Goal: Task Accomplishment & Management: Manage account settings

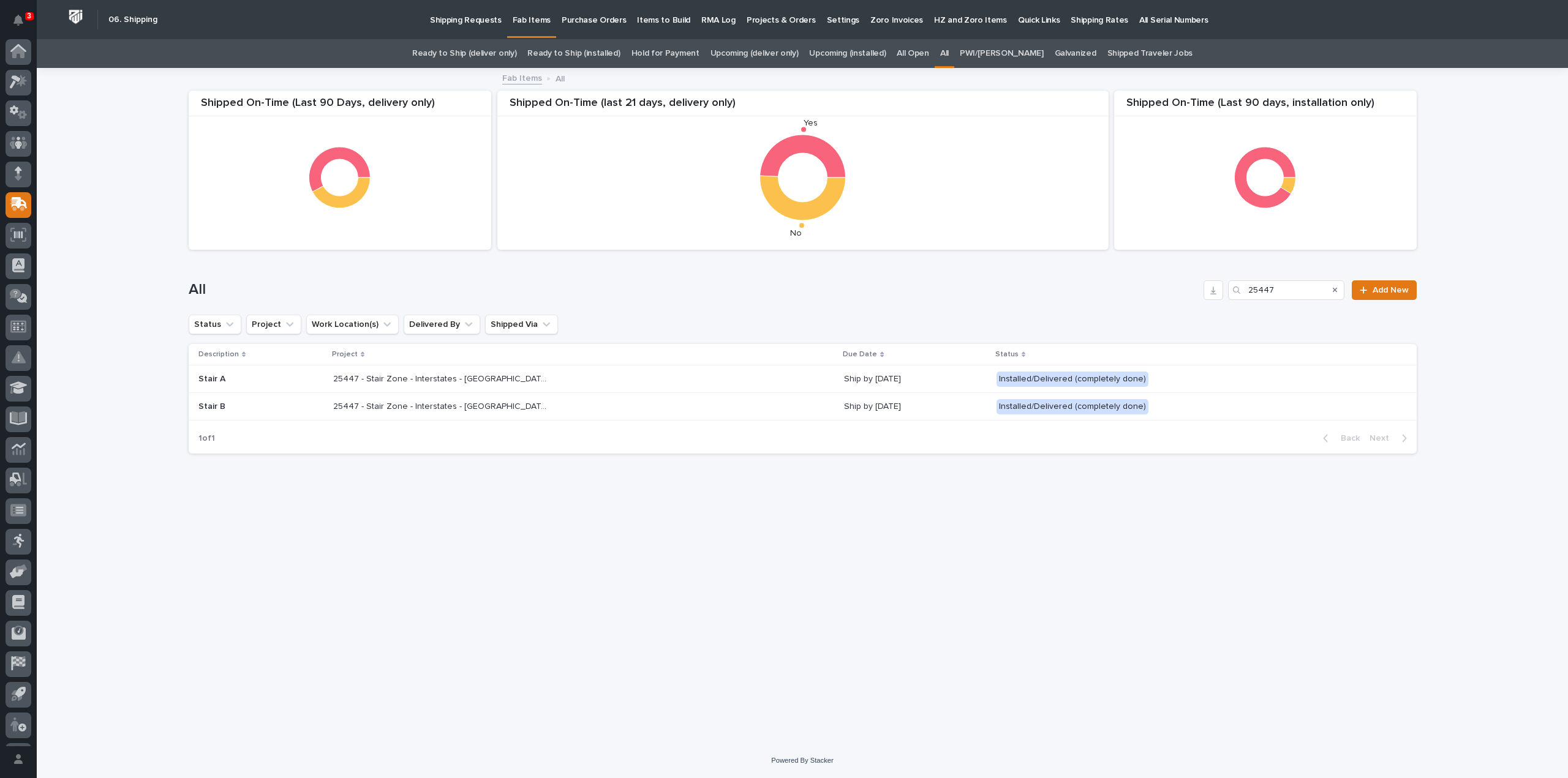
scroll to position [27, 0]
click at [1413, 520] on div "Loading... Saving… Loading... Saving… Shipped On-Time (Last 90 days, installati…" at bounding box center [803, 391] width 1240 height 644
click at [1337, 290] on icon "Search" at bounding box center [1335, 290] width 5 height 7
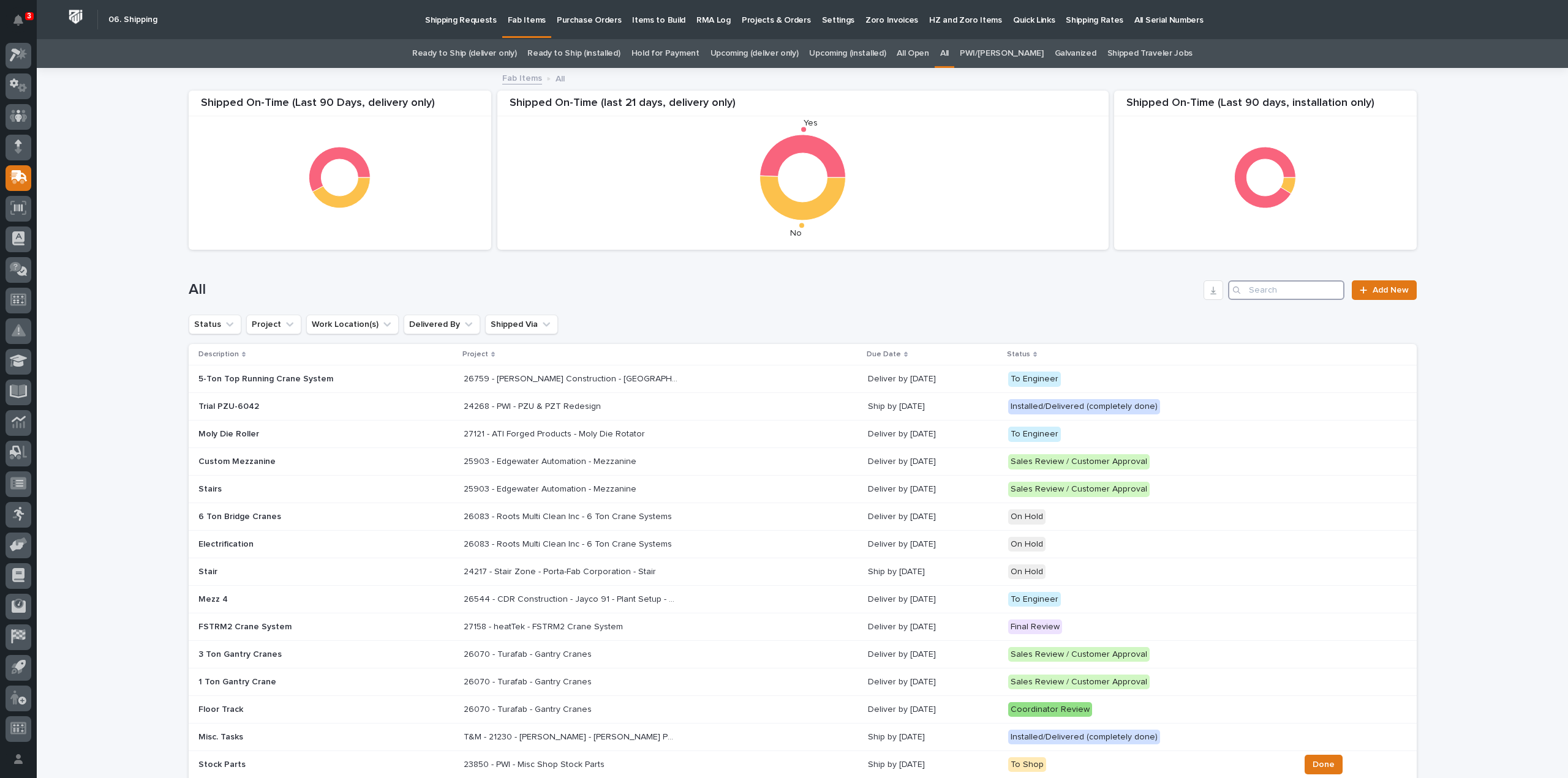
click at [1270, 293] on input "Search" at bounding box center [1286, 290] width 117 height 19
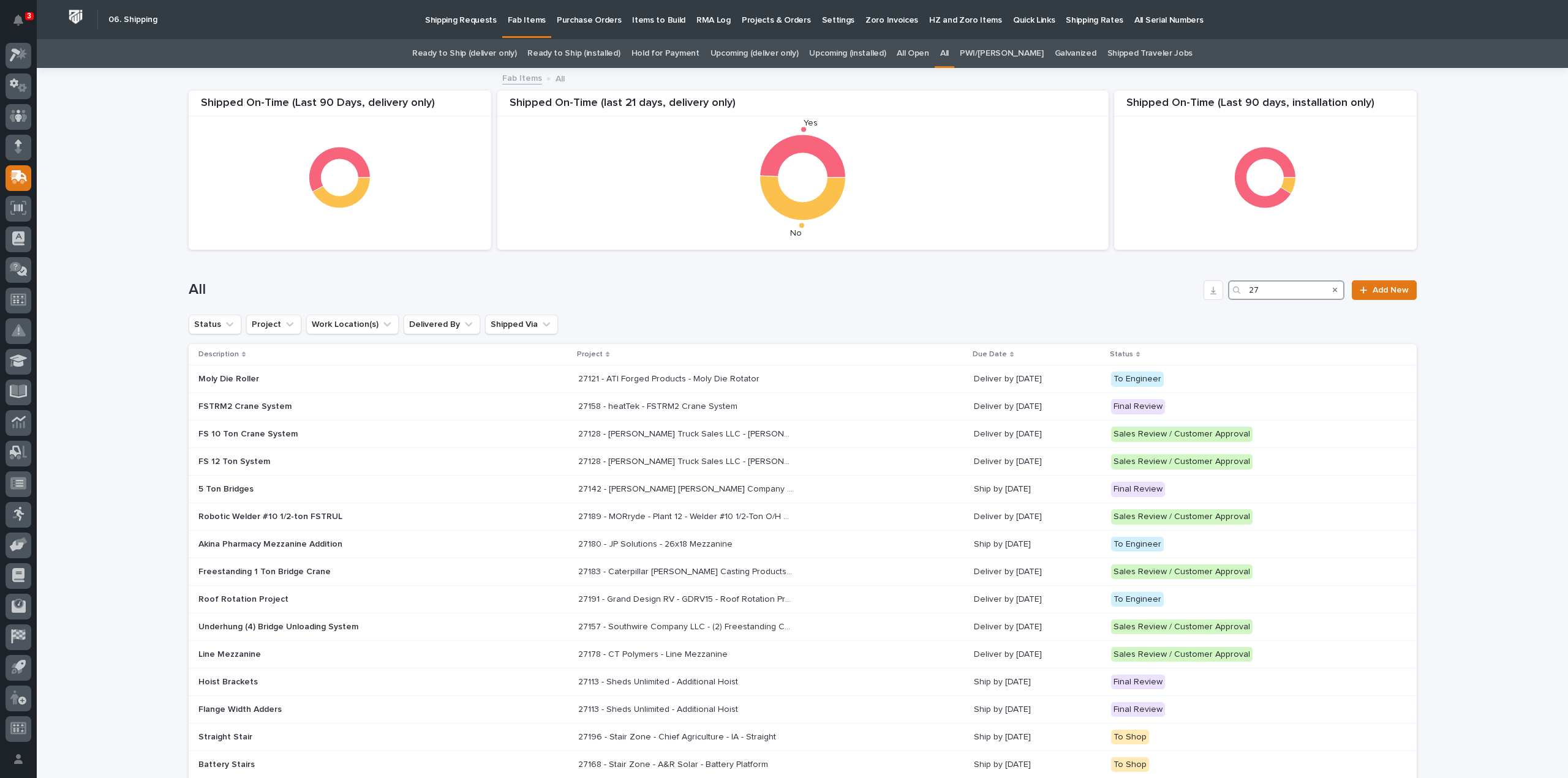
type input "2"
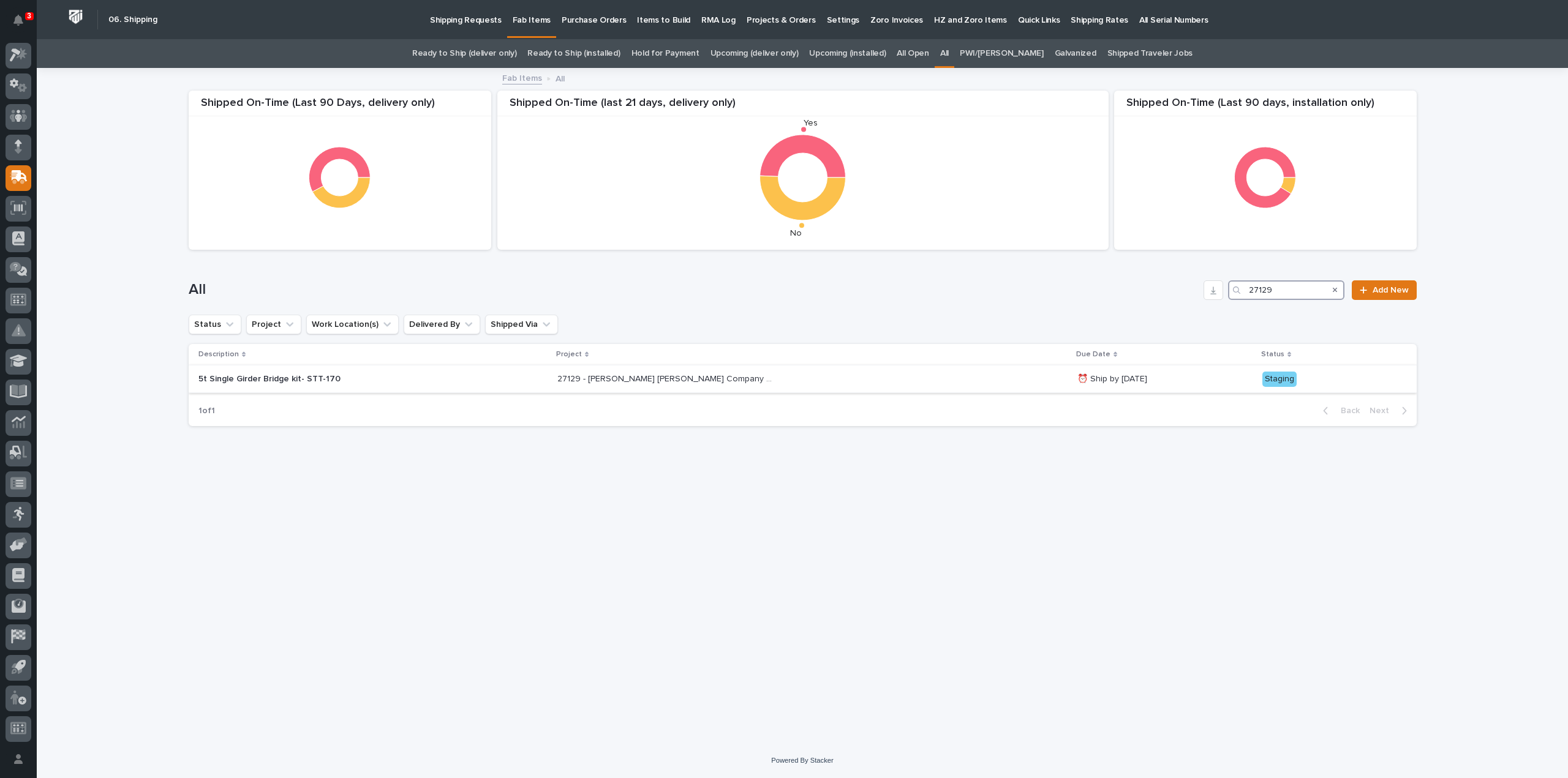
type input "27129"
click at [654, 380] on p "27129 - Starke - Deshazo Crane Company - 5T SMW Crane Kit" at bounding box center [666, 378] width 217 height 13
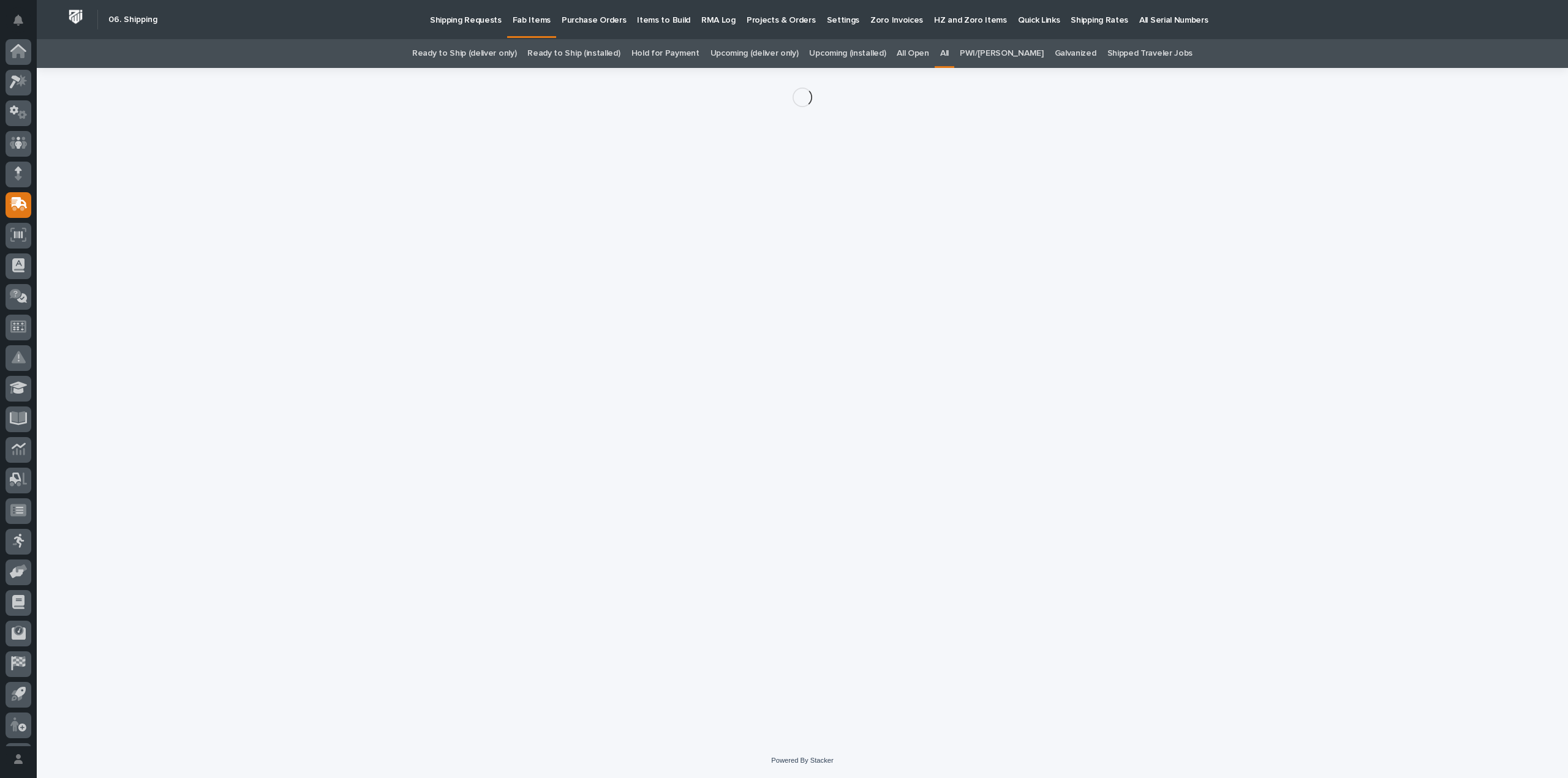
scroll to position [27, 0]
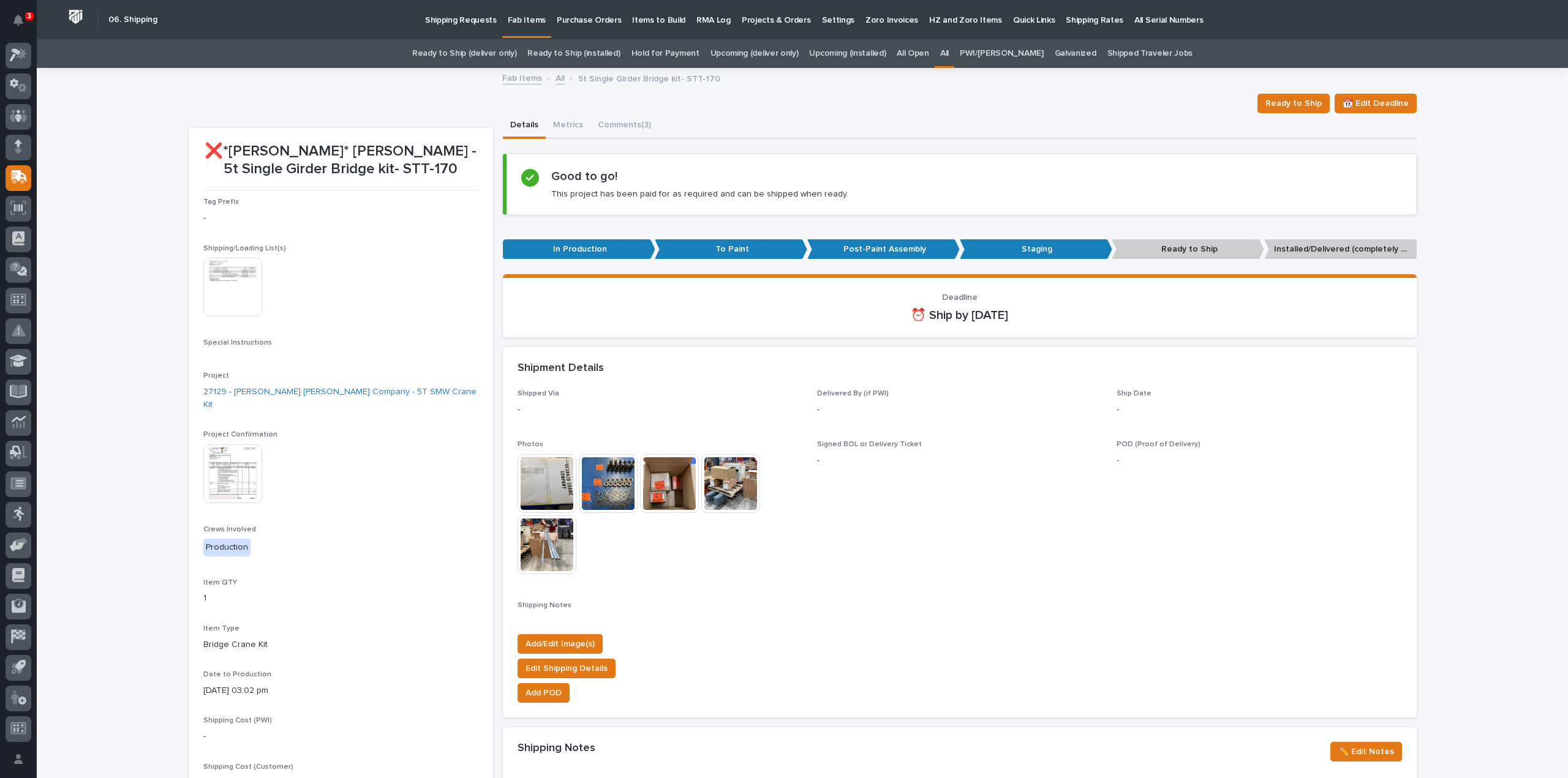
click at [545, 485] on img at bounding box center [547, 484] width 59 height 59
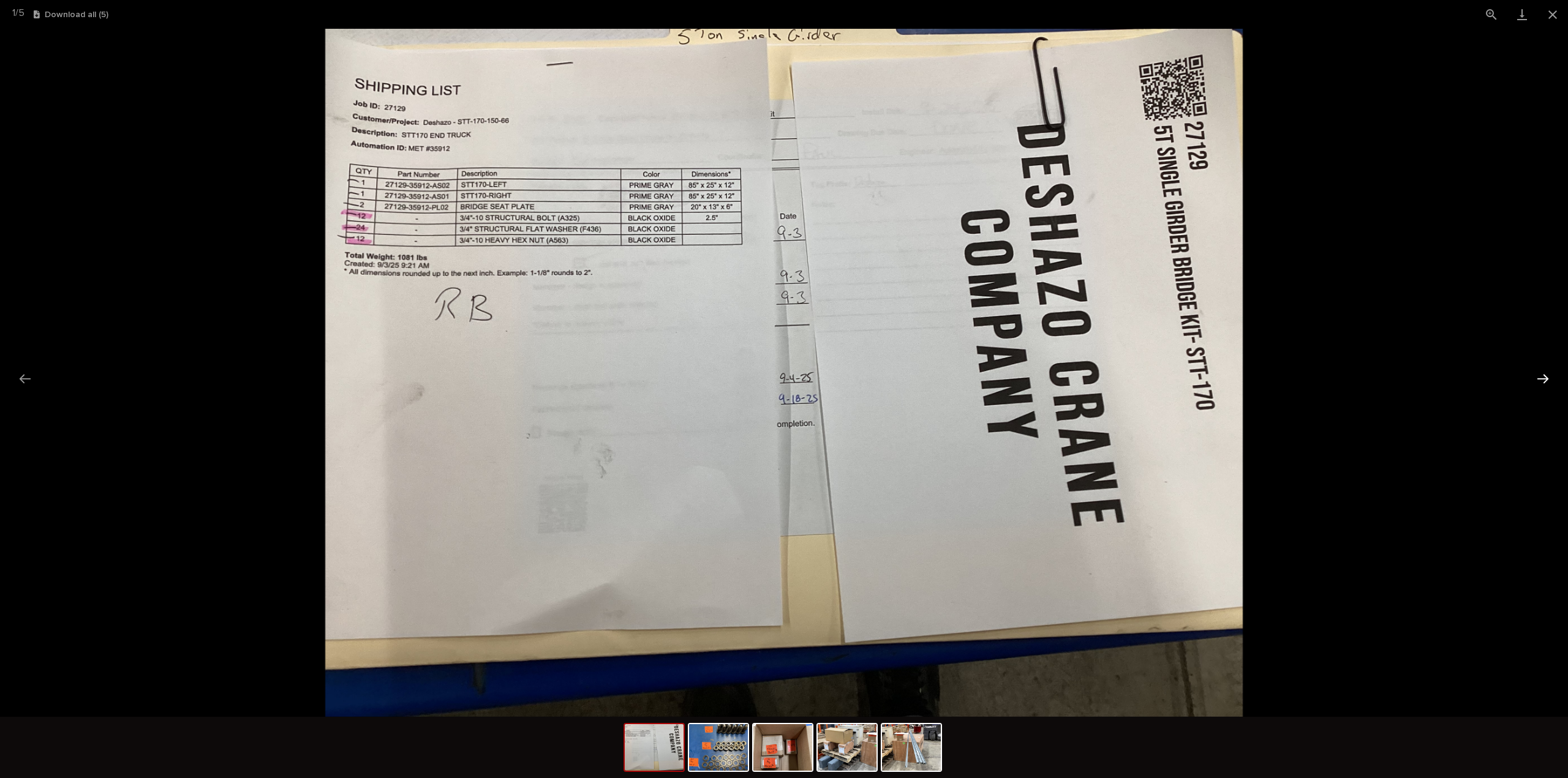
click at [1537, 379] on button "Next slide" at bounding box center [1543, 378] width 26 height 24
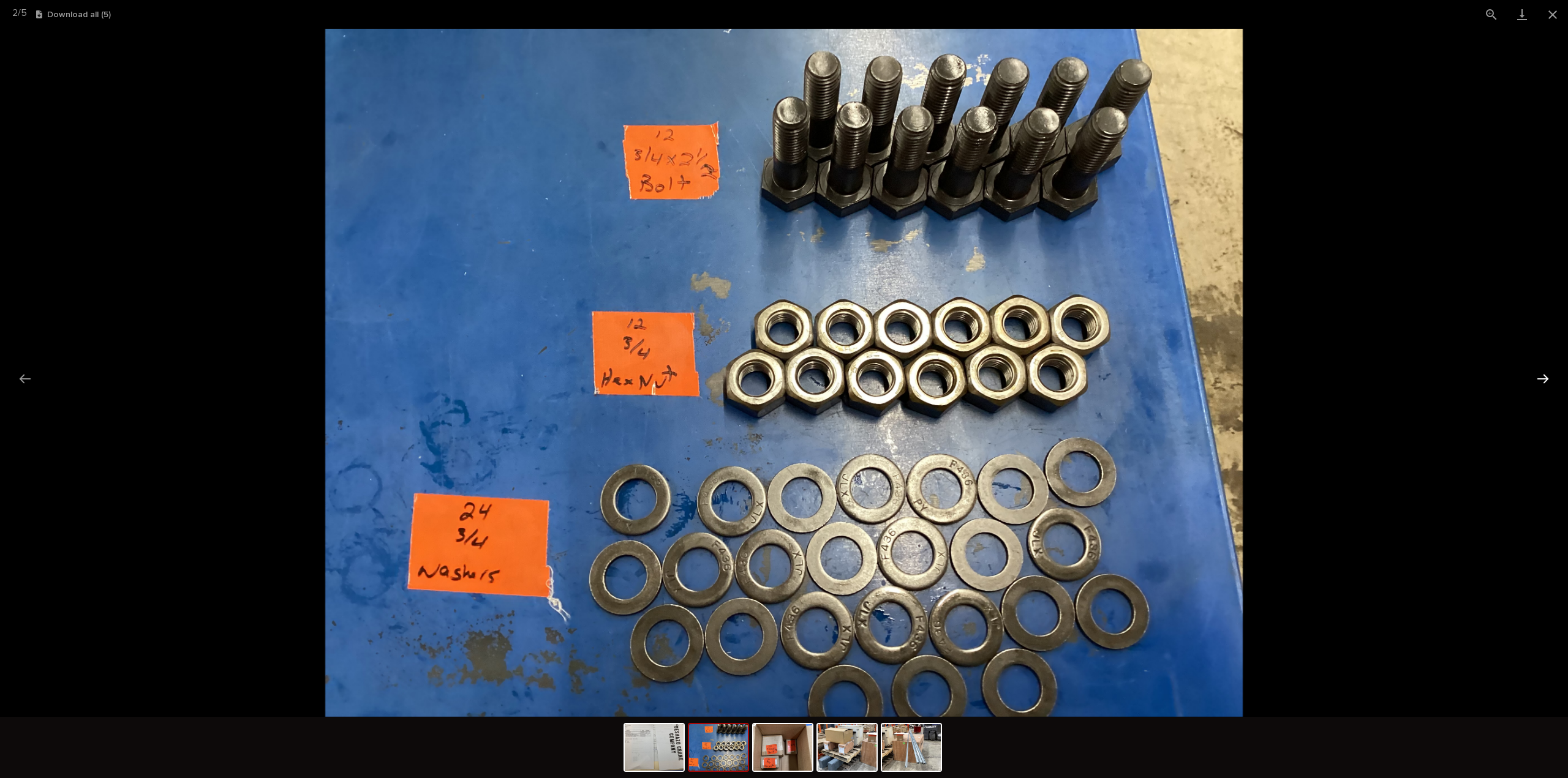
click at [1537, 379] on button "Next slide" at bounding box center [1543, 378] width 26 height 24
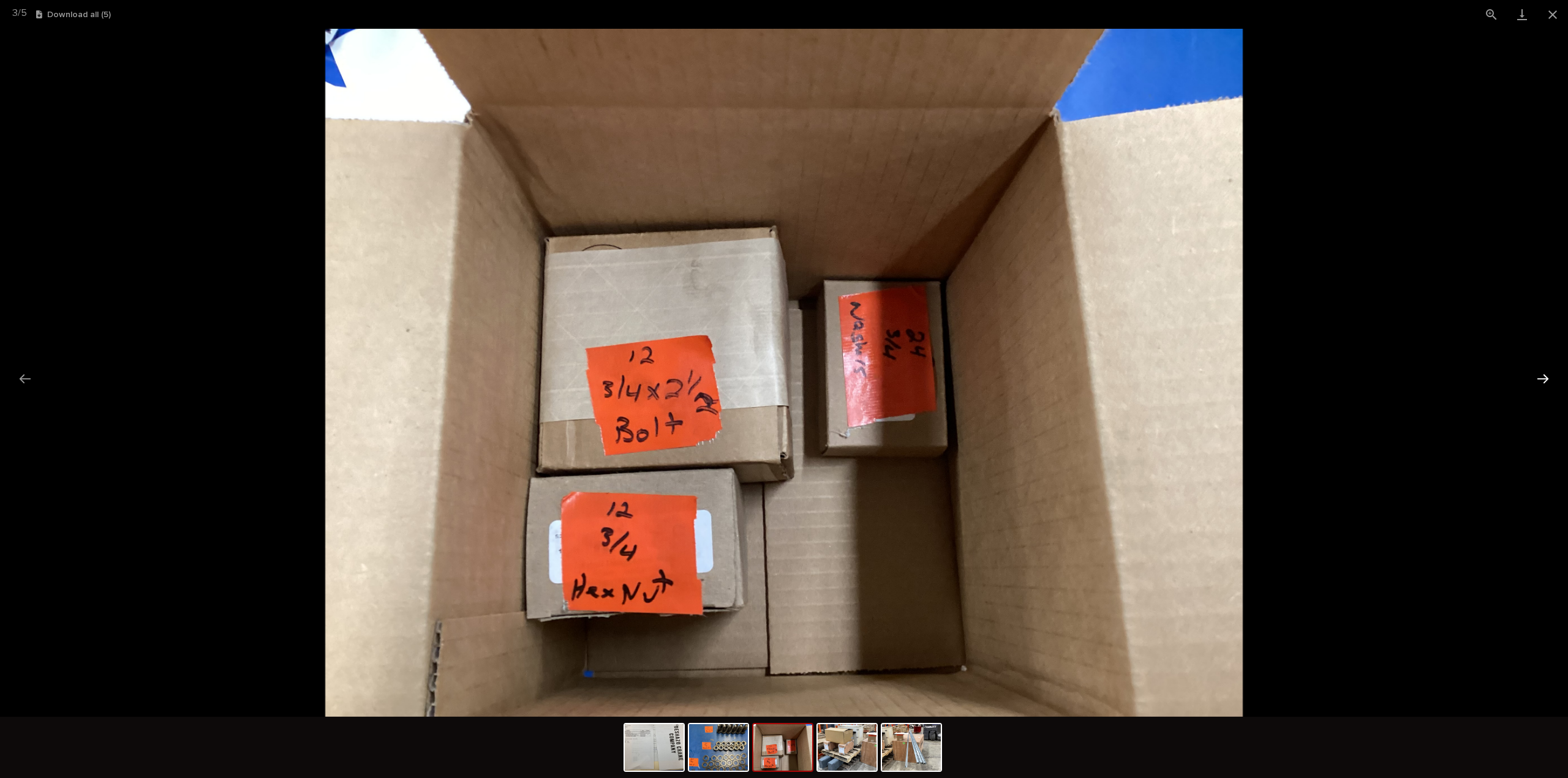
click at [1537, 379] on button "Next slide" at bounding box center [1543, 378] width 26 height 24
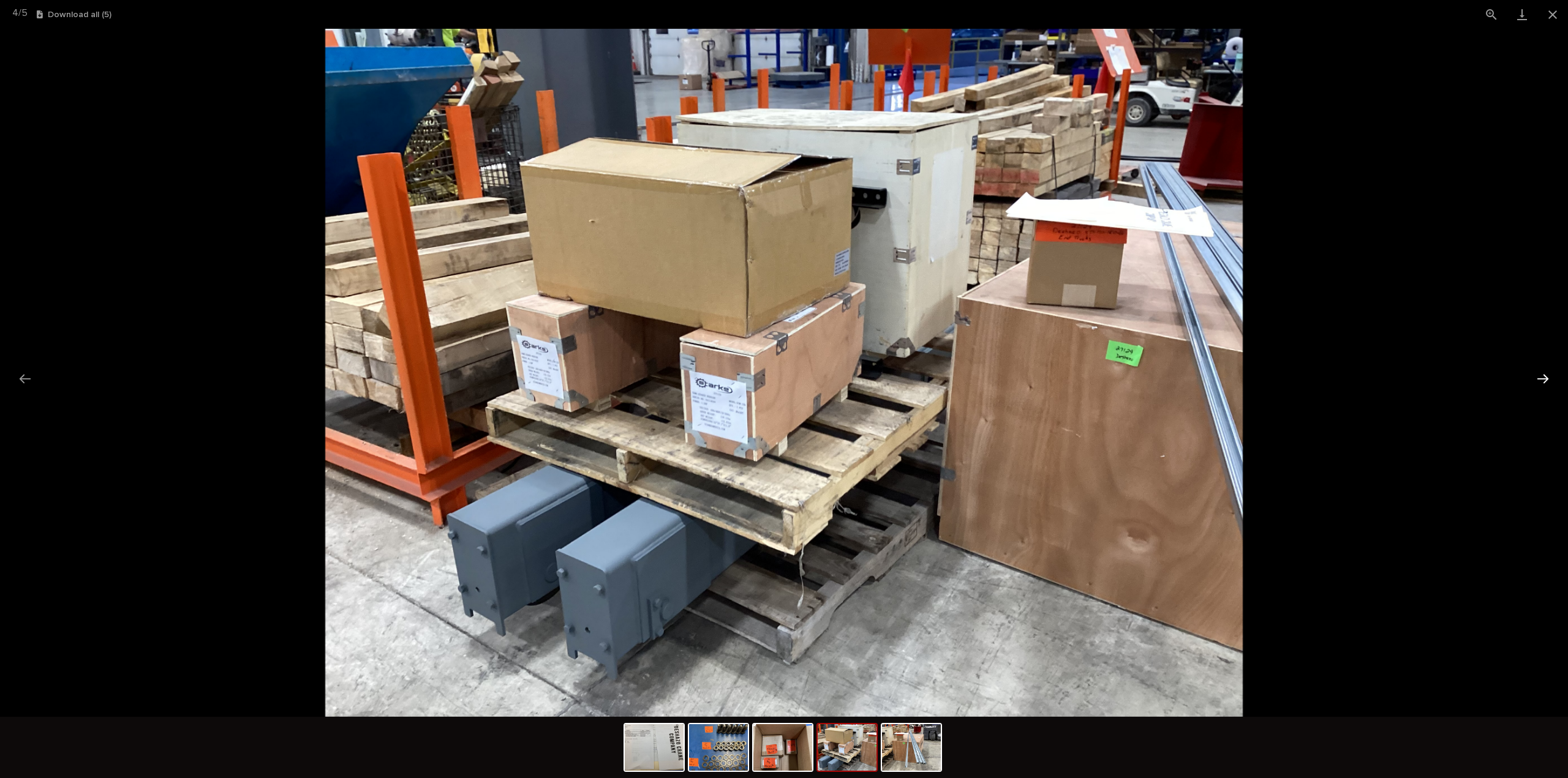
click at [1537, 379] on button "Next slide" at bounding box center [1543, 378] width 26 height 24
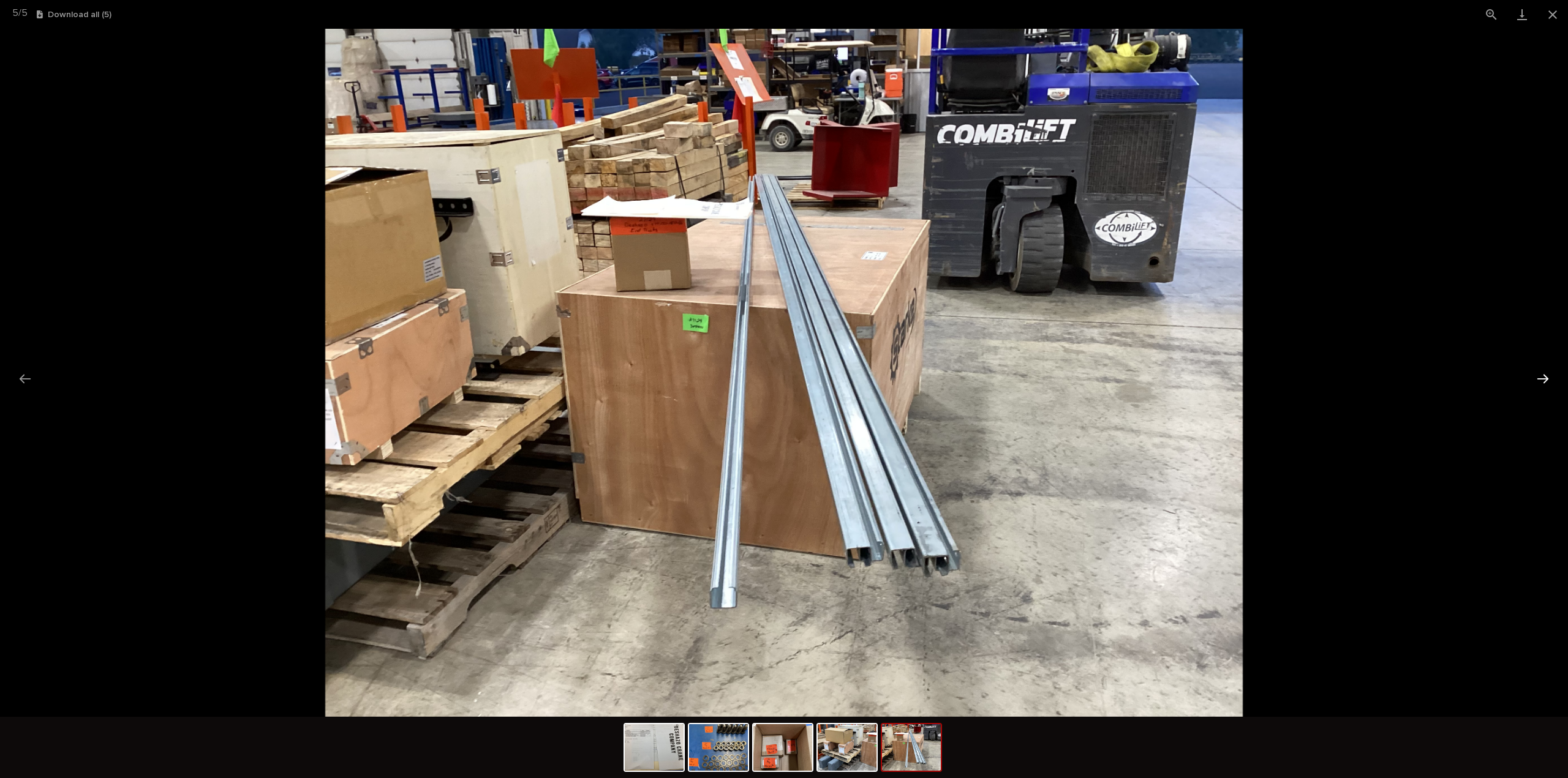
click at [1537, 379] on button "Next slide" at bounding box center [1543, 378] width 26 height 24
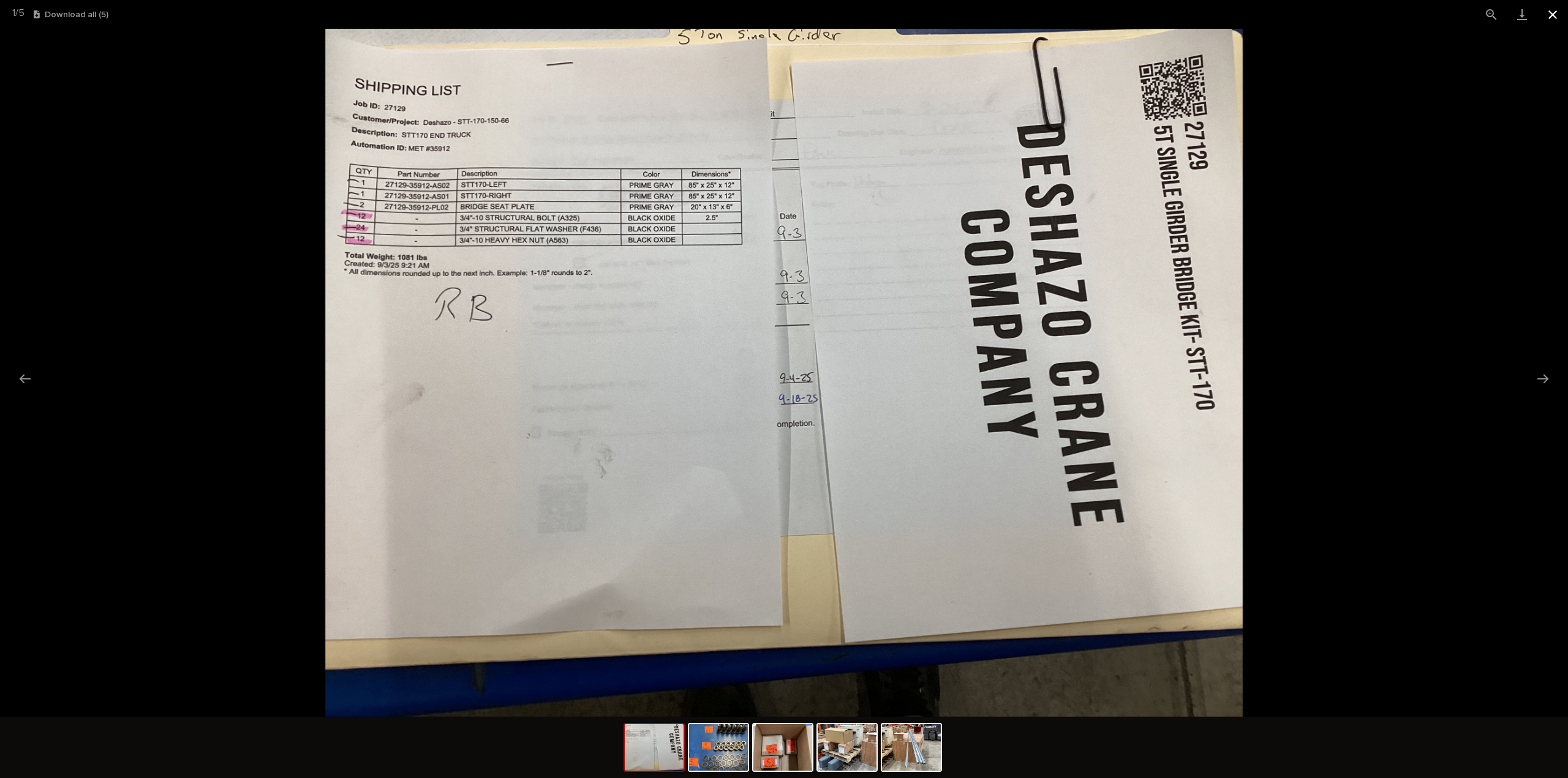
click at [1552, 17] on button "Close gallery" at bounding box center [1553, 15] width 31 height 29
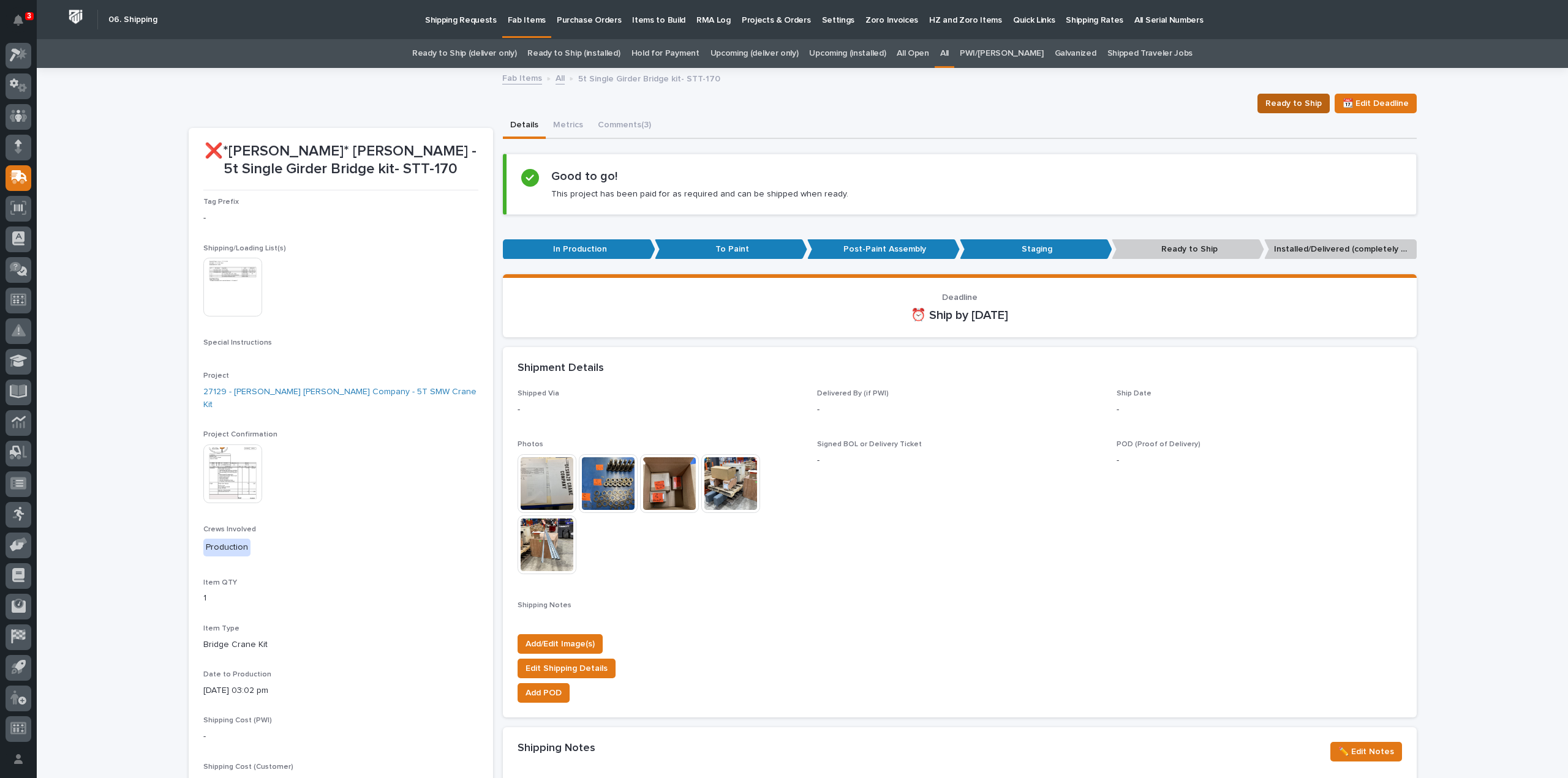
click at [1290, 107] on span "Ready to Ship" at bounding box center [1294, 104] width 57 height 15
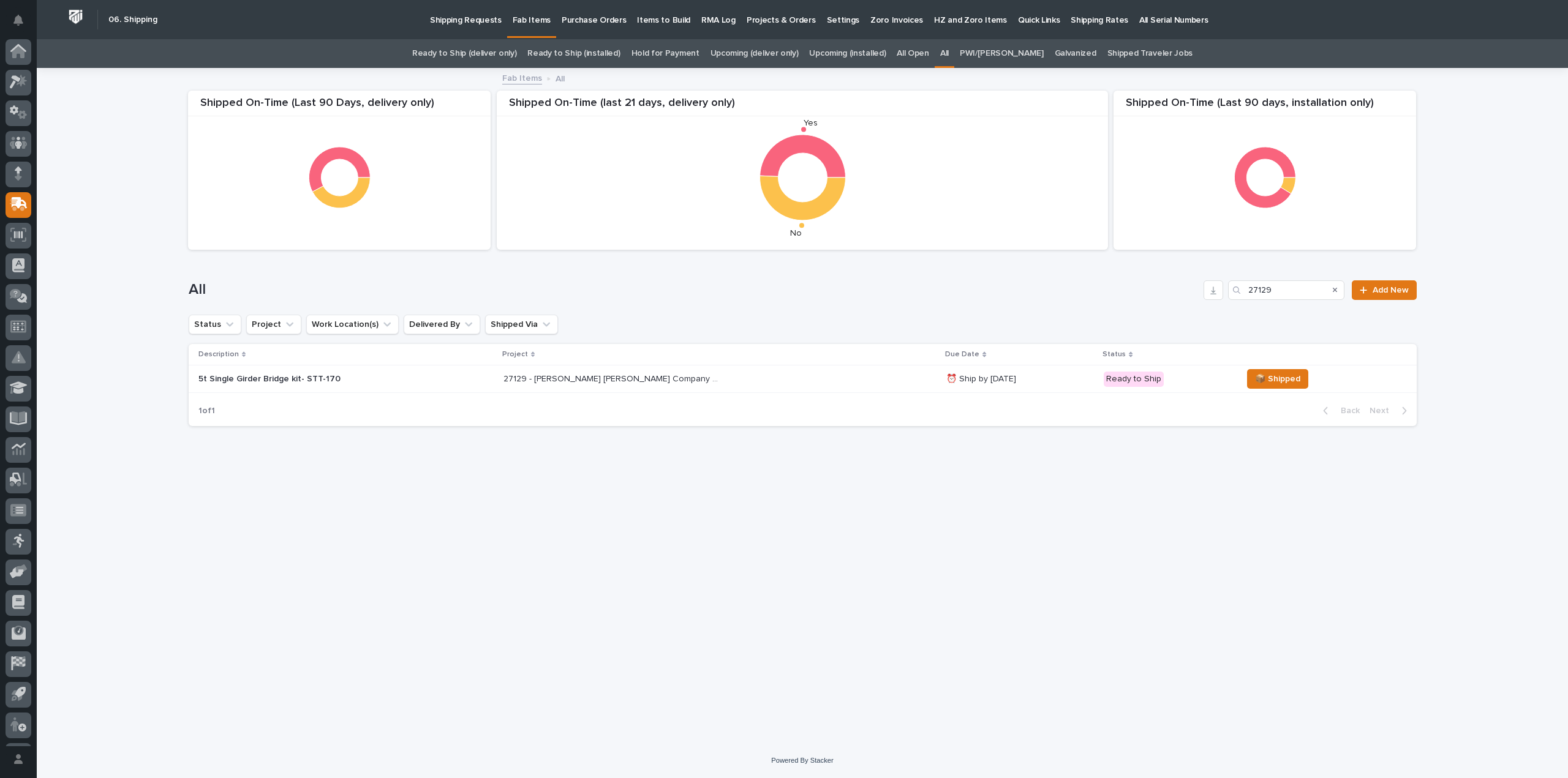
scroll to position [27, 0]
drag, startPoint x: 1280, startPoint y: 294, endPoint x: 1235, endPoint y: 298, distance: 45.2
click at [1235, 298] on div "27129" at bounding box center [1286, 290] width 117 height 19
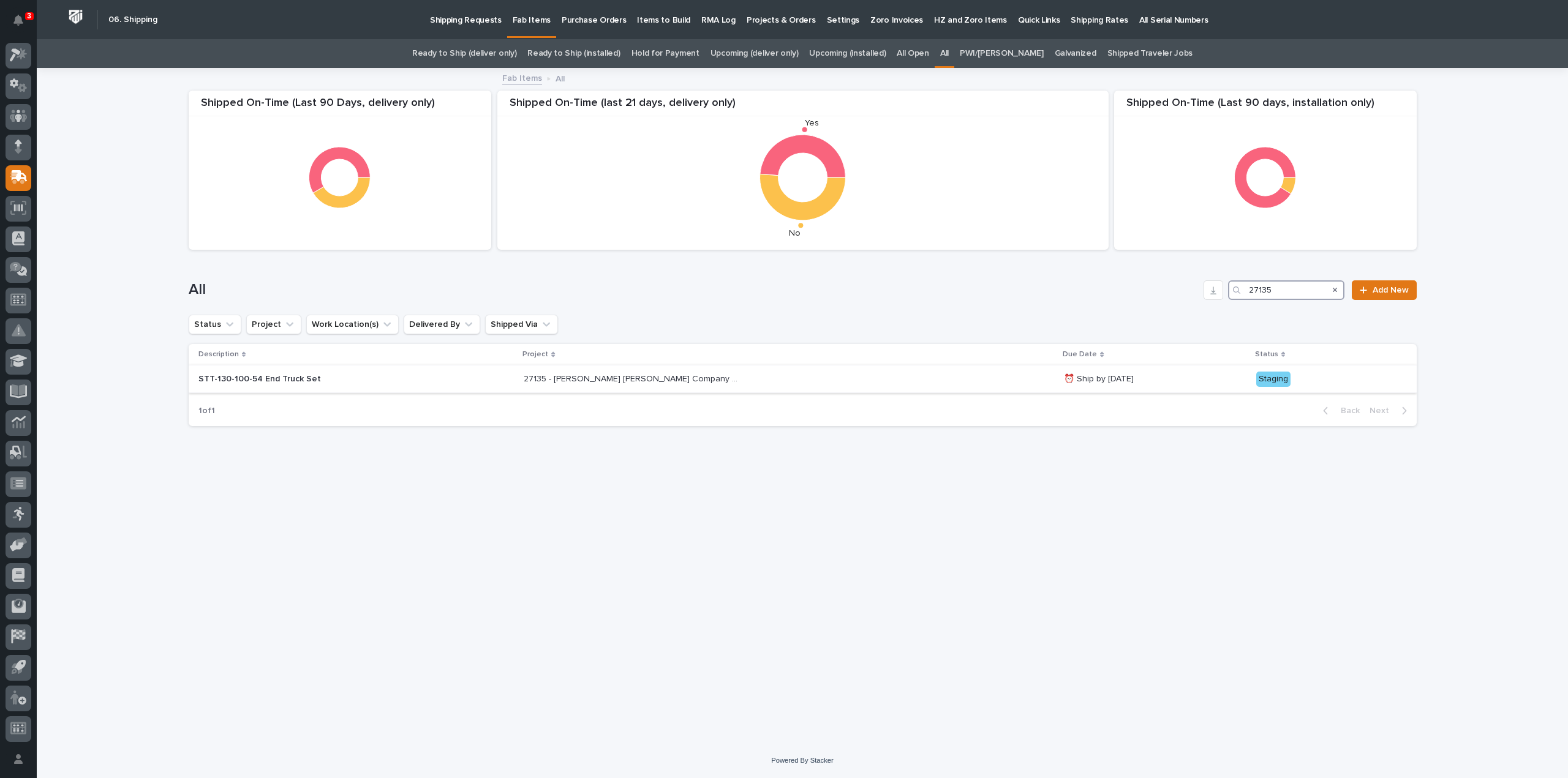
type input "27135"
click at [1106, 383] on p "⏰ Ship by [DATE]" at bounding box center [1155, 378] width 182 height 11
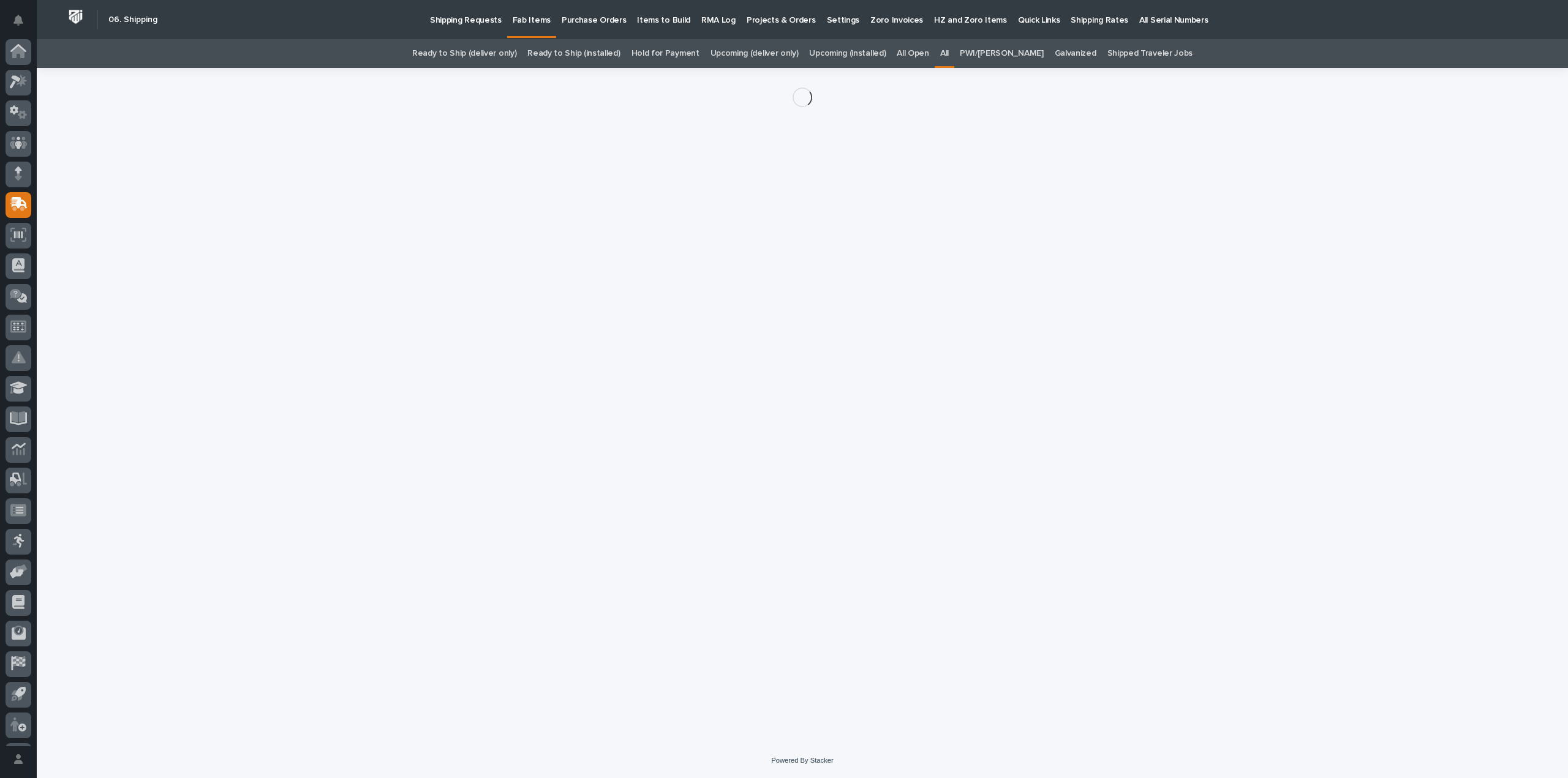
scroll to position [27, 0]
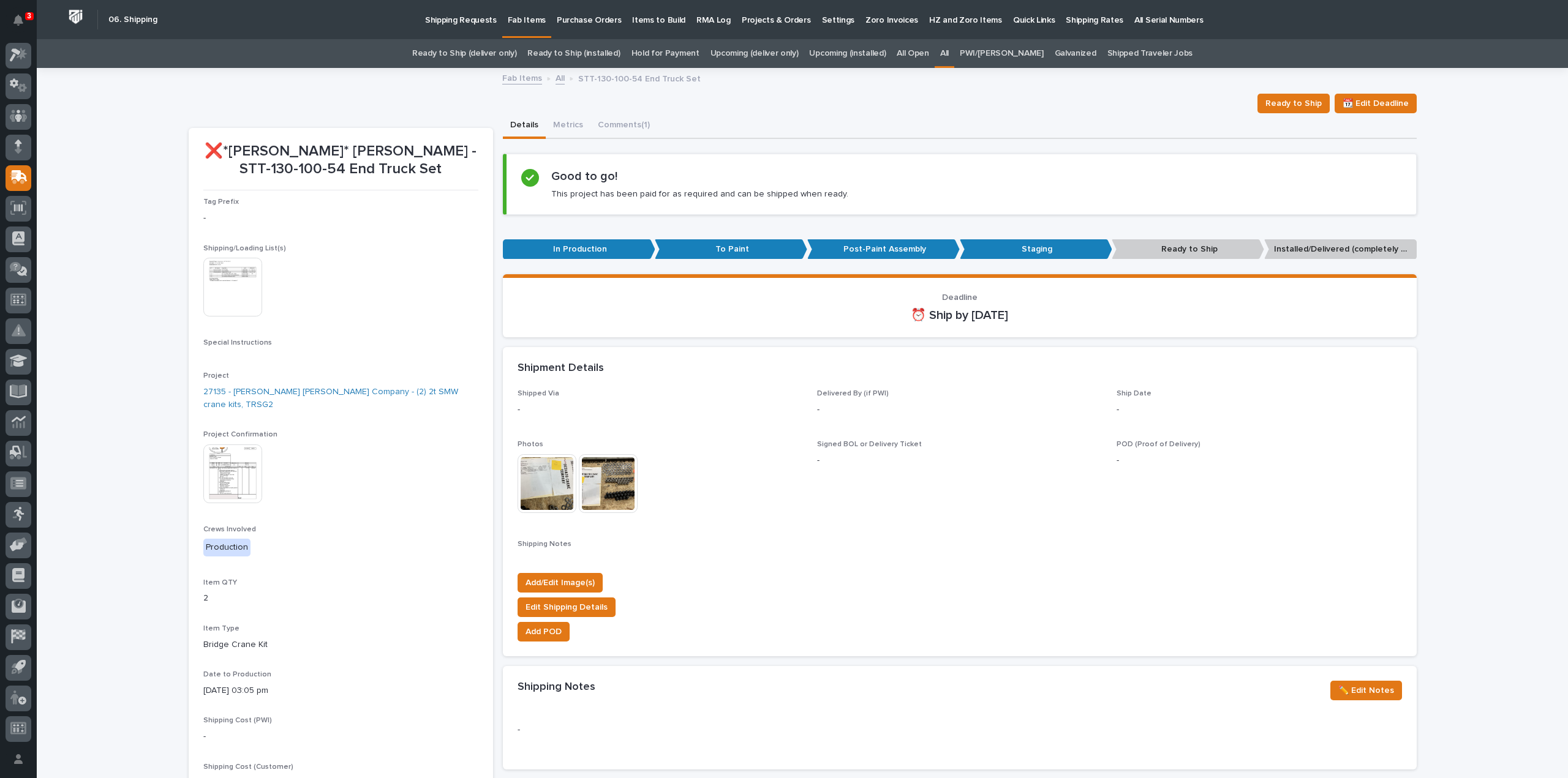
click at [540, 492] on img at bounding box center [547, 484] width 59 height 59
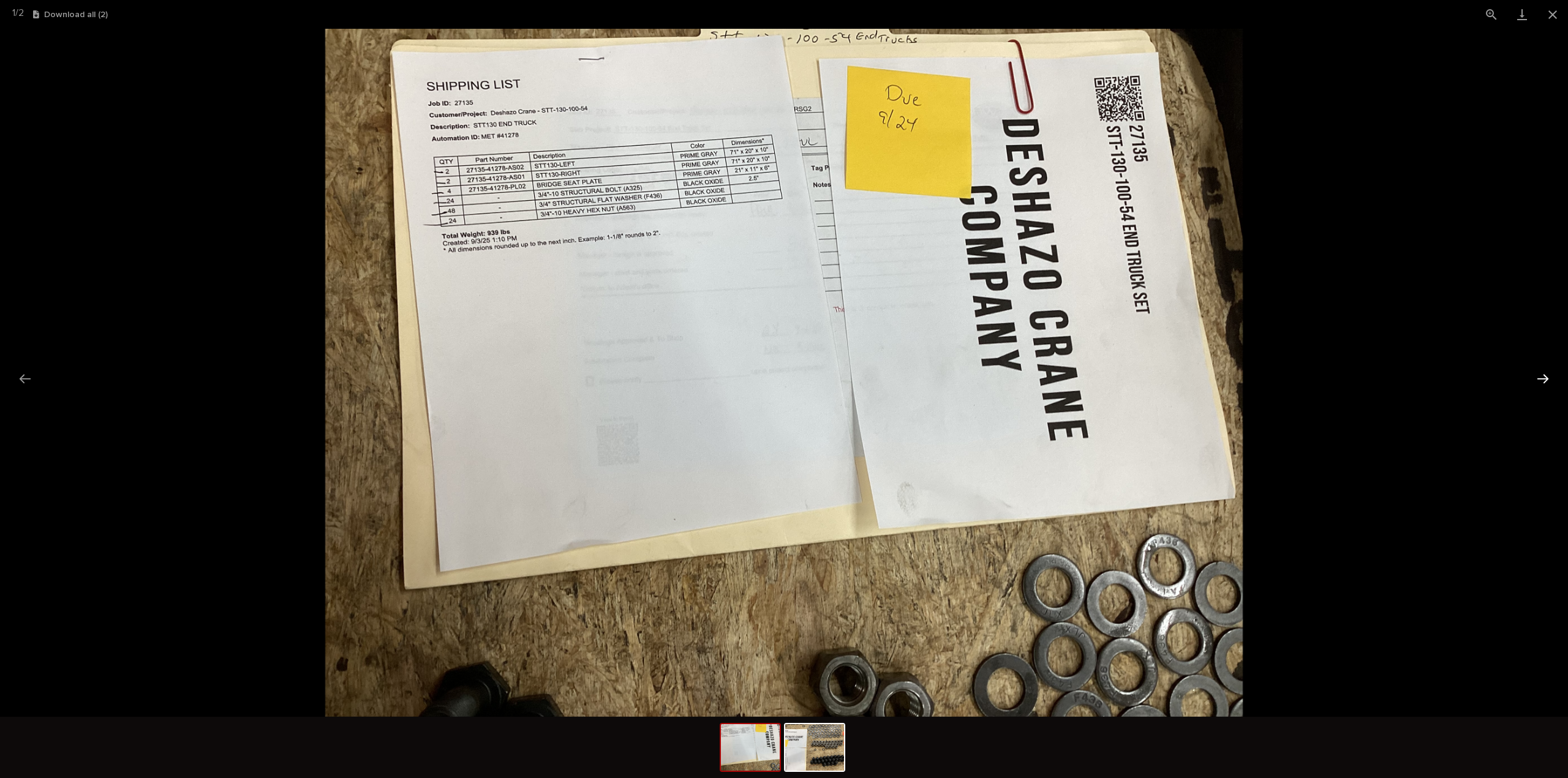
click at [1544, 381] on button "Next slide" at bounding box center [1543, 378] width 26 height 24
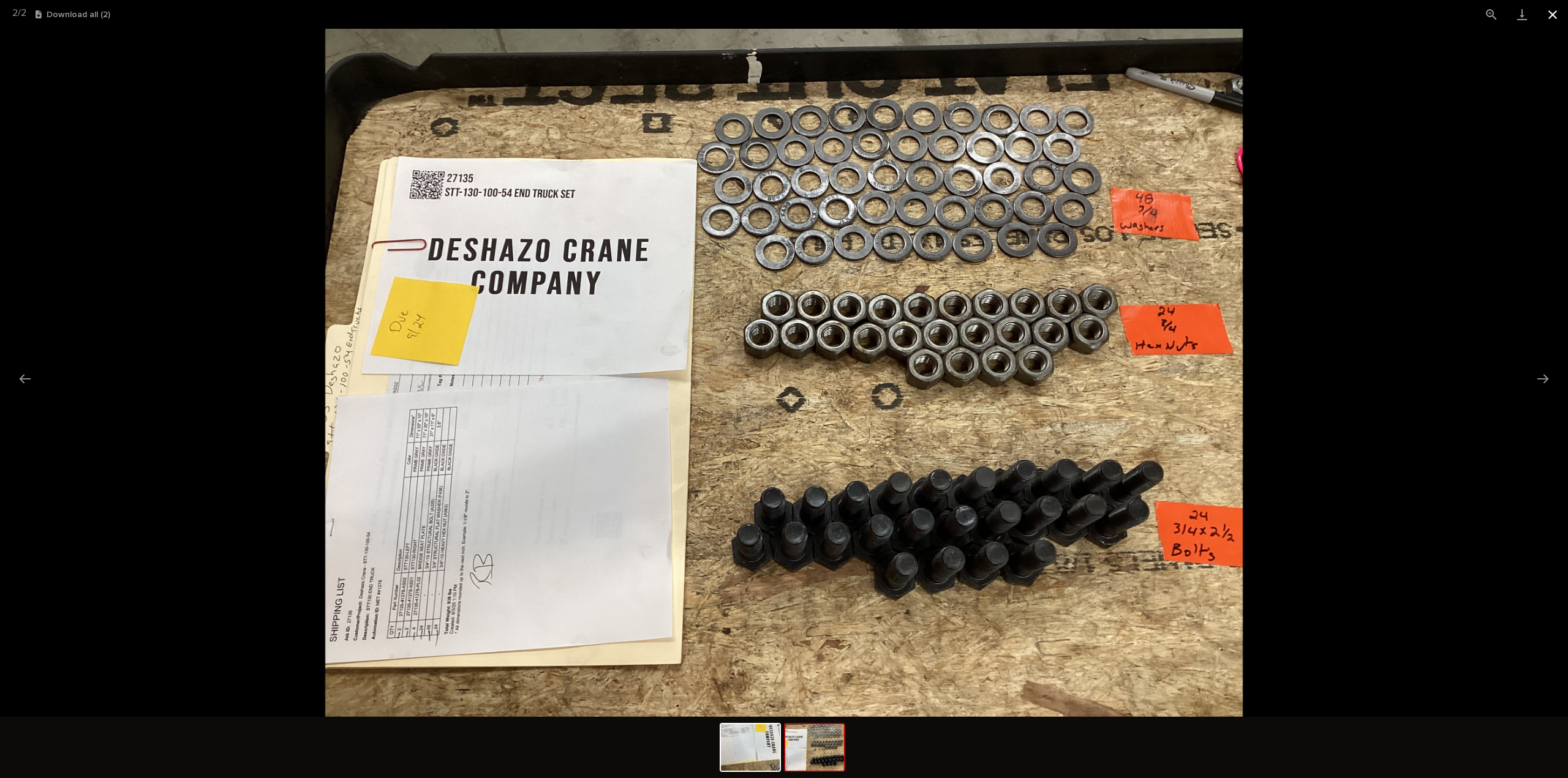
click at [1550, 13] on button "Close gallery" at bounding box center [1553, 15] width 31 height 29
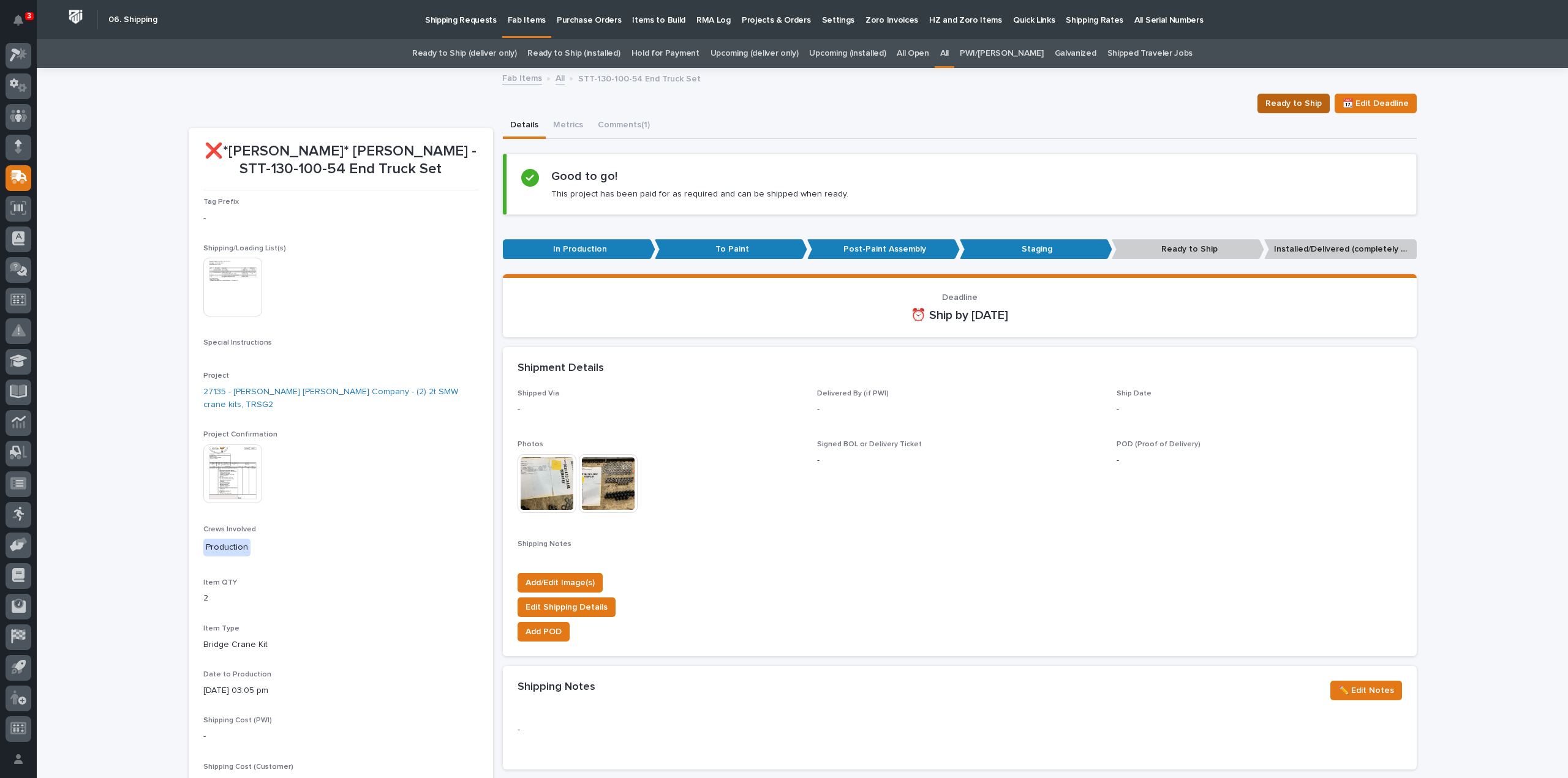
click at [1284, 99] on span "Ready to Ship" at bounding box center [1294, 104] width 57 height 15
click at [948, 53] on link "All" at bounding box center [944, 53] width 9 height 29
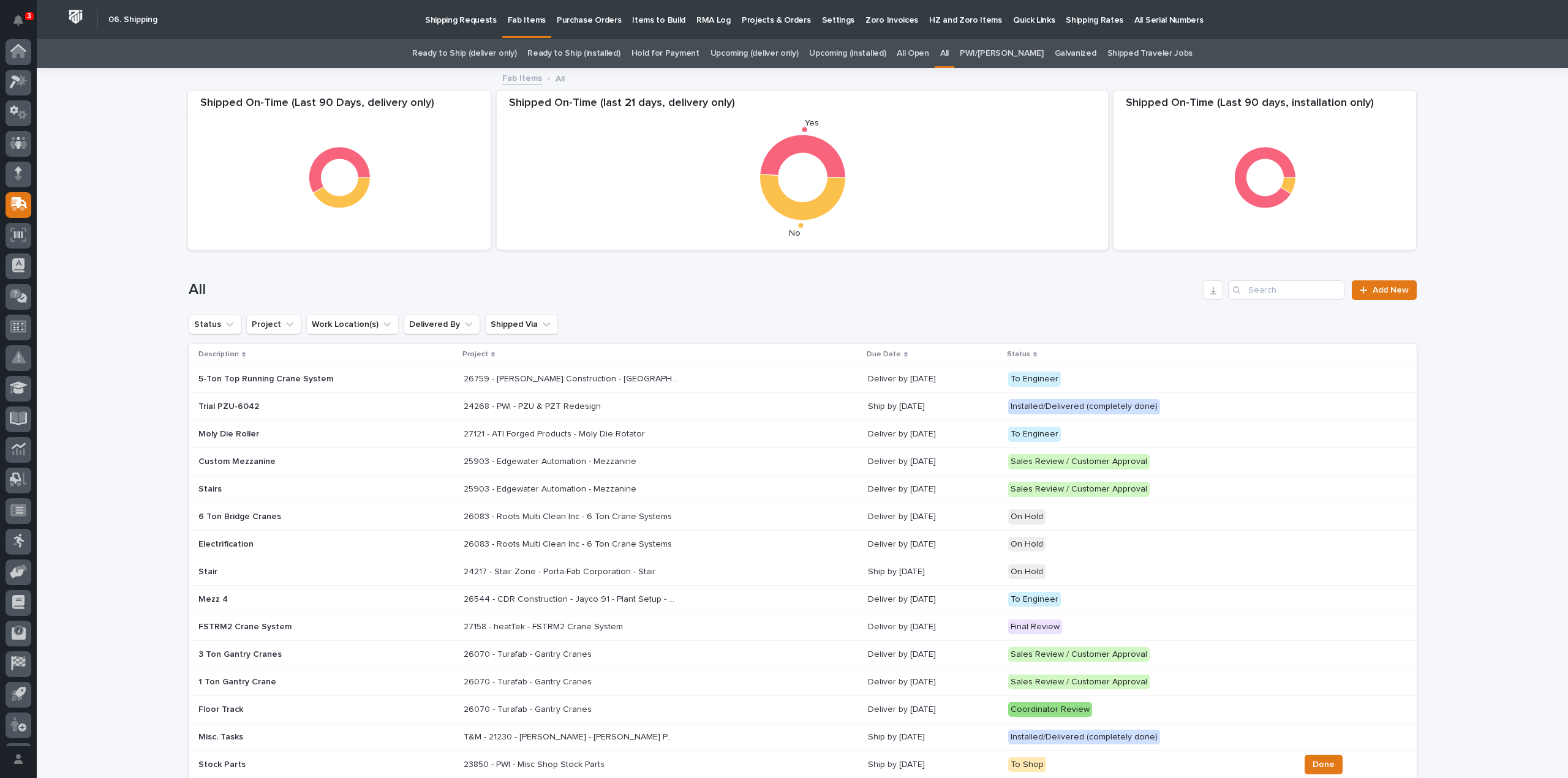
scroll to position [27, 0]
click at [1312, 294] on input "Search" at bounding box center [1286, 290] width 117 height 19
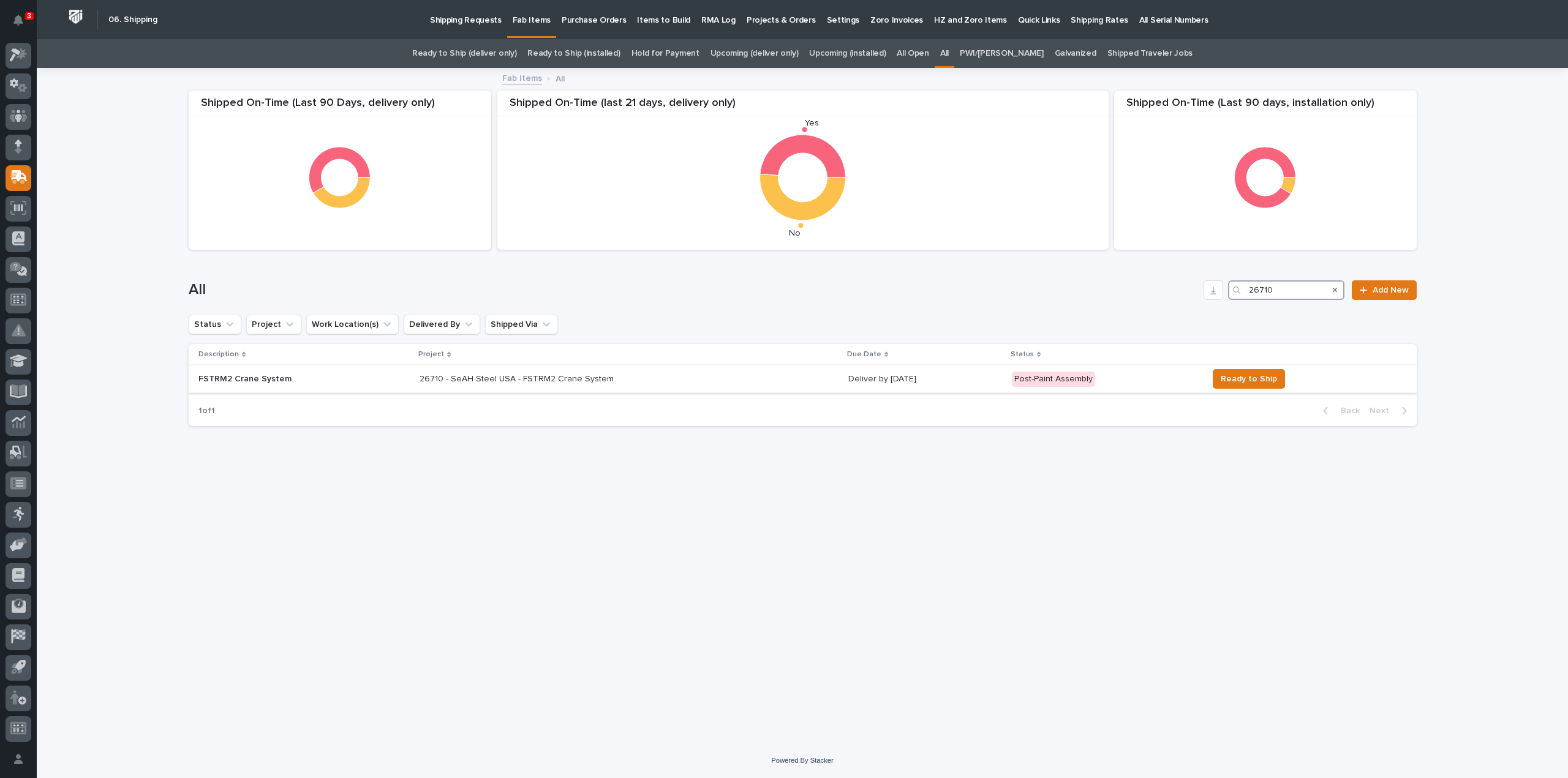
type input "26710"
click at [863, 380] on p "Deliver by 9/29/25" at bounding box center [925, 378] width 154 height 11
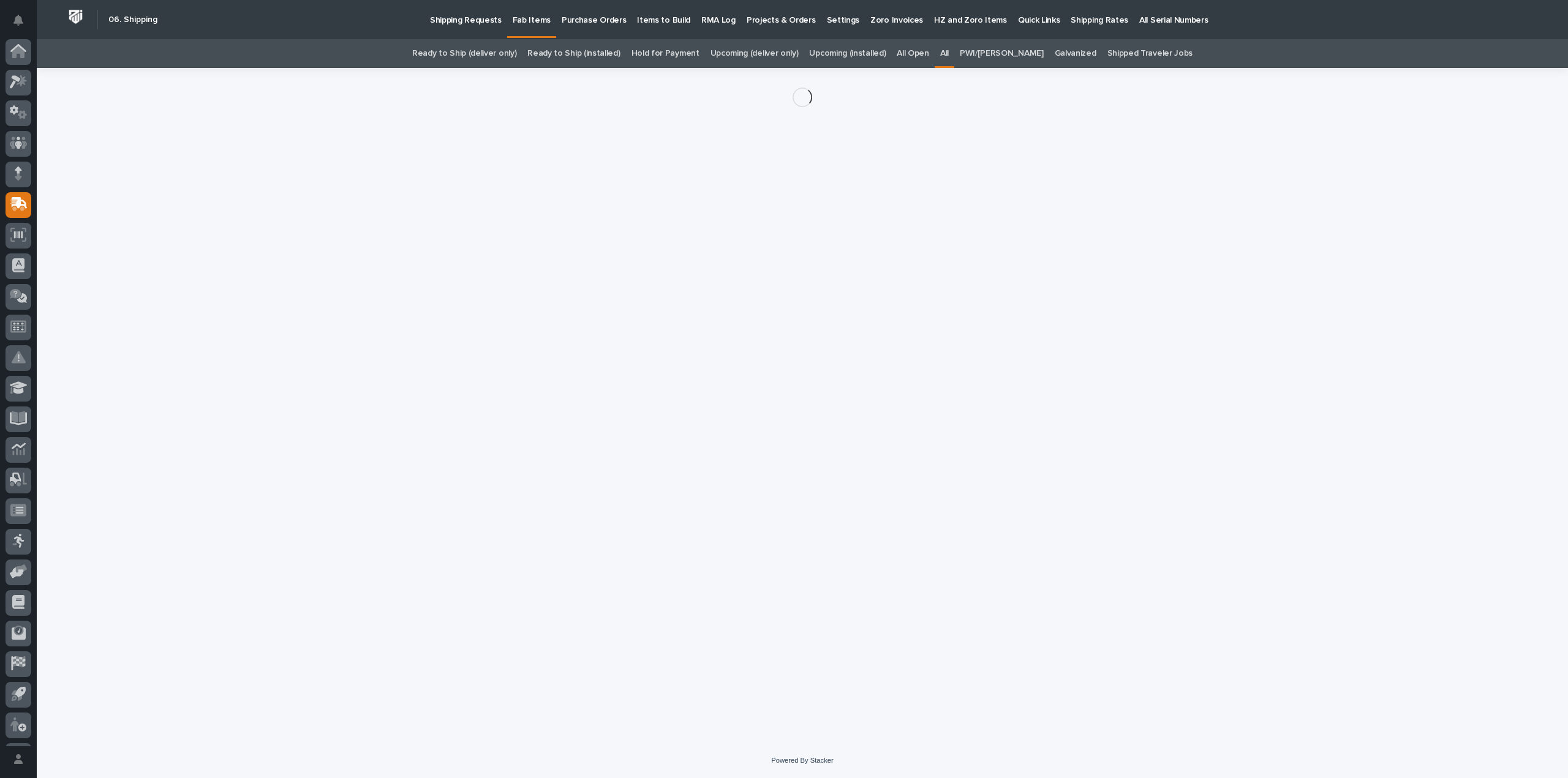
scroll to position [27, 0]
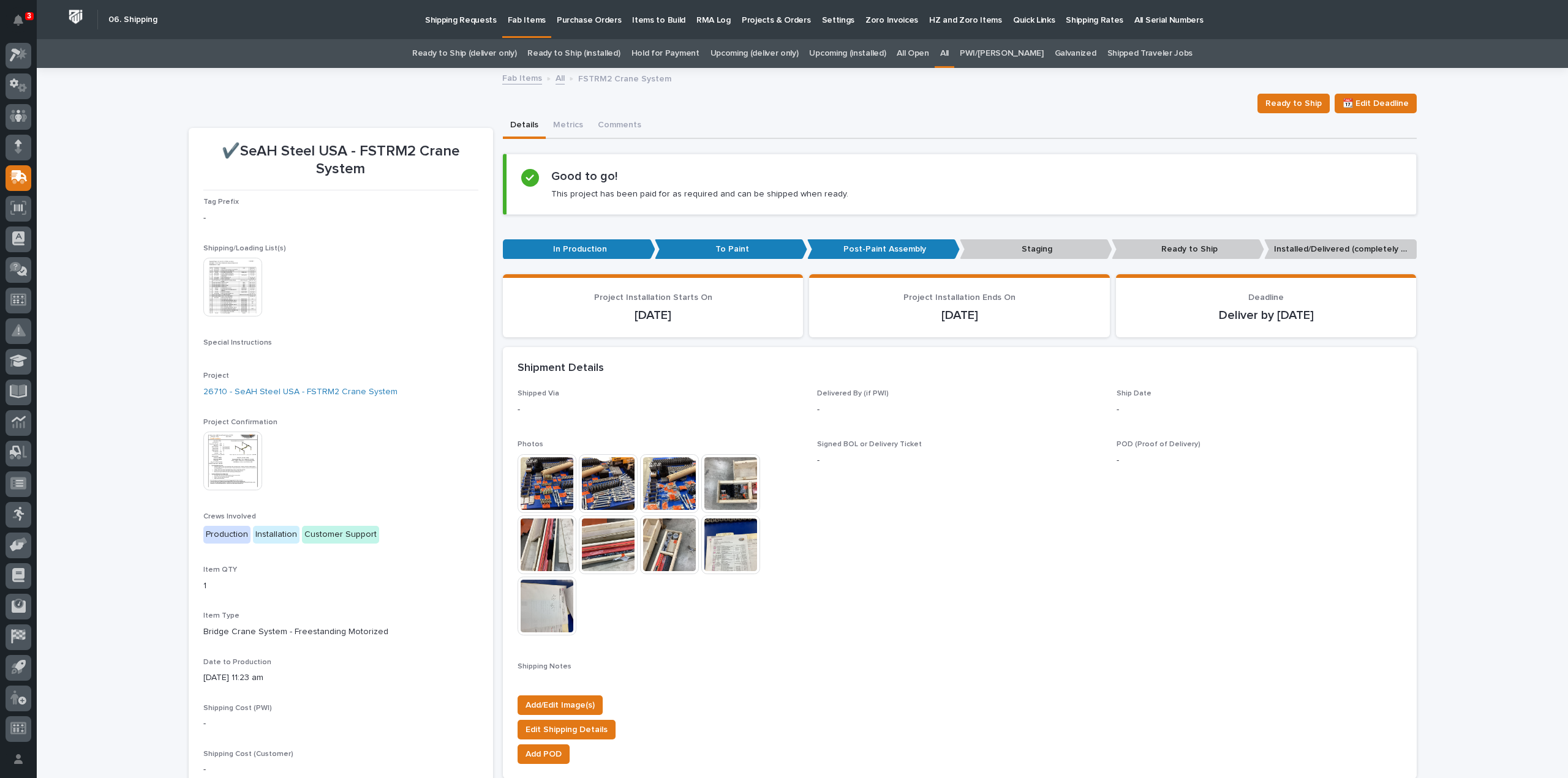
click at [529, 483] on img at bounding box center [547, 484] width 59 height 59
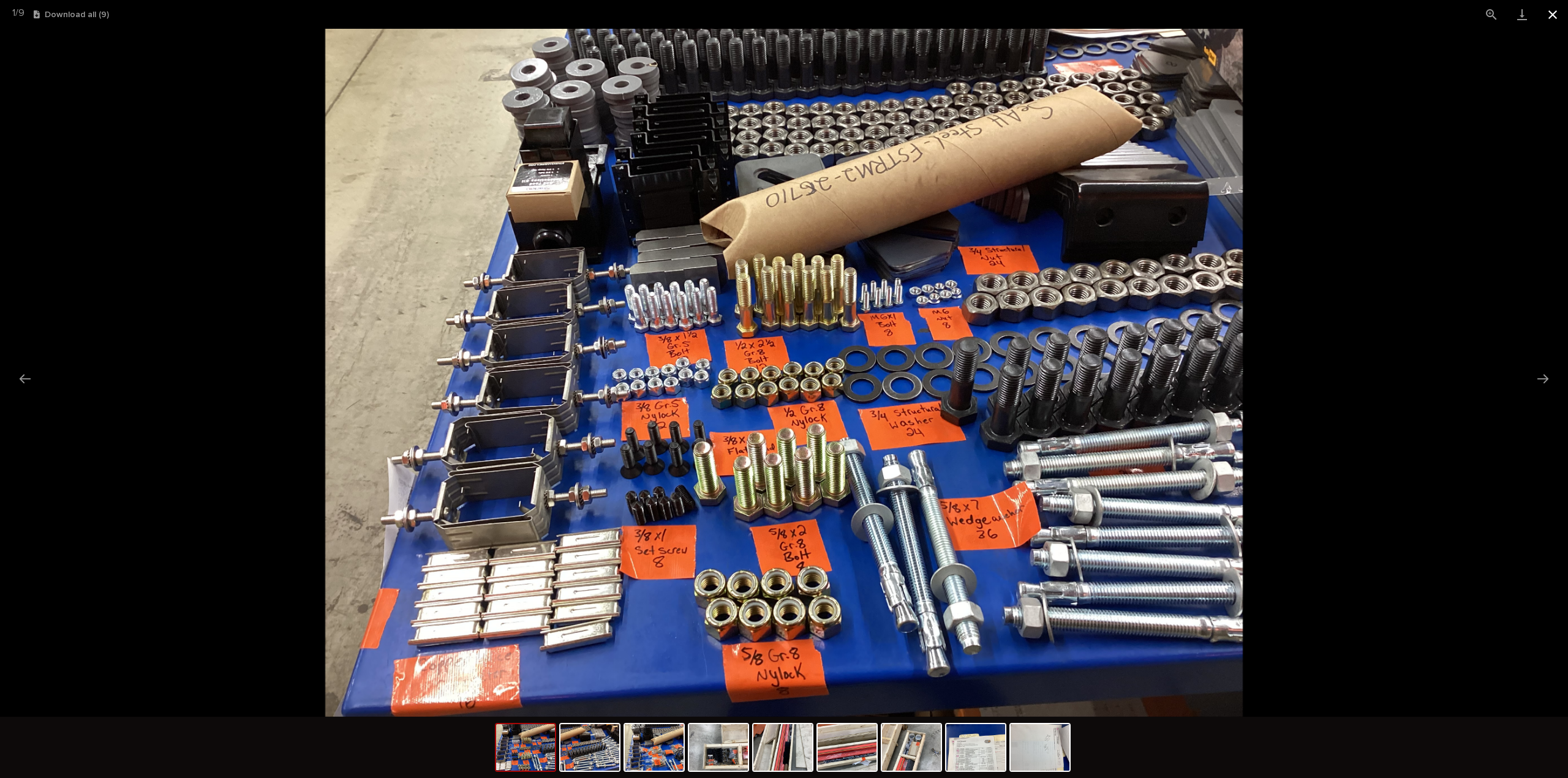
click at [1551, 15] on button "Close gallery" at bounding box center [1553, 15] width 31 height 29
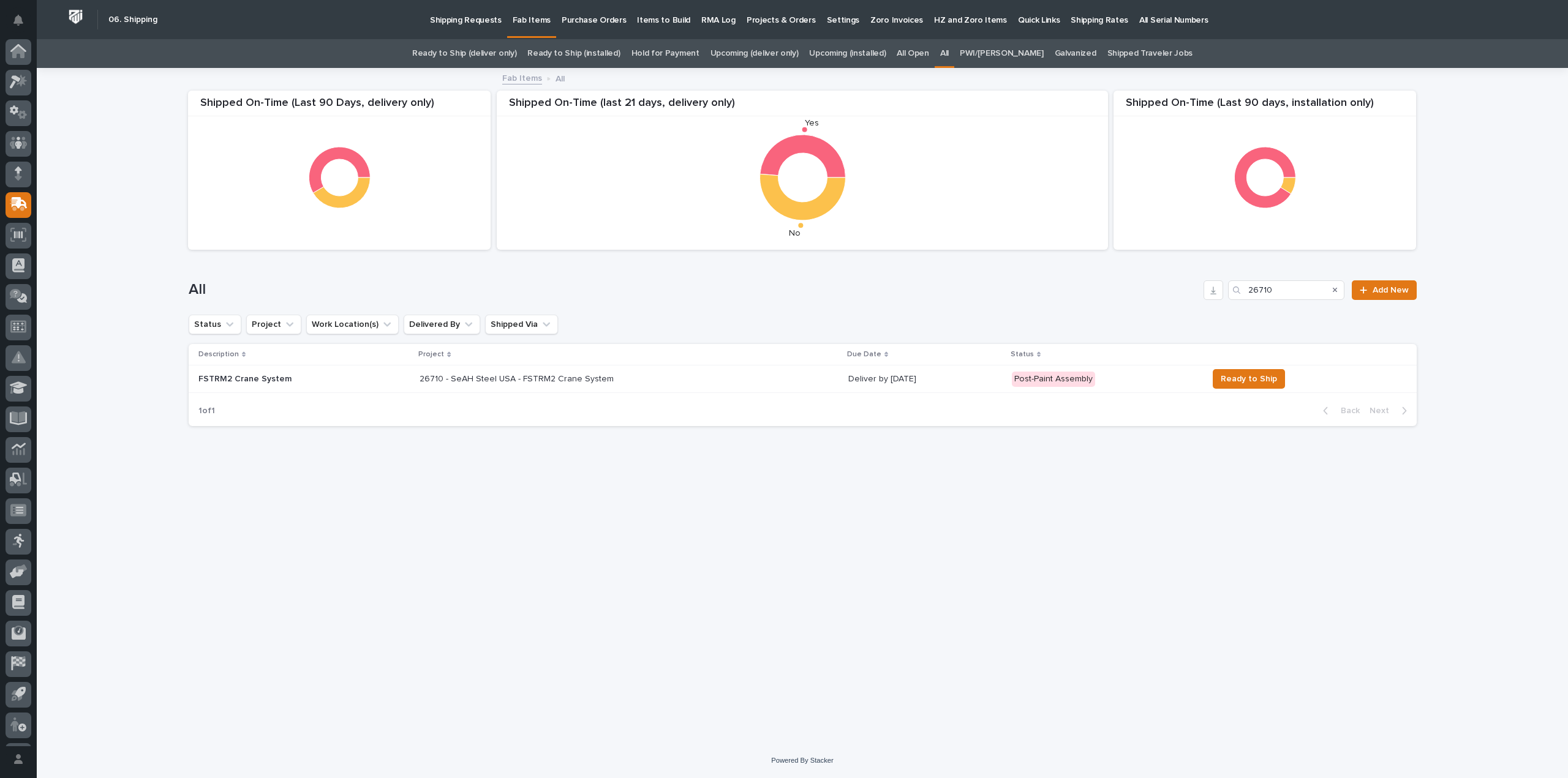
scroll to position [27, 0]
click at [1240, 524] on div "Loading... Saving… Loading... Saving… Shipped On-Time (Last 90 days, installati…" at bounding box center [803, 391] width 1240 height 644
click at [1223, 563] on div "Loading... Saving… Loading... Saving… Shipped On-Time (Last 90 days, installati…" at bounding box center [803, 391] width 1240 height 644
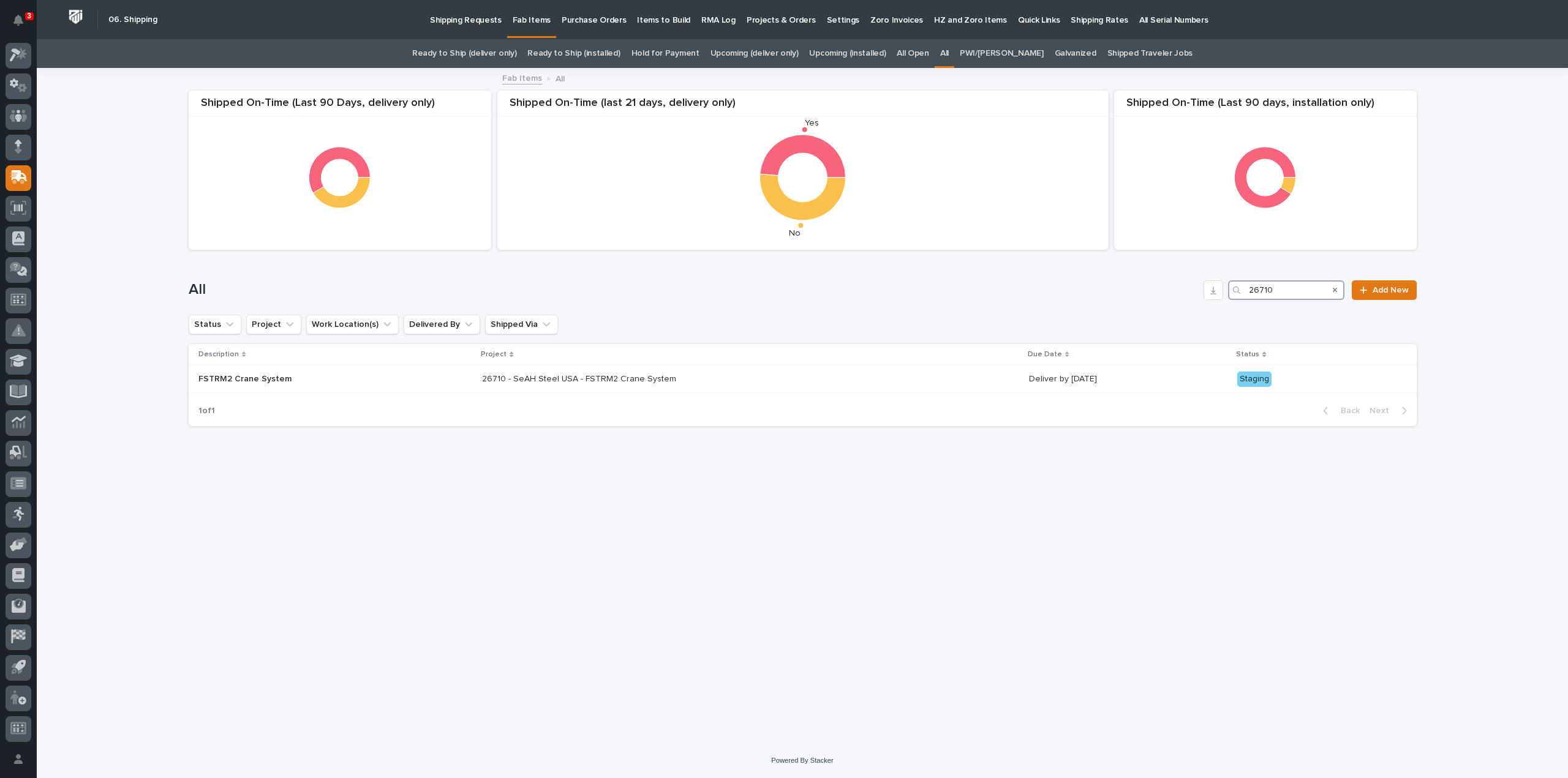
drag, startPoint x: 1287, startPoint y: 290, endPoint x: 1233, endPoint y: 298, distance: 54.6
click at [1233, 298] on div "26710" at bounding box center [1286, 290] width 117 height 19
type input "27155"
click at [720, 383] on p "27155 - Starke - Axiom Hoist LLC - STT-250 & SCP1046 Bridge Panel" at bounding box center [666, 378] width 217 height 13
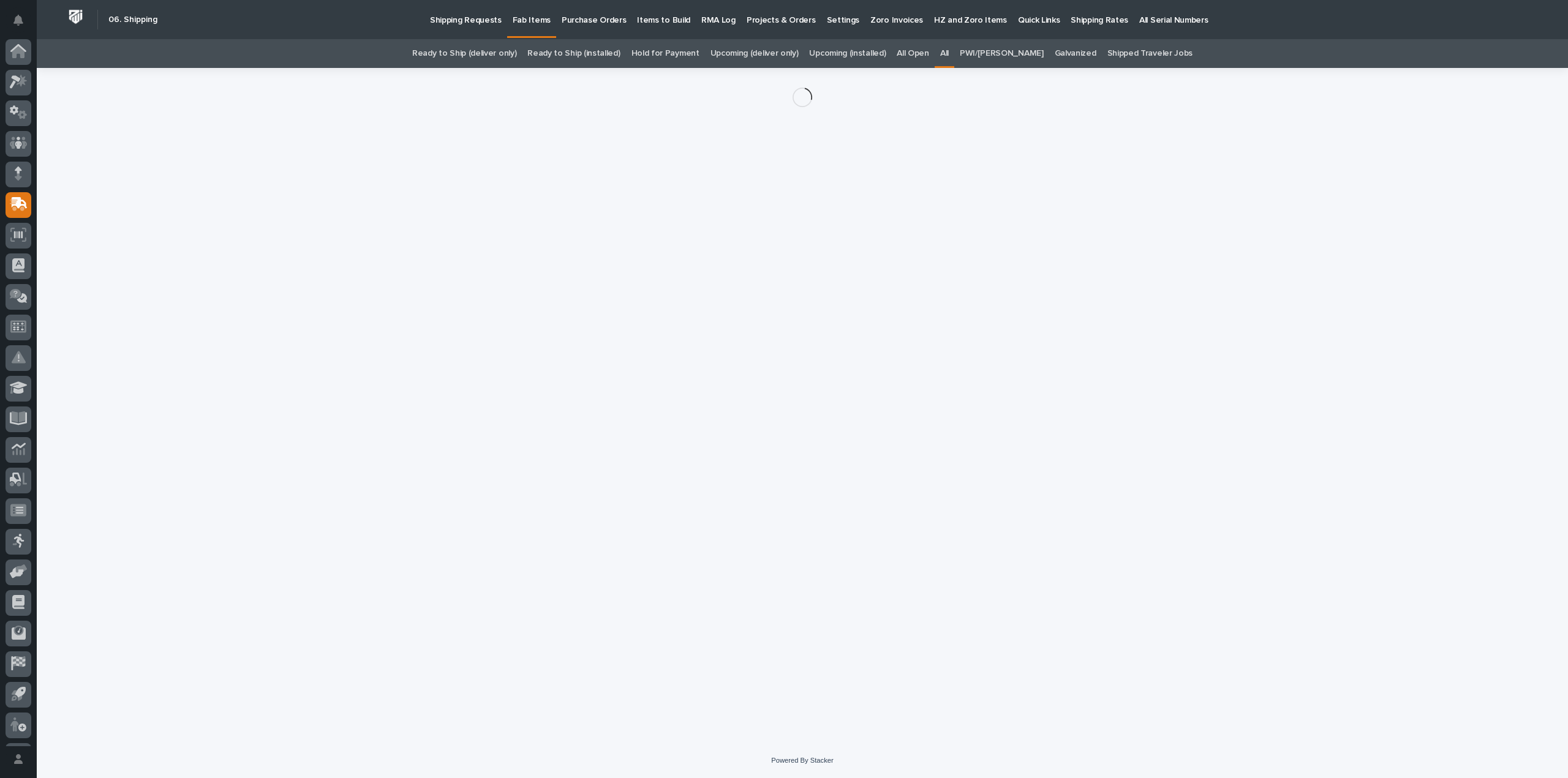
scroll to position [27, 0]
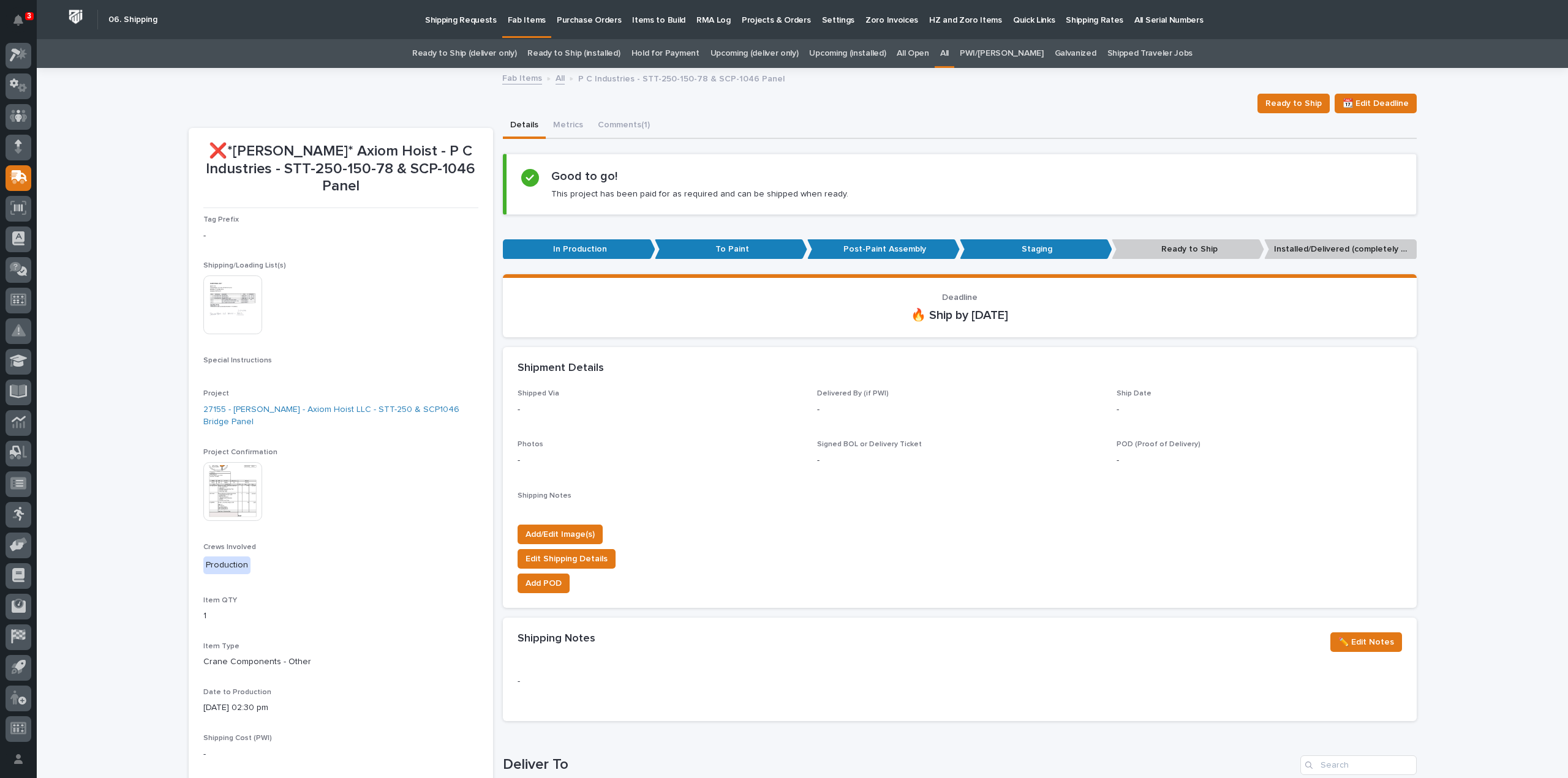
click at [218, 294] on img at bounding box center [232, 305] width 59 height 59
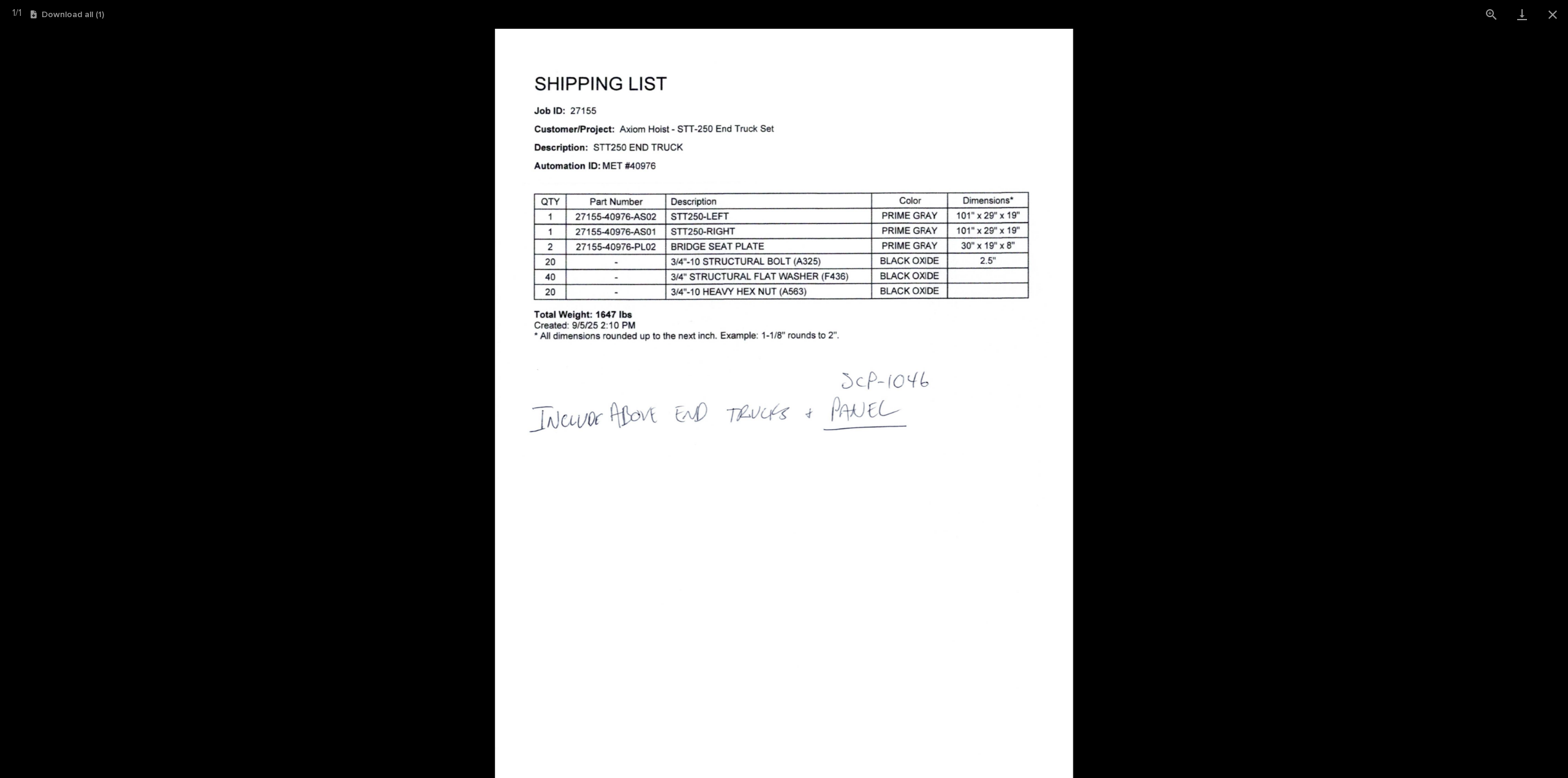
drag, startPoint x: 1418, startPoint y: 129, endPoint x: 1438, endPoint y: 112, distance: 26.2
click at [1418, 129] on picture at bounding box center [784, 404] width 1568 height 749
click at [1552, 14] on button "Close gallery" at bounding box center [1553, 15] width 31 height 29
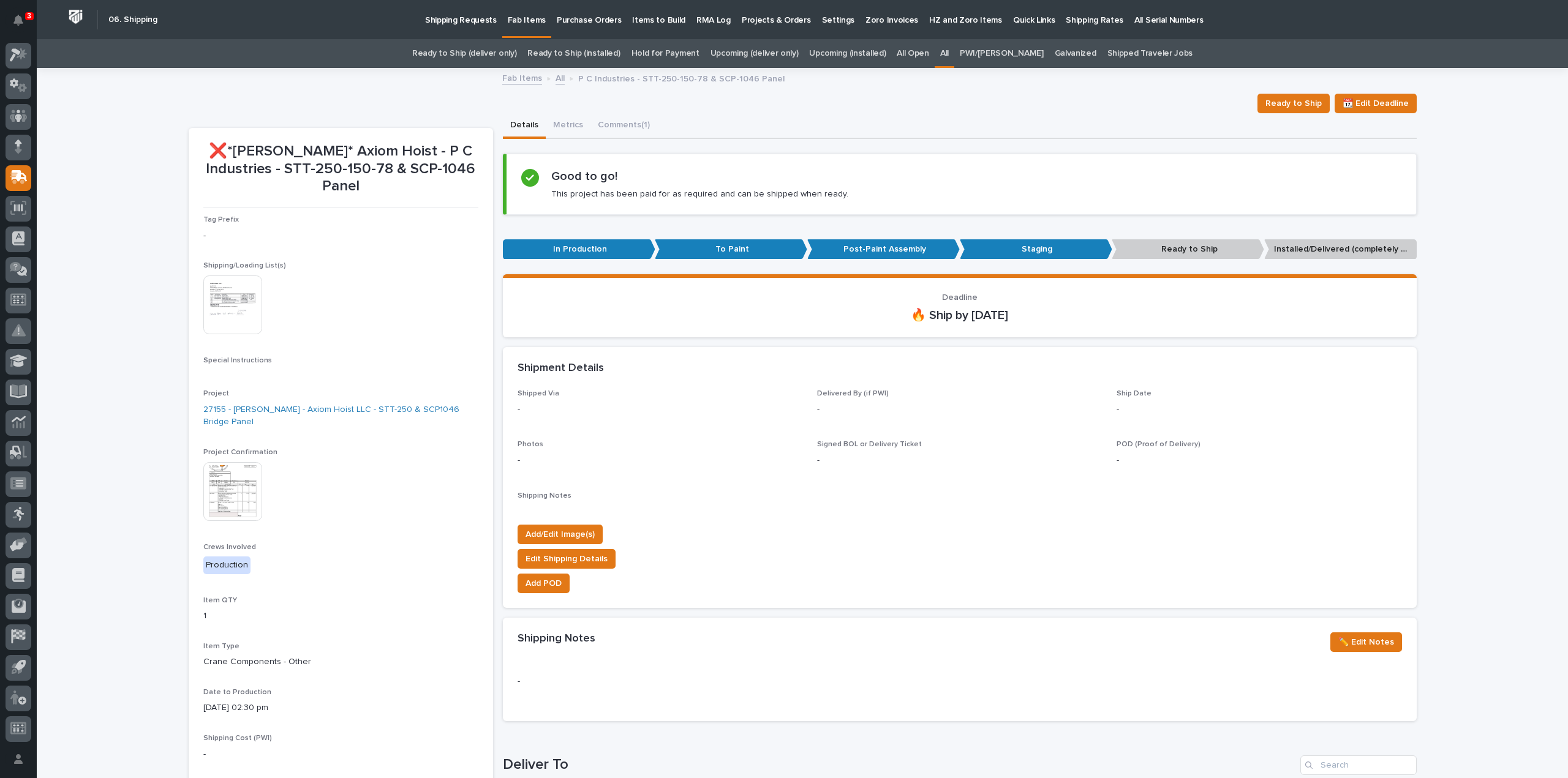
scroll to position [488, 0]
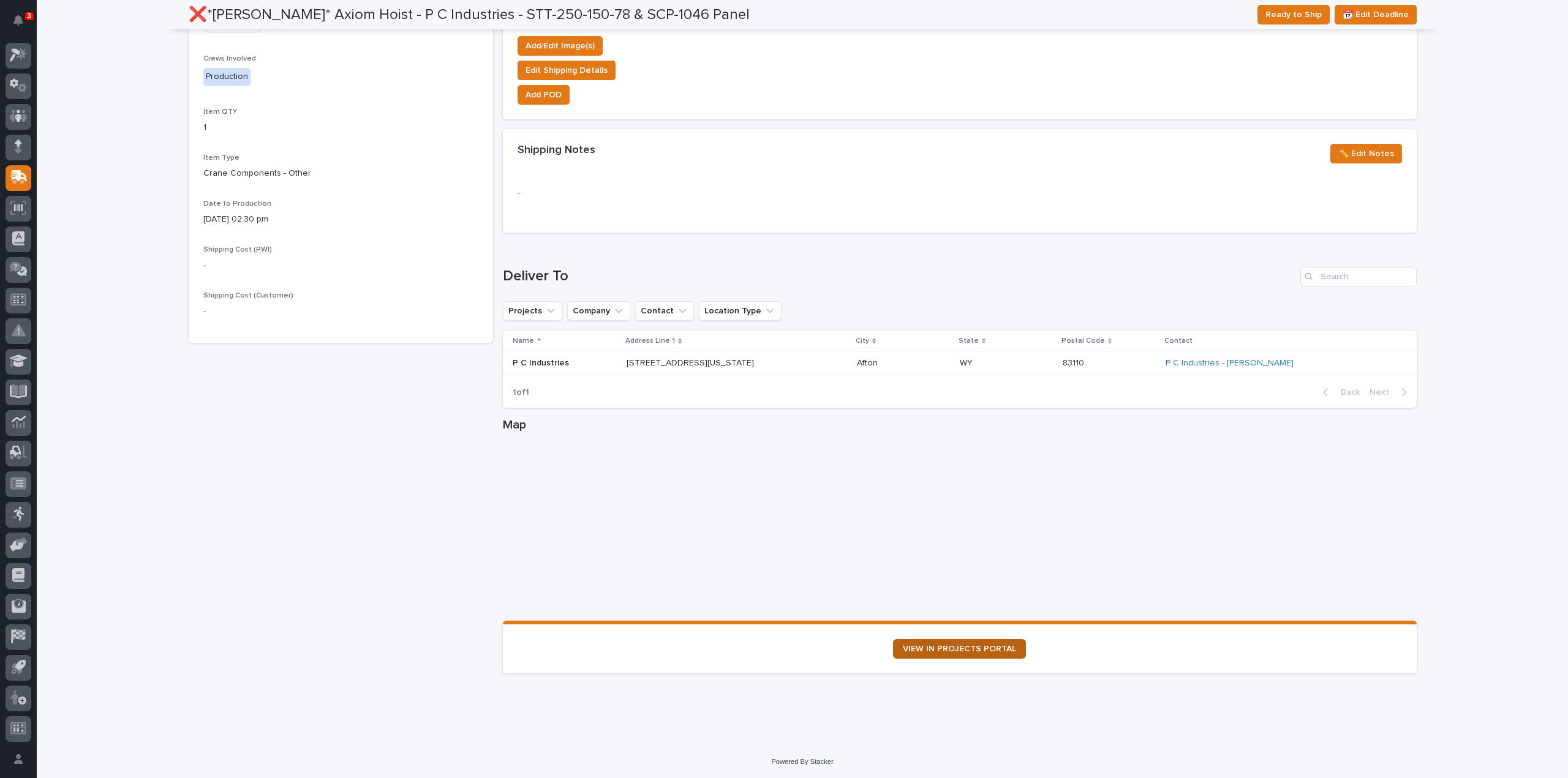
click at [930, 645] on span "VIEW IN PROJECTS PORTAL" at bounding box center [960, 649] width 113 height 9
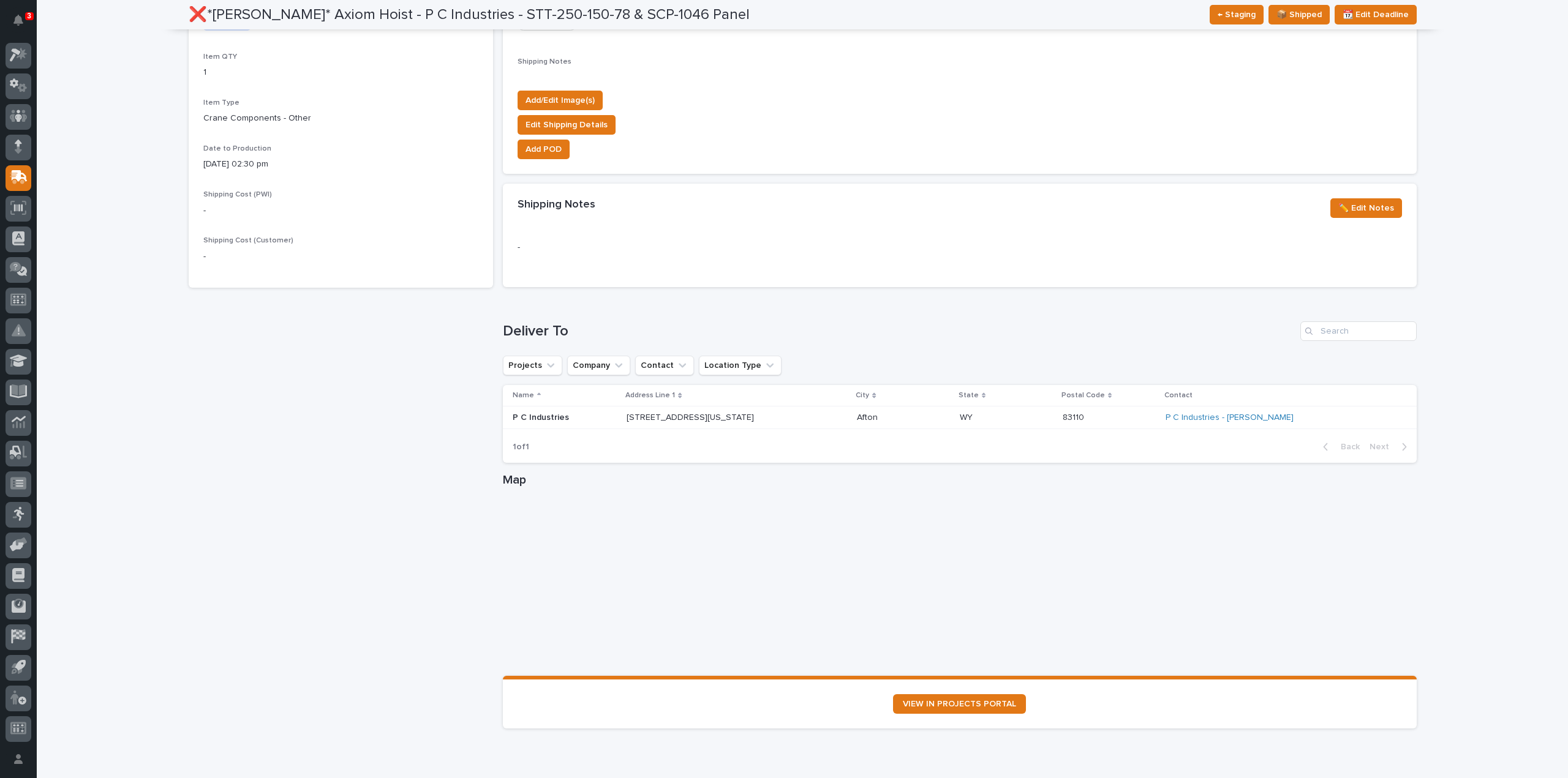
scroll to position [0, 0]
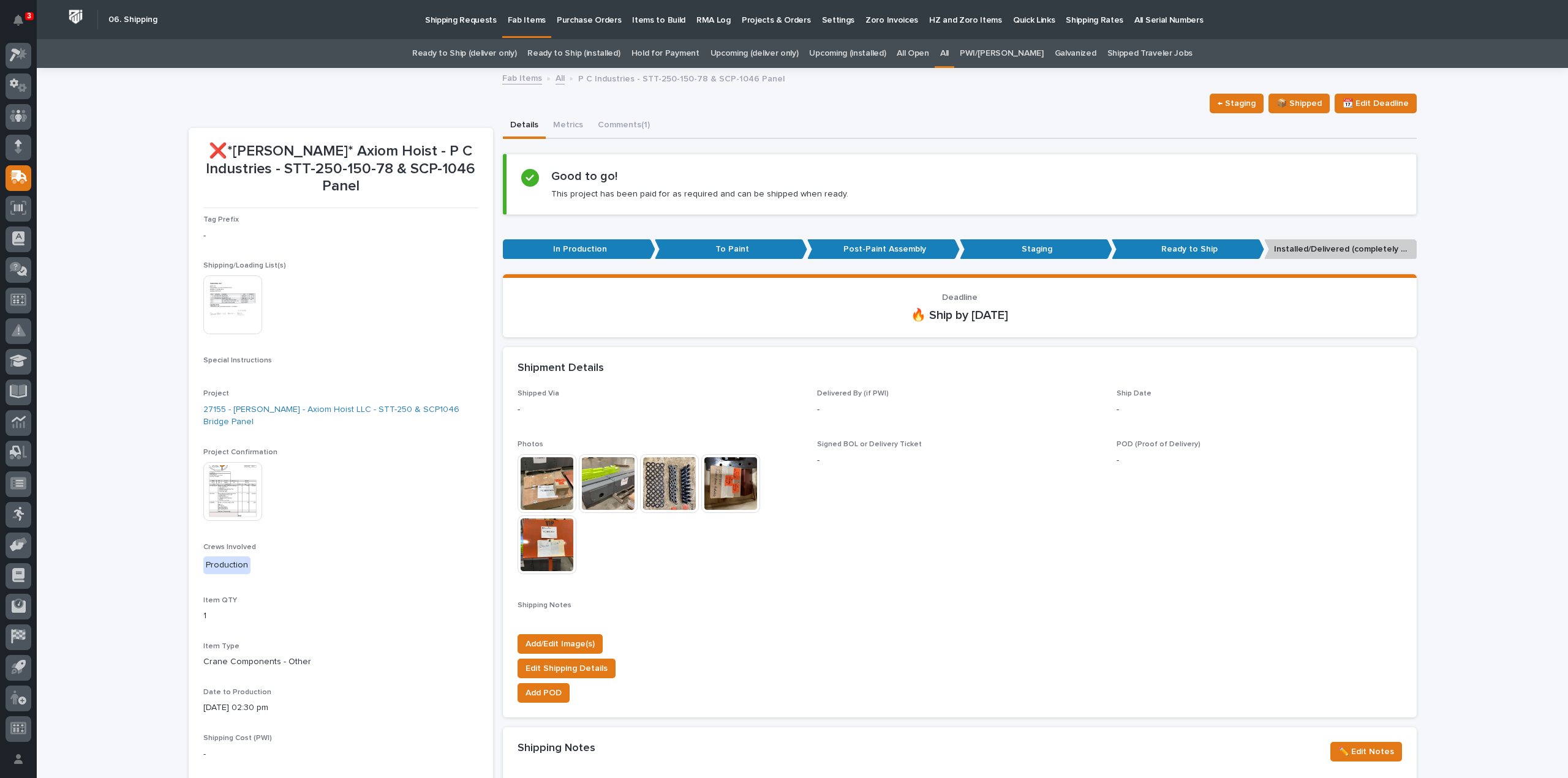
click at [948, 56] on link "All" at bounding box center [944, 53] width 9 height 29
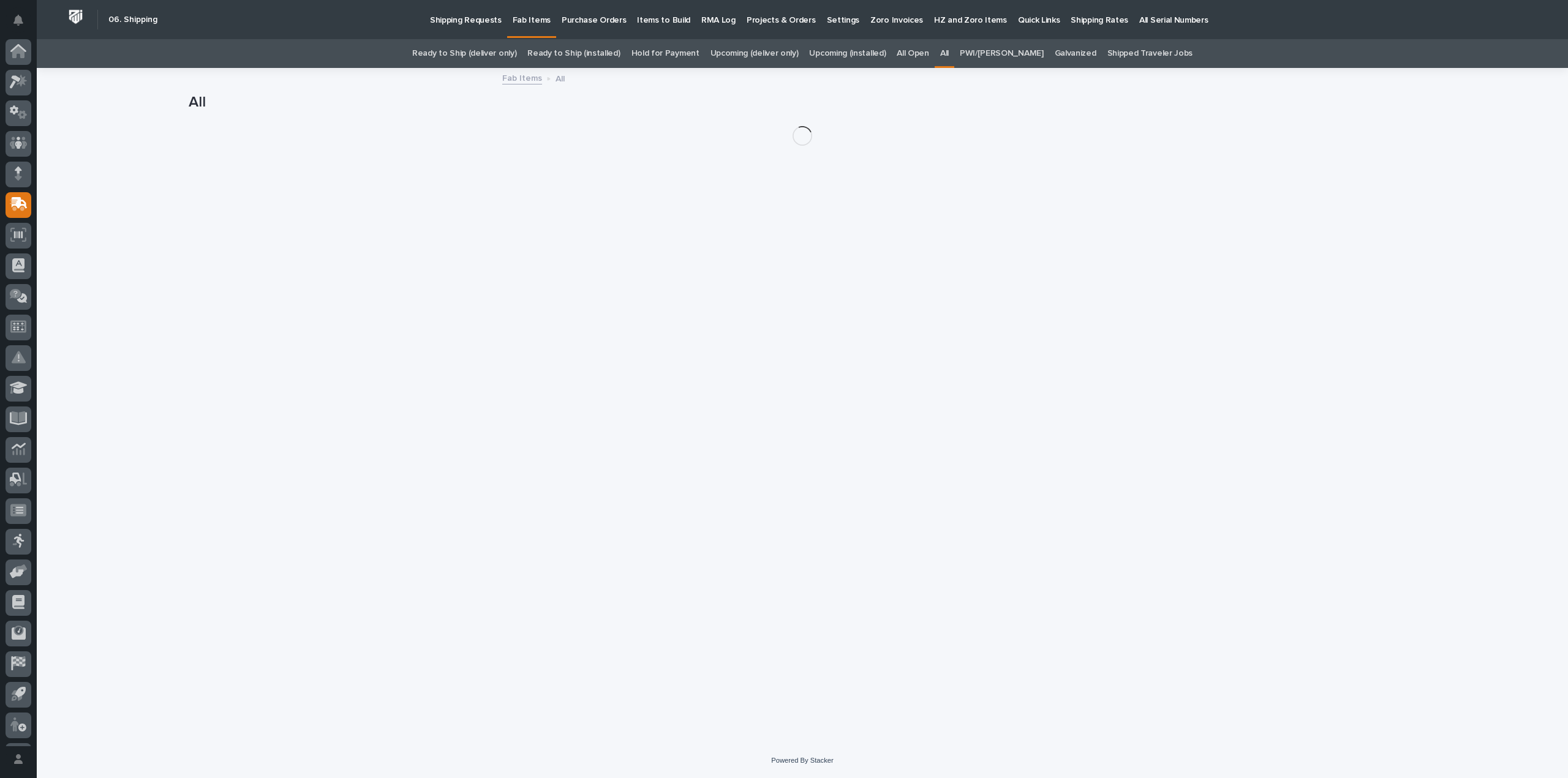
scroll to position [27, 0]
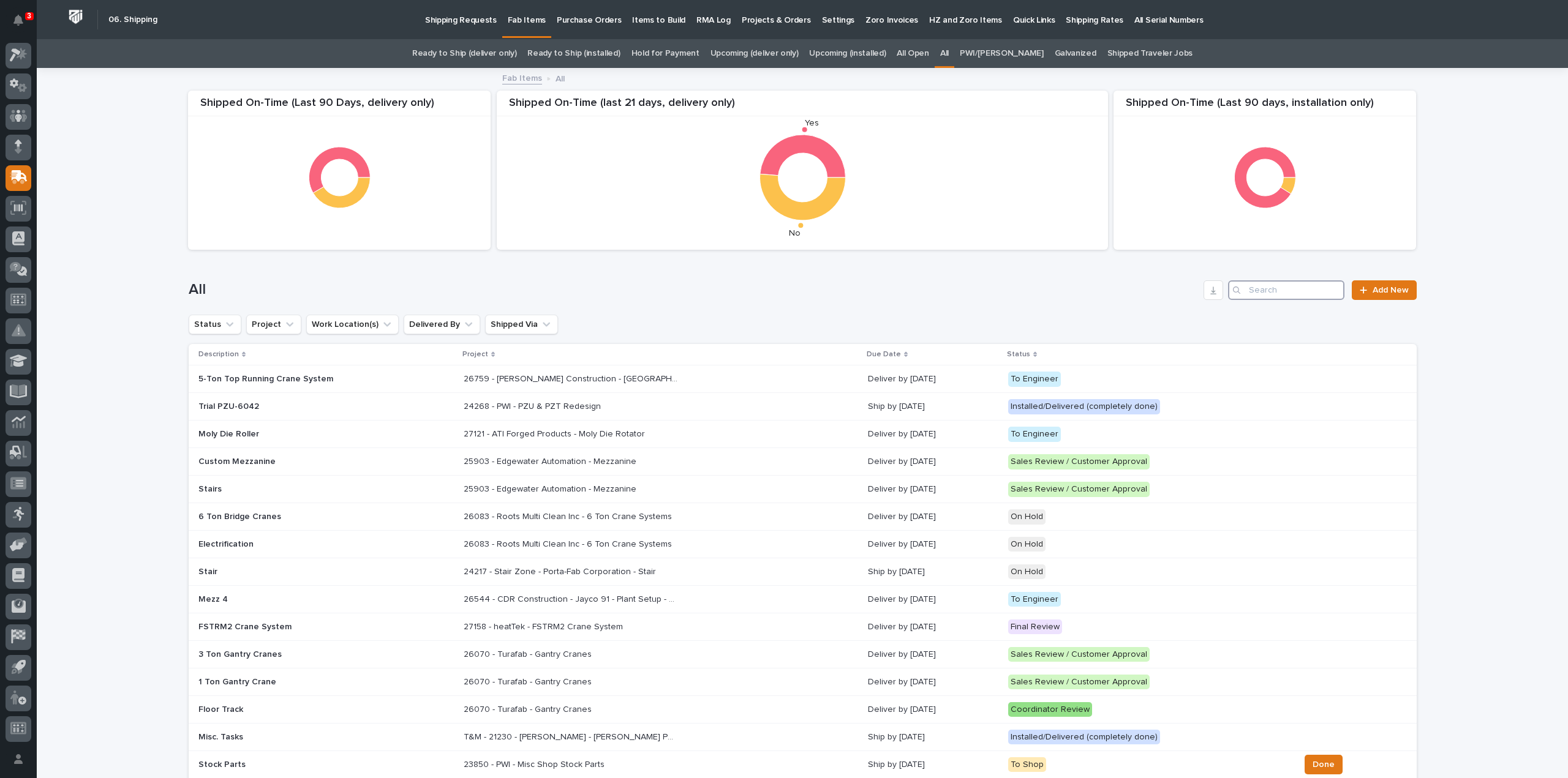
click at [1327, 290] on input "Search" at bounding box center [1286, 290] width 117 height 19
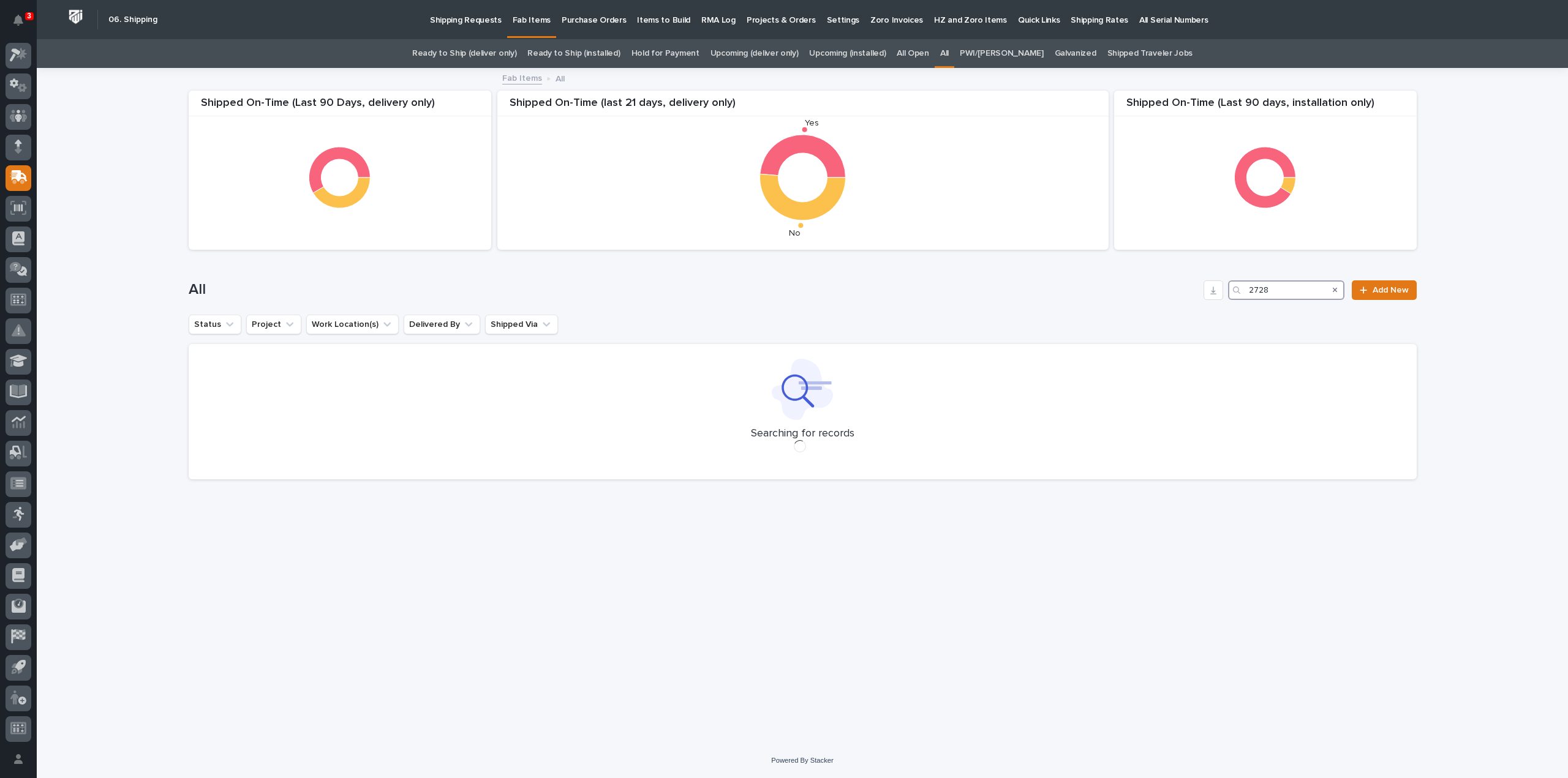
type input "27287"
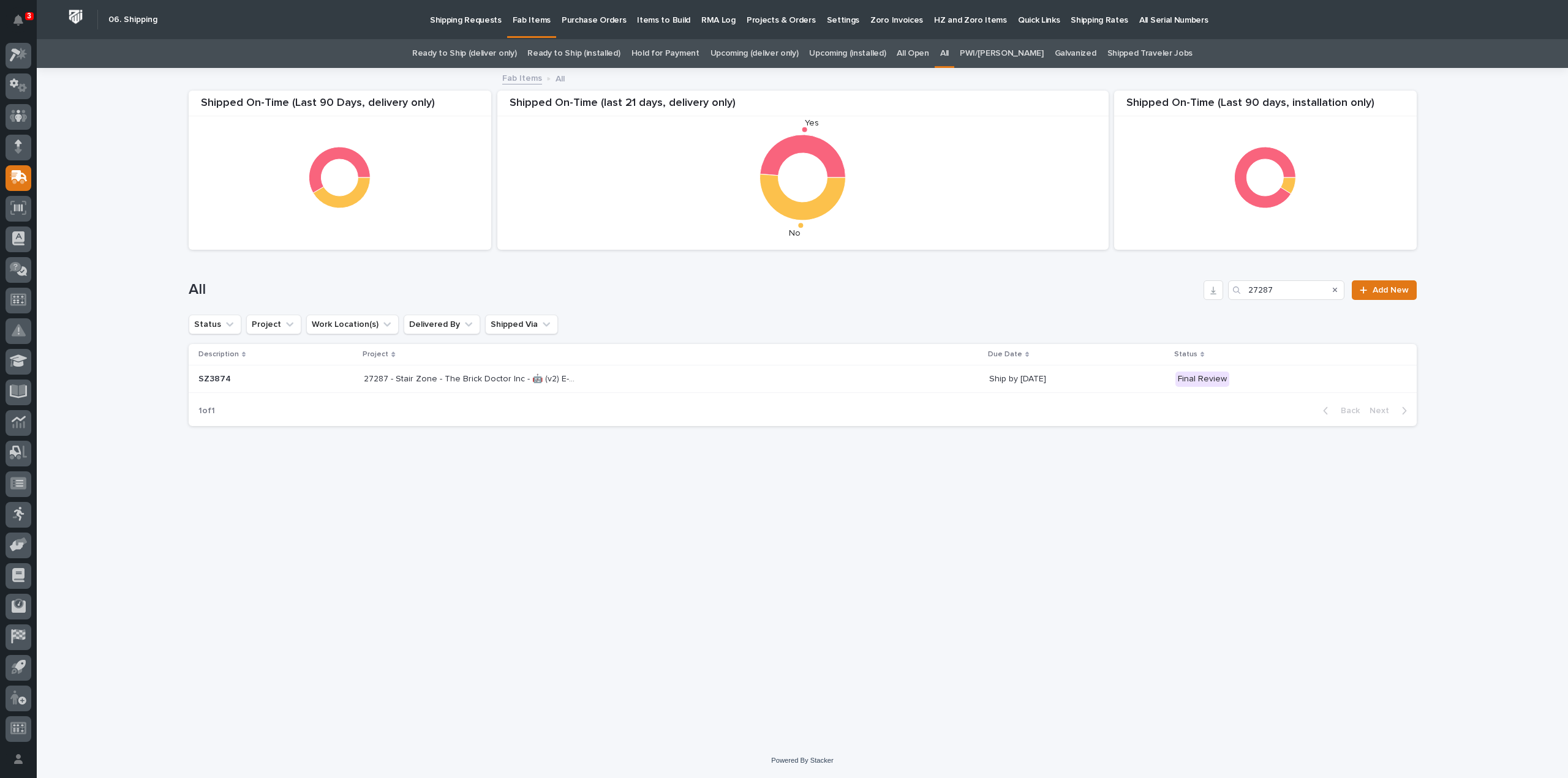
click at [477, 377] on p "27287 - Stair Zone - The Brick Doctor Inc - 🤖 (v2) E-Commerce Order with Fab It…" at bounding box center [473, 378] width 217 height 13
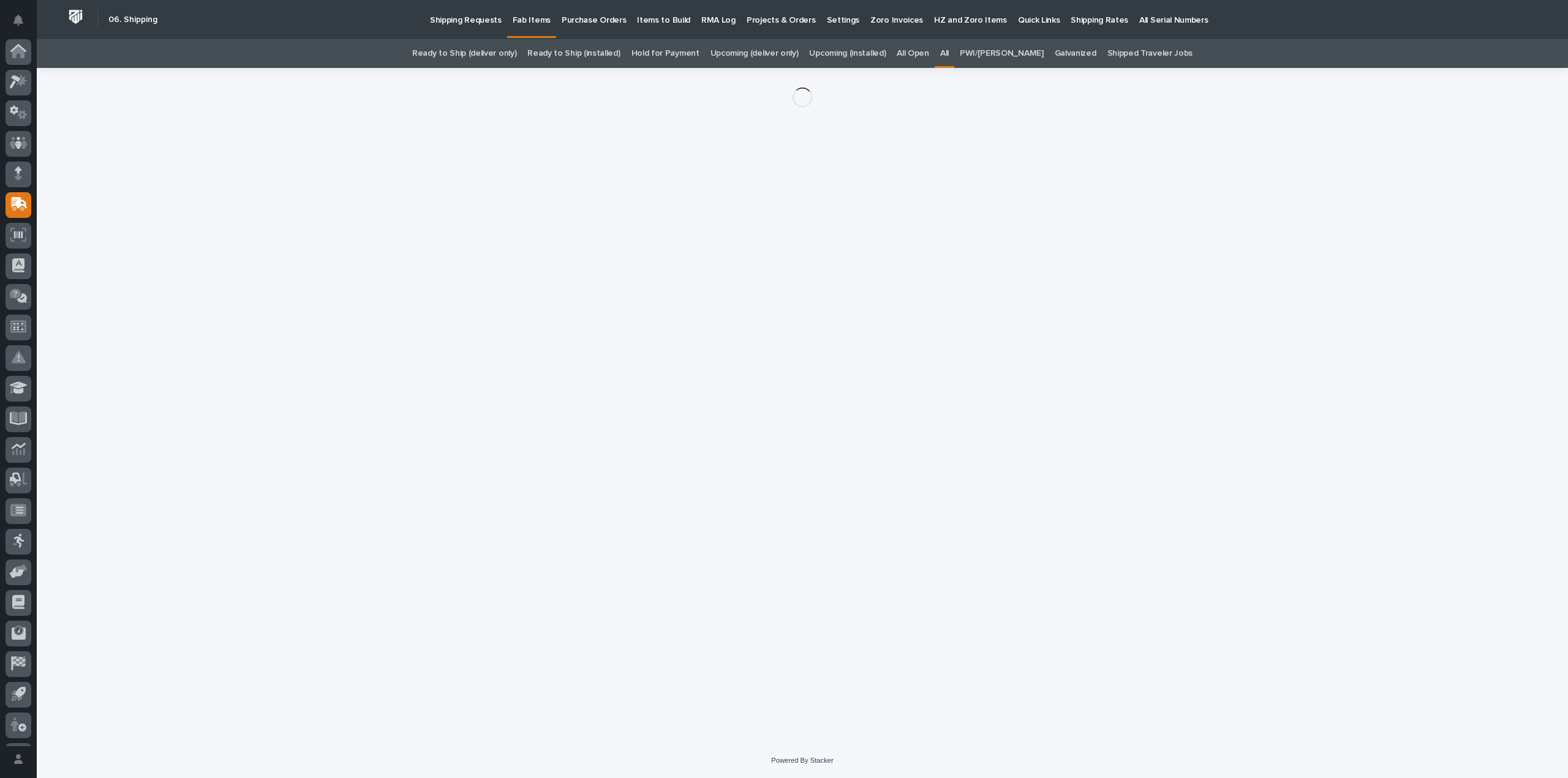
scroll to position [27, 0]
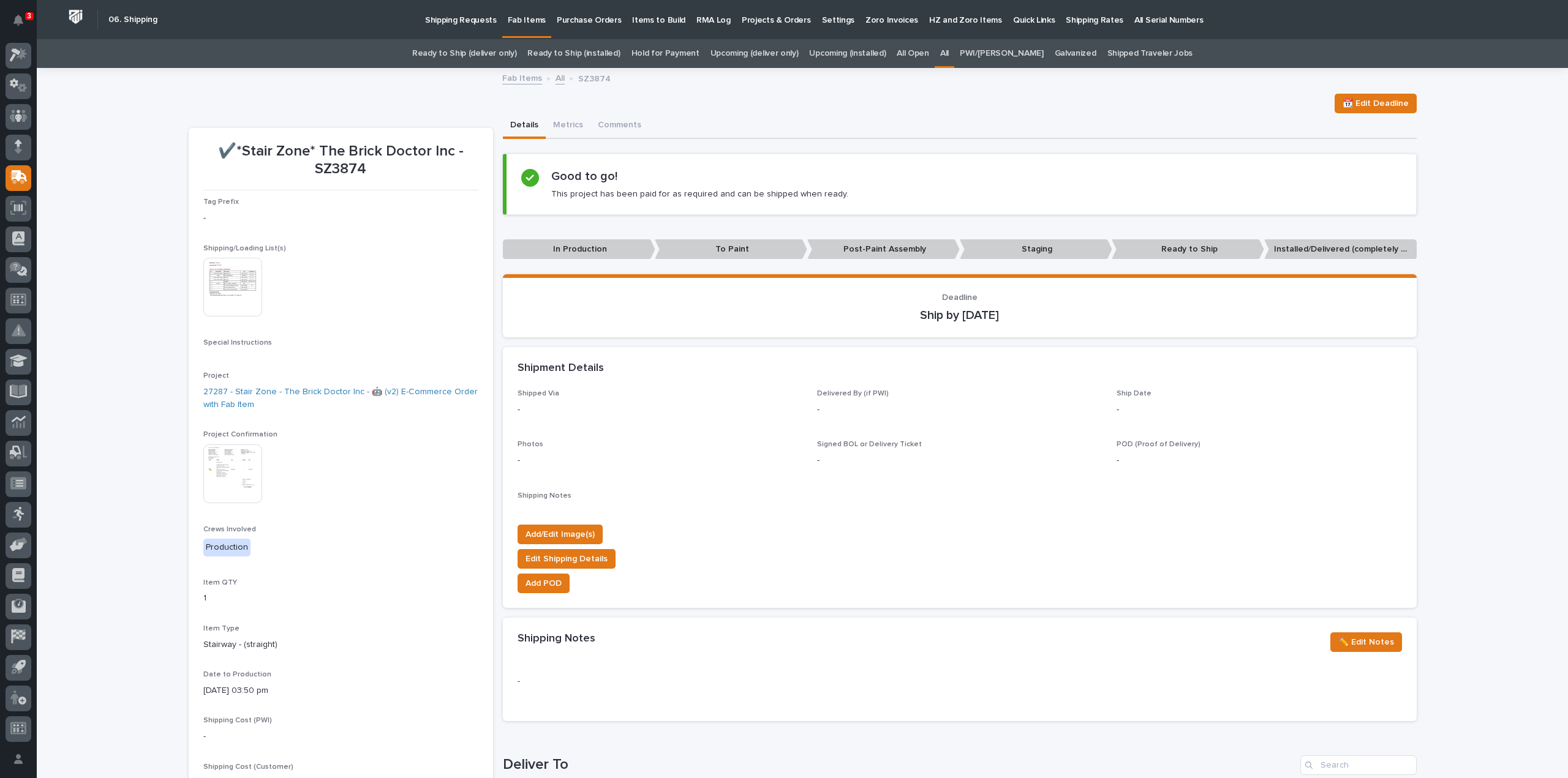
click at [245, 314] on img at bounding box center [232, 287] width 59 height 59
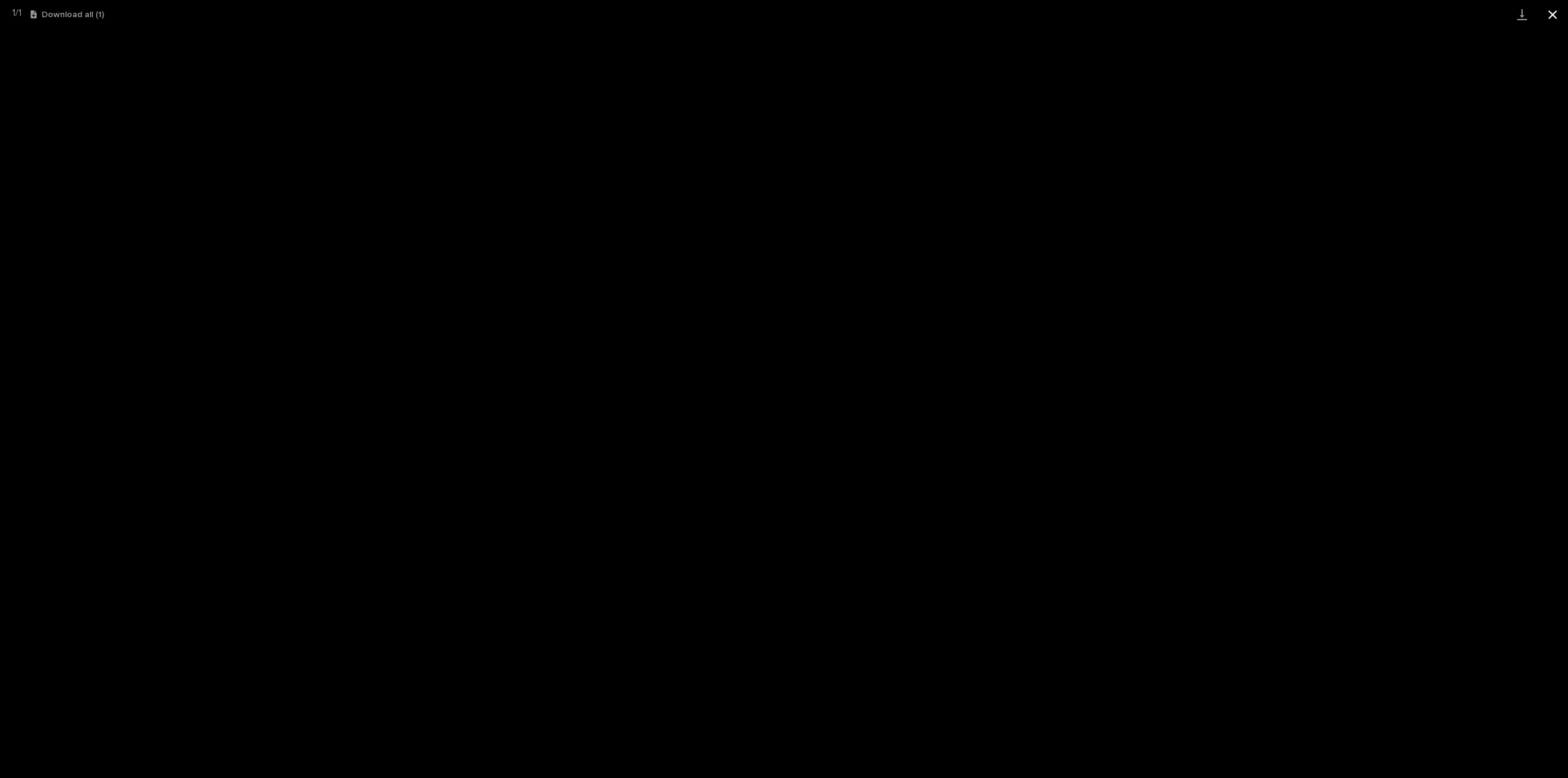
click at [1553, 14] on button "Close gallery" at bounding box center [1553, 15] width 31 height 29
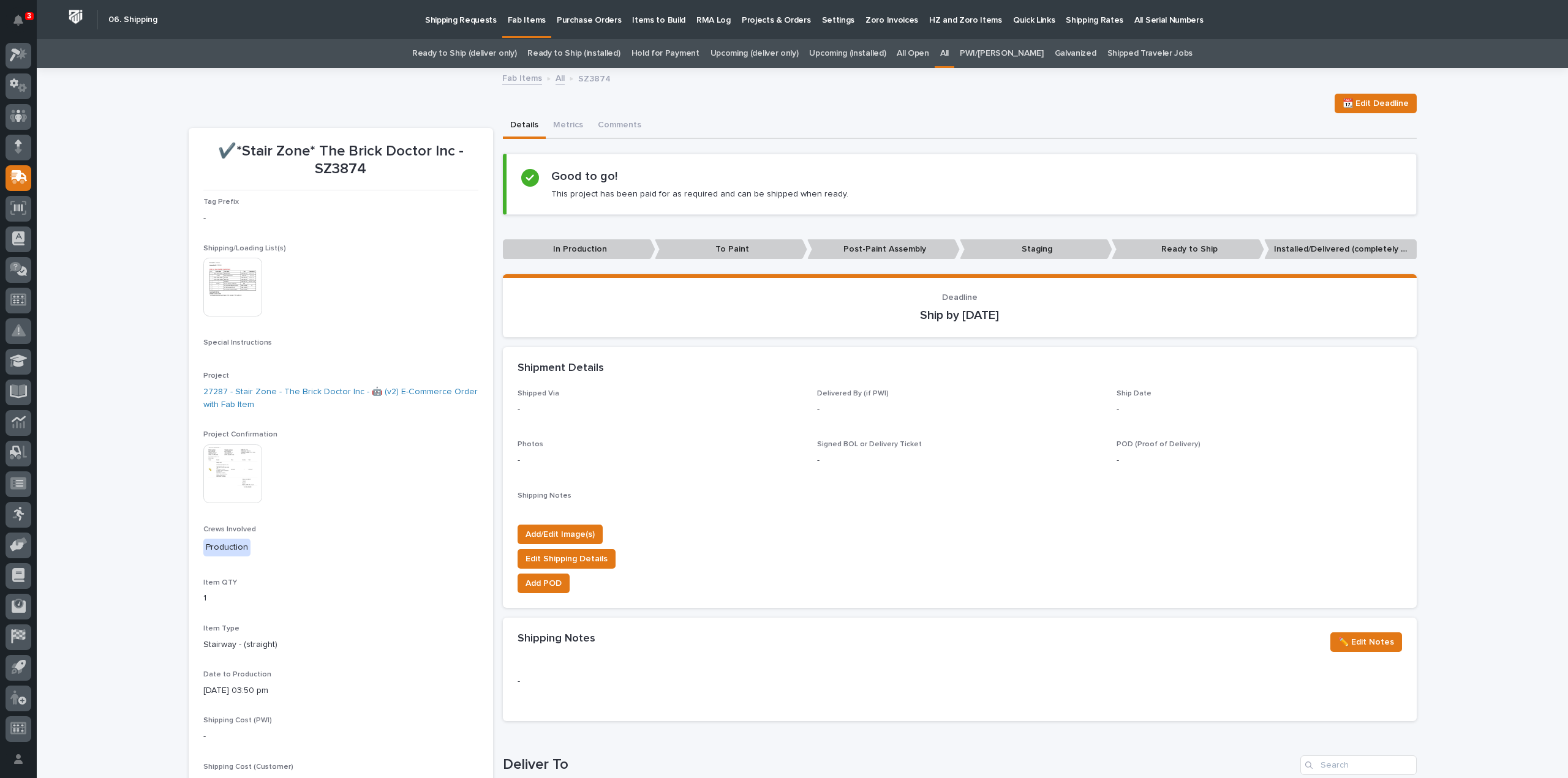
click at [948, 52] on link "All" at bounding box center [944, 53] width 9 height 29
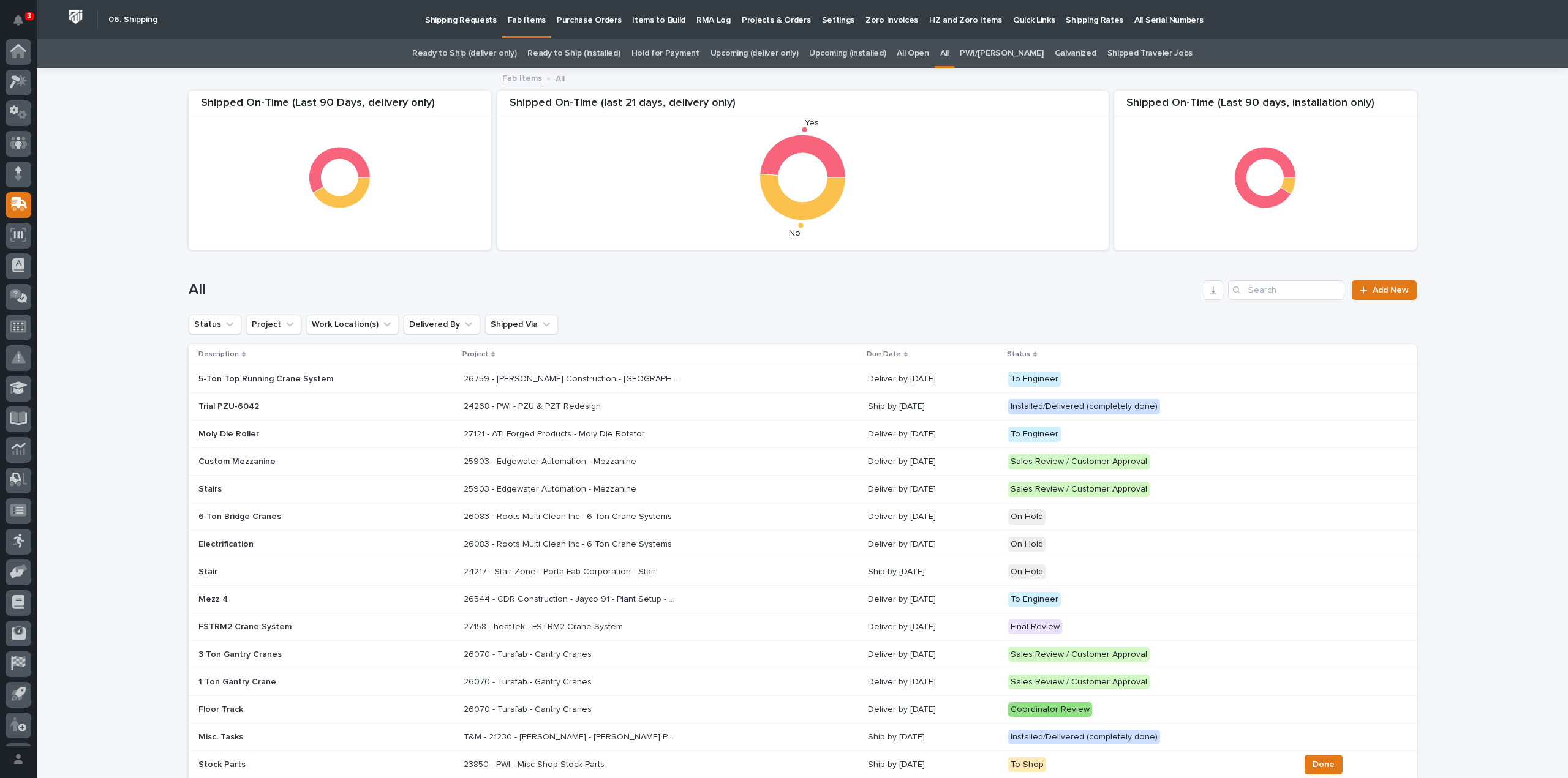
scroll to position [27, 0]
click at [1272, 291] on input "Search" at bounding box center [1286, 290] width 117 height 19
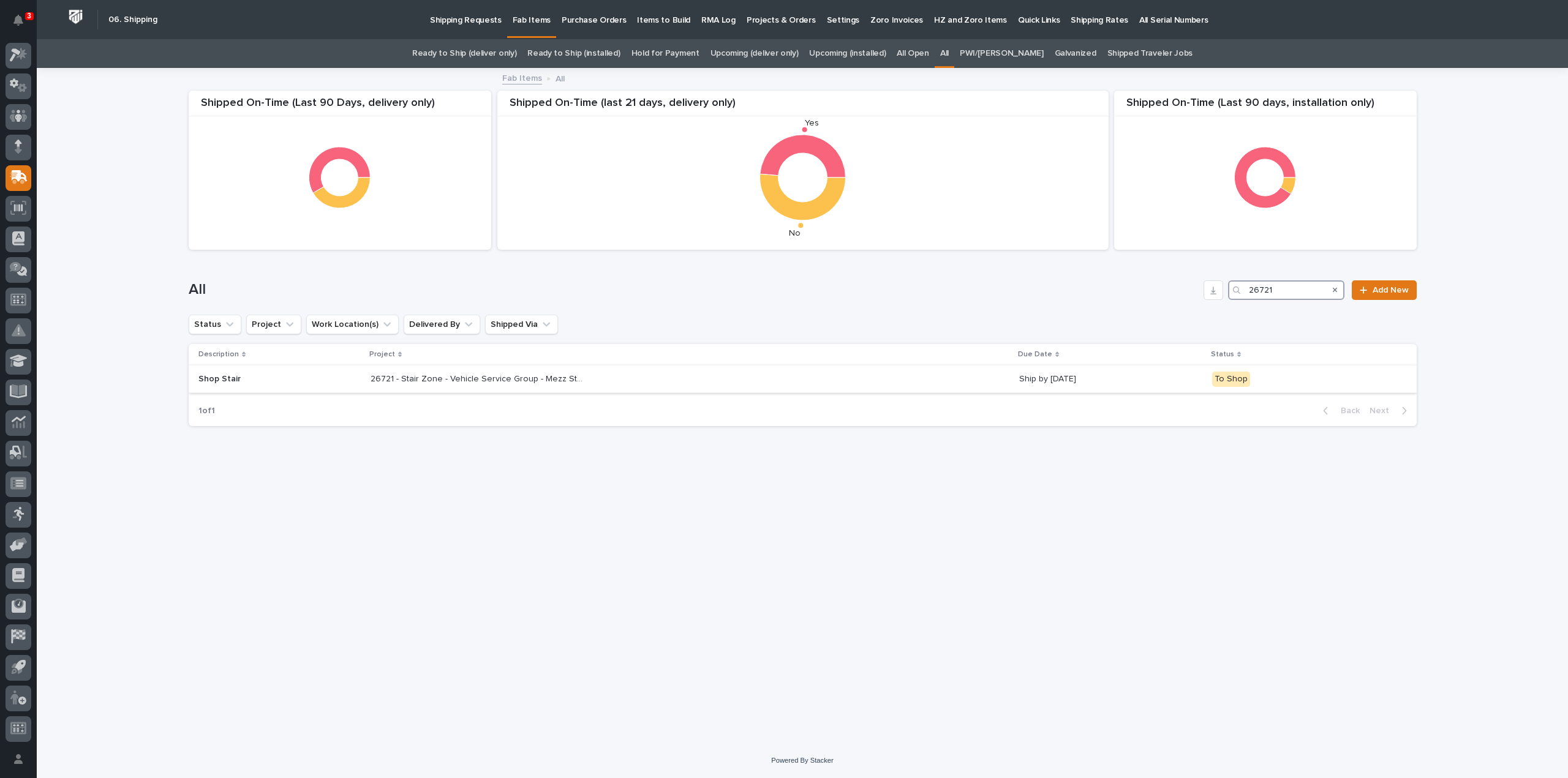
type input "26721"
click at [519, 379] on p "26721 - Stair Zone - Vehicle Service Group - Mezz Stairs" at bounding box center [479, 378] width 217 height 13
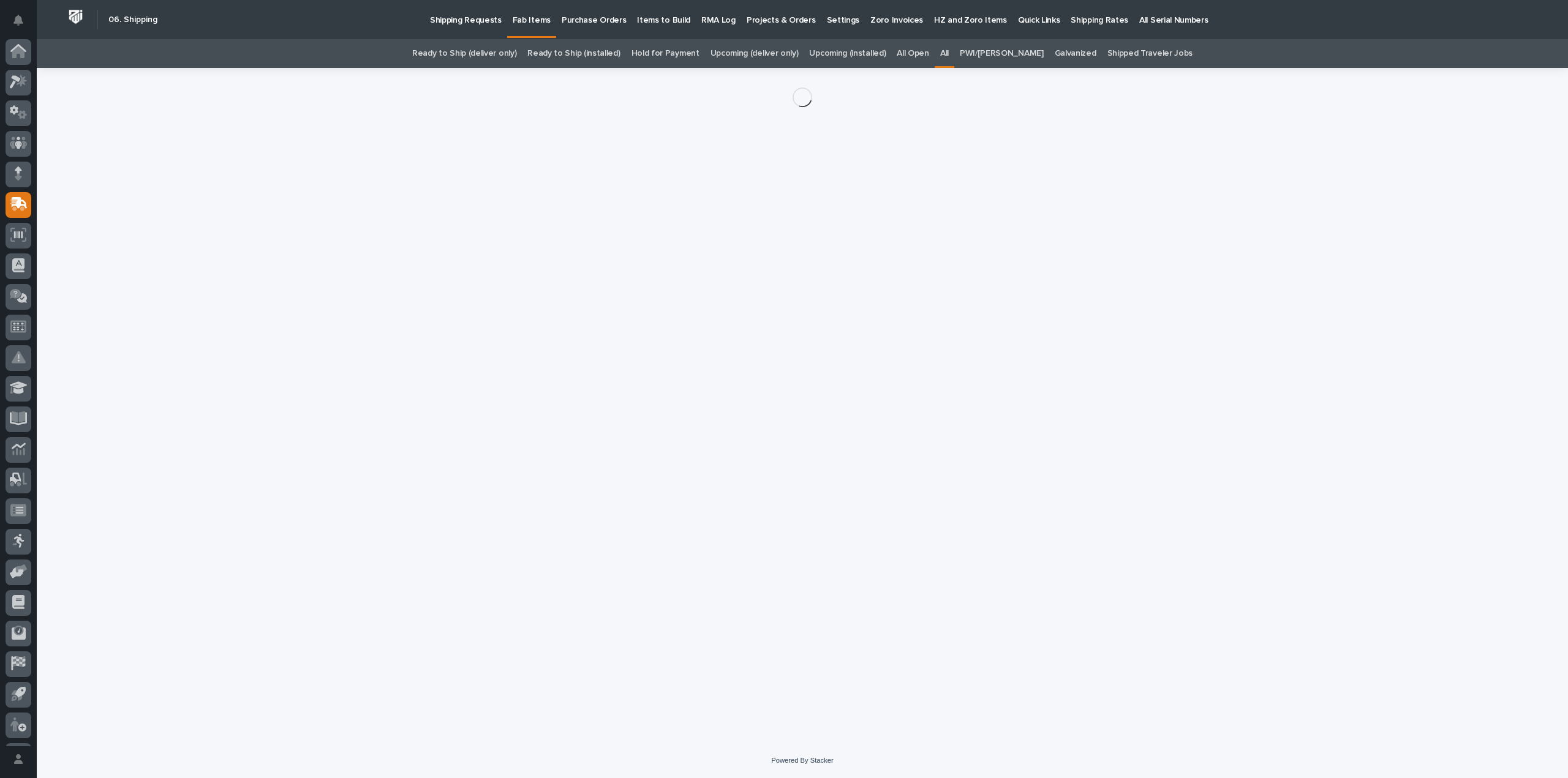
scroll to position [27, 0]
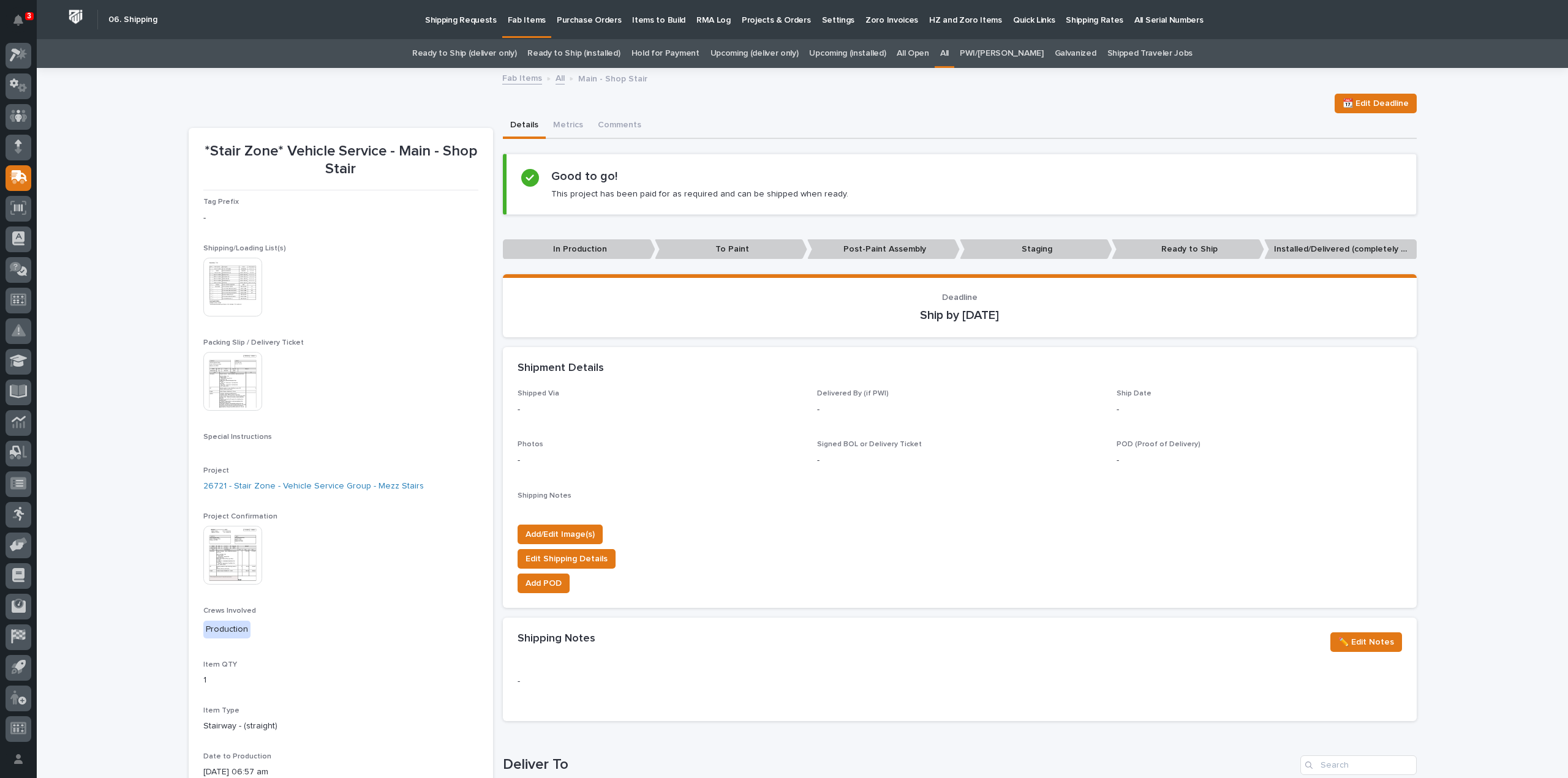
click at [210, 303] on img at bounding box center [232, 287] width 59 height 59
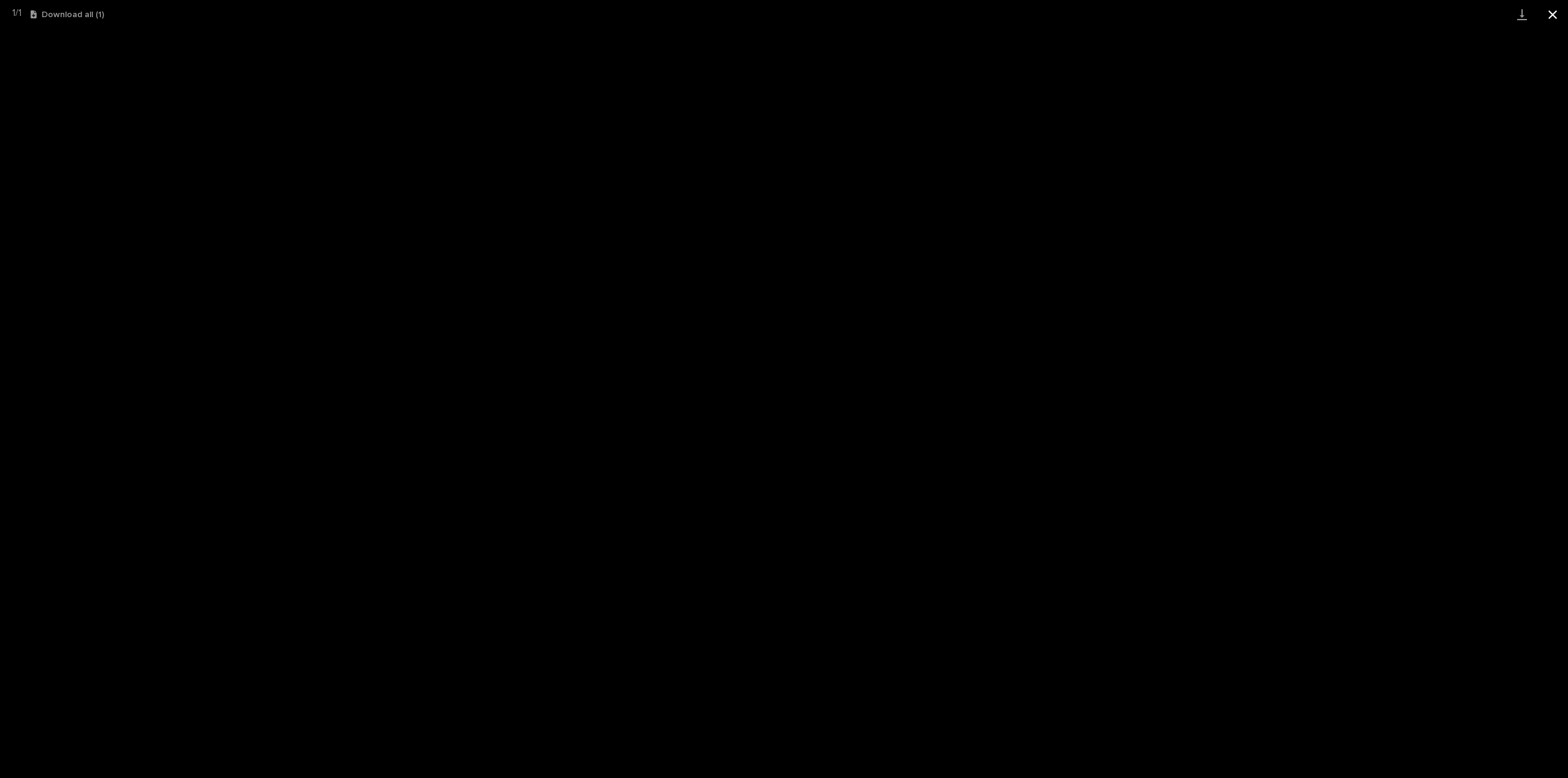
click at [1546, 14] on button "Close gallery" at bounding box center [1553, 15] width 31 height 29
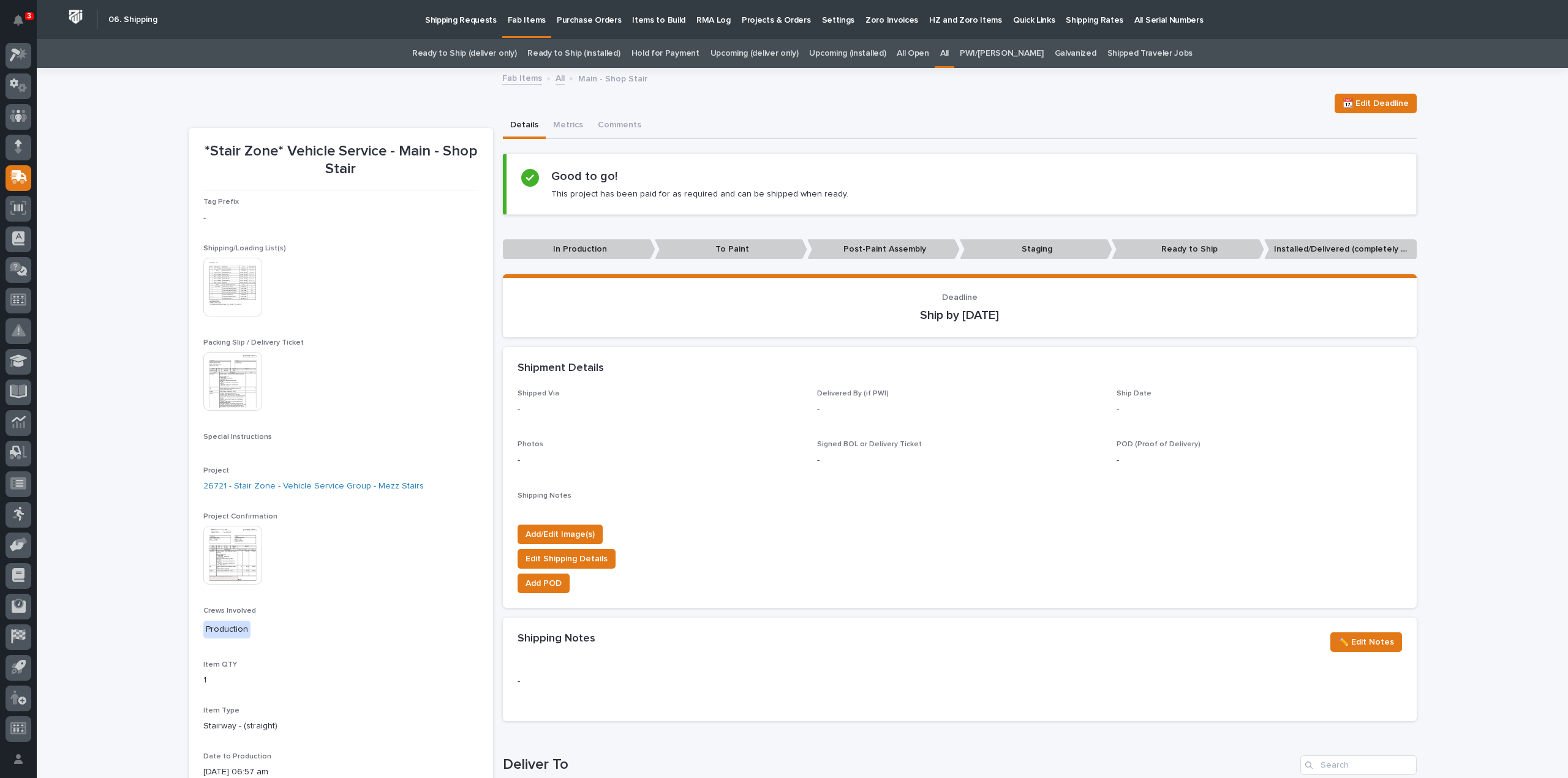
click at [948, 52] on link "All" at bounding box center [944, 53] width 9 height 29
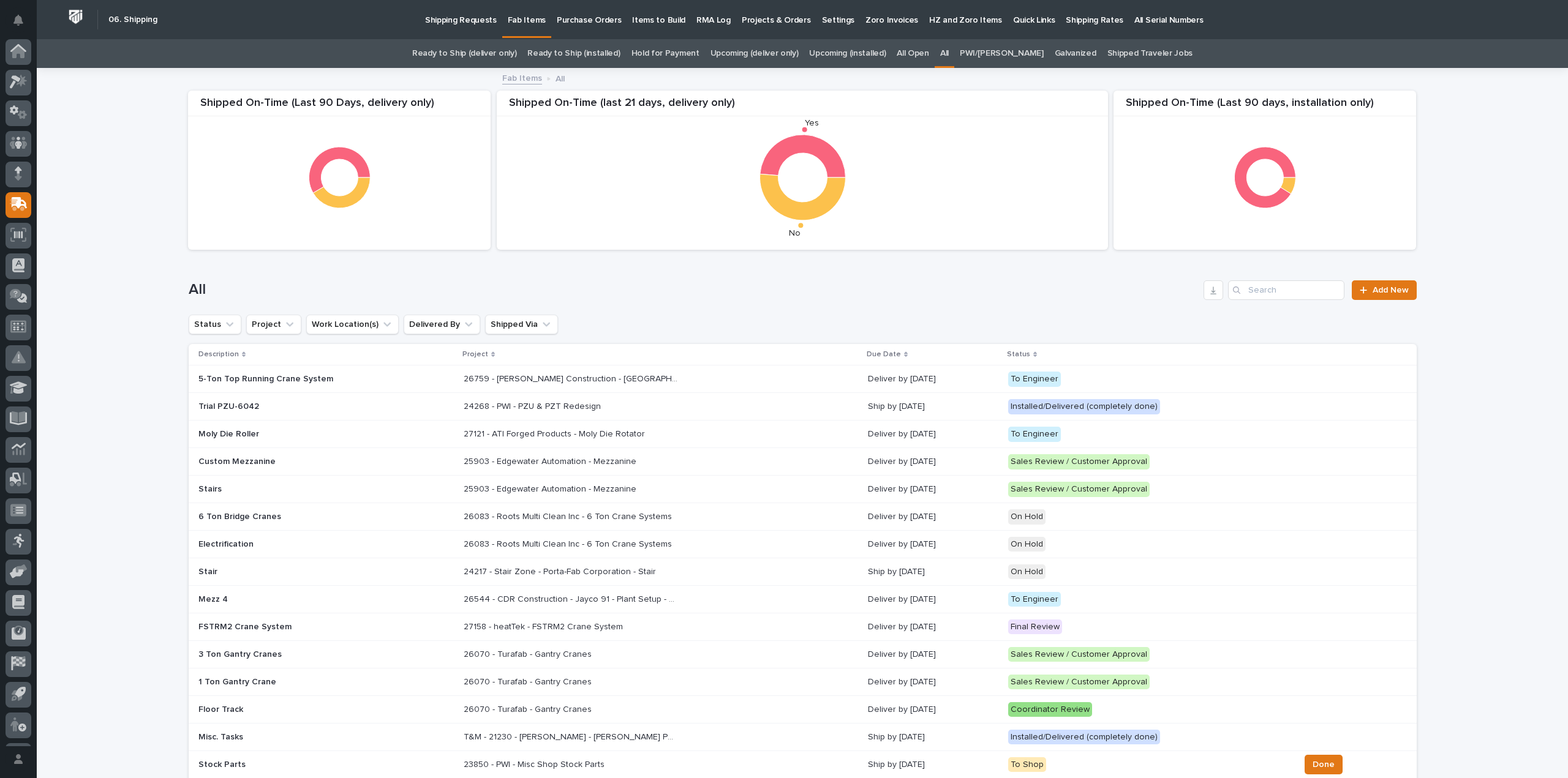
scroll to position [27, 0]
click at [1283, 288] on input "Search" at bounding box center [1286, 290] width 117 height 19
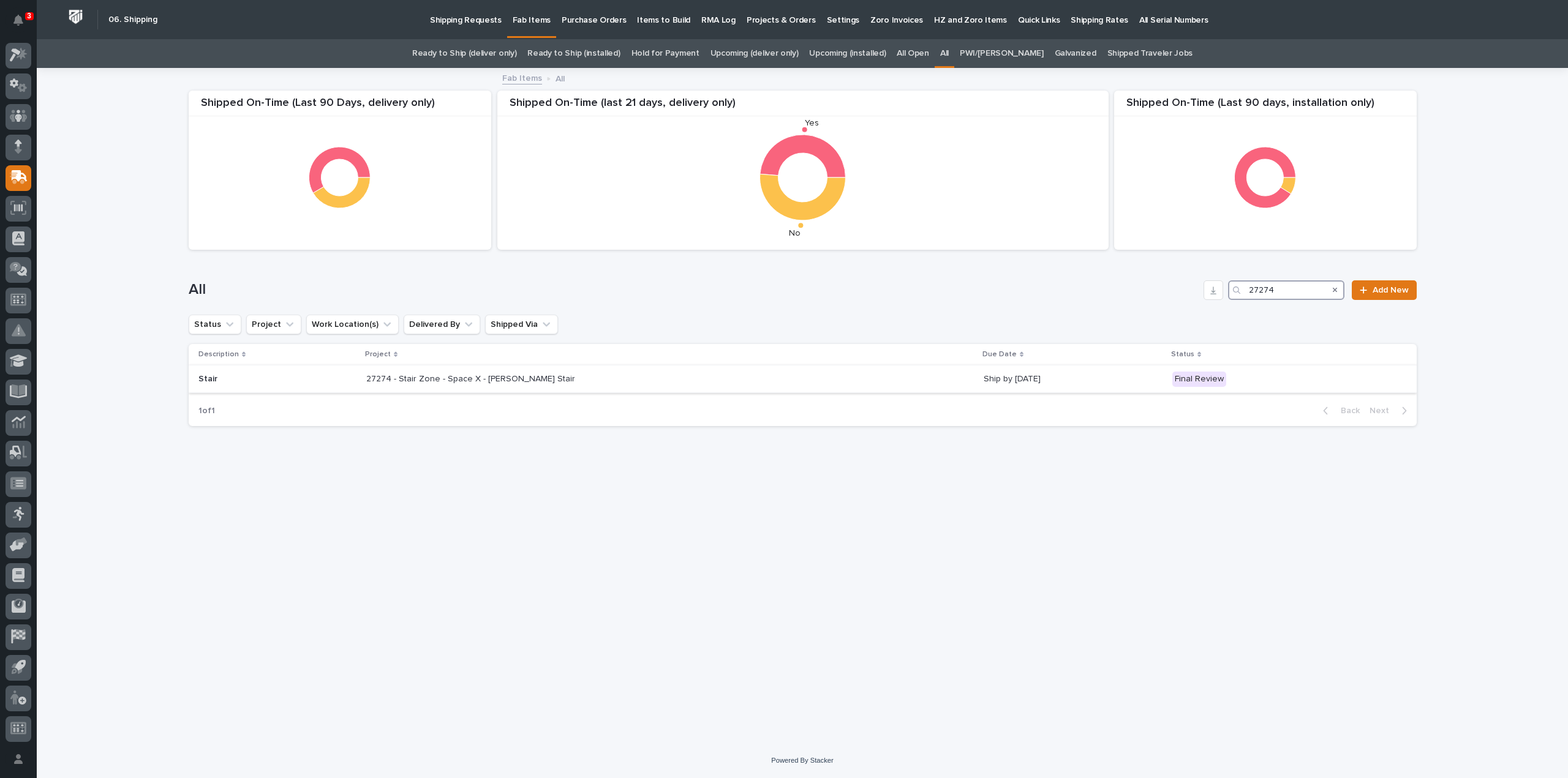
type input "27274"
click at [537, 387] on div "27274 - Stair Zone - Space X - Ethan Reich Stair 27274 - Stair Zone - Space X -…" at bounding box center [670, 378] width 608 height 20
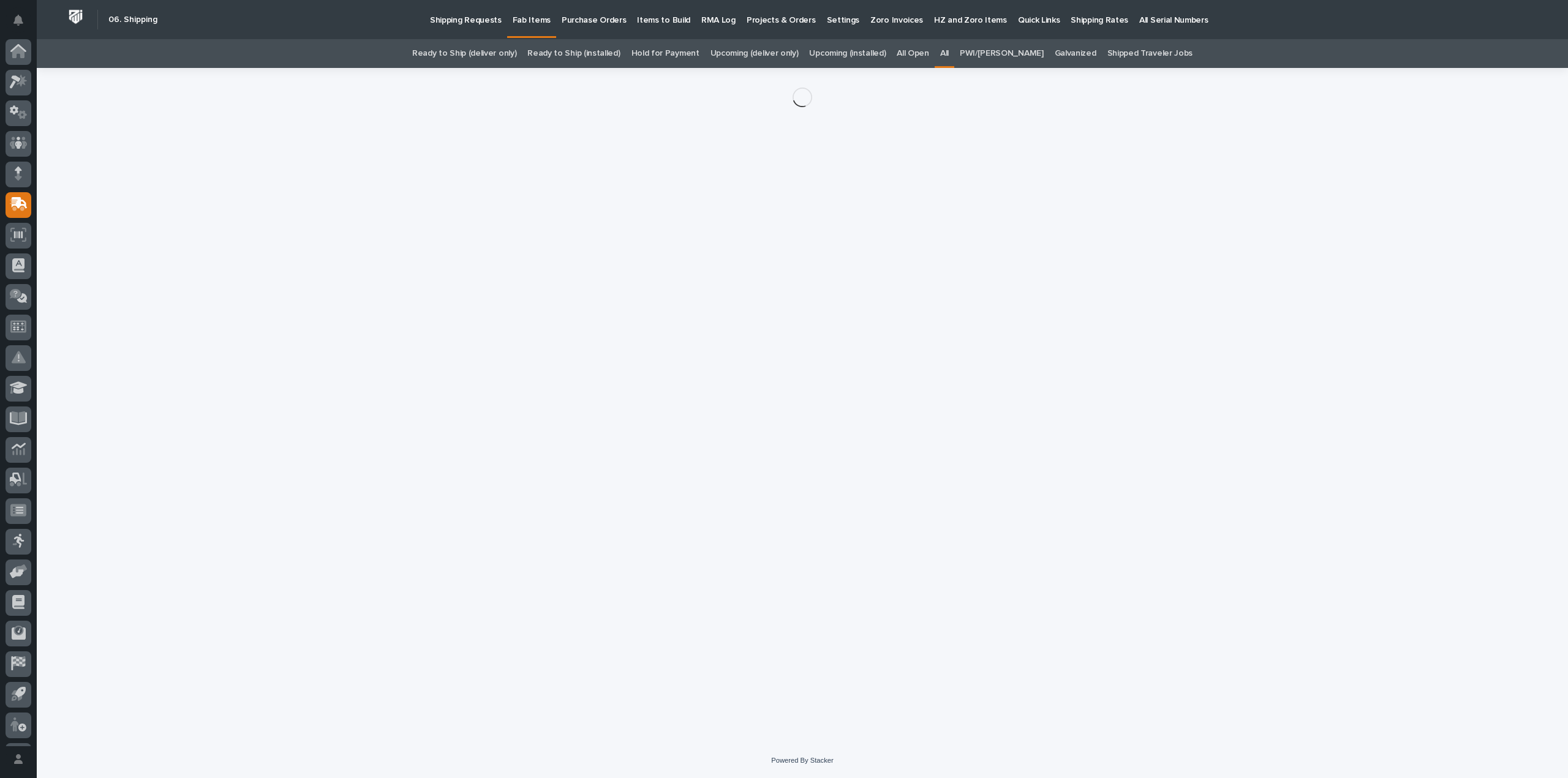
scroll to position [27, 0]
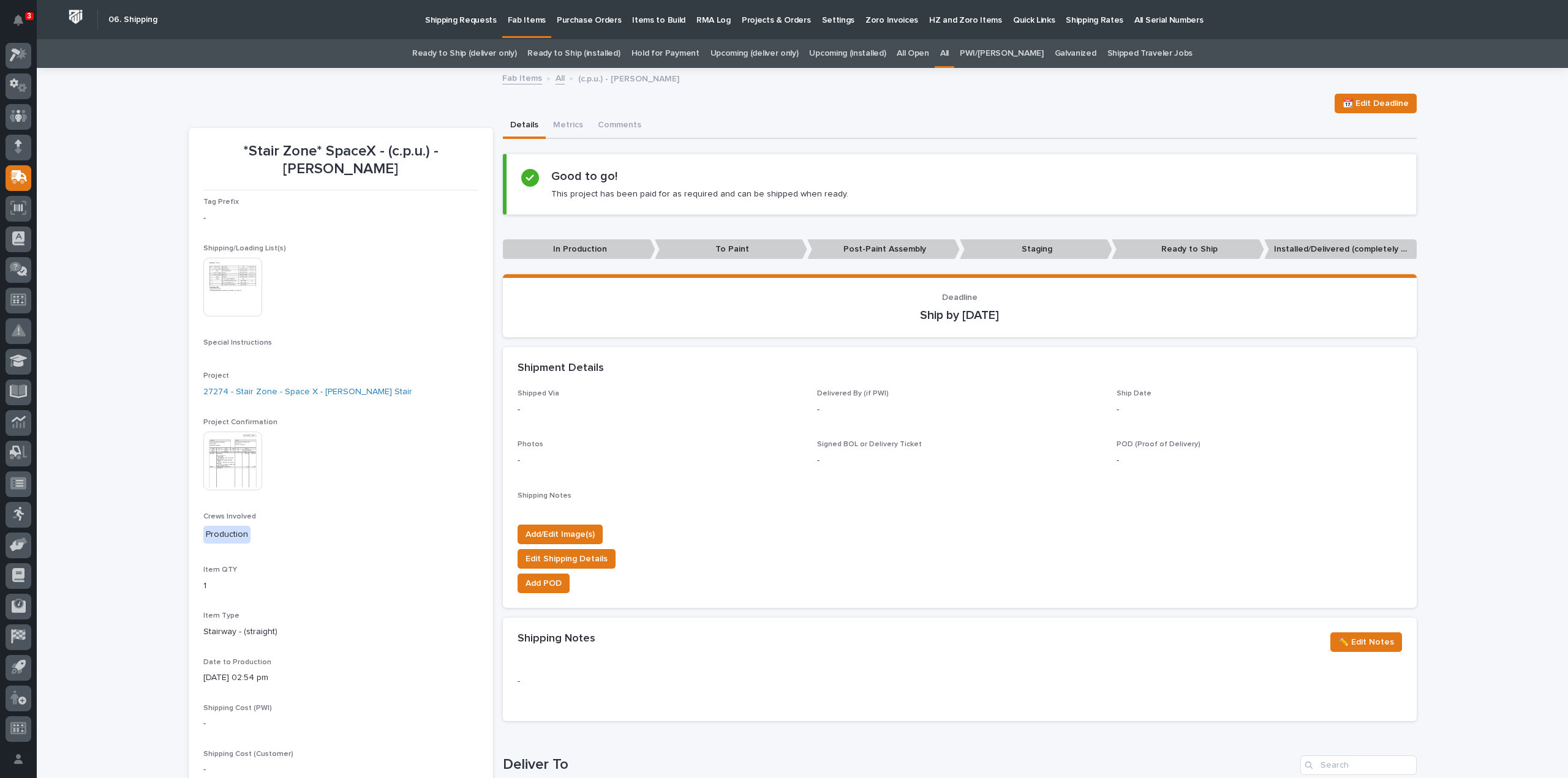
click at [235, 298] on img at bounding box center [232, 287] width 59 height 59
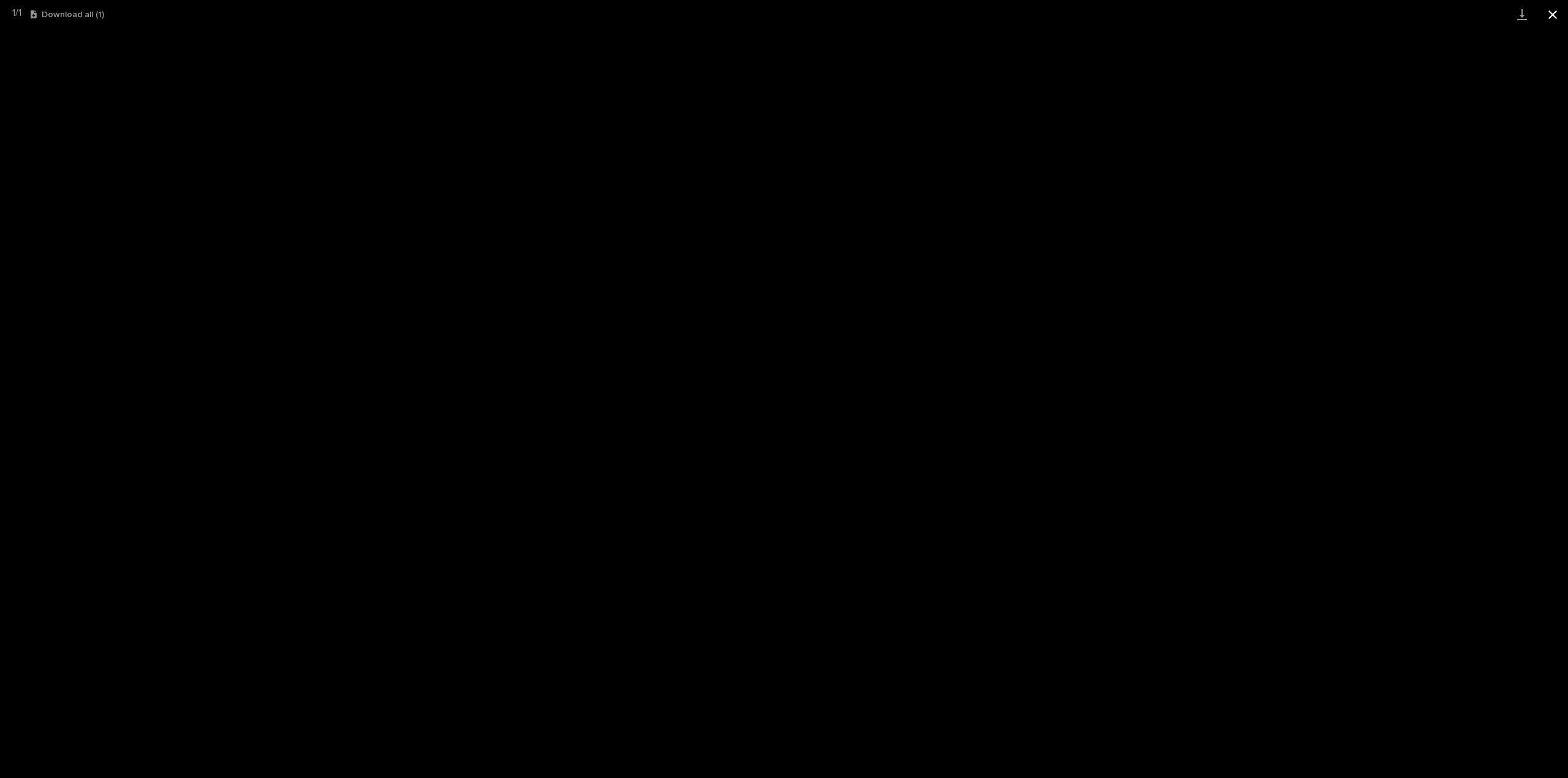
click at [1549, 14] on button "Close gallery" at bounding box center [1553, 15] width 31 height 29
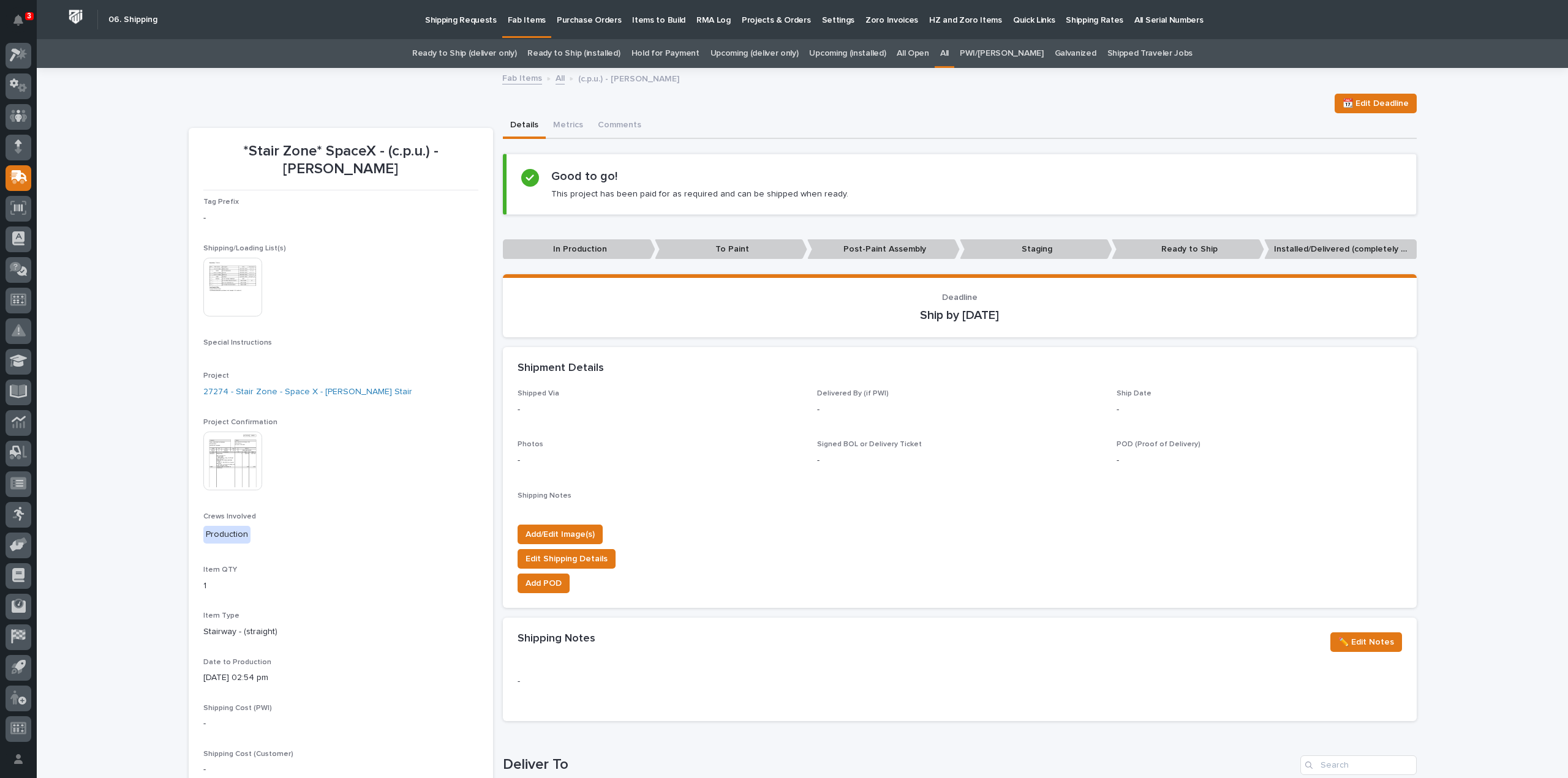
click at [948, 55] on link "All" at bounding box center [944, 53] width 9 height 29
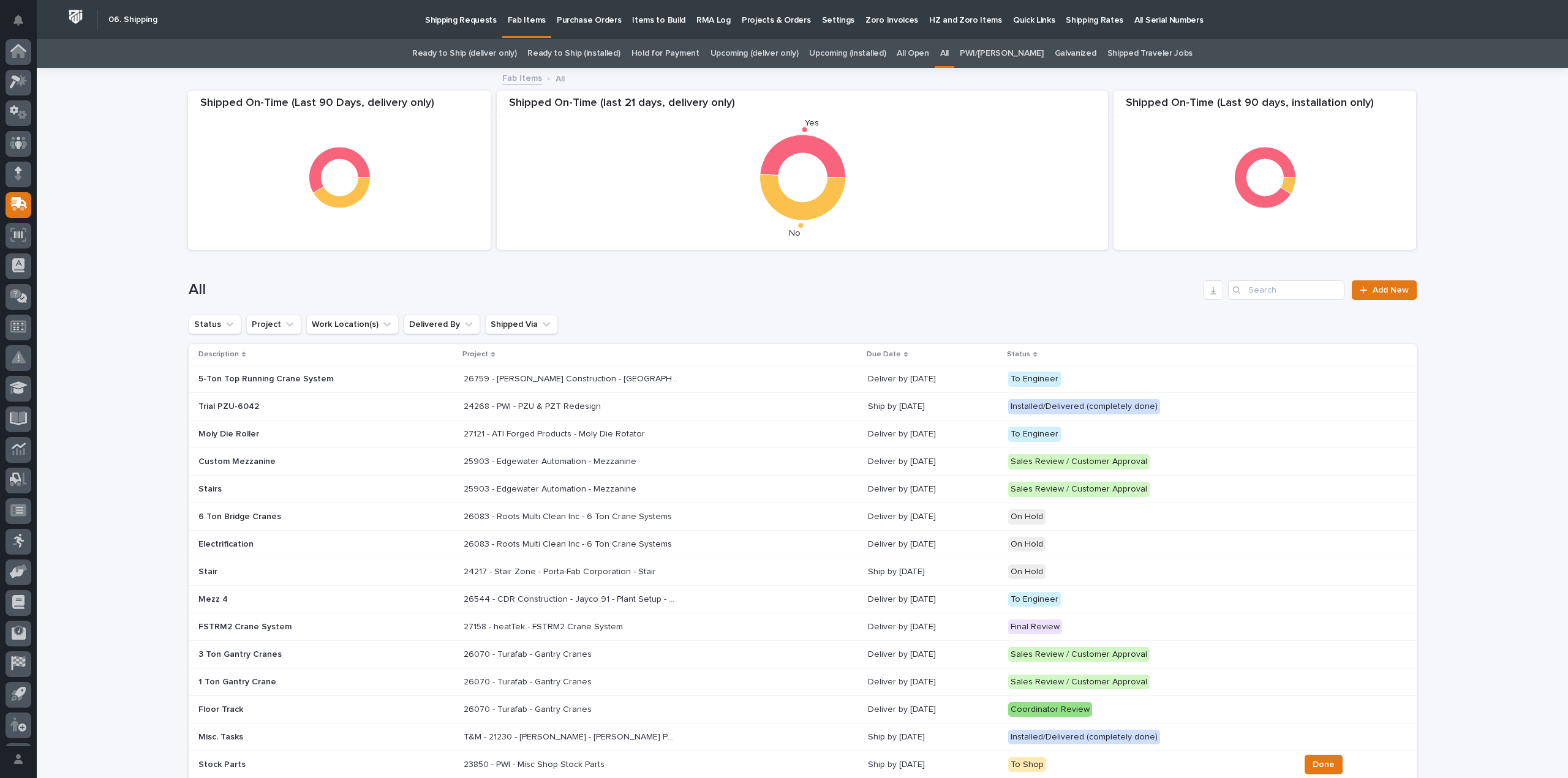
scroll to position [27, 0]
click at [1311, 294] on input "Search" at bounding box center [1286, 290] width 117 height 19
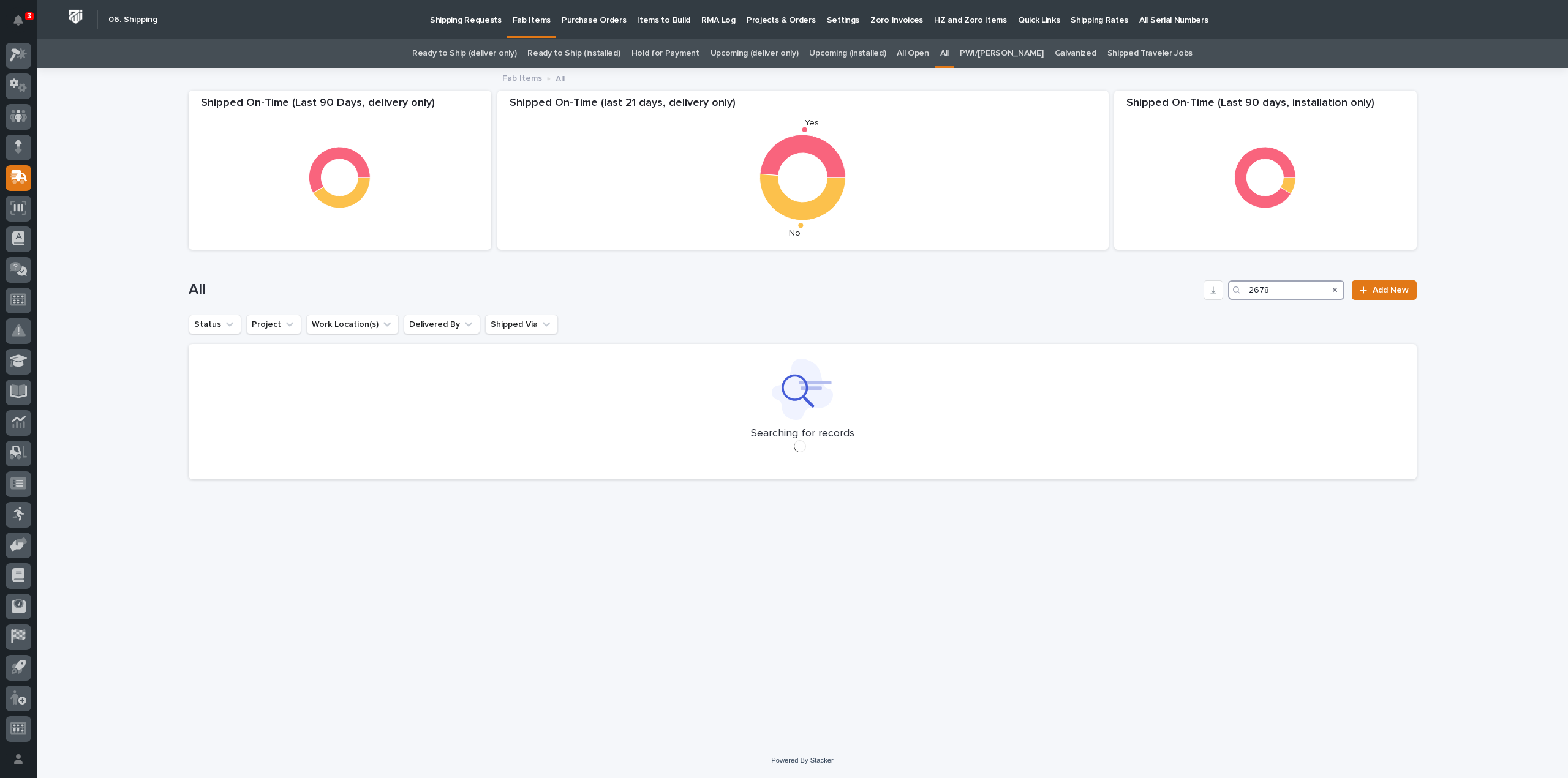
type input "26784"
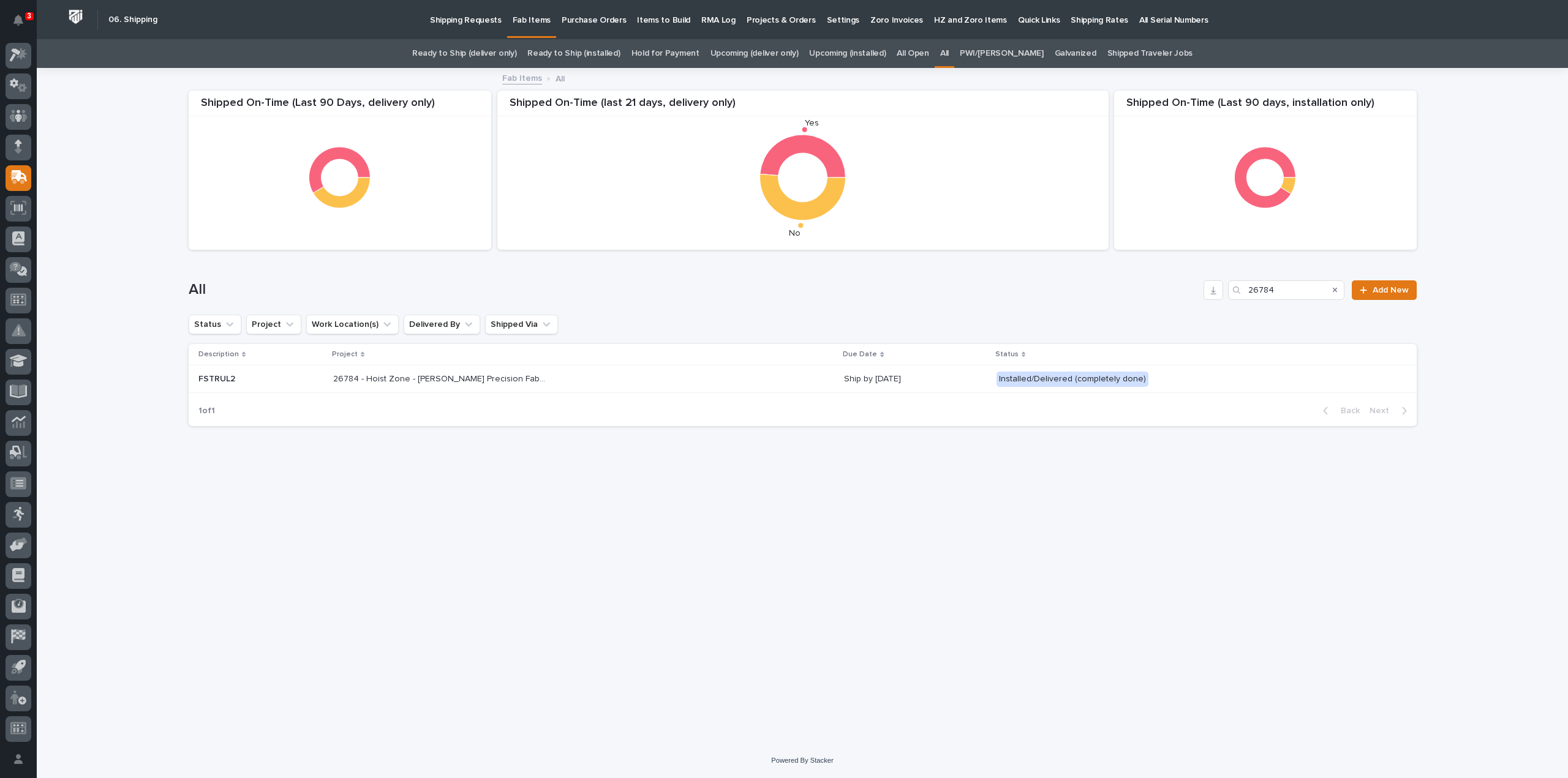
click at [484, 389] on div "26784 - Hoist Zone - Byers Precision Fabricators - FSTRUL2 Crane System 26784 -…" at bounding box center [584, 378] width 502 height 20
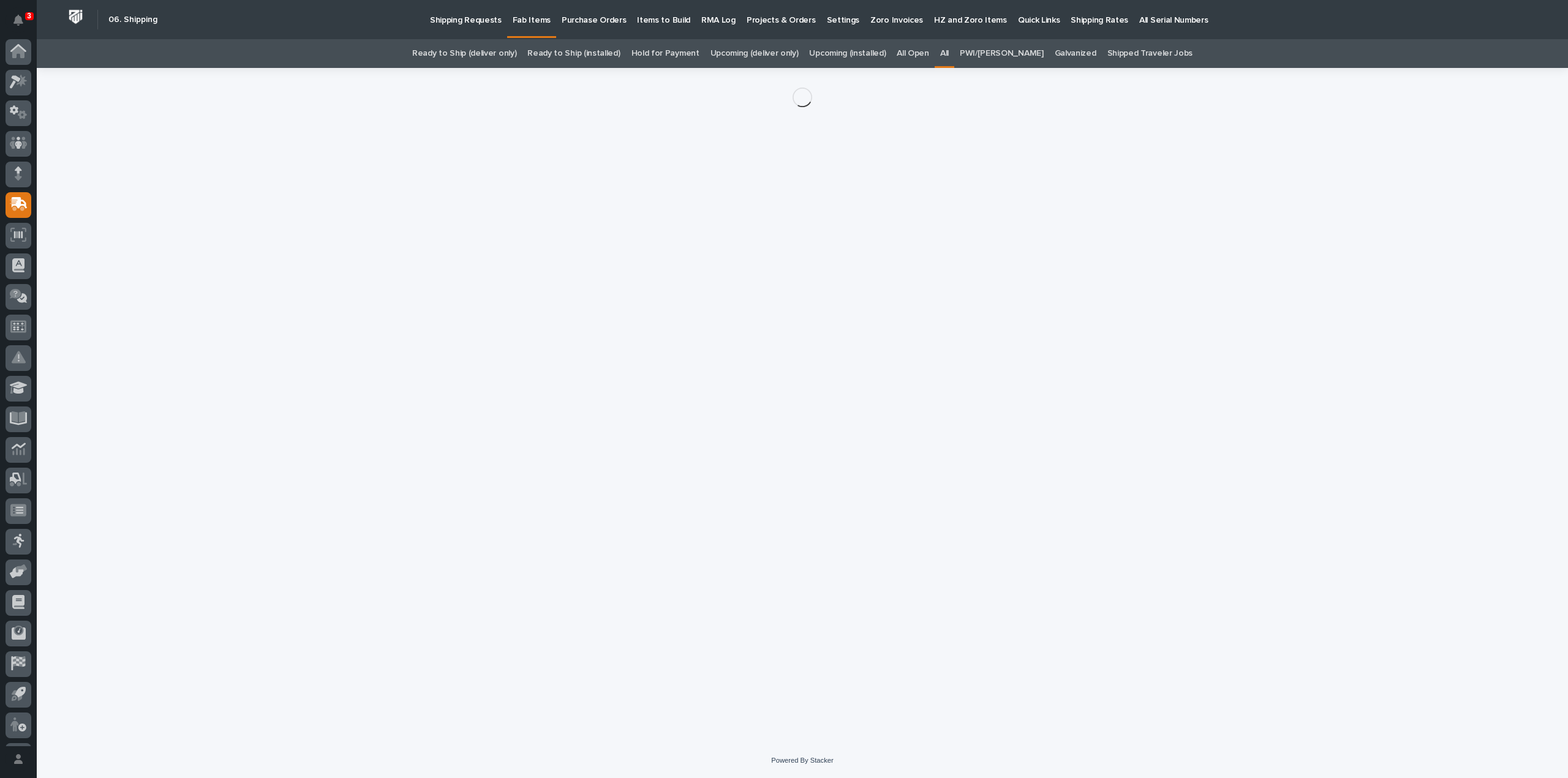
scroll to position [27, 0]
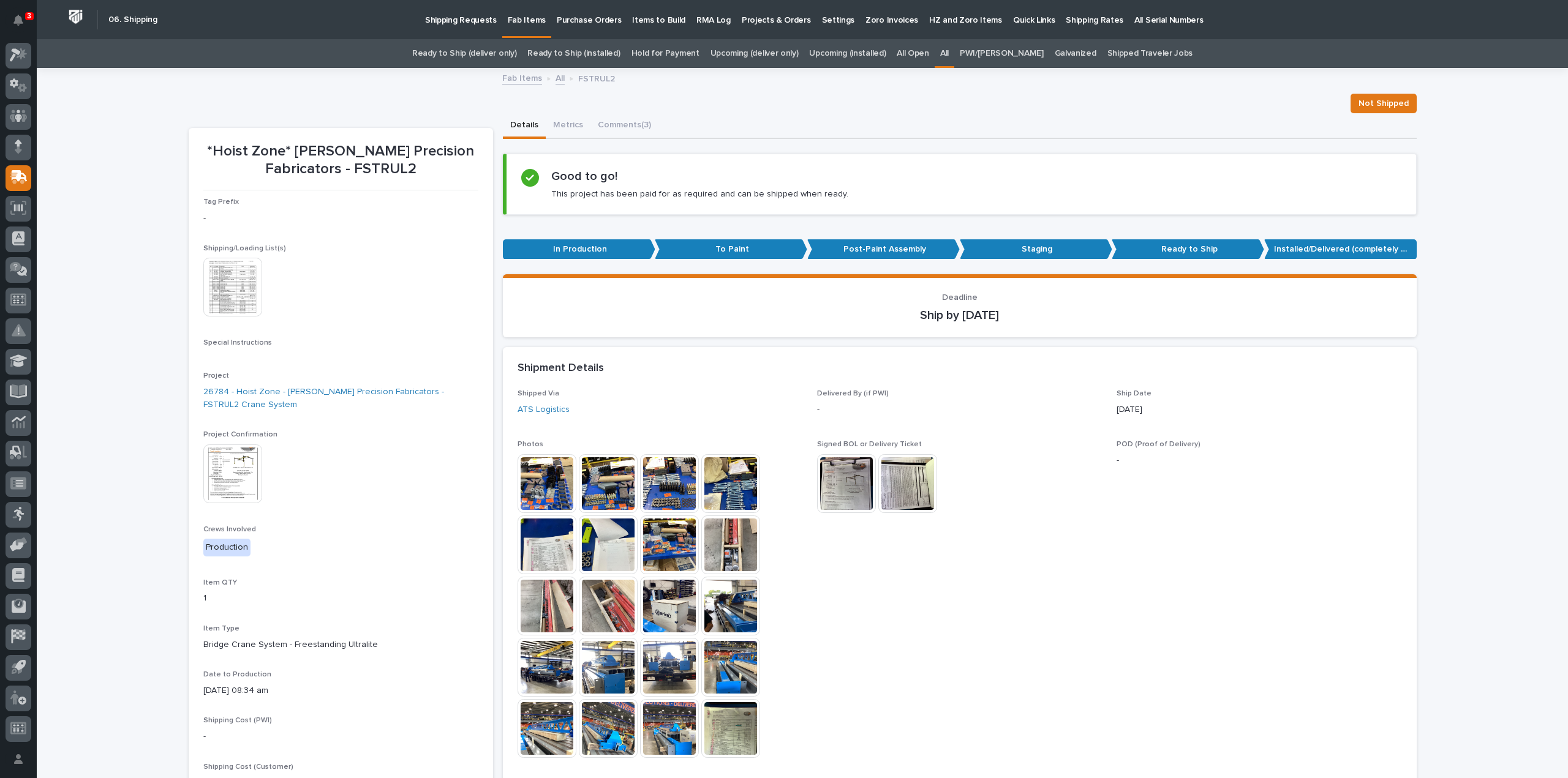
click at [948, 51] on link "All" at bounding box center [944, 53] width 9 height 29
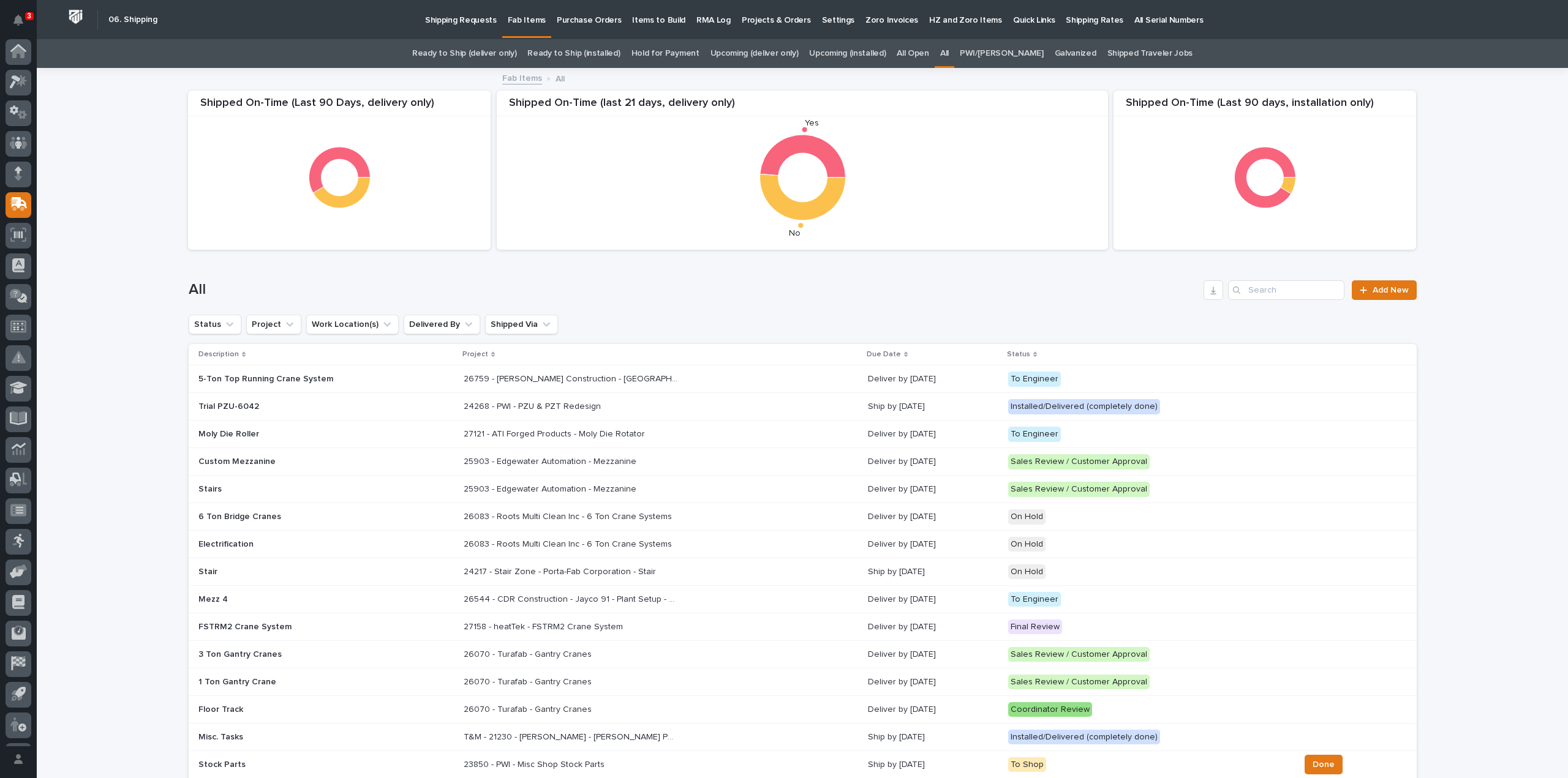
scroll to position [27, 0]
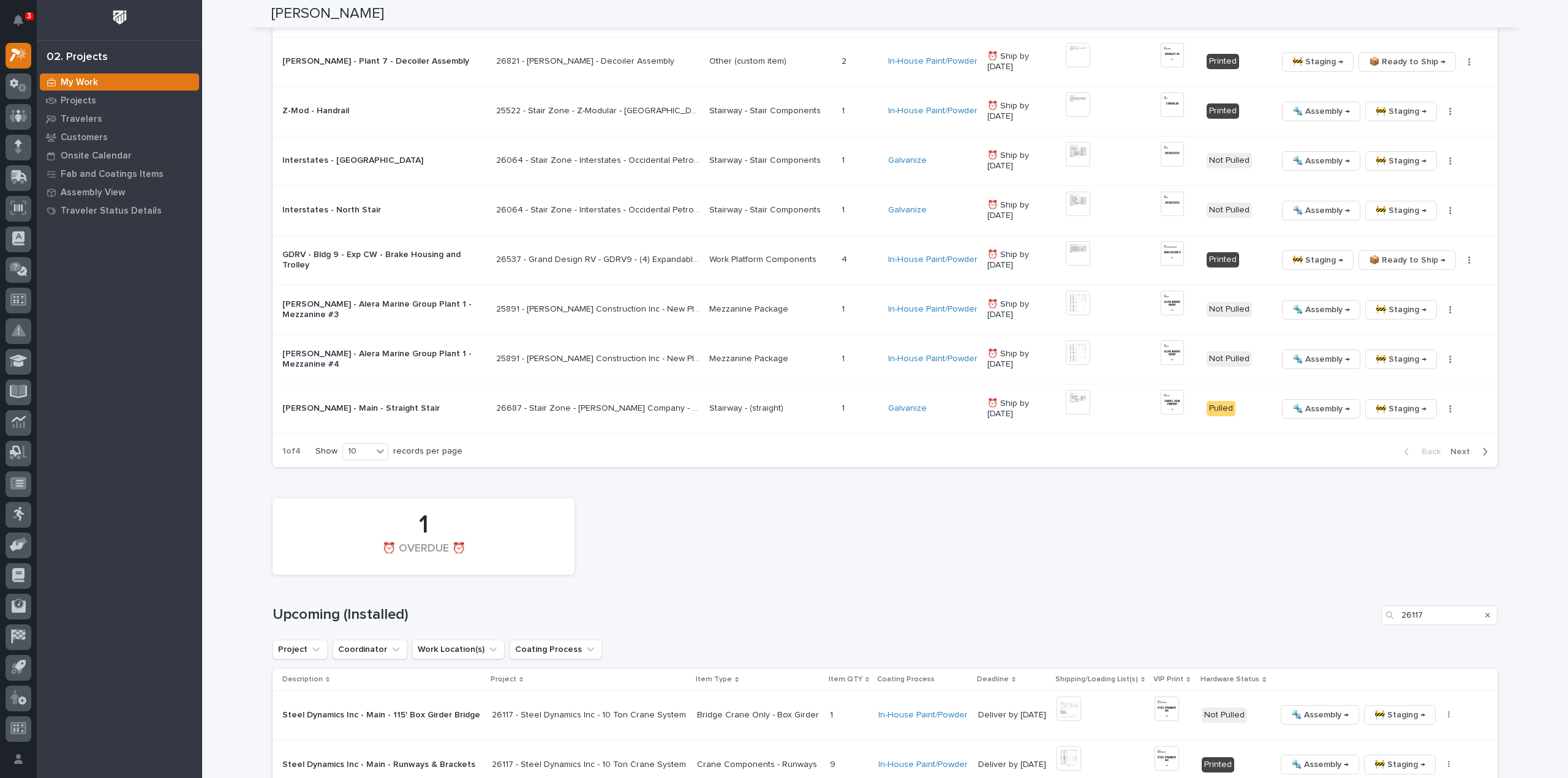
scroll to position [1752, 0]
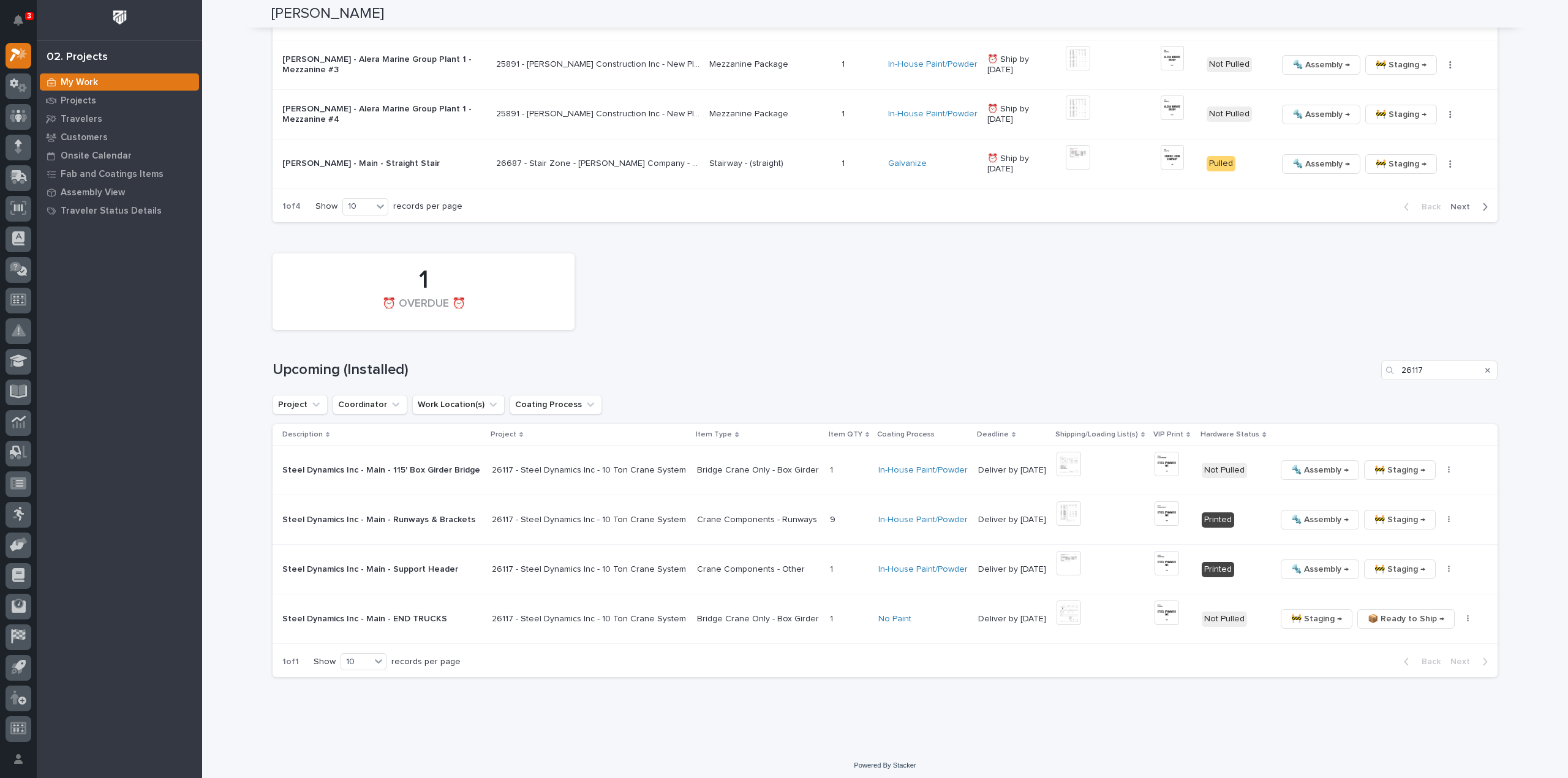
click at [1485, 368] on icon "Search" at bounding box center [1488, 370] width 5 height 7
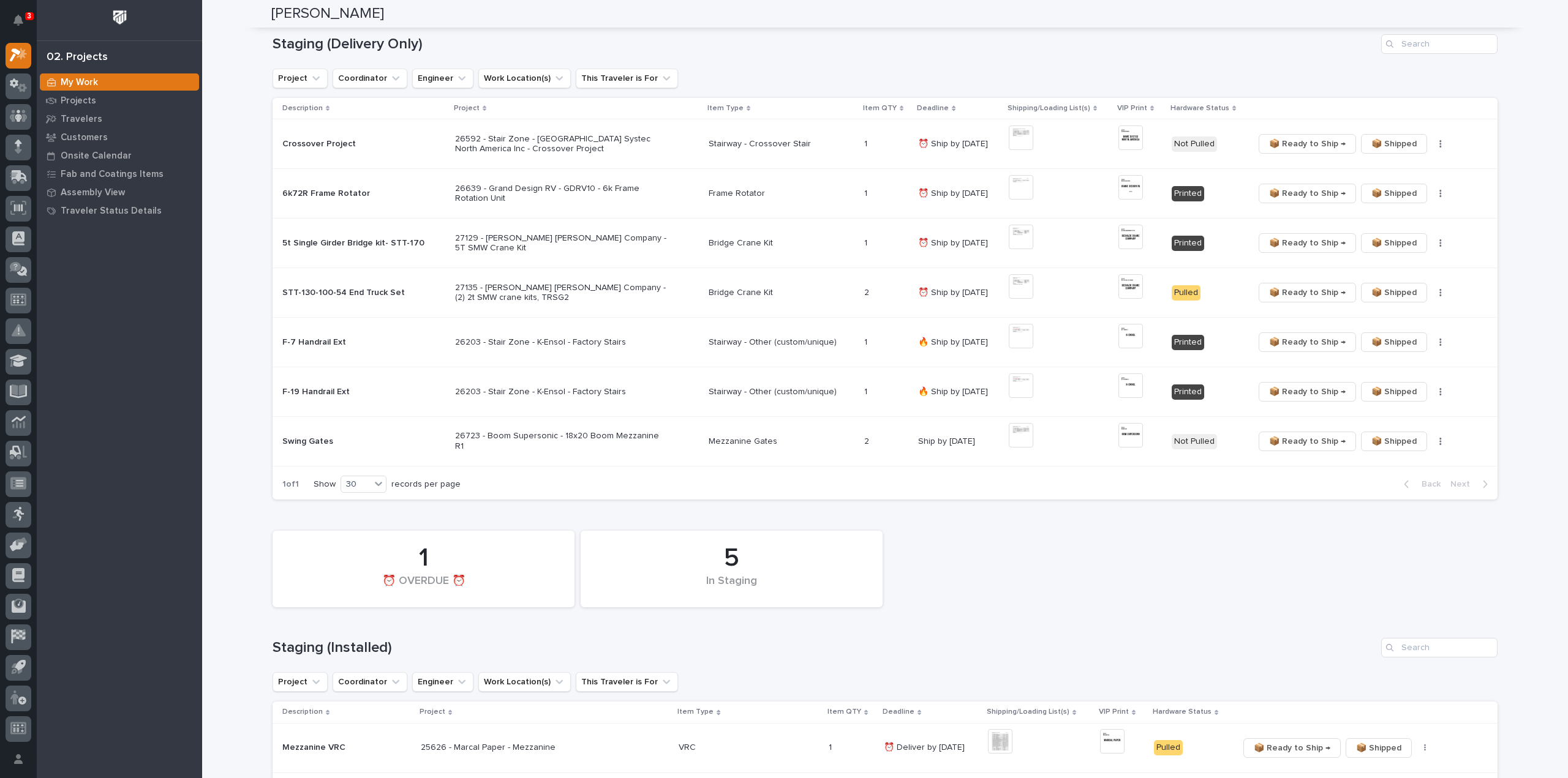
scroll to position [0, 0]
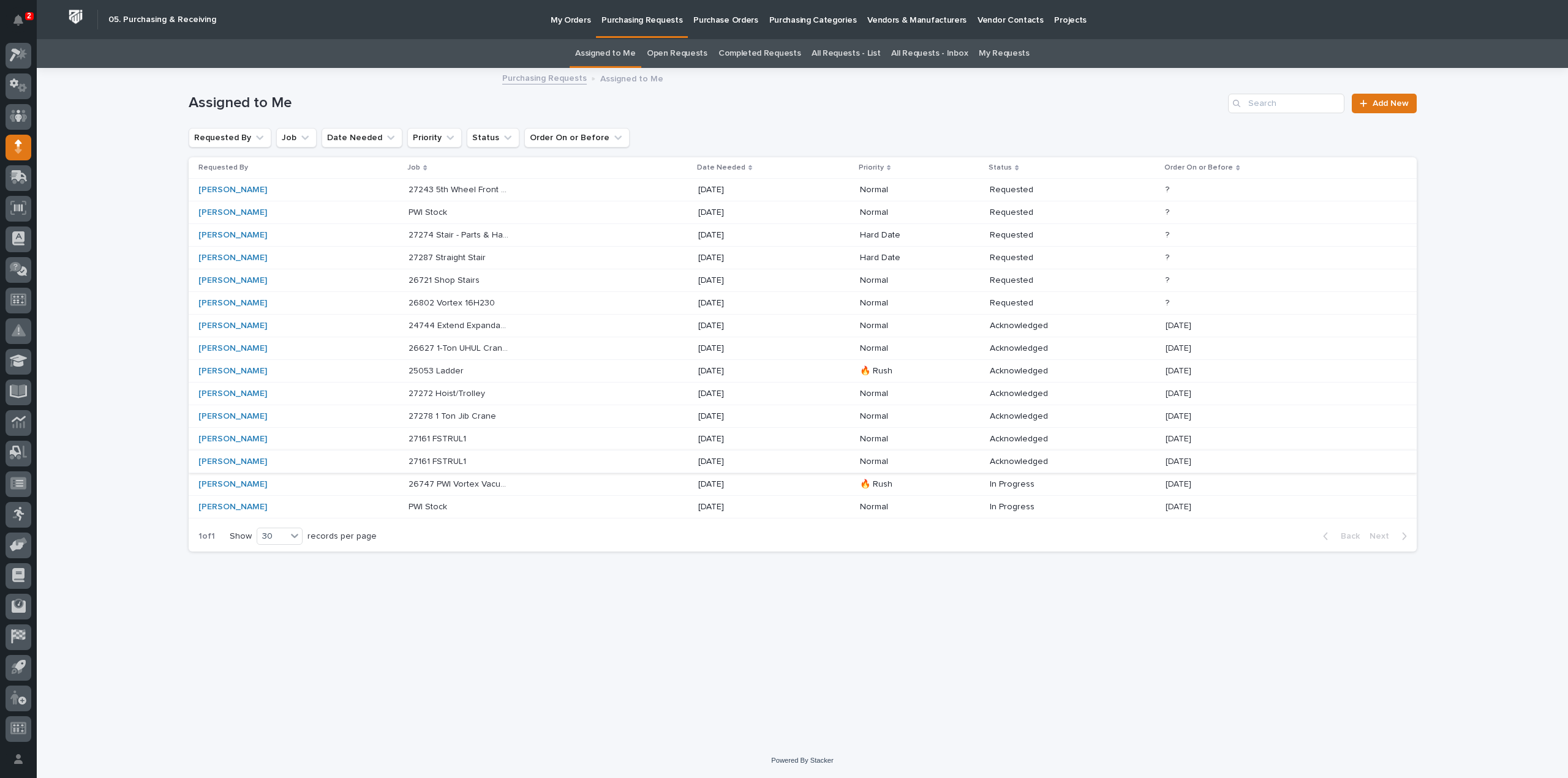
click at [430, 300] on p "26802 Vortex 16H230" at bounding box center [453, 302] width 89 height 13
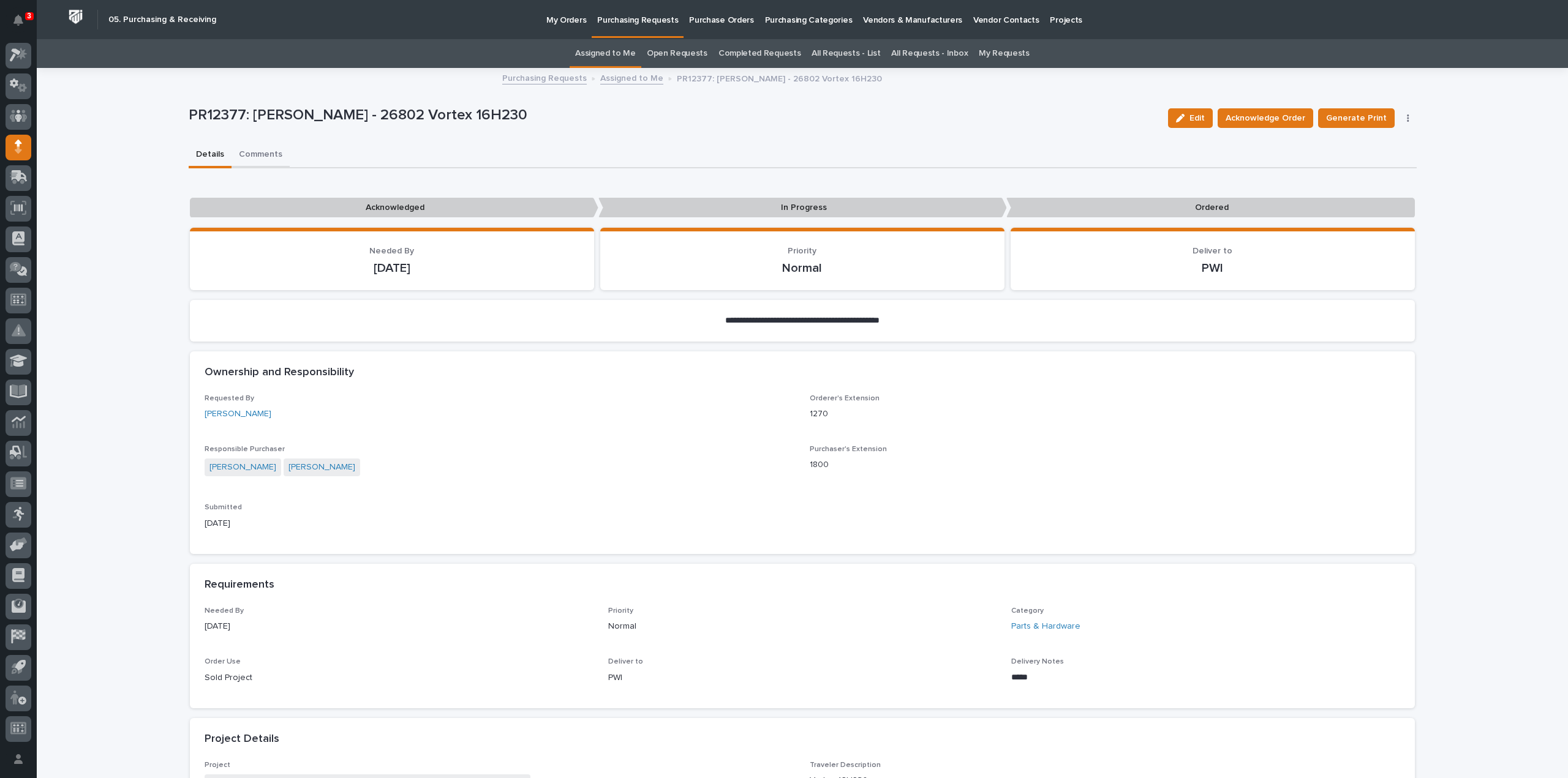
drag, startPoint x: 252, startPoint y: 155, endPoint x: 268, endPoint y: 155, distance: 16.0
click at [252, 155] on button "Comments" at bounding box center [261, 155] width 58 height 26
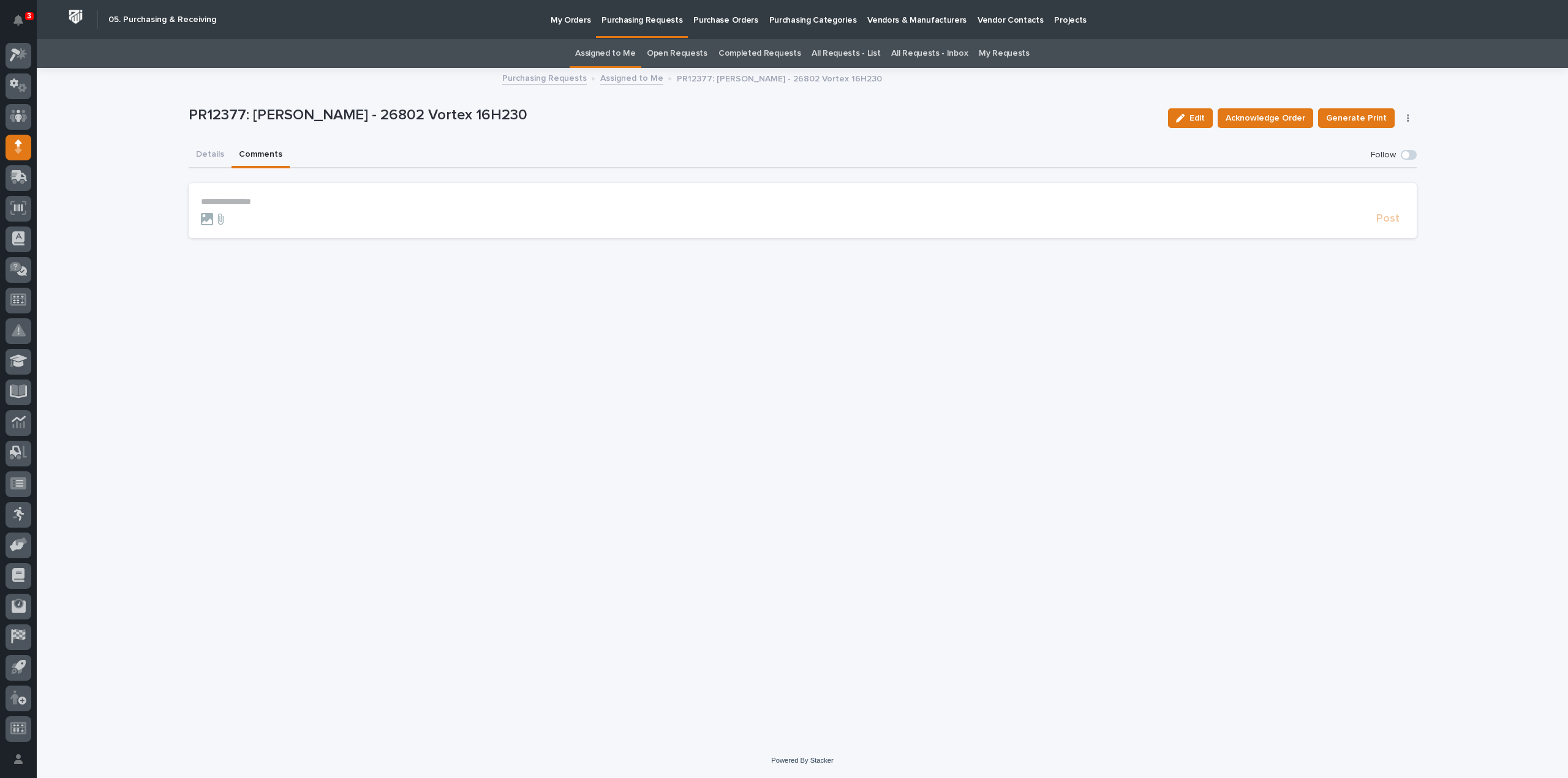
click at [214, 205] on p "**********" at bounding box center [802, 201] width 1203 height 11
click at [220, 218] on span "[PERSON_NAME]" at bounding box center [239, 219] width 69 height 9
click at [252, 201] on p "**********" at bounding box center [802, 202] width 1203 height 12
click at [1392, 226] on span "Post" at bounding box center [1388, 224] width 23 height 14
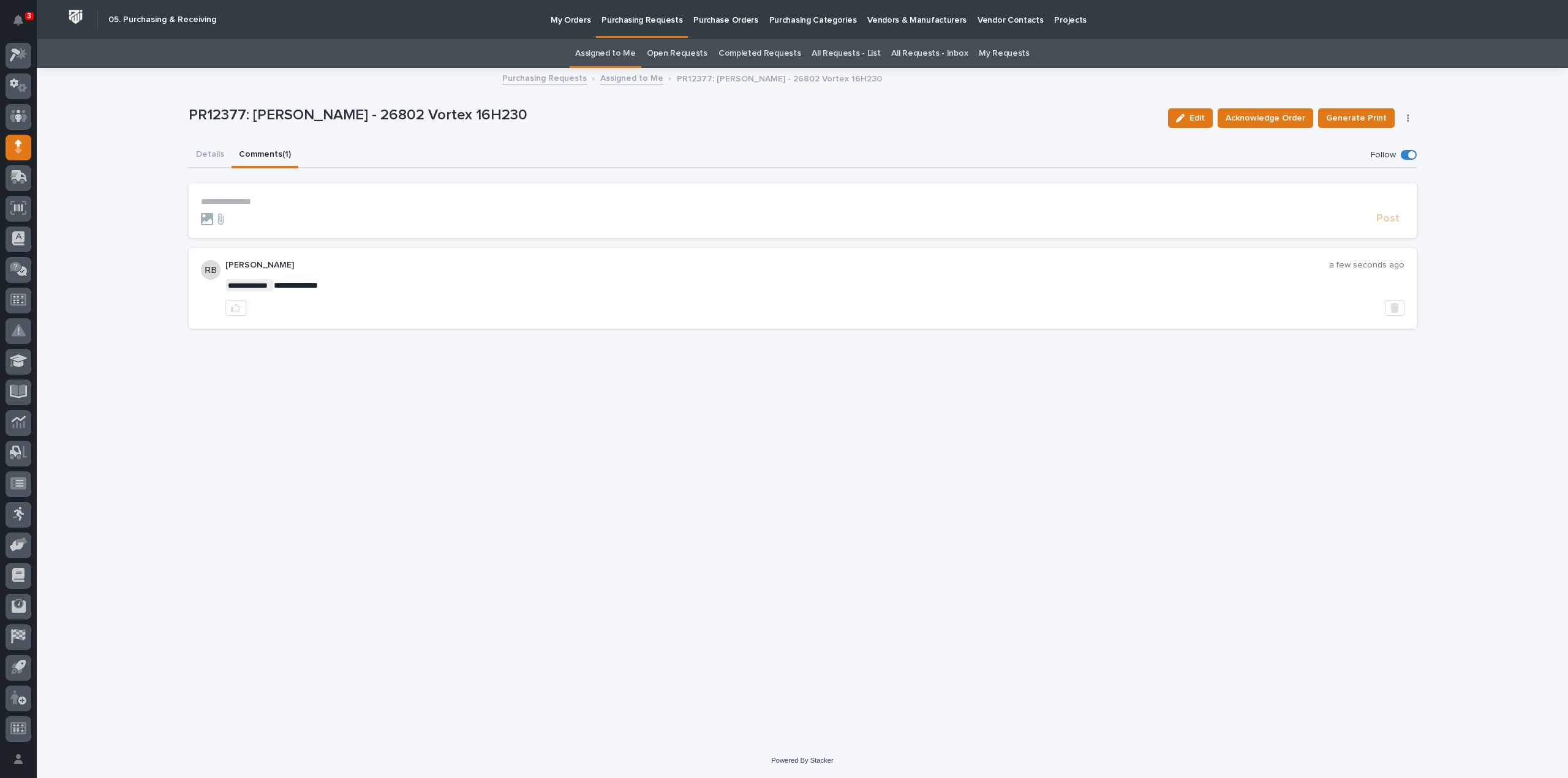
click at [626, 53] on link "Assigned to Me" at bounding box center [605, 53] width 61 height 29
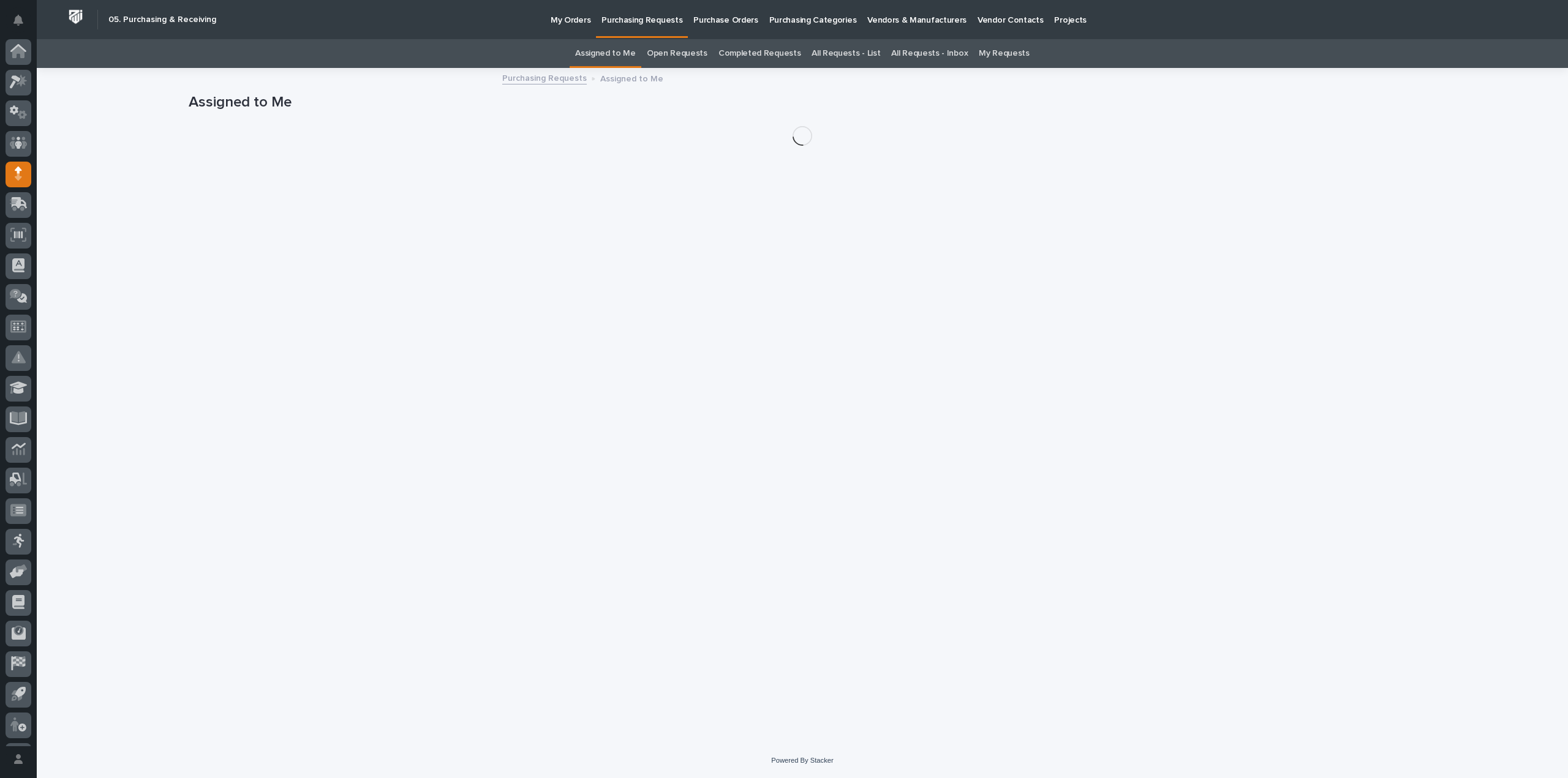
scroll to position [27, 0]
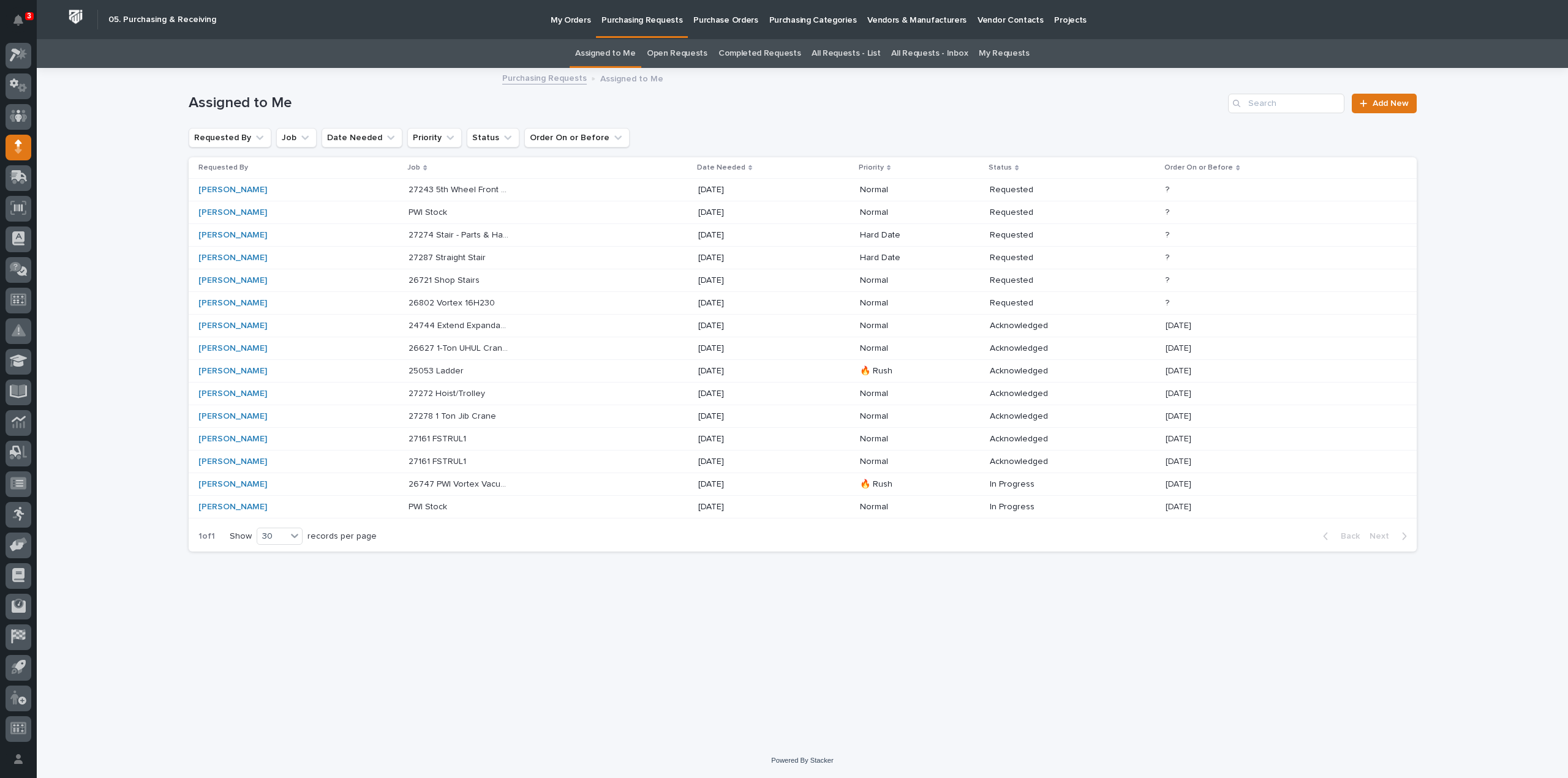
click at [441, 281] on p "26721 Shop Stairs" at bounding box center [445, 280] width 74 height 13
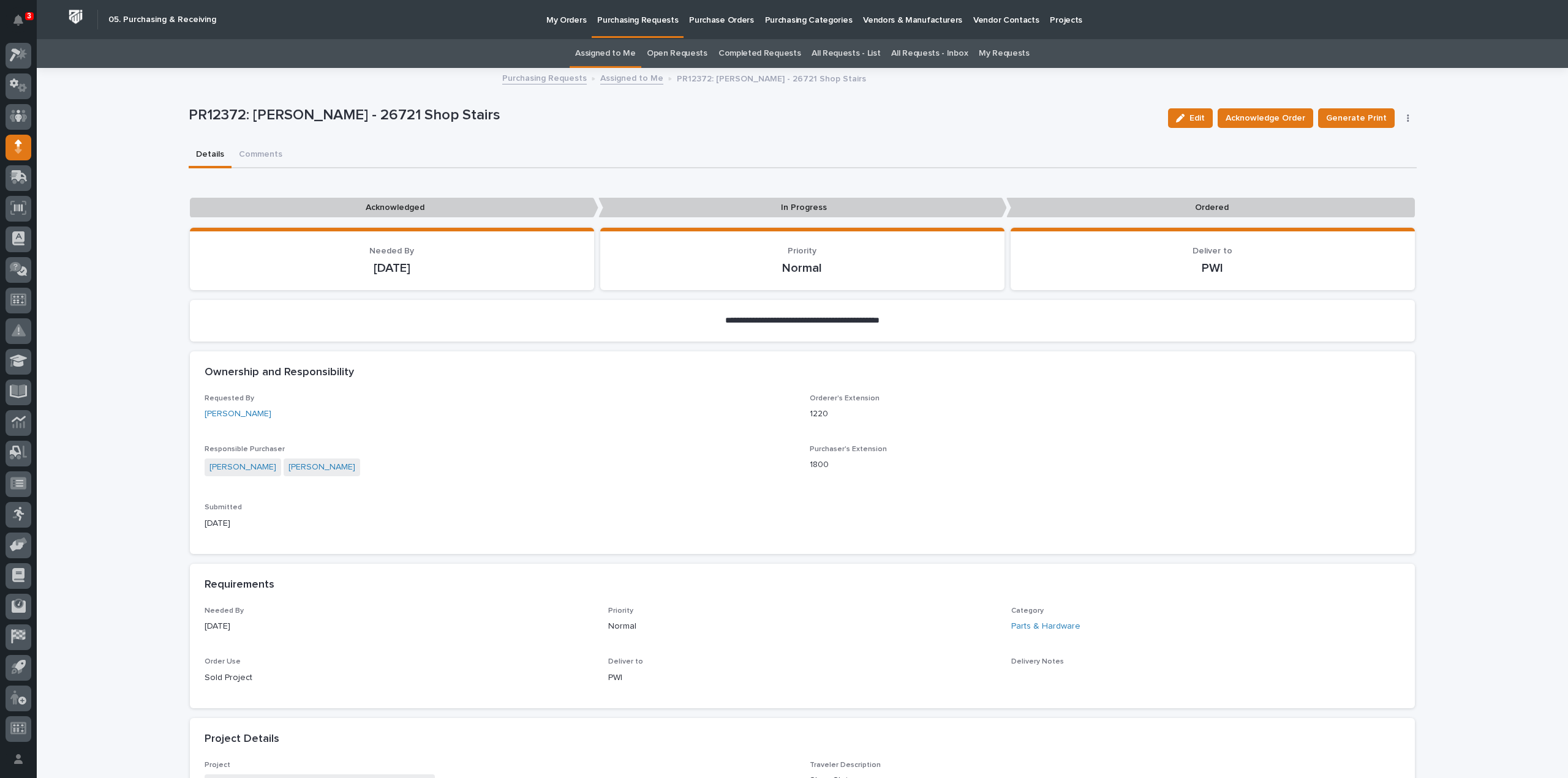
scroll to position [632, 0]
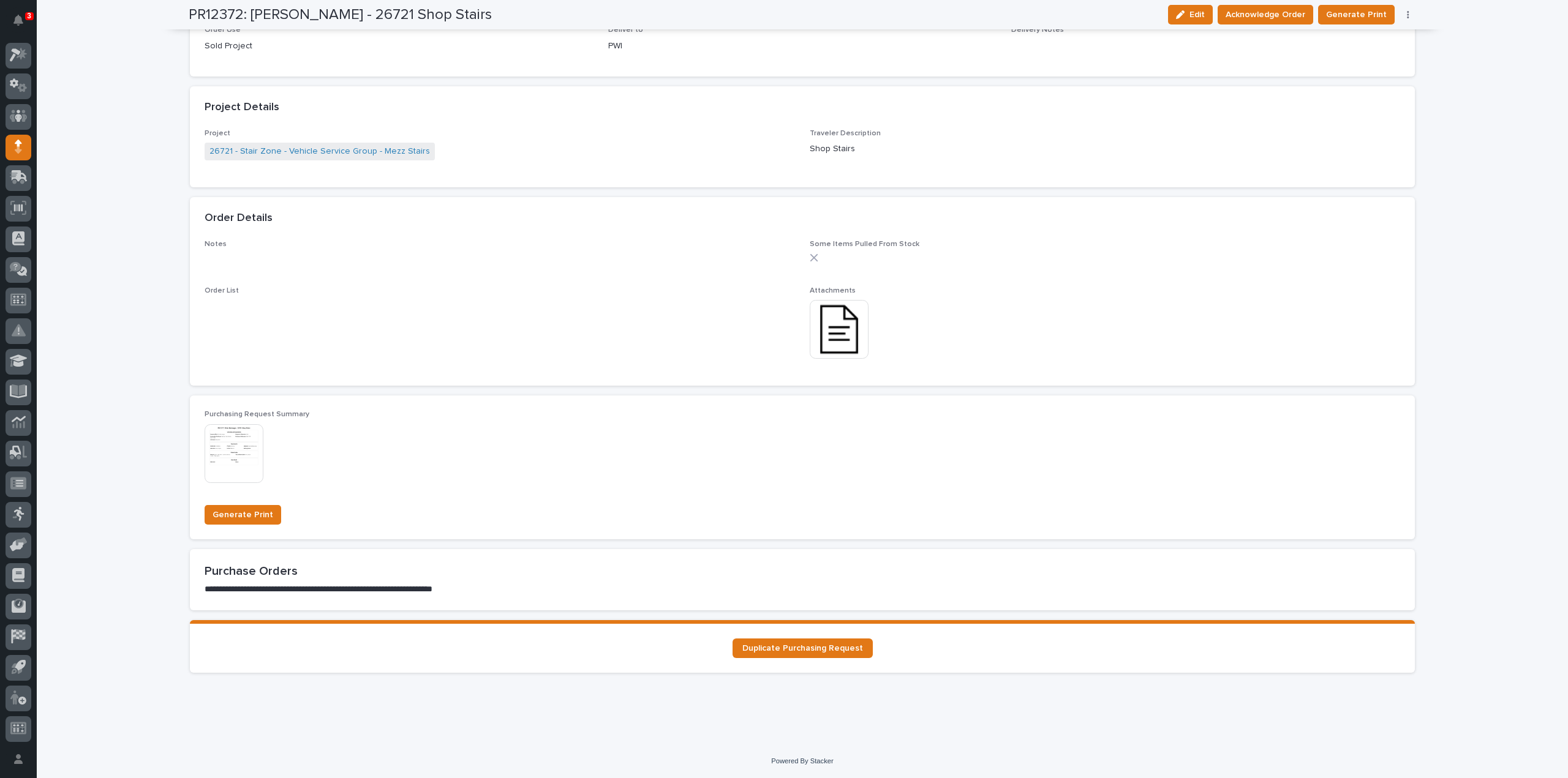
click at [835, 323] on img at bounding box center [839, 329] width 59 height 59
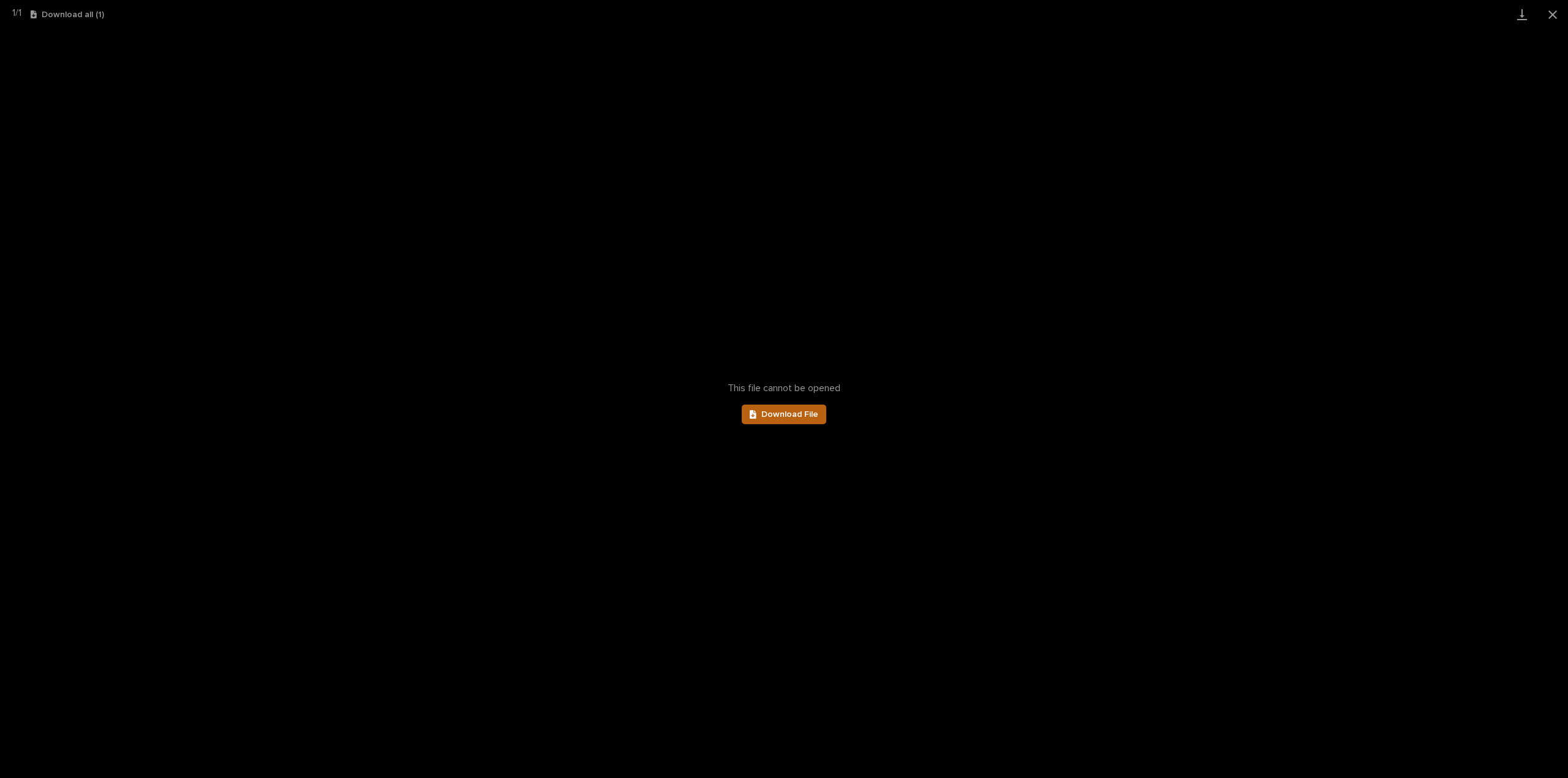
click at [769, 416] on span "Download File" at bounding box center [790, 414] width 57 height 9
drag, startPoint x: 1556, startPoint y: 11, endPoint x: 1551, endPoint y: 17, distance: 7.8
click at [1556, 12] on button "Close gallery" at bounding box center [1553, 15] width 31 height 29
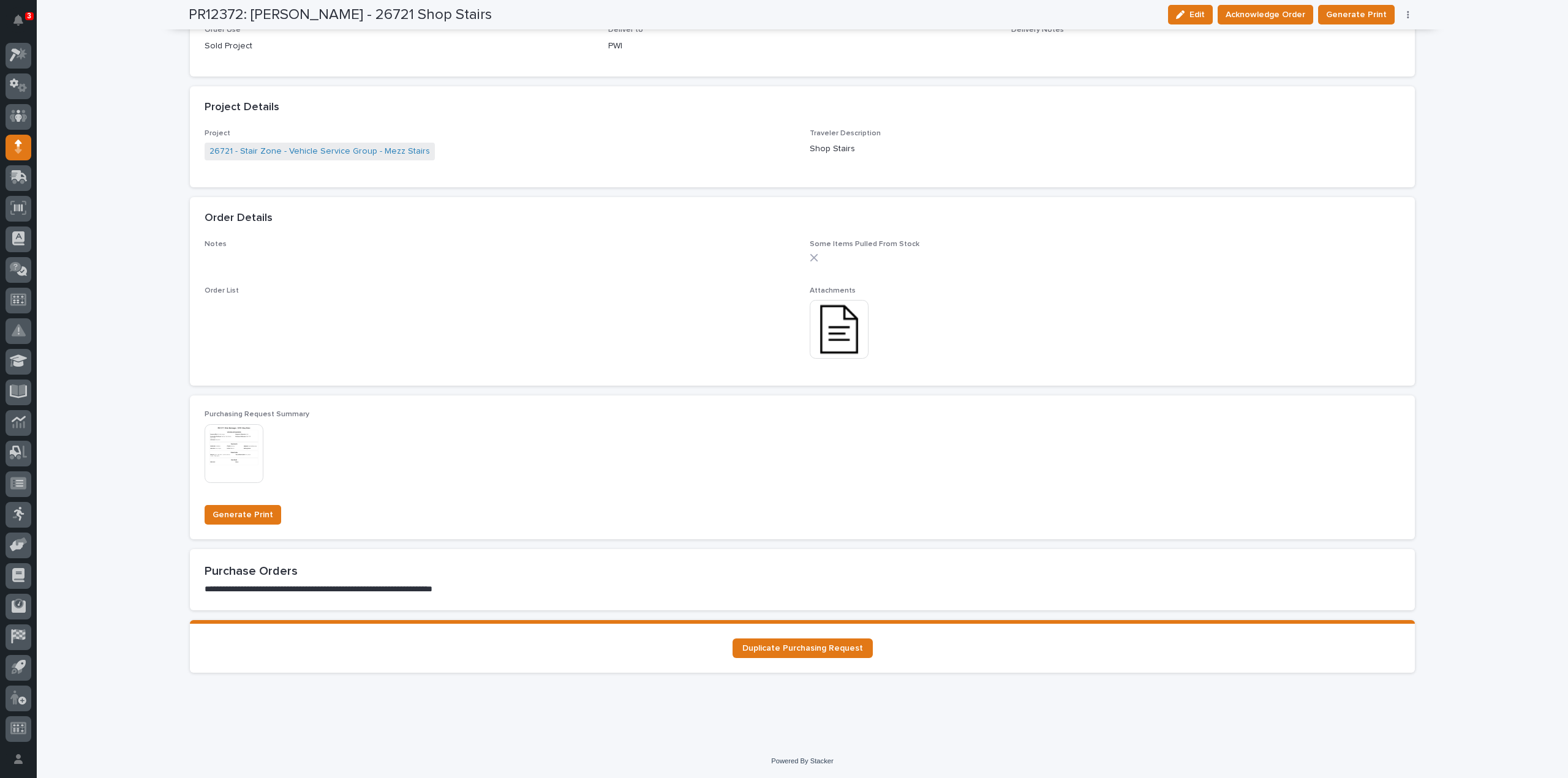
scroll to position [0, 0]
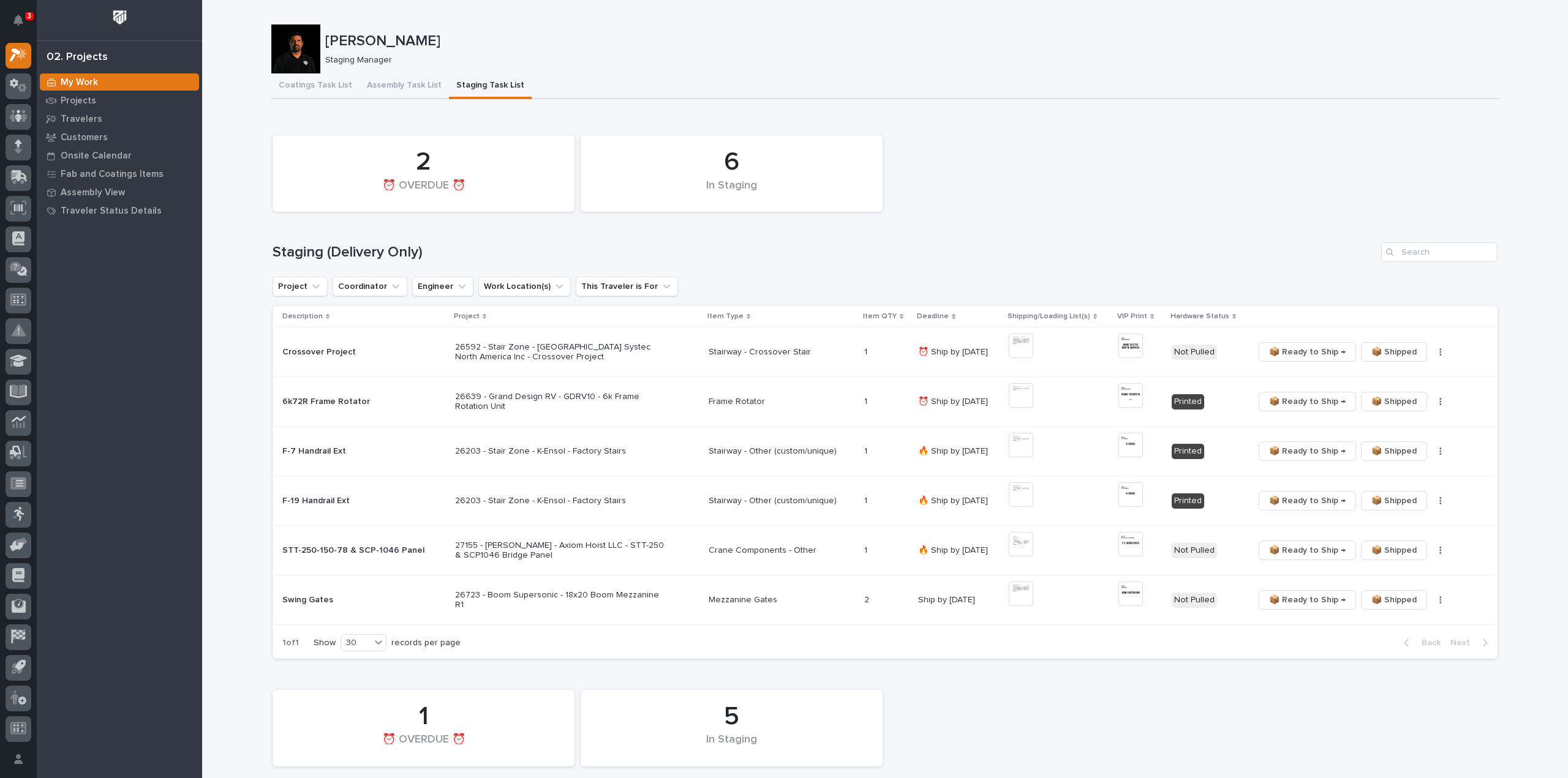
scroll to position [367, 0]
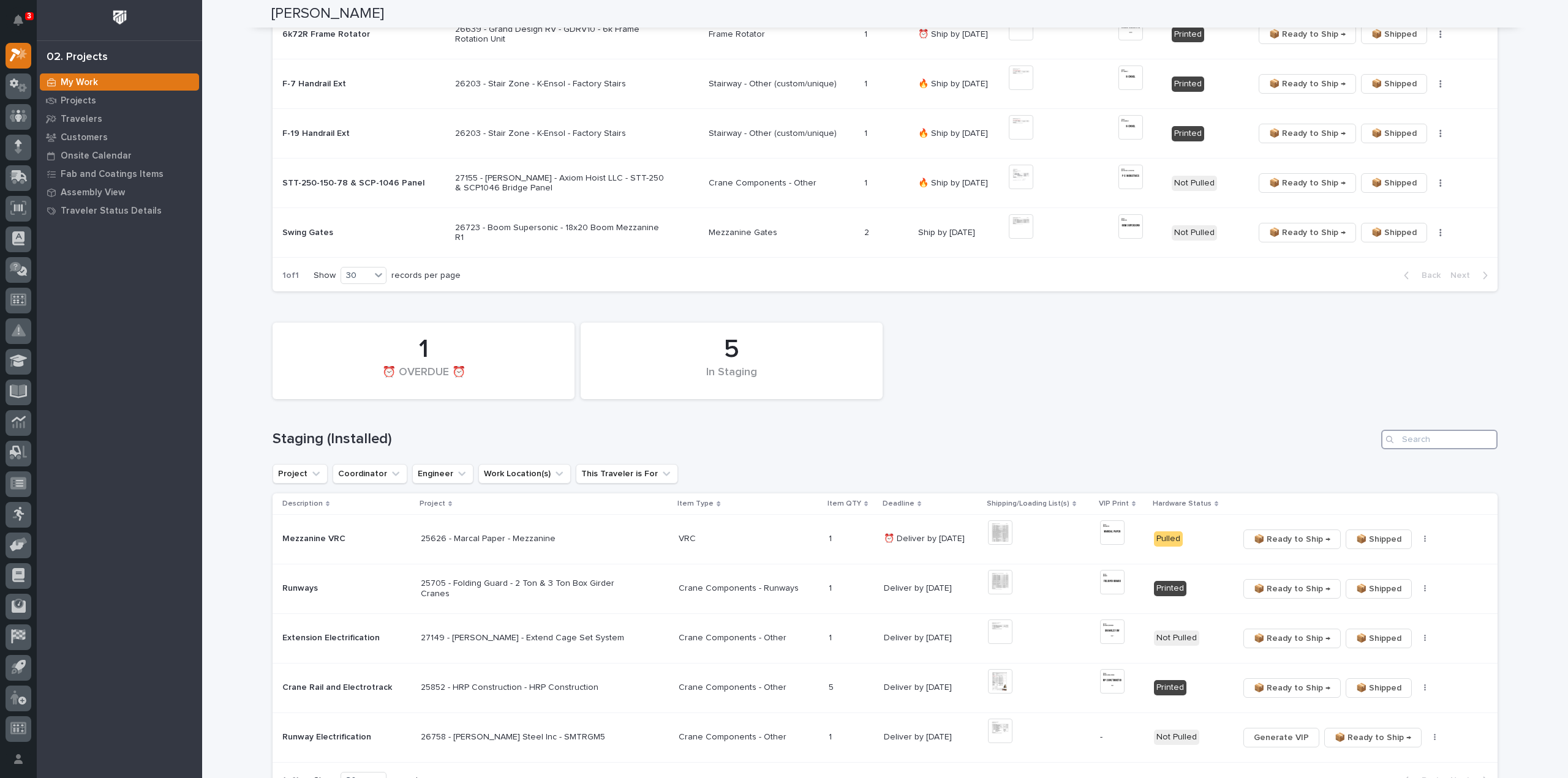
click at [1449, 434] on input "Search" at bounding box center [1439, 439] width 117 height 19
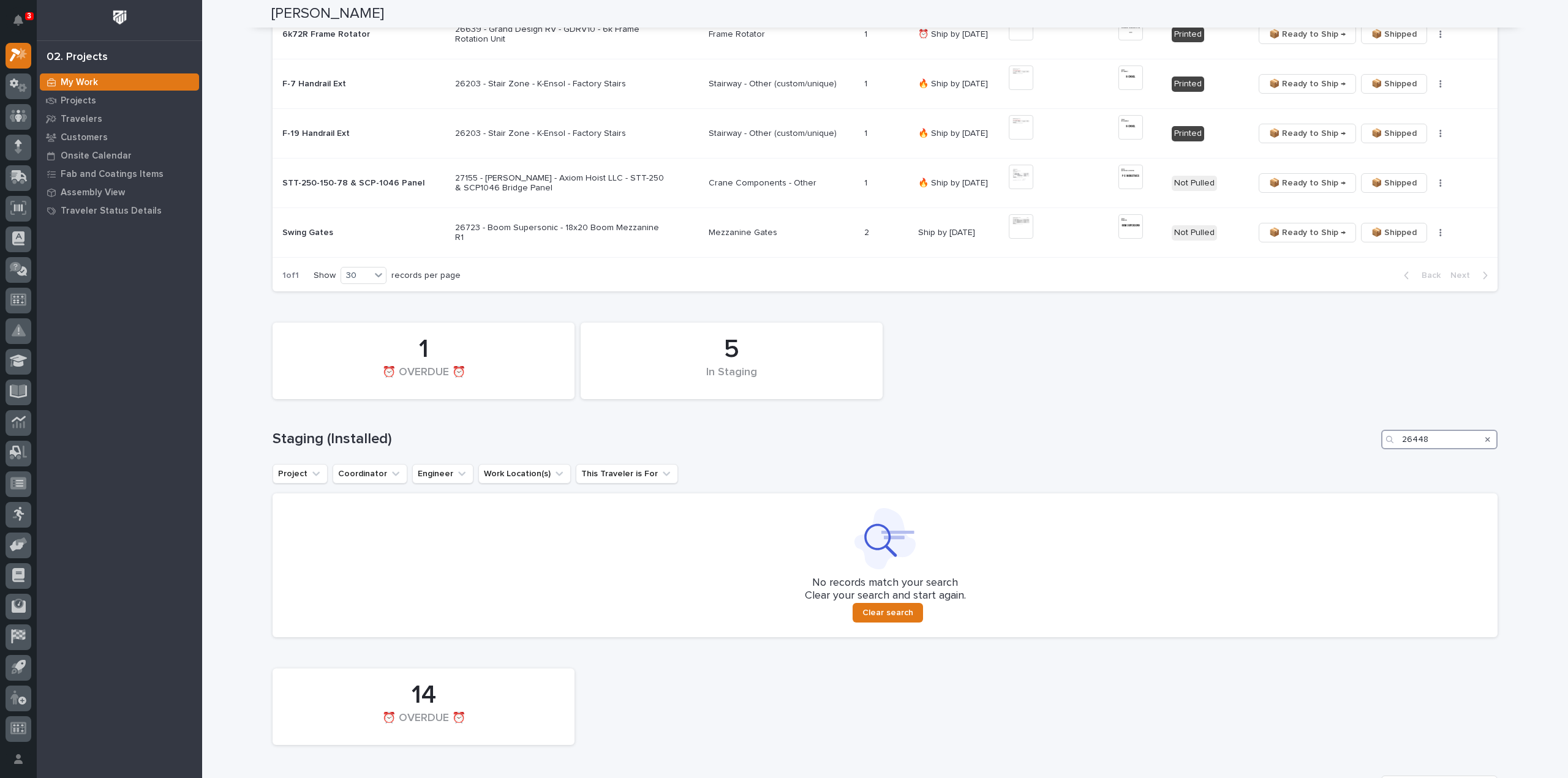
scroll to position [857, 0]
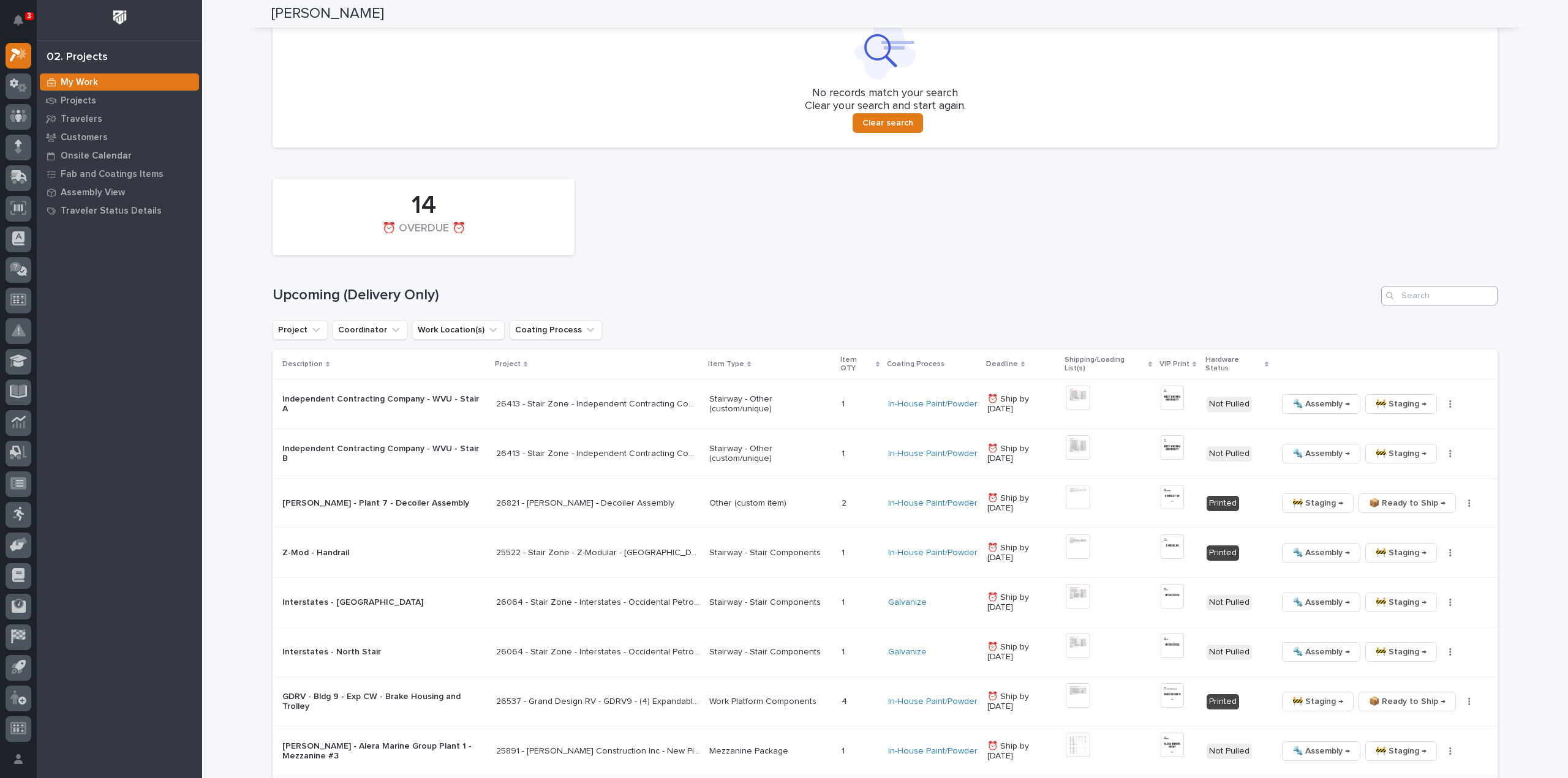
type input "26448"
click at [1440, 294] on input "Search" at bounding box center [1439, 295] width 117 height 19
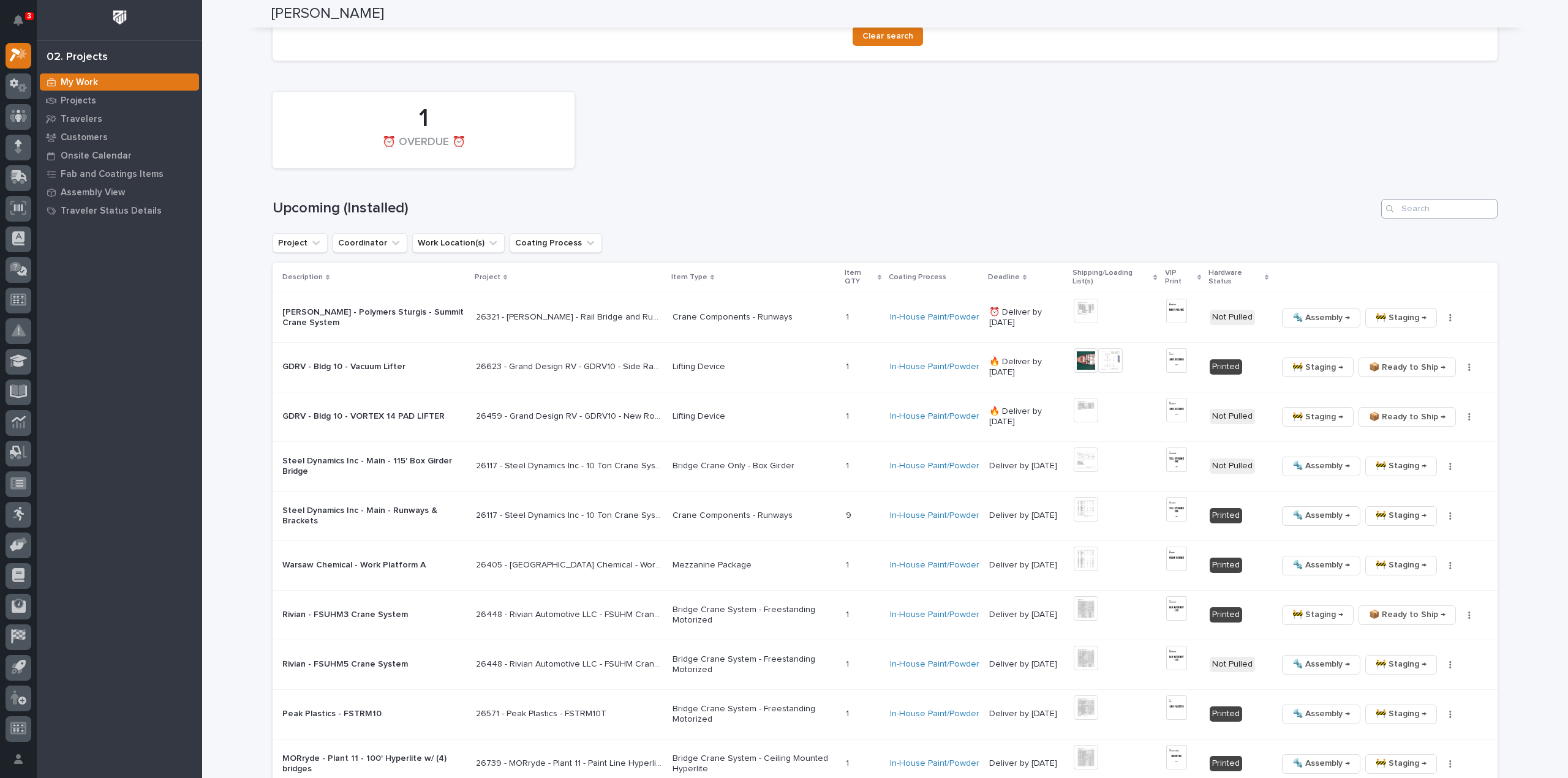
scroll to position [1262, 0]
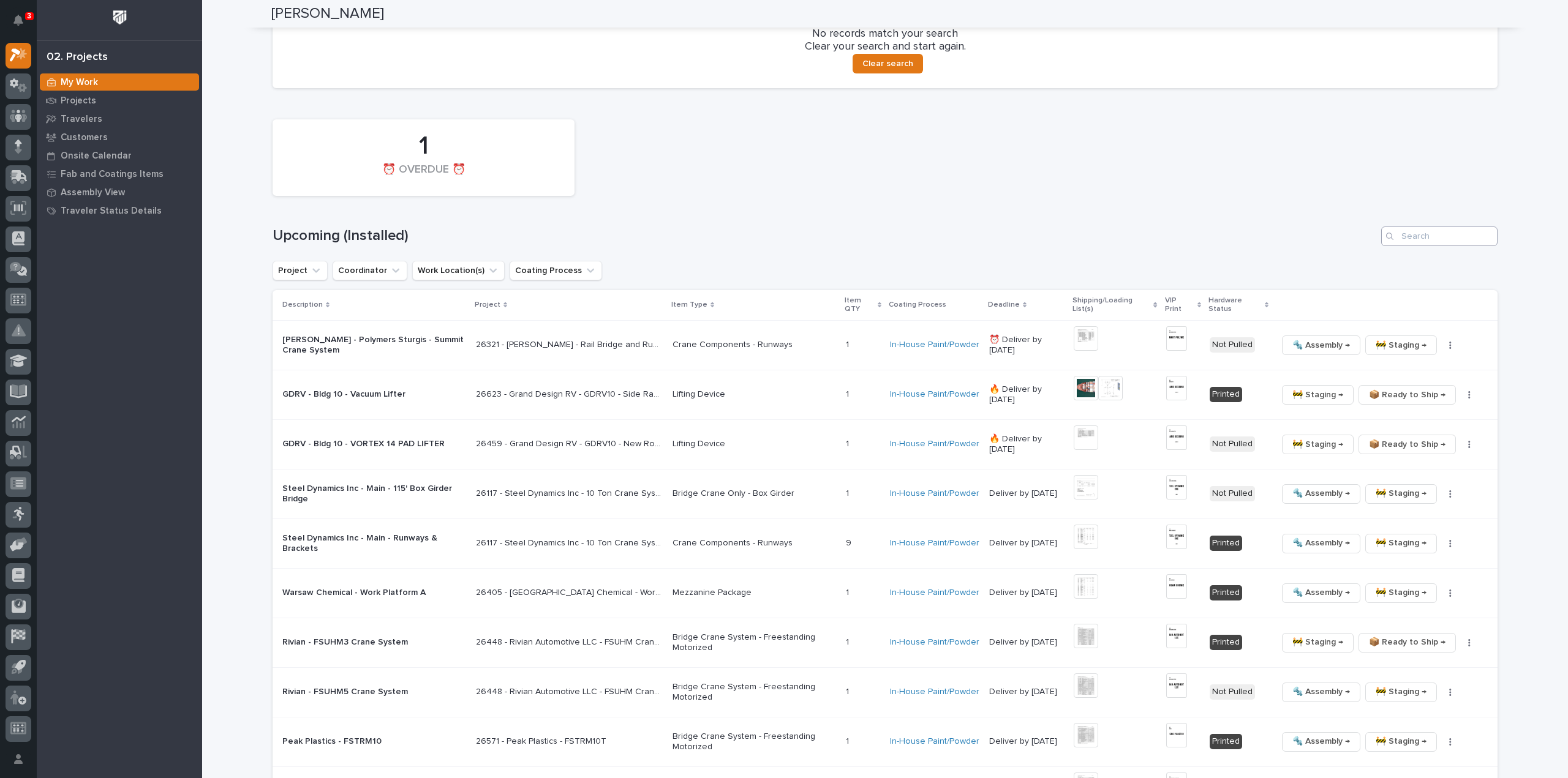
type input "26448"
click at [1425, 235] on input "Search" at bounding box center [1439, 236] width 117 height 19
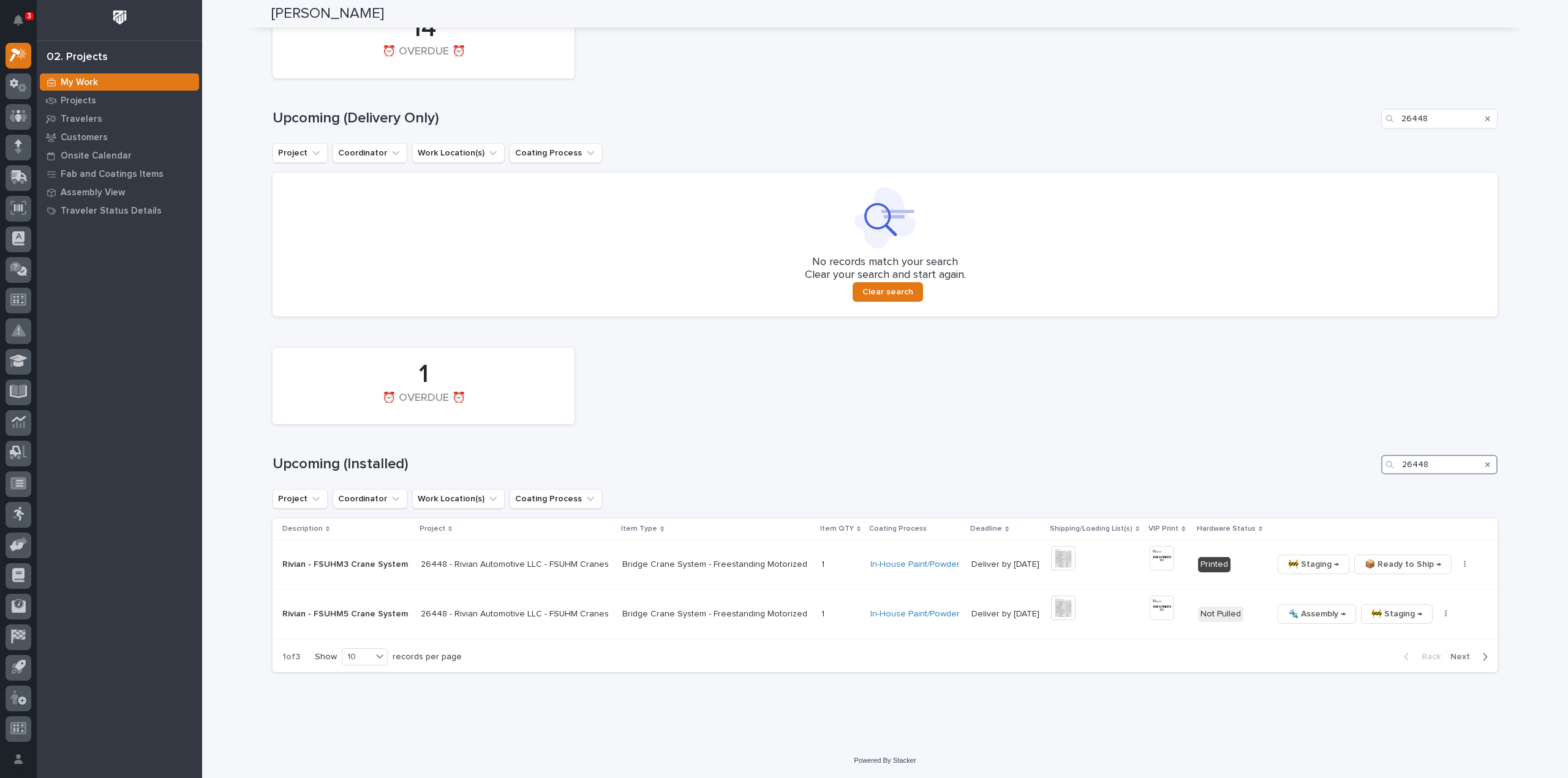
scroll to position [1034, 0]
type input "26448"
click at [1053, 608] on img at bounding box center [1063, 608] width 24 height 24
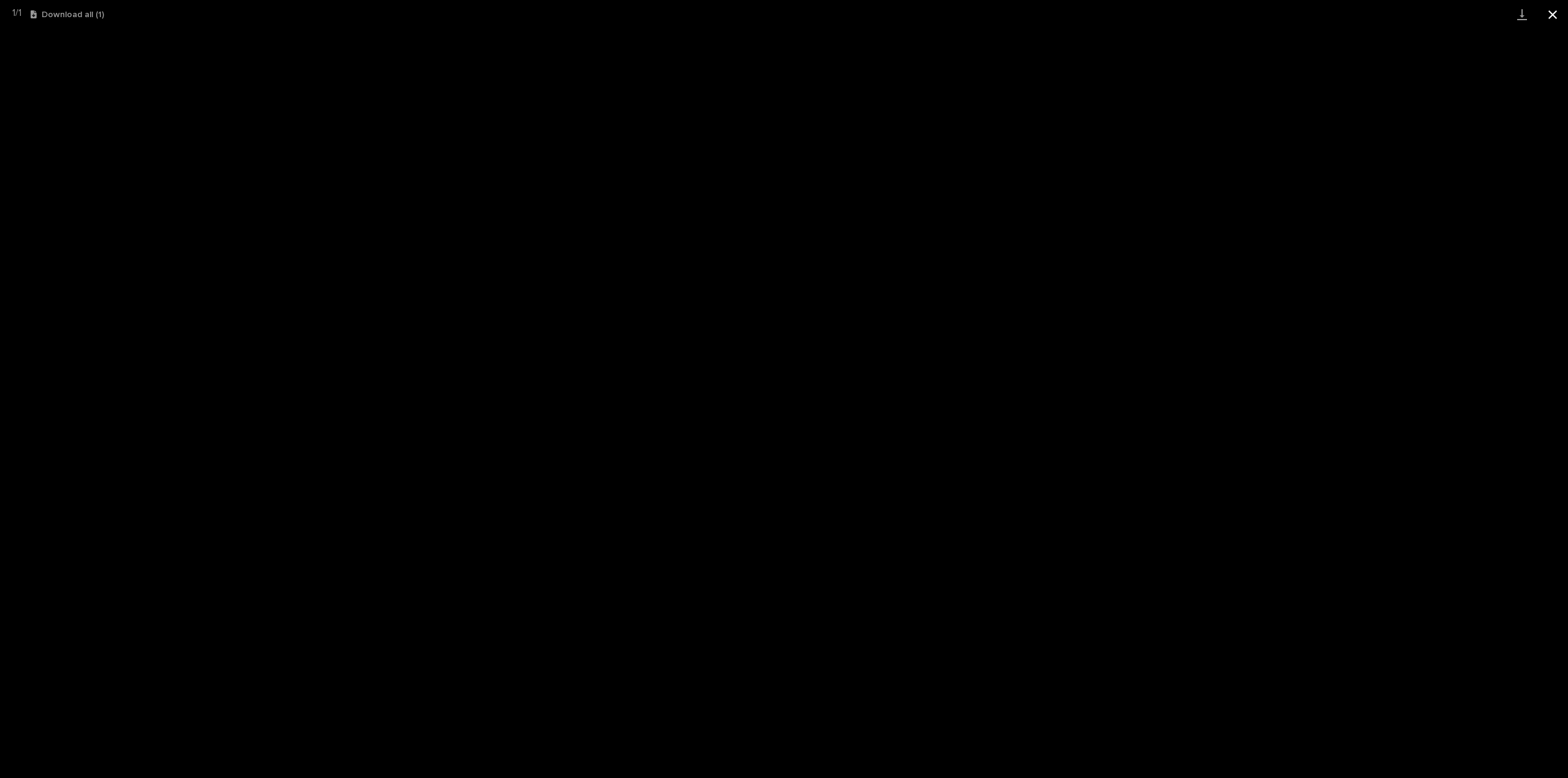
click at [1549, 16] on button "Close gallery" at bounding box center [1553, 15] width 31 height 29
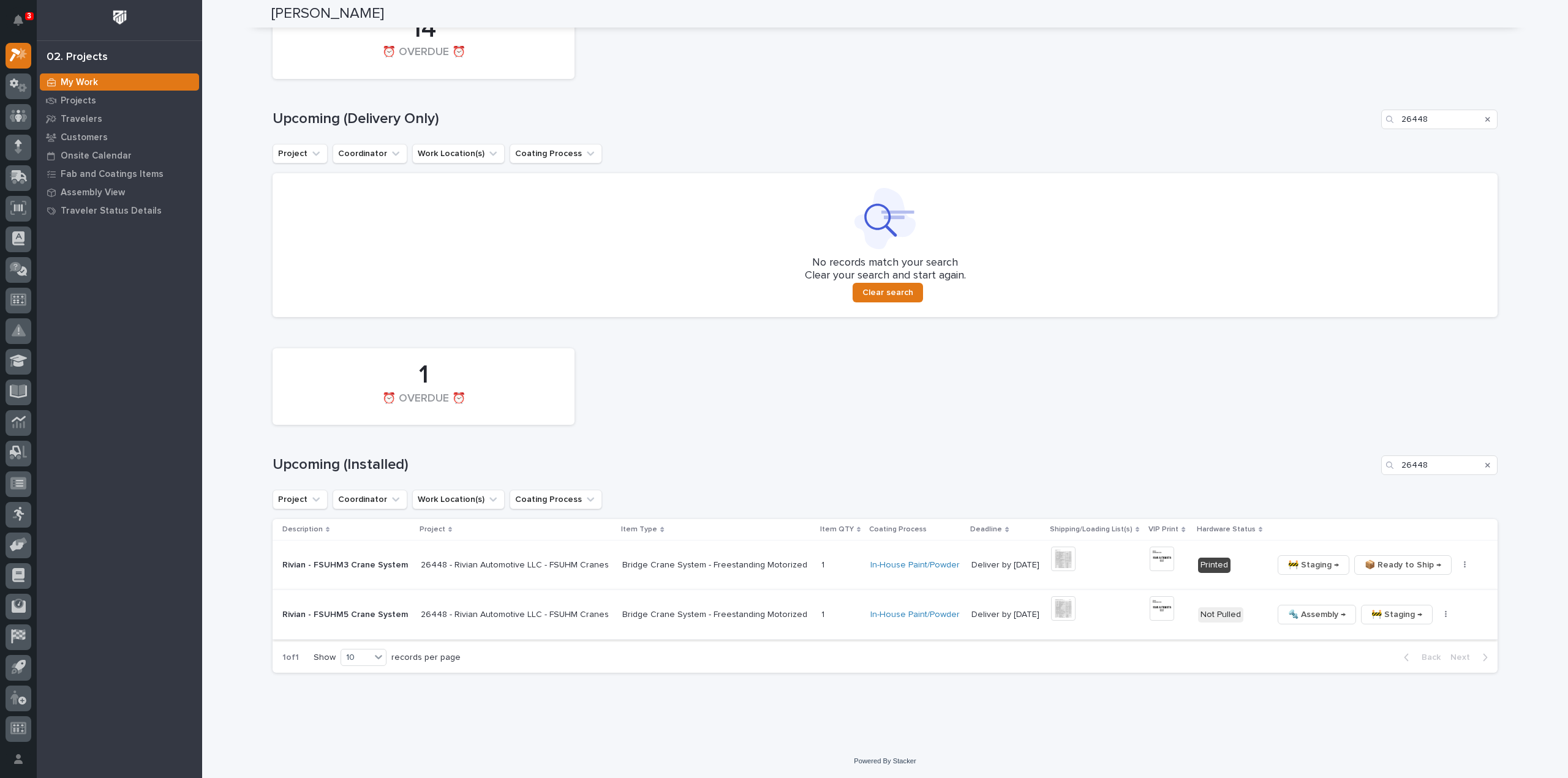
click at [1155, 610] on img at bounding box center [1162, 608] width 24 height 24
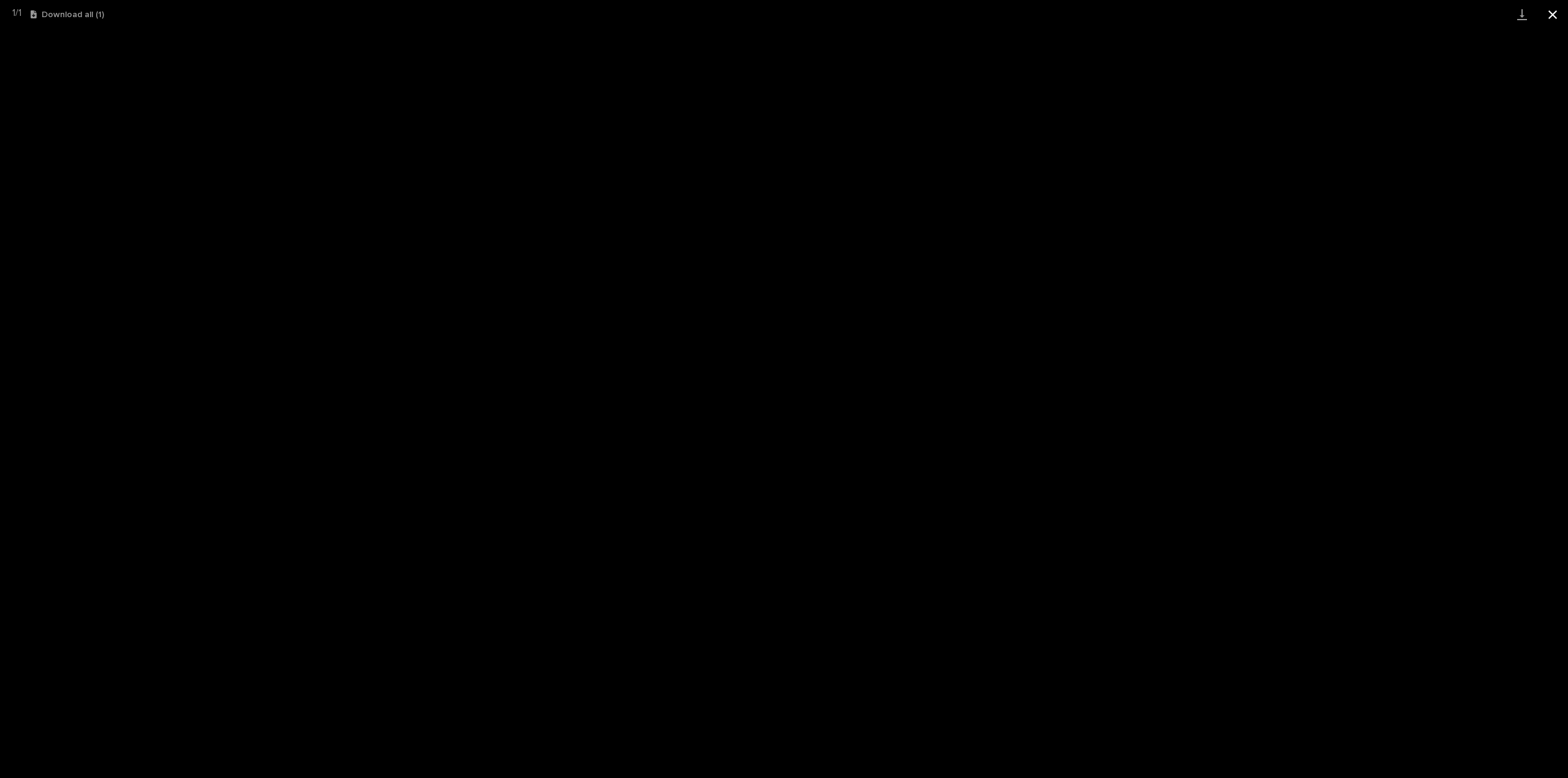
click at [1548, 15] on button "Close gallery" at bounding box center [1553, 15] width 31 height 29
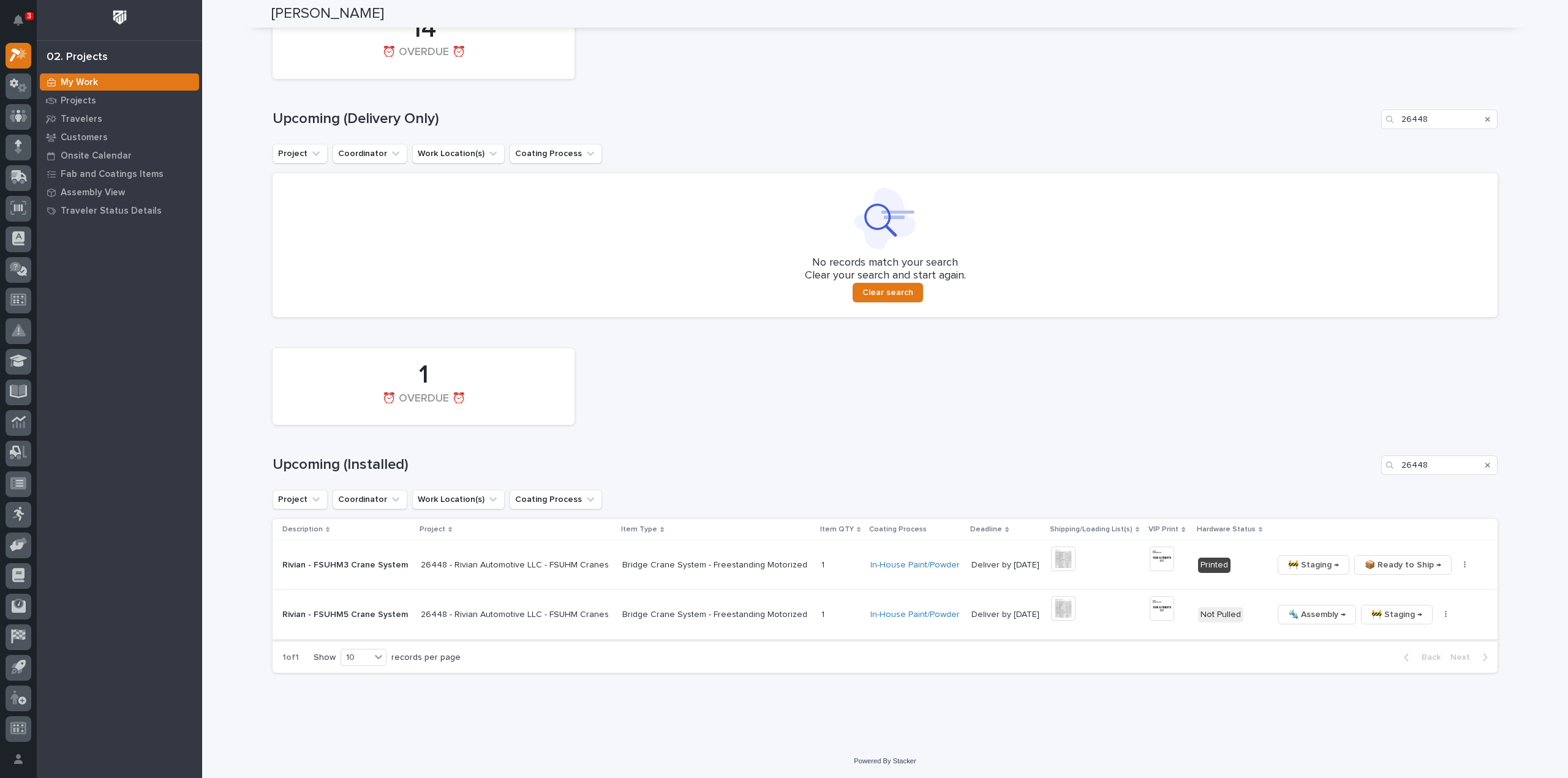
click at [1438, 618] on button "button" at bounding box center [1445, 615] width 17 height 9
click at [1409, 697] on span "🔩 Hardware" at bounding box center [1388, 697] width 52 height 15
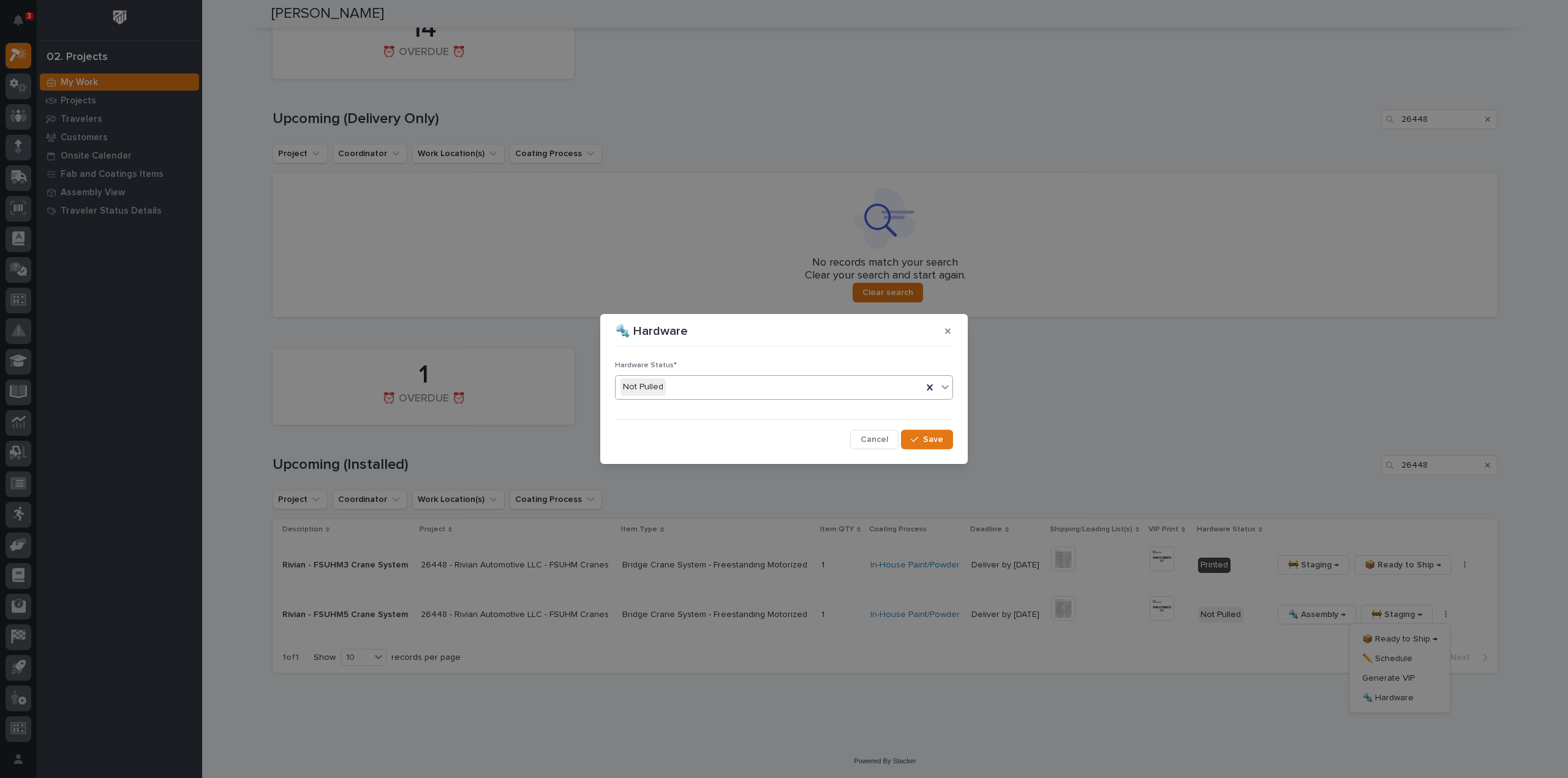
click at [800, 395] on div "Not Pulled" at bounding box center [769, 387] width 307 height 20
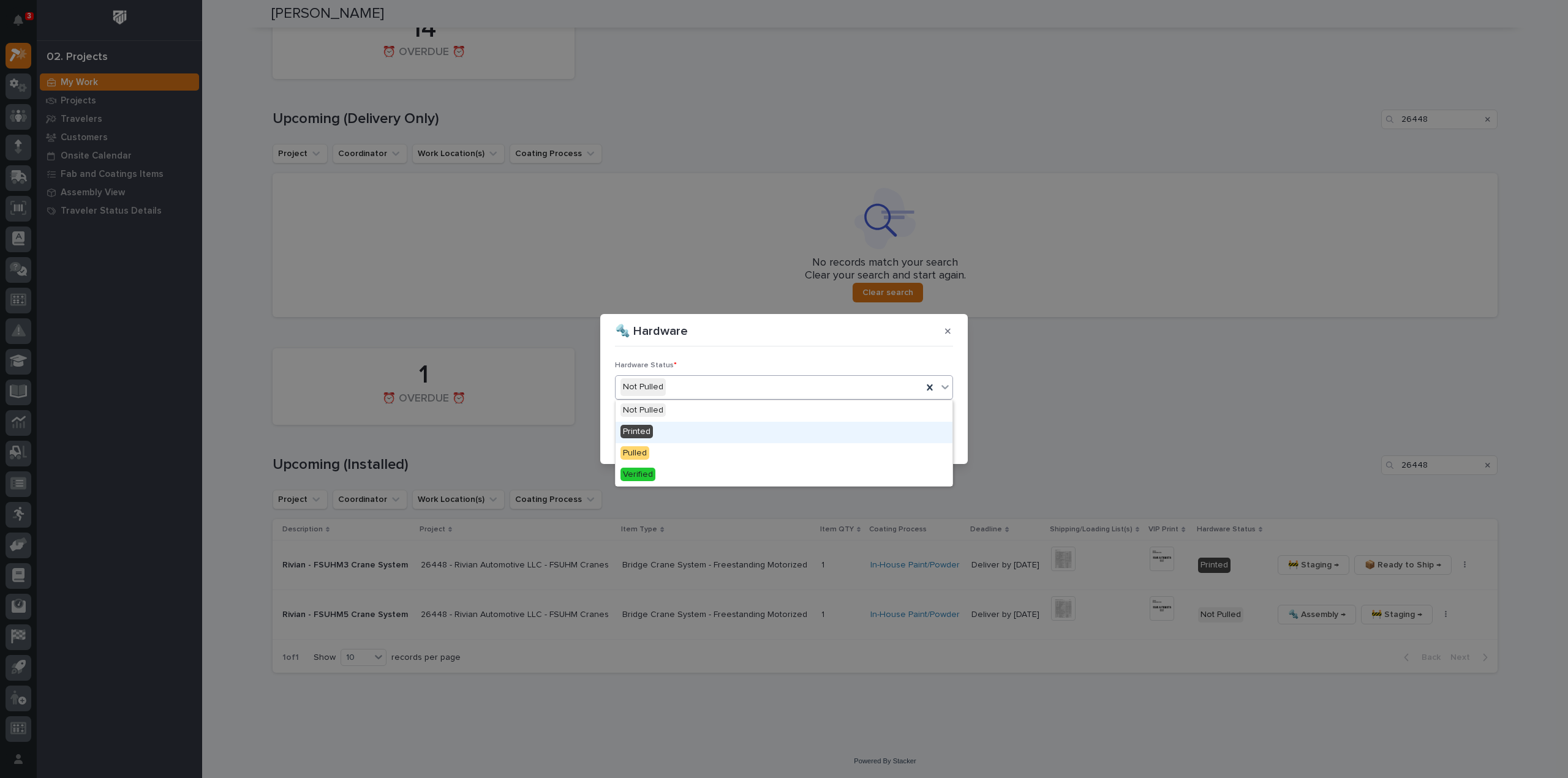
click at [789, 431] on div "Printed" at bounding box center [784, 433] width 337 height 21
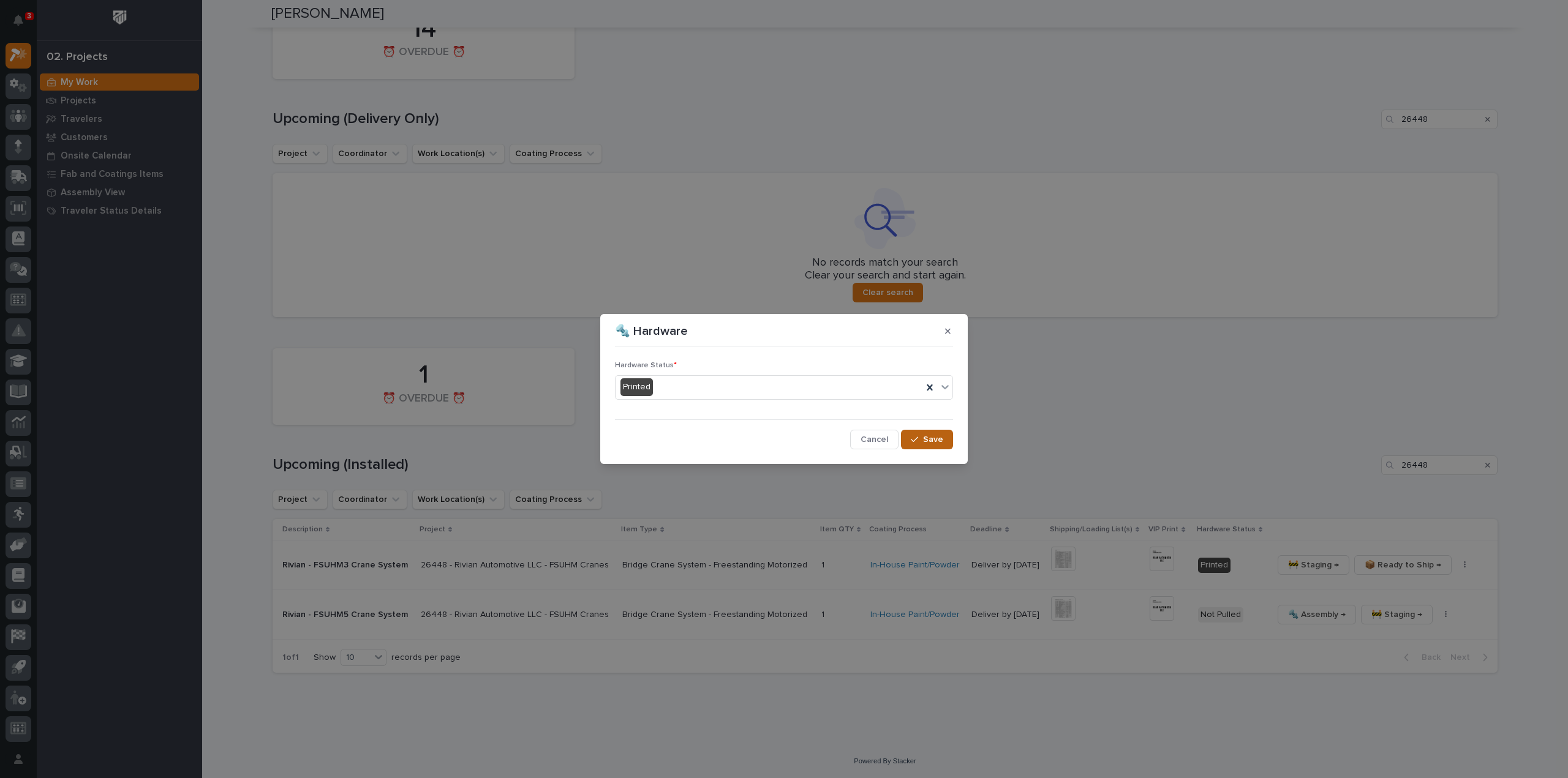
click at [922, 444] on button "Save" at bounding box center [926, 439] width 52 height 19
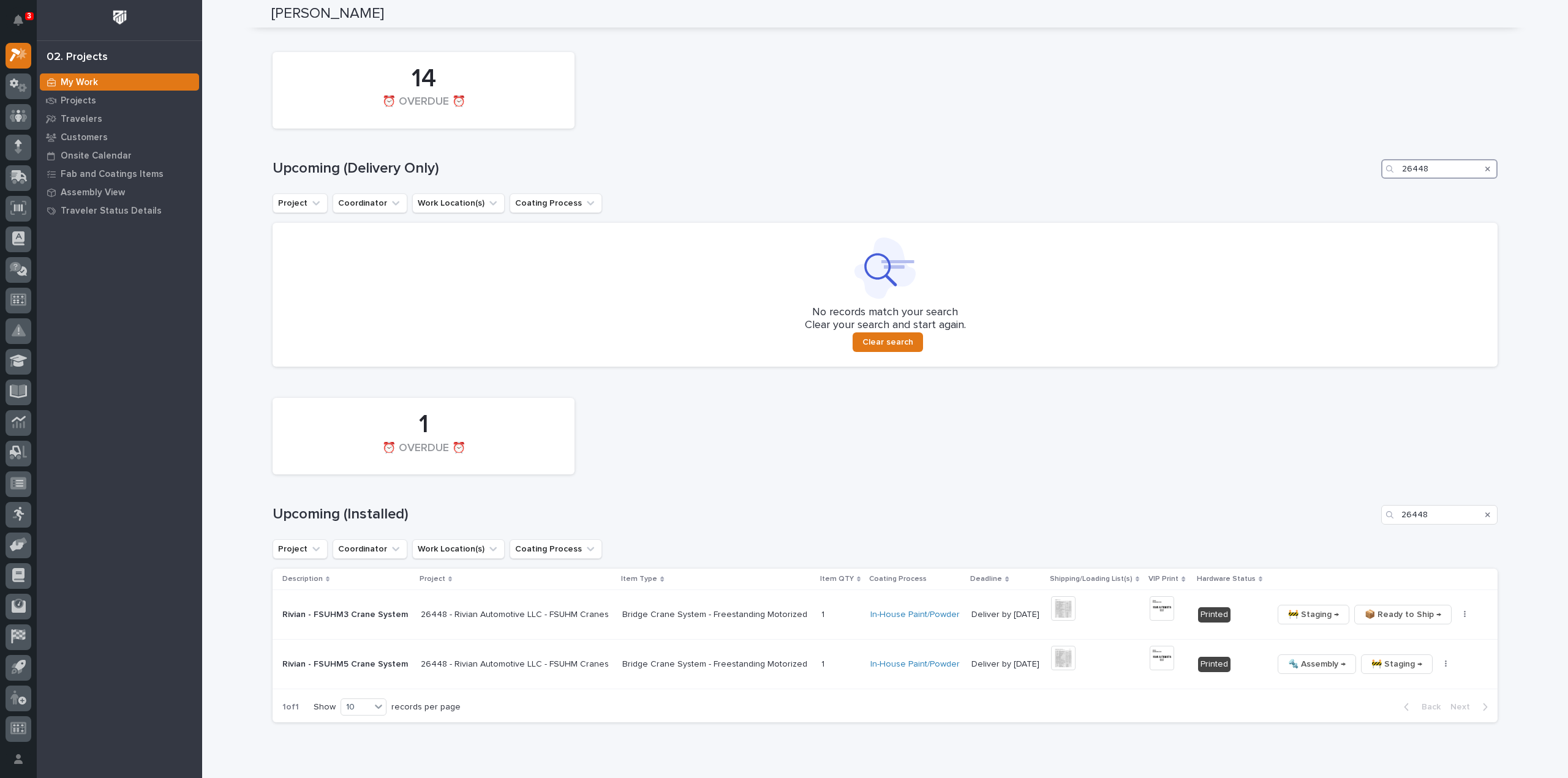
drag, startPoint x: 1435, startPoint y: 169, endPoint x: 1347, endPoint y: 183, distance: 89.1
click at [1347, 183] on div "14 ⏰ OVERDUE ⏰ Upcoming (Delivery Only) 26448 Project Coordinator Work Location…" at bounding box center [885, 206] width 1225 height 321
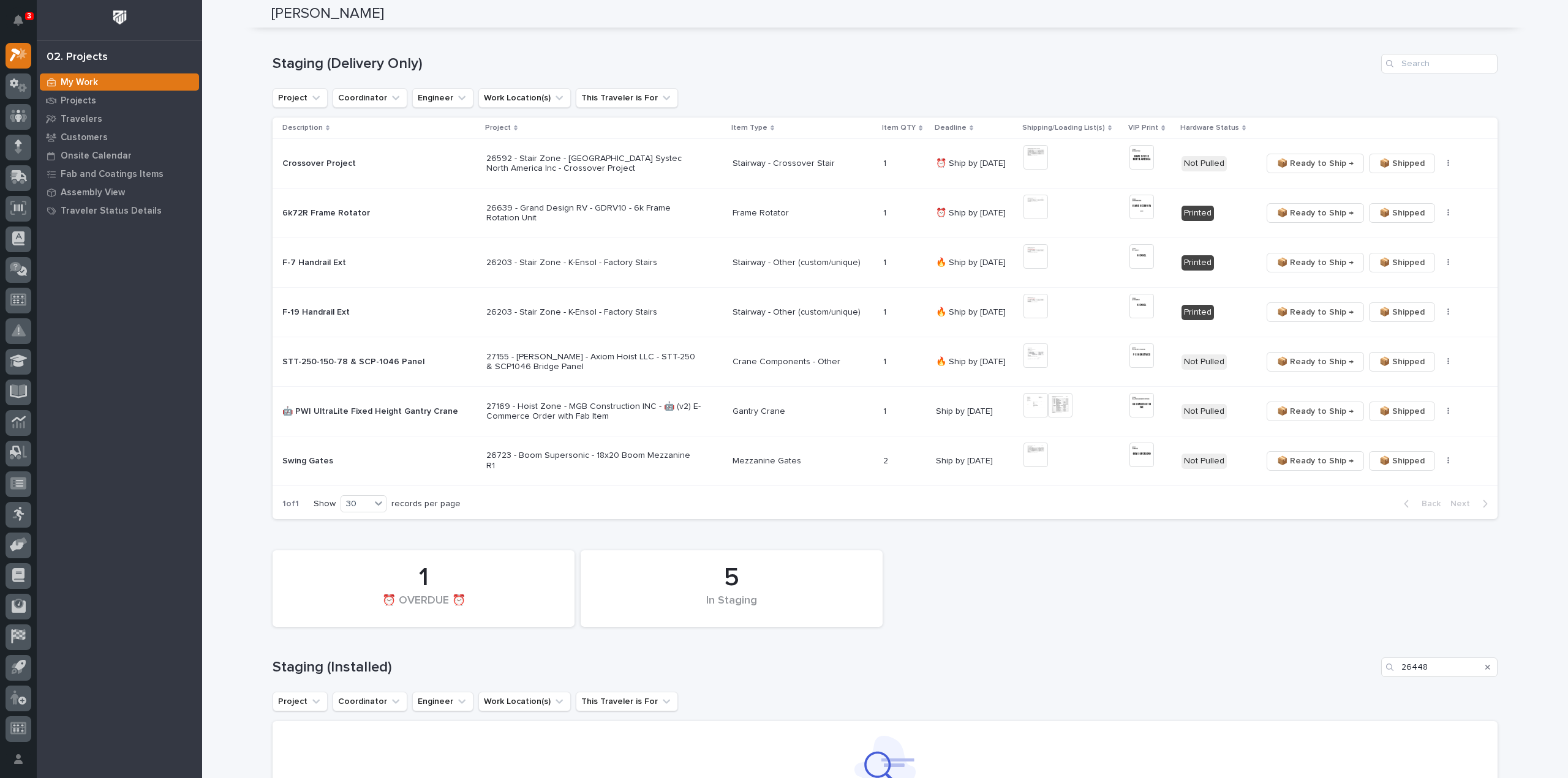
scroll to position [176, 0]
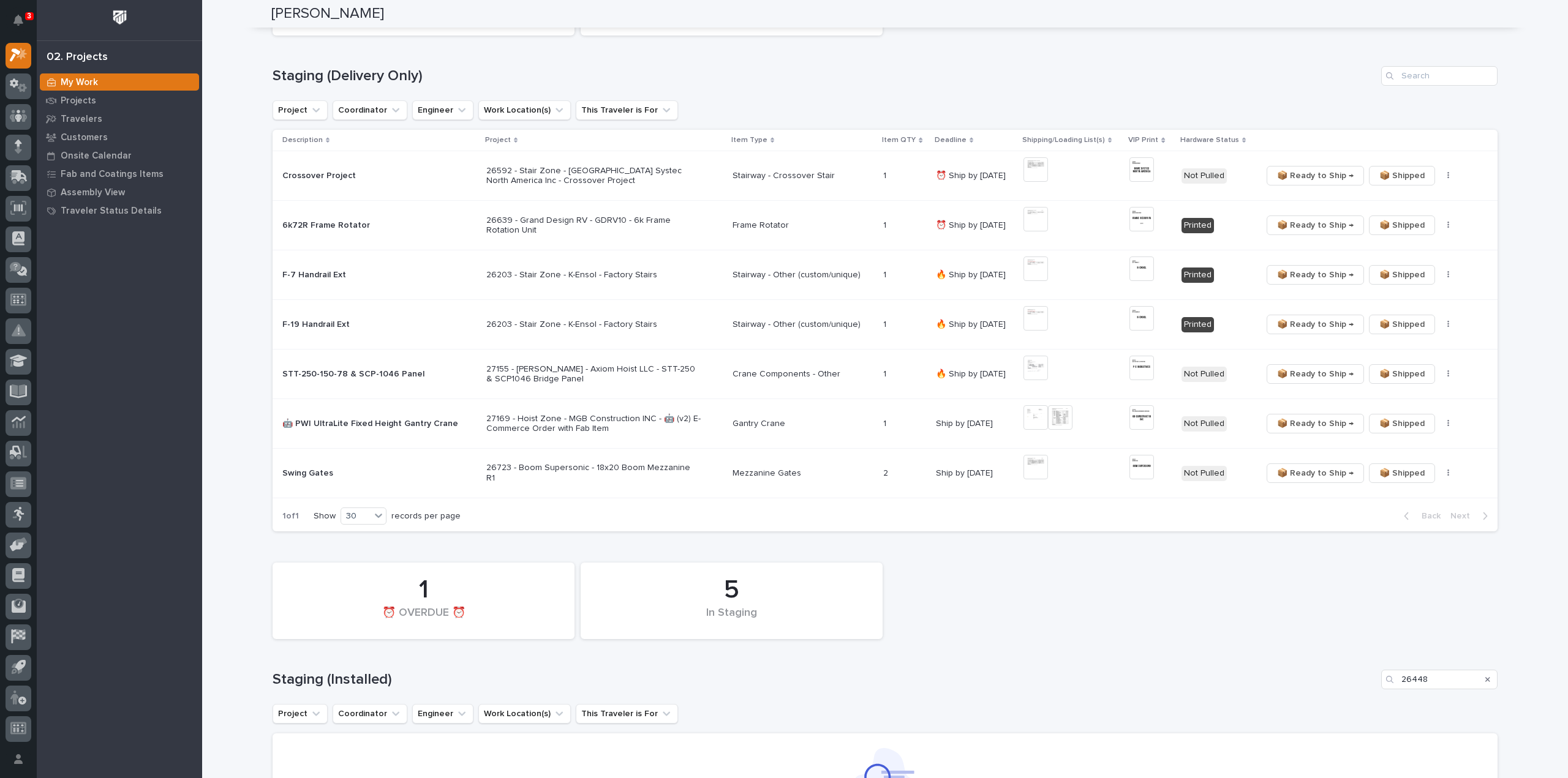
type input "27155"
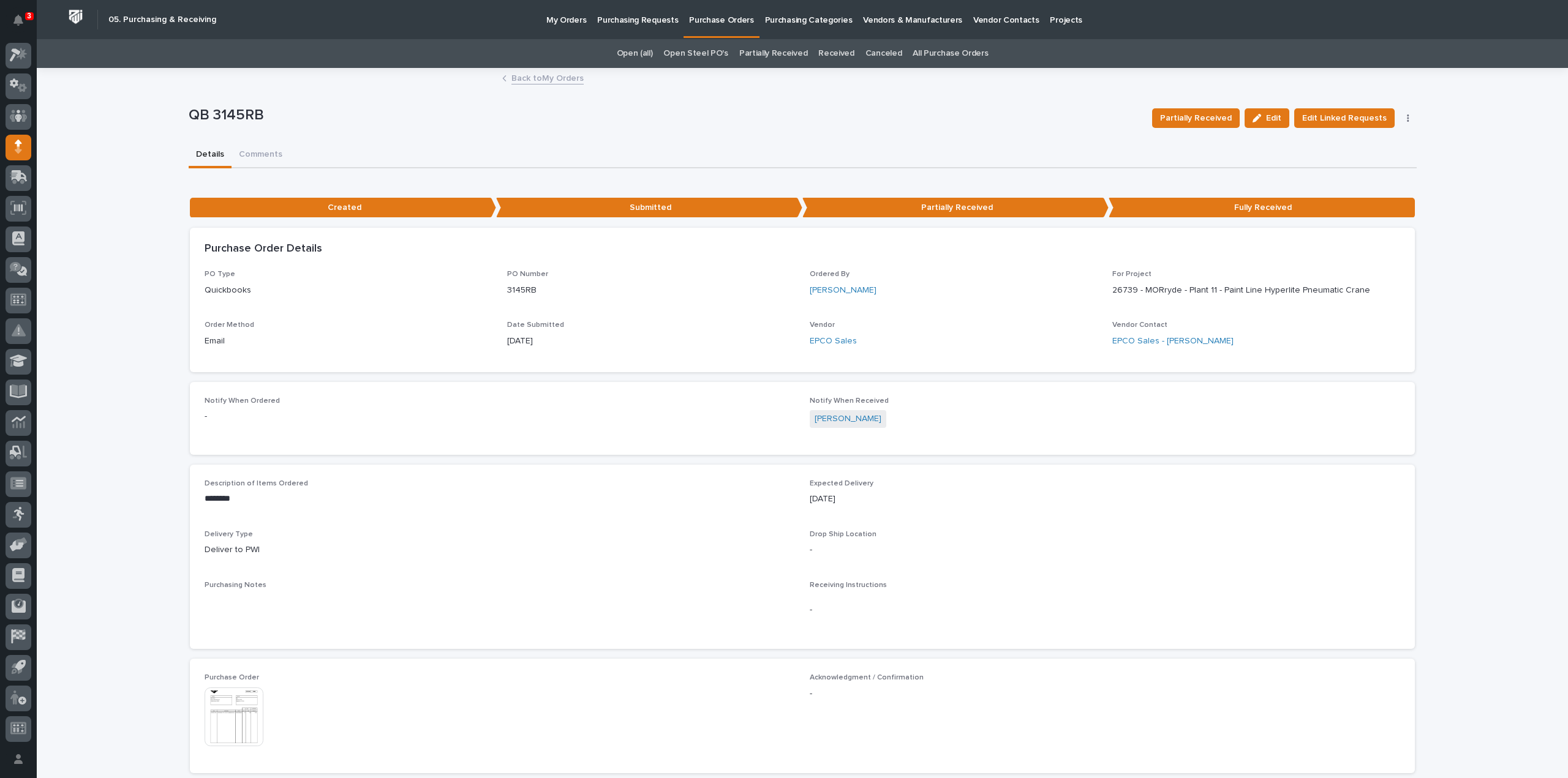
click at [698, 21] on p "Purchase Orders" at bounding box center [721, 13] width 64 height 26
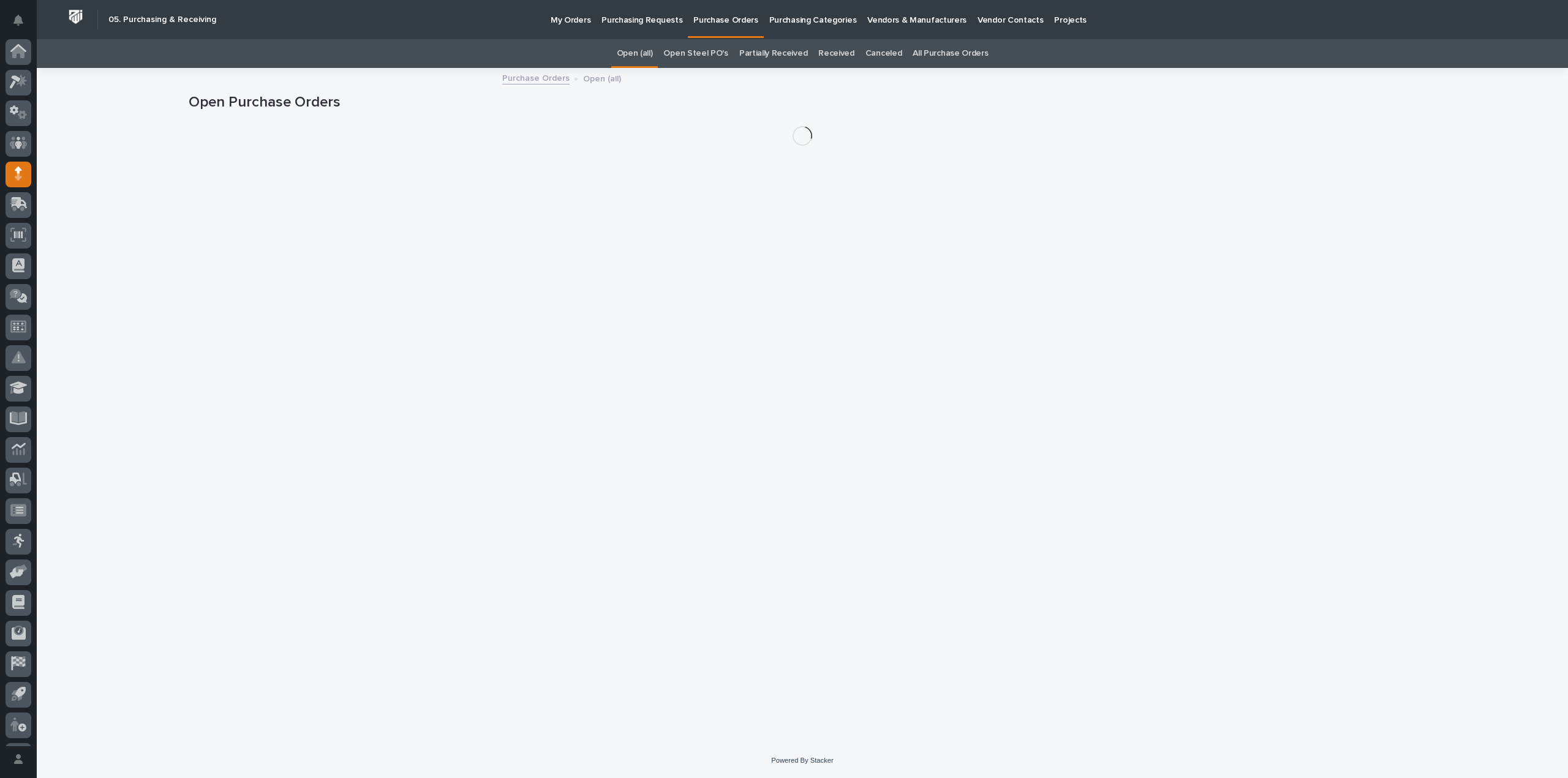
scroll to position [27, 0]
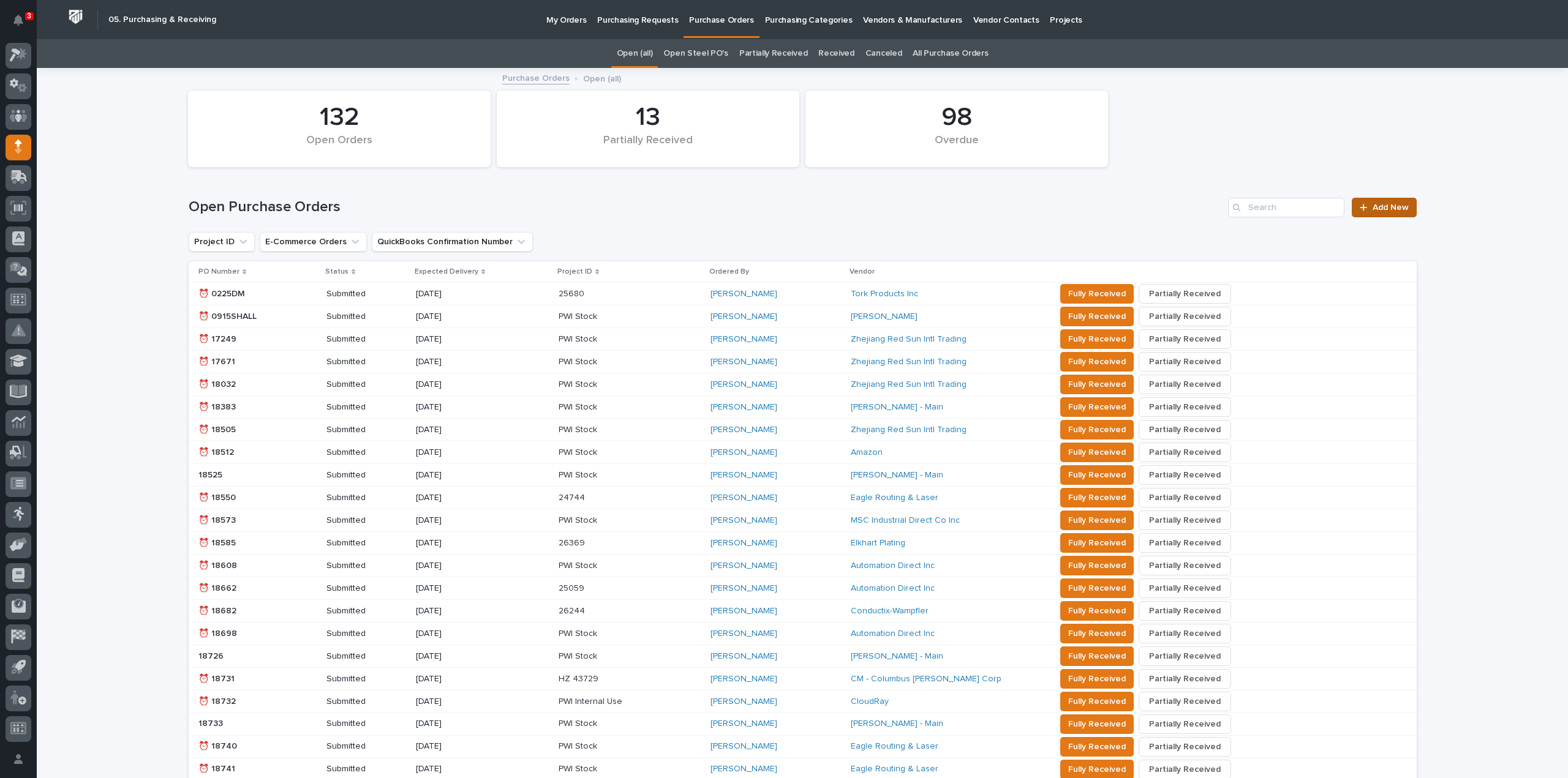
click at [1372, 206] on span "Add New" at bounding box center [1390, 207] width 36 height 9
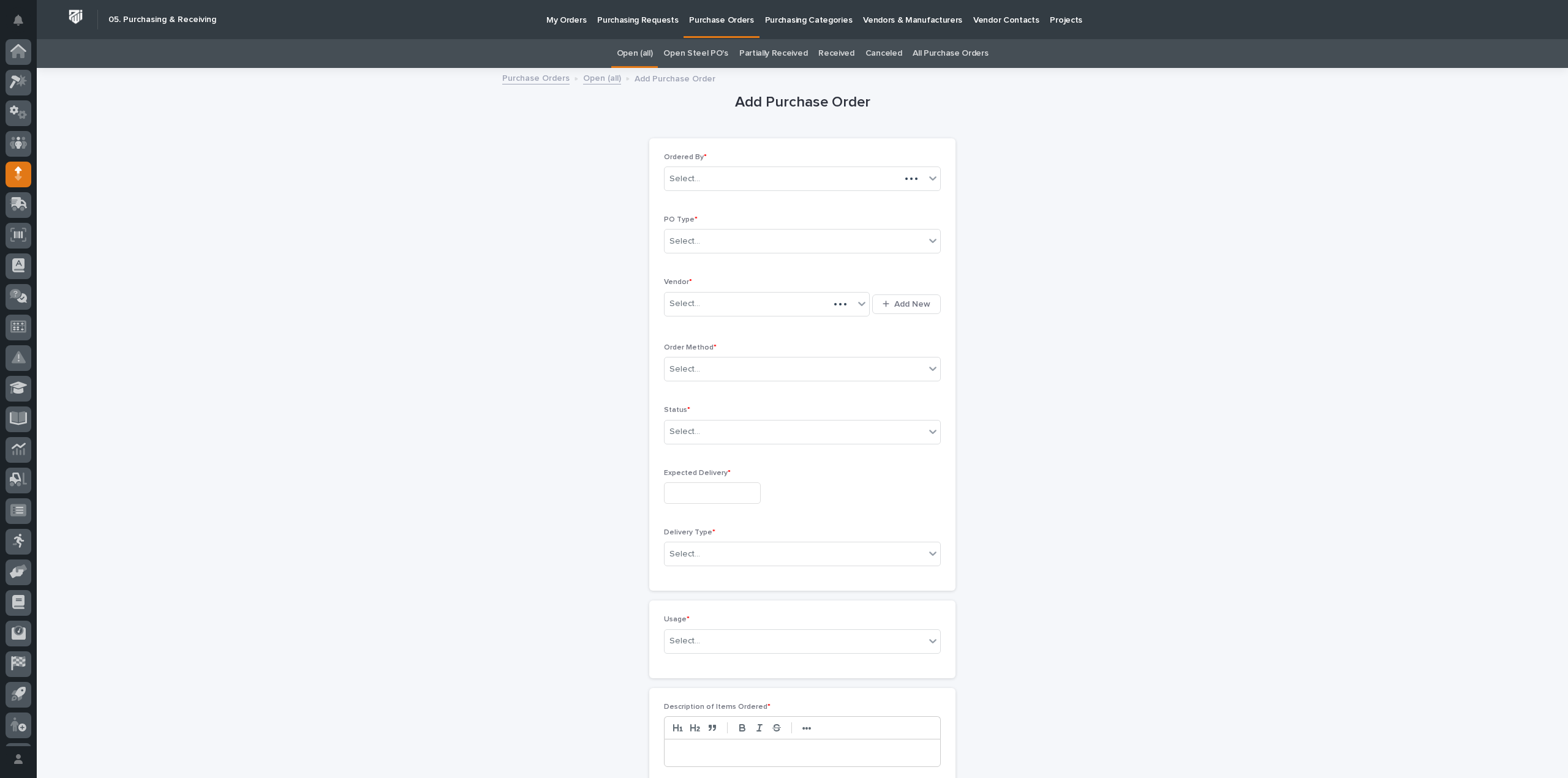
scroll to position [27, 0]
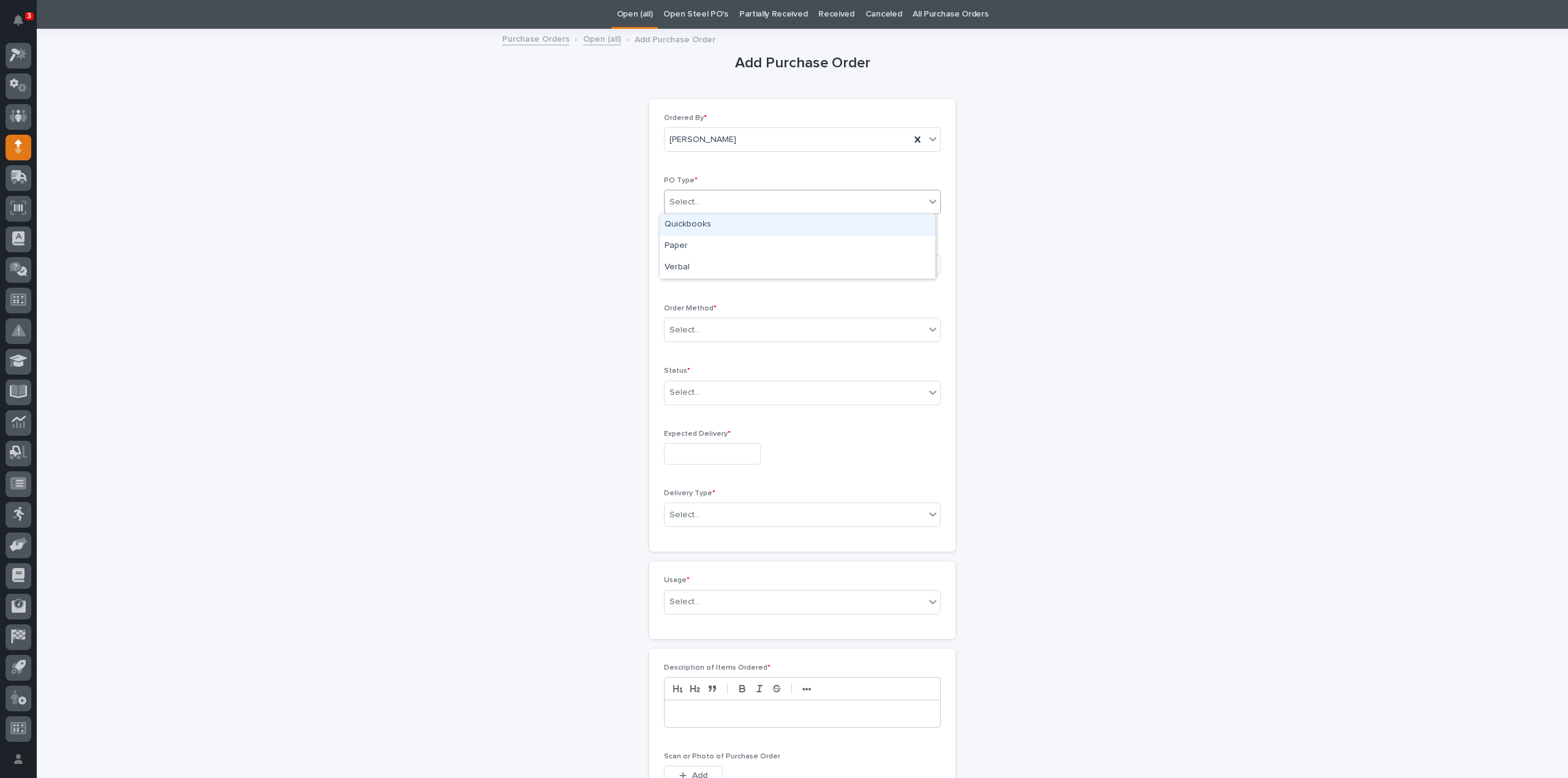
click at [744, 201] on div "Select..." at bounding box center [795, 202] width 261 height 20
drag, startPoint x: 727, startPoint y: 220, endPoint x: 725, endPoint y: 226, distance: 6.3
click at [727, 220] on div "Quickbooks" at bounding box center [797, 225] width 276 height 21
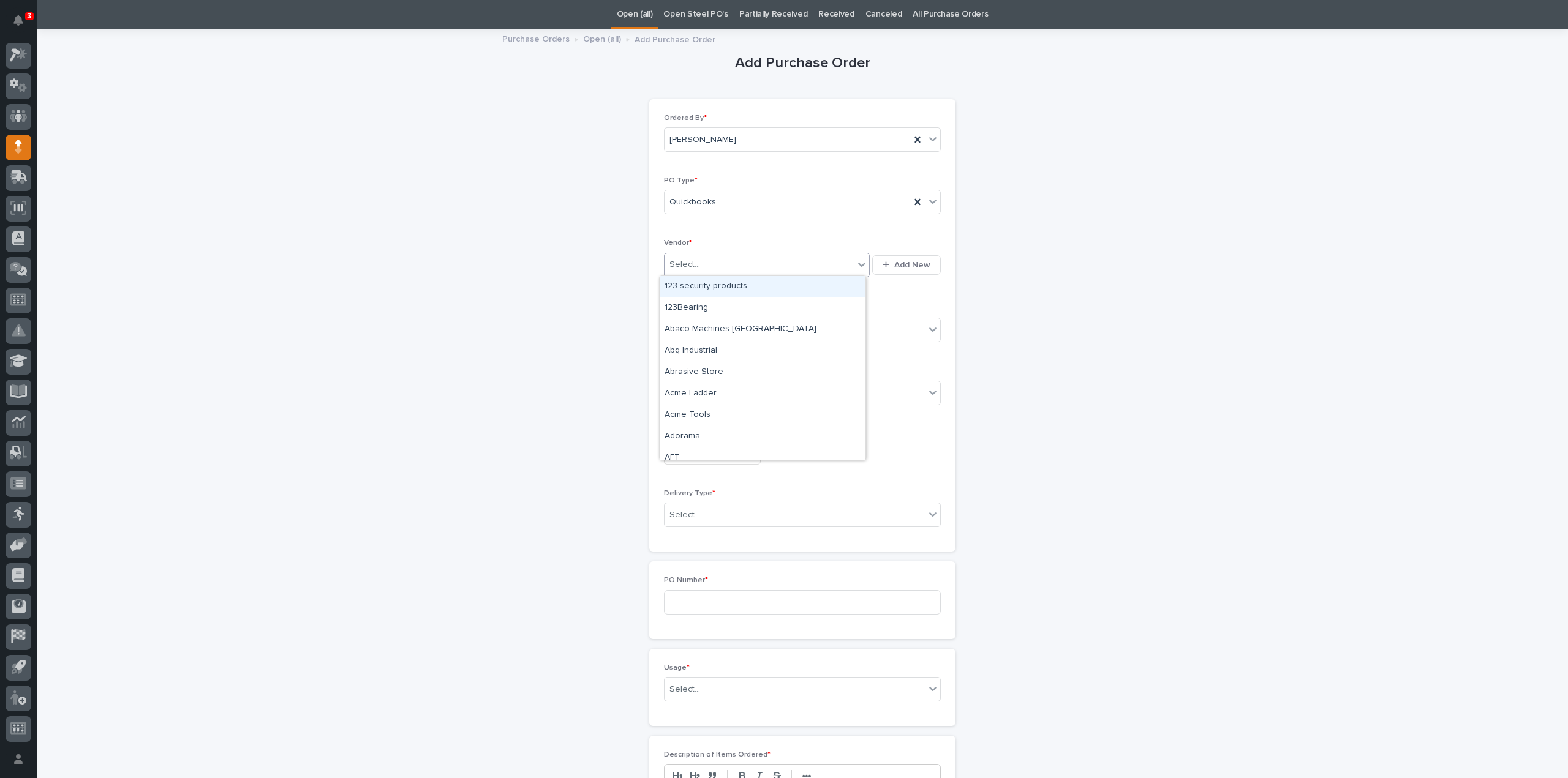
click at [714, 256] on div "Select..." at bounding box center [759, 264] width 189 height 20
type input "****"
click at [703, 294] on div "EPCO Sales" at bounding box center [762, 286] width 206 height 21
click at [694, 328] on div "Select..." at bounding box center [795, 330] width 261 height 20
click at [684, 371] on div "Email" at bounding box center [797, 373] width 276 height 21
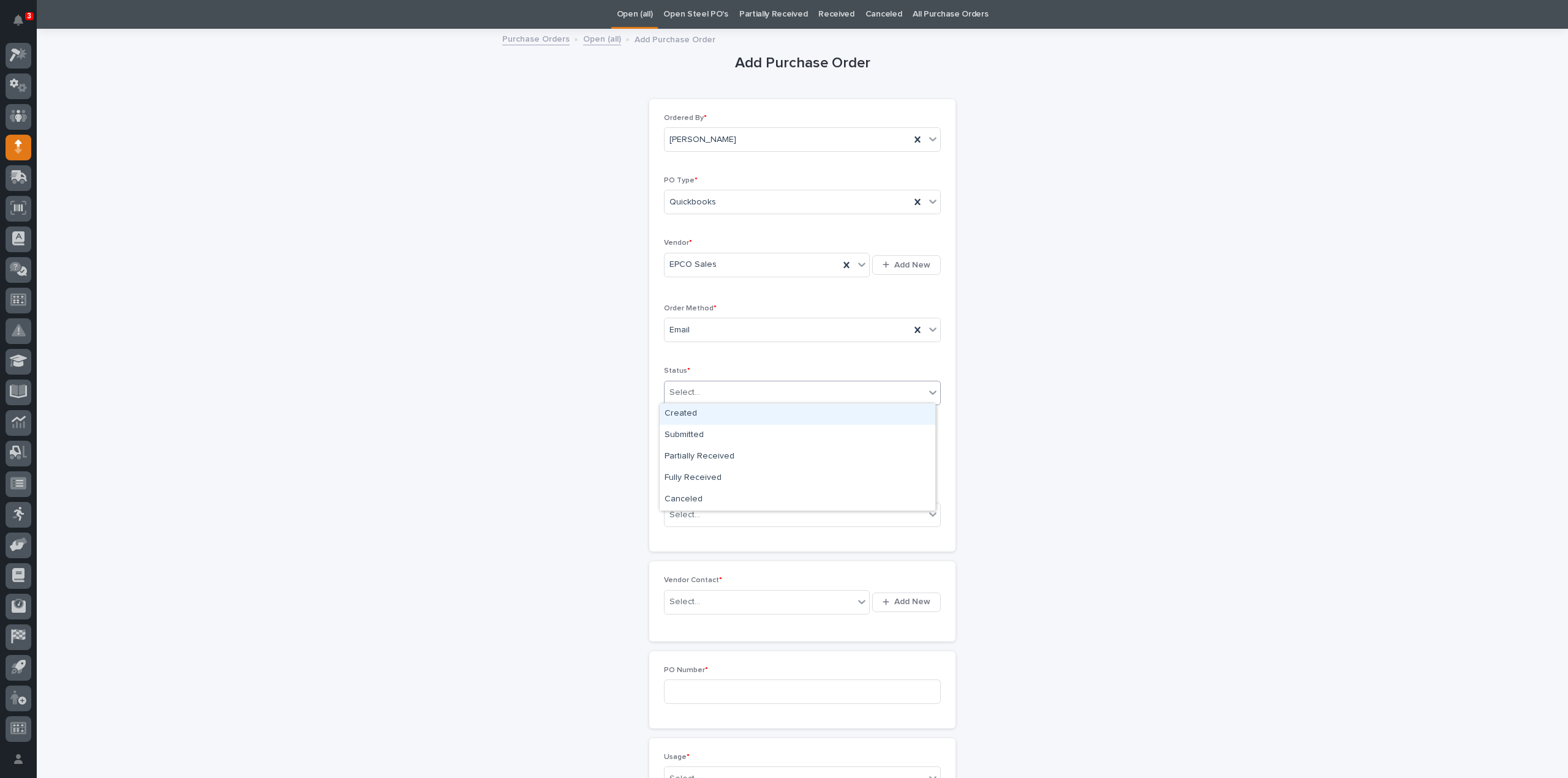
click at [683, 395] on div "Select..." at bounding box center [684, 393] width 31 height 13
drag, startPoint x: 680, startPoint y: 436, endPoint x: 663, endPoint y: 437, distance: 17.0
click at [680, 437] on div "Submitted" at bounding box center [797, 435] width 276 height 21
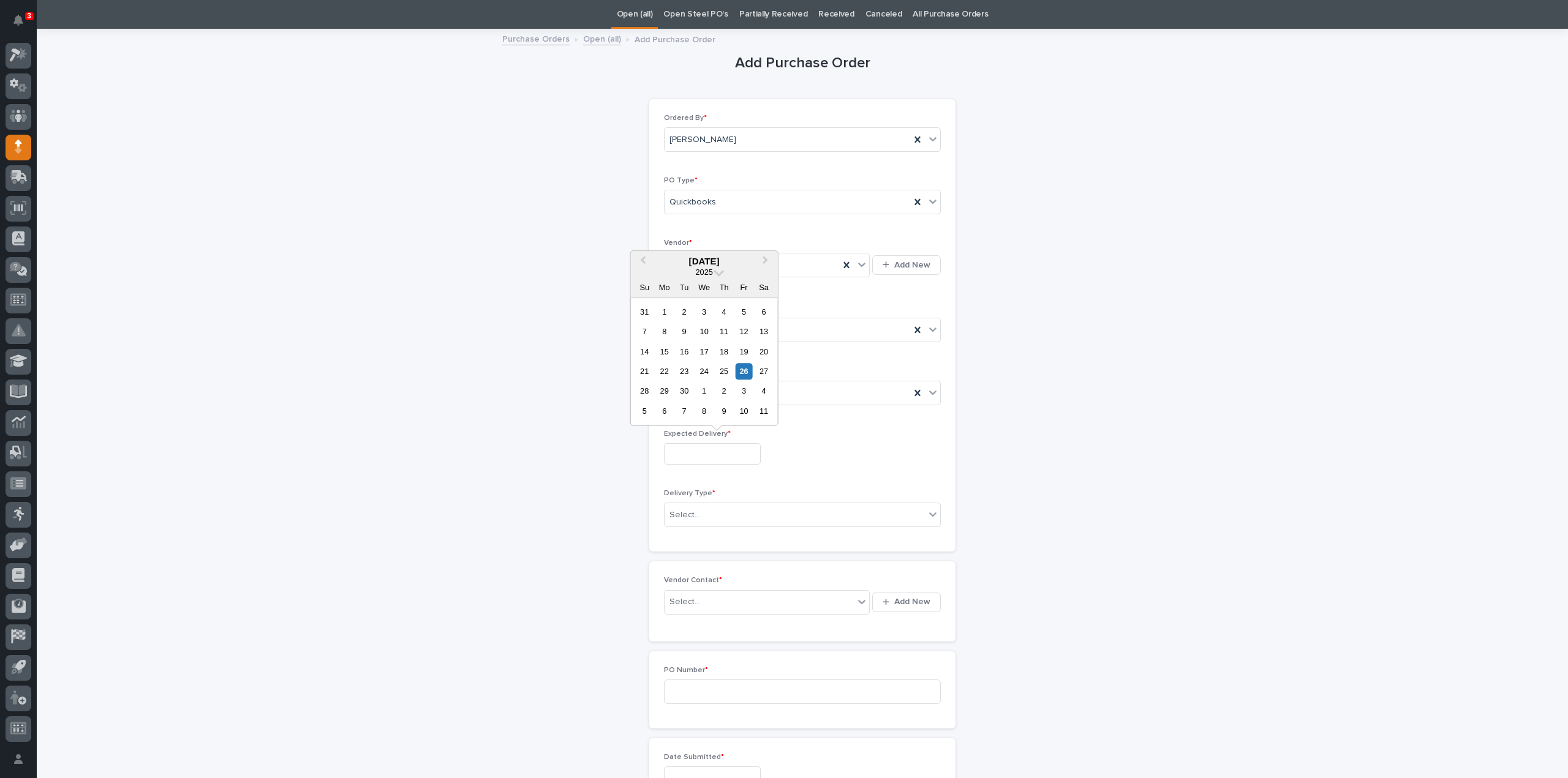
click at [723, 452] on input "text" at bounding box center [712, 454] width 97 height 21
click at [672, 396] on div "29" at bounding box center [664, 391] width 16 height 16
type input "**********"
click at [732, 505] on div "Select..." at bounding box center [795, 514] width 261 height 20
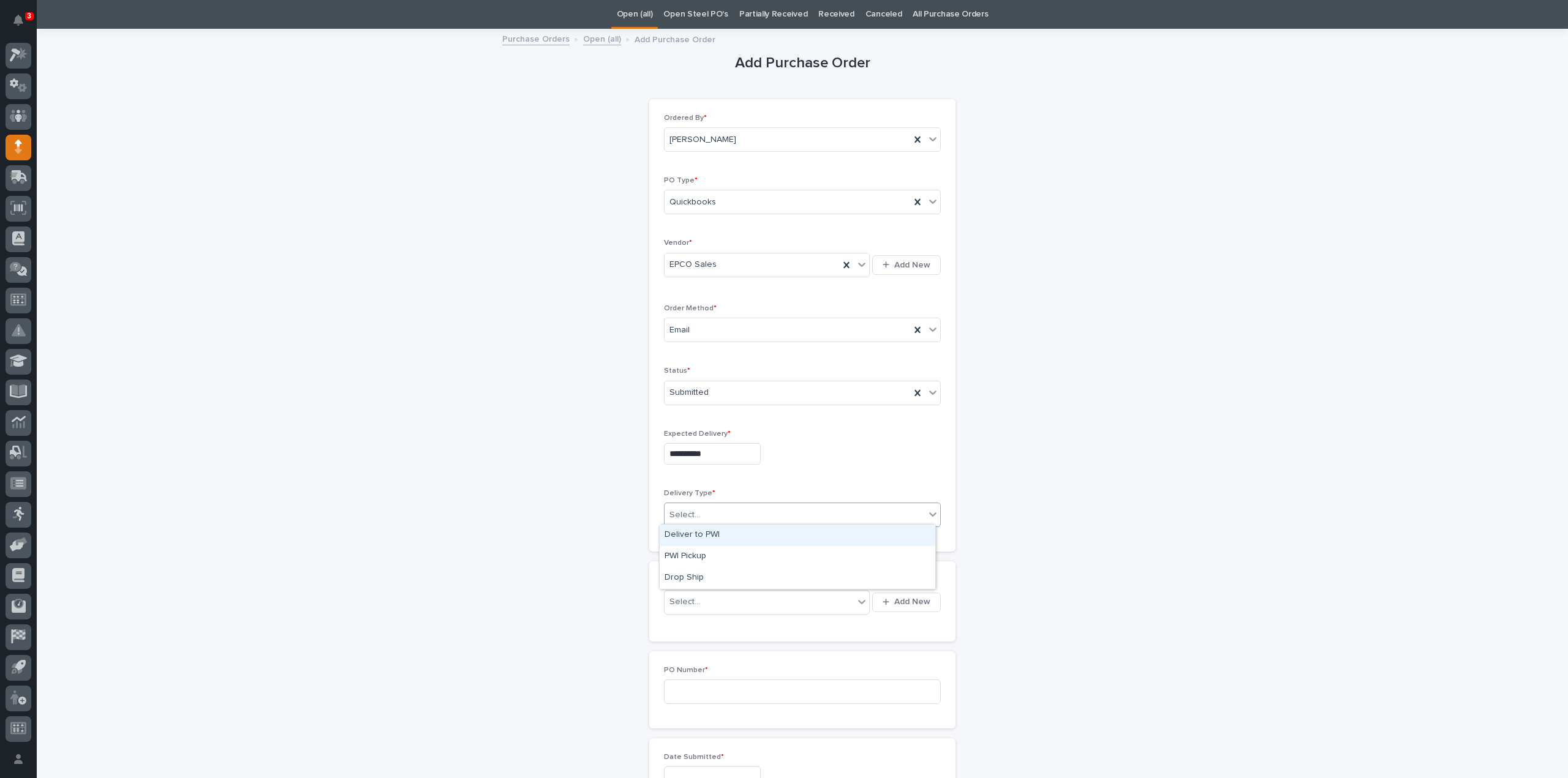
click at [710, 535] on div "Deliver to PWI" at bounding box center [797, 535] width 276 height 21
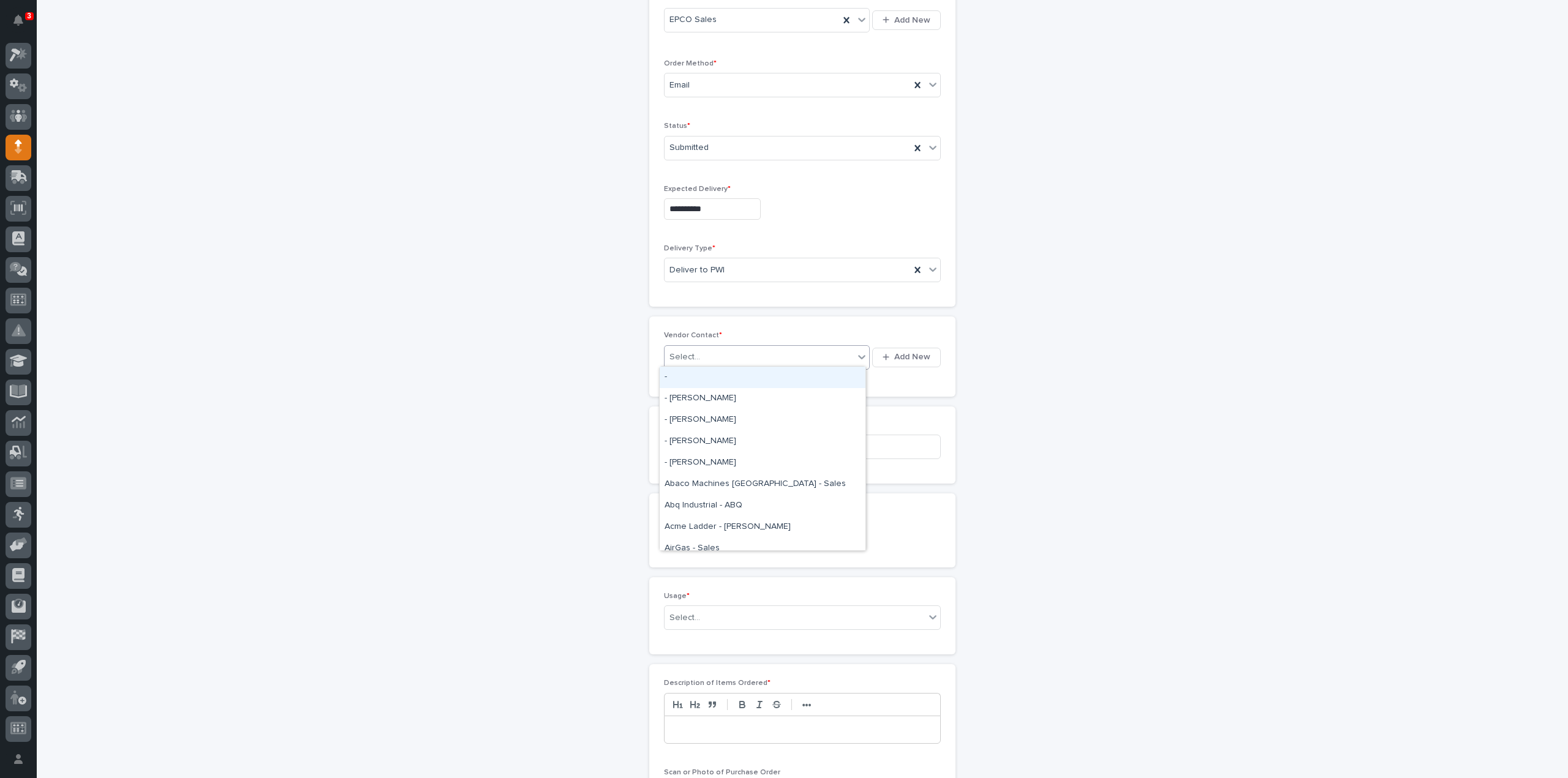
click at [687, 353] on div "Select..." at bounding box center [684, 357] width 31 height 13
type input "***"
click at [684, 374] on div "EPCO Sales - [PERSON_NAME]" at bounding box center [762, 377] width 206 height 21
click at [682, 444] on input at bounding box center [802, 446] width 277 height 24
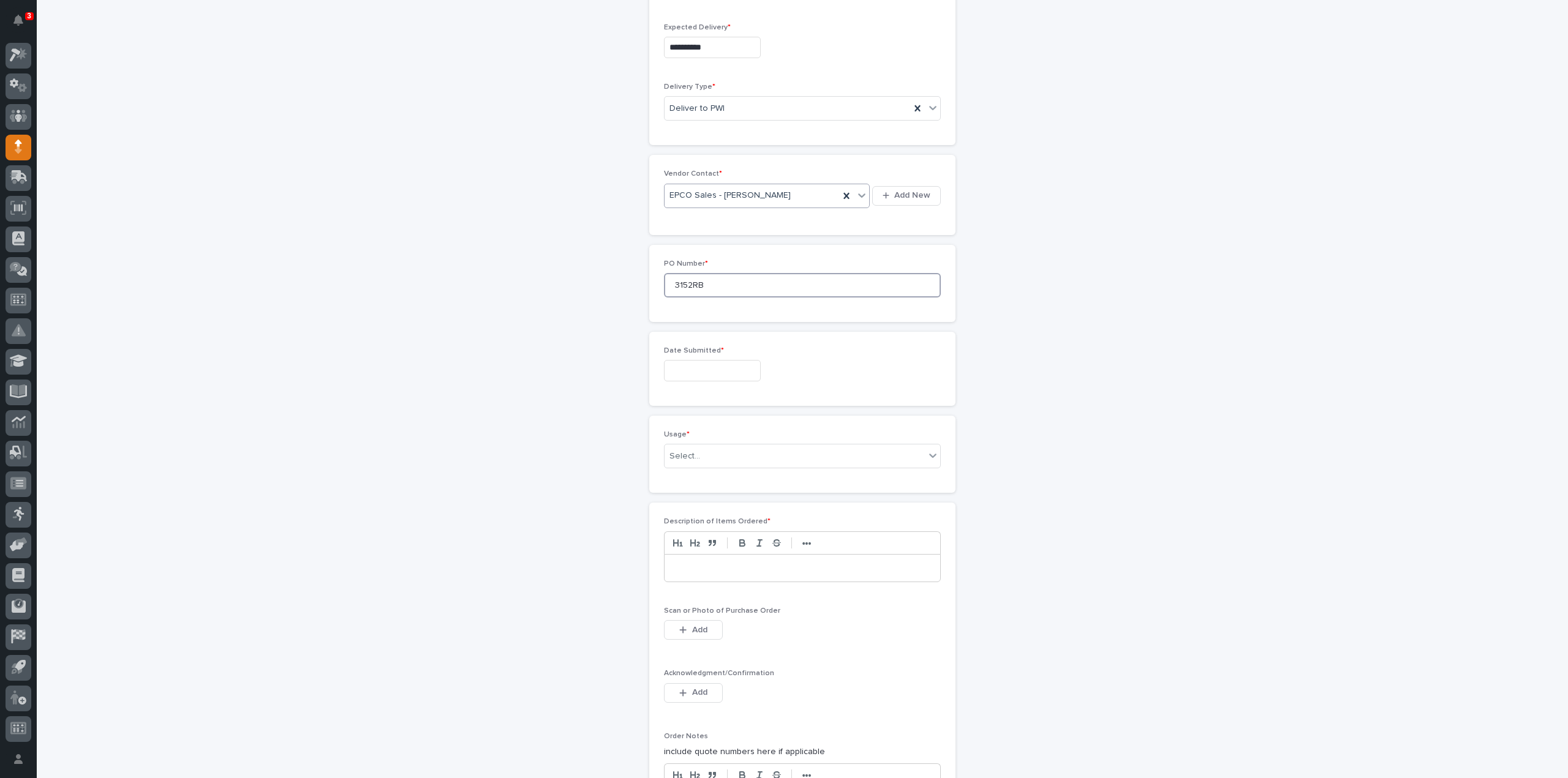
scroll to position [529, 0]
type input "3152RB"
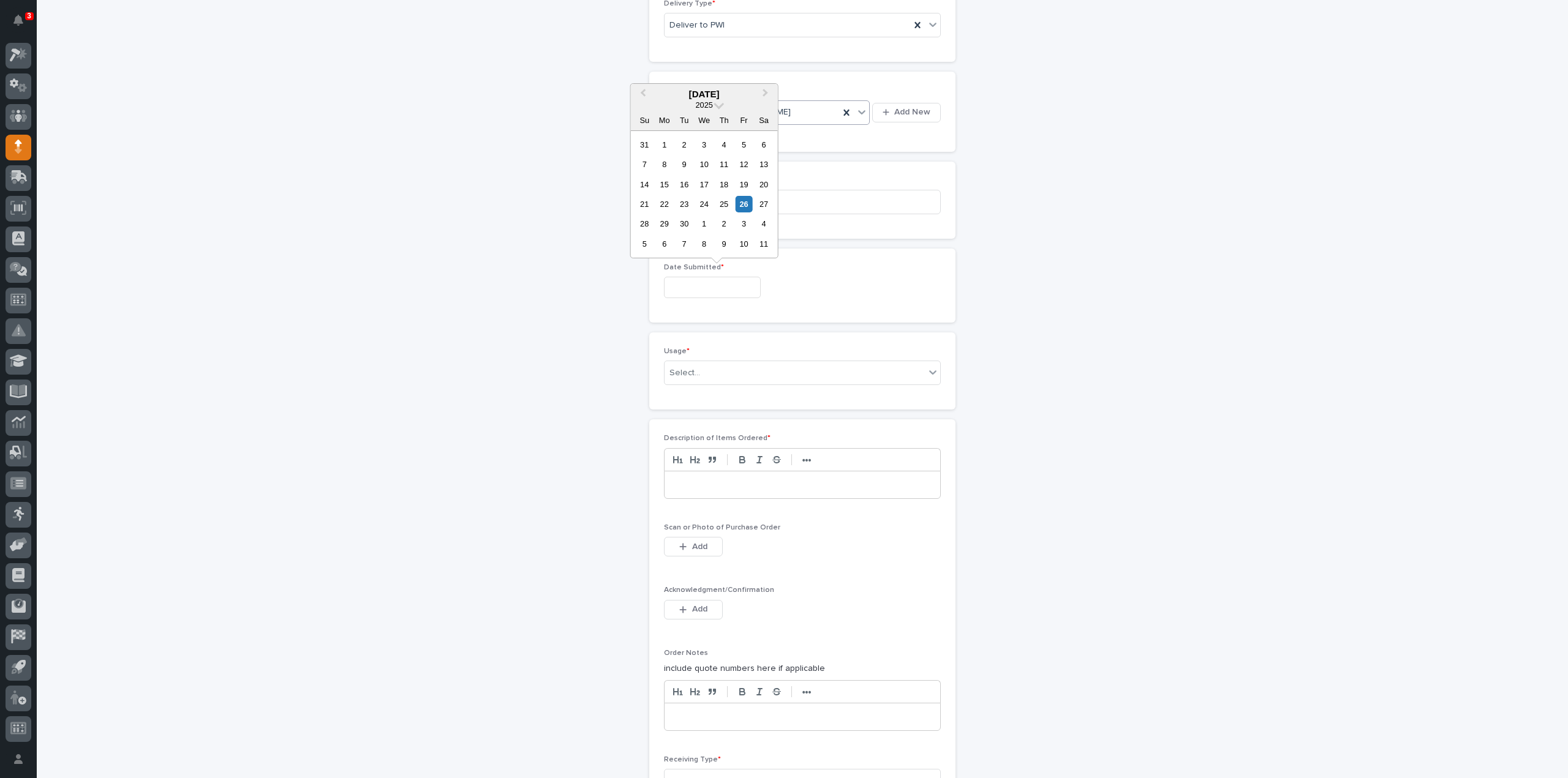
click at [686, 284] on input "text" at bounding box center [712, 287] width 97 height 21
click at [737, 208] on div "26" at bounding box center [744, 204] width 16 height 16
type input "**********"
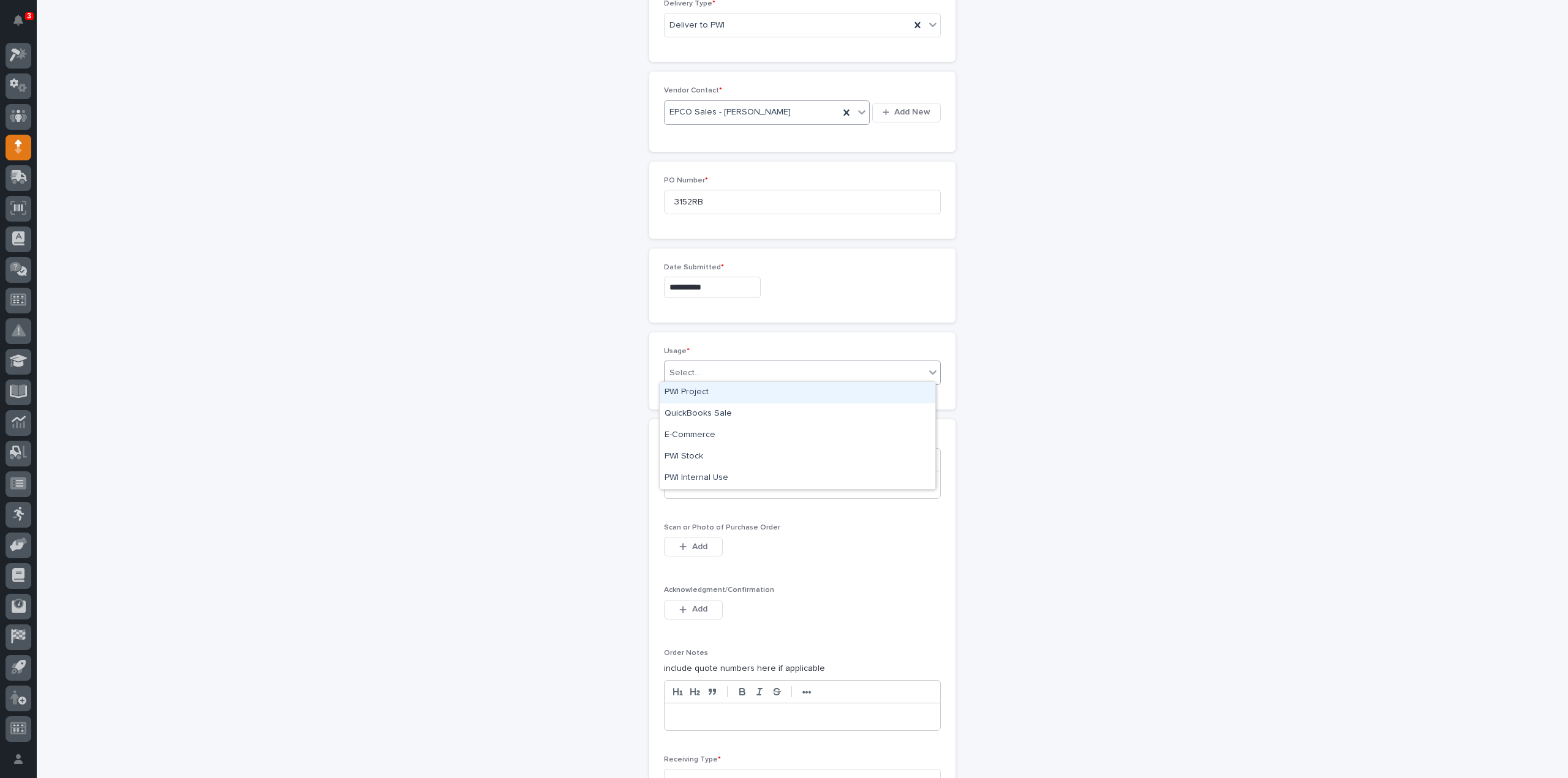
click at [691, 366] on div "Select..." at bounding box center [684, 373] width 31 height 13
click at [699, 455] on div "PWI Stock" at bounding box center [797, 457] width 276 height 21
click at [686, 488] on div at bounding box center [802, 484] width 276 height 27
click at [686, 544] on div "button" at bounding box center [684, 547] width 12 height 9
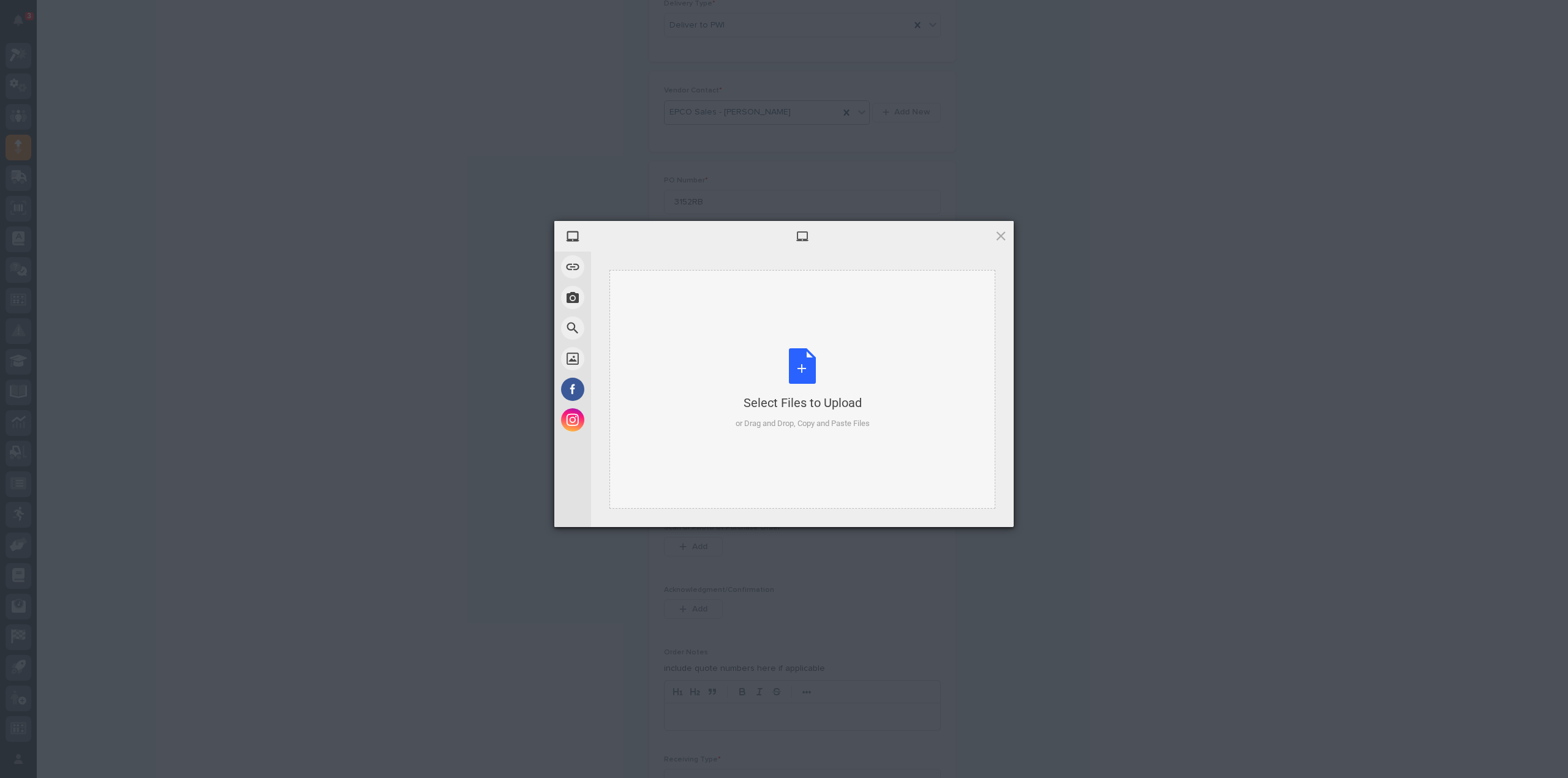
click at [791, 382] on div "Select Files to Upload or Drag and Drop, Copy and Paste Files" at bounding box center [803, 389] width 134 height 82
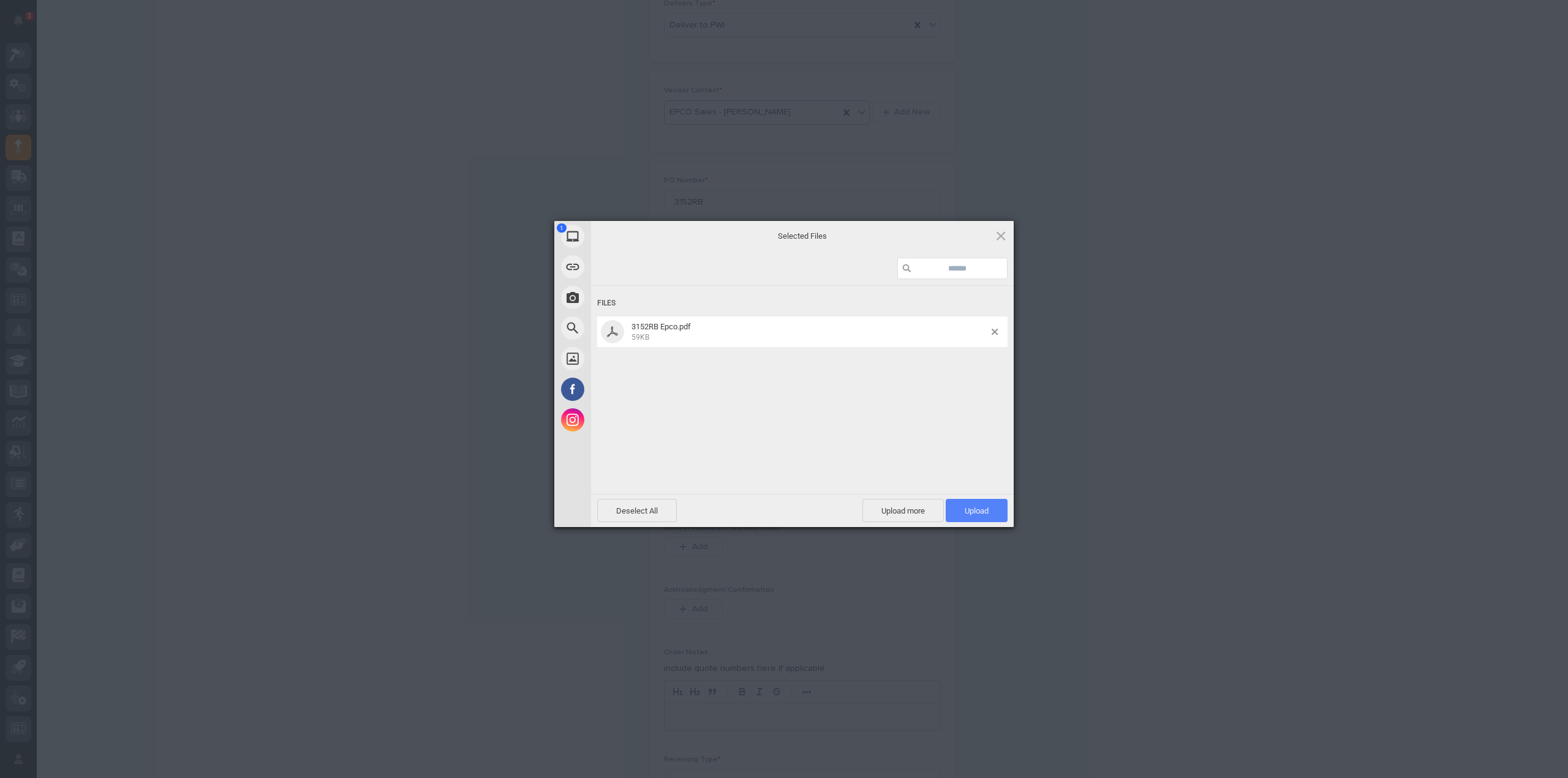
click at [985, 512] on span "Upload 1" at bounding box center [977, 510] width 24 height 9
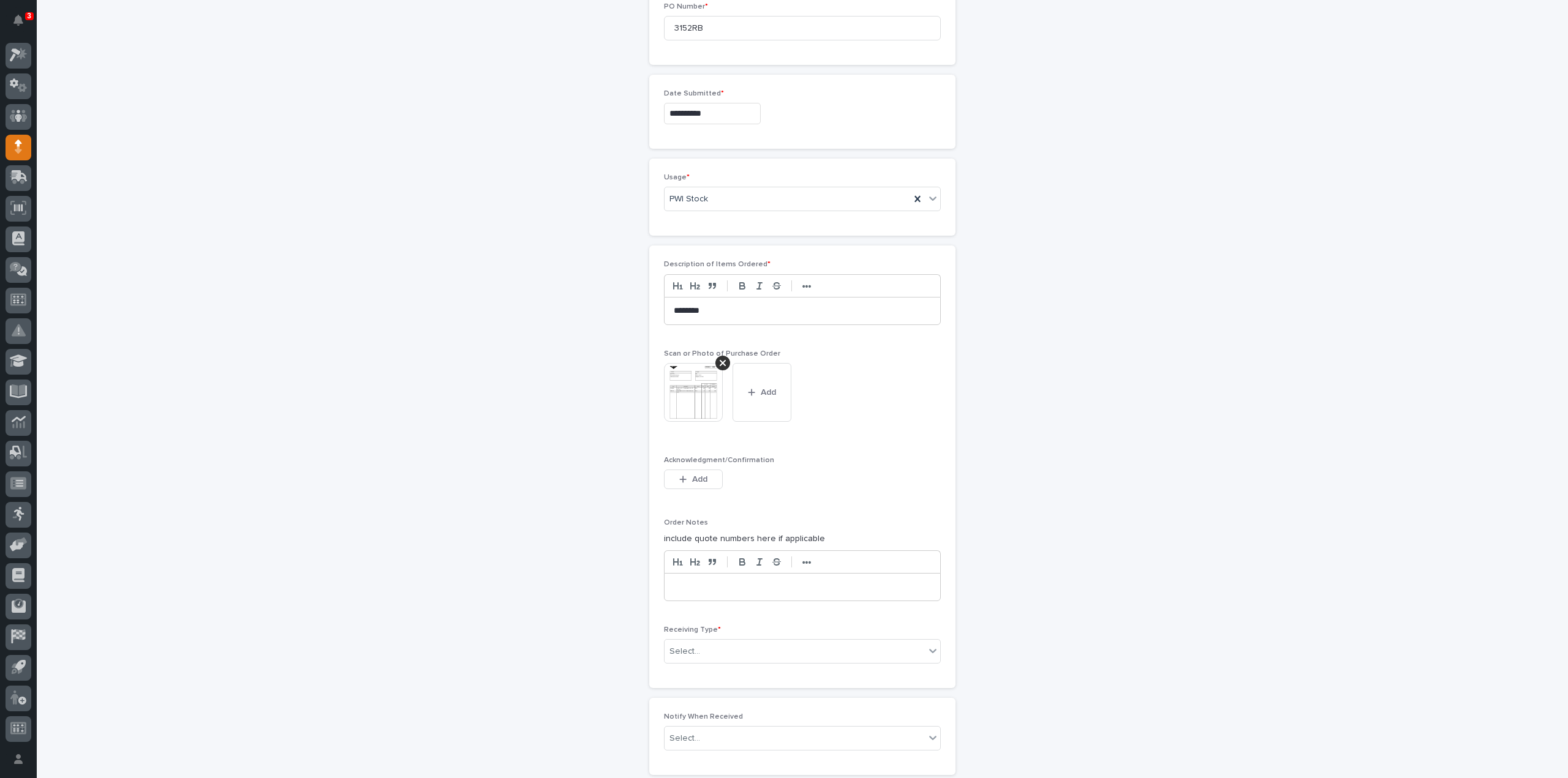
scroll to position [796, 0]
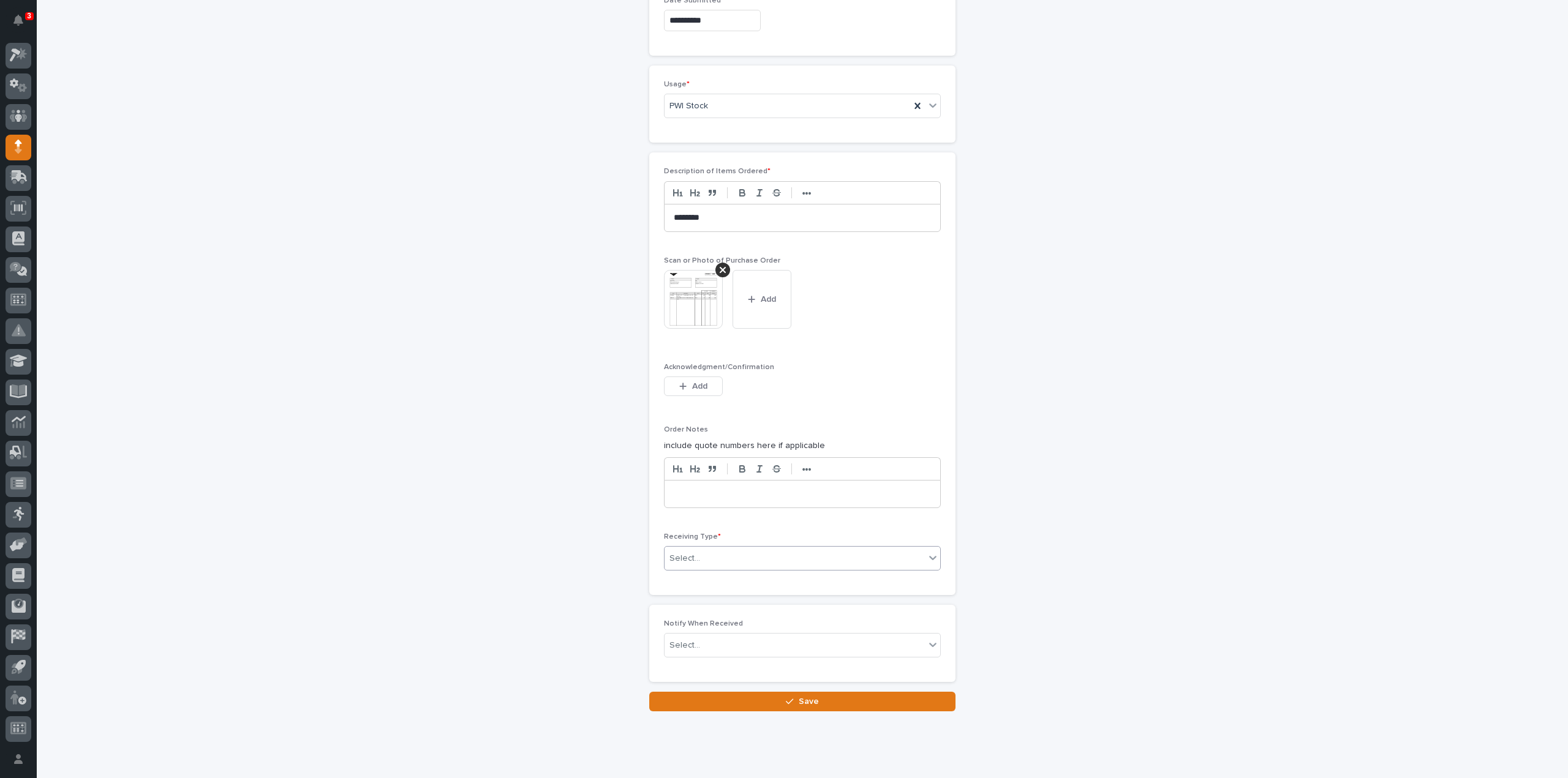
click at [727, 552] on div "Select..." at bounding box center [795, 558] width 261 height 20
click at [699, 640] on div "Deliver to" at bounding box center [797, 640] width 276 height 21
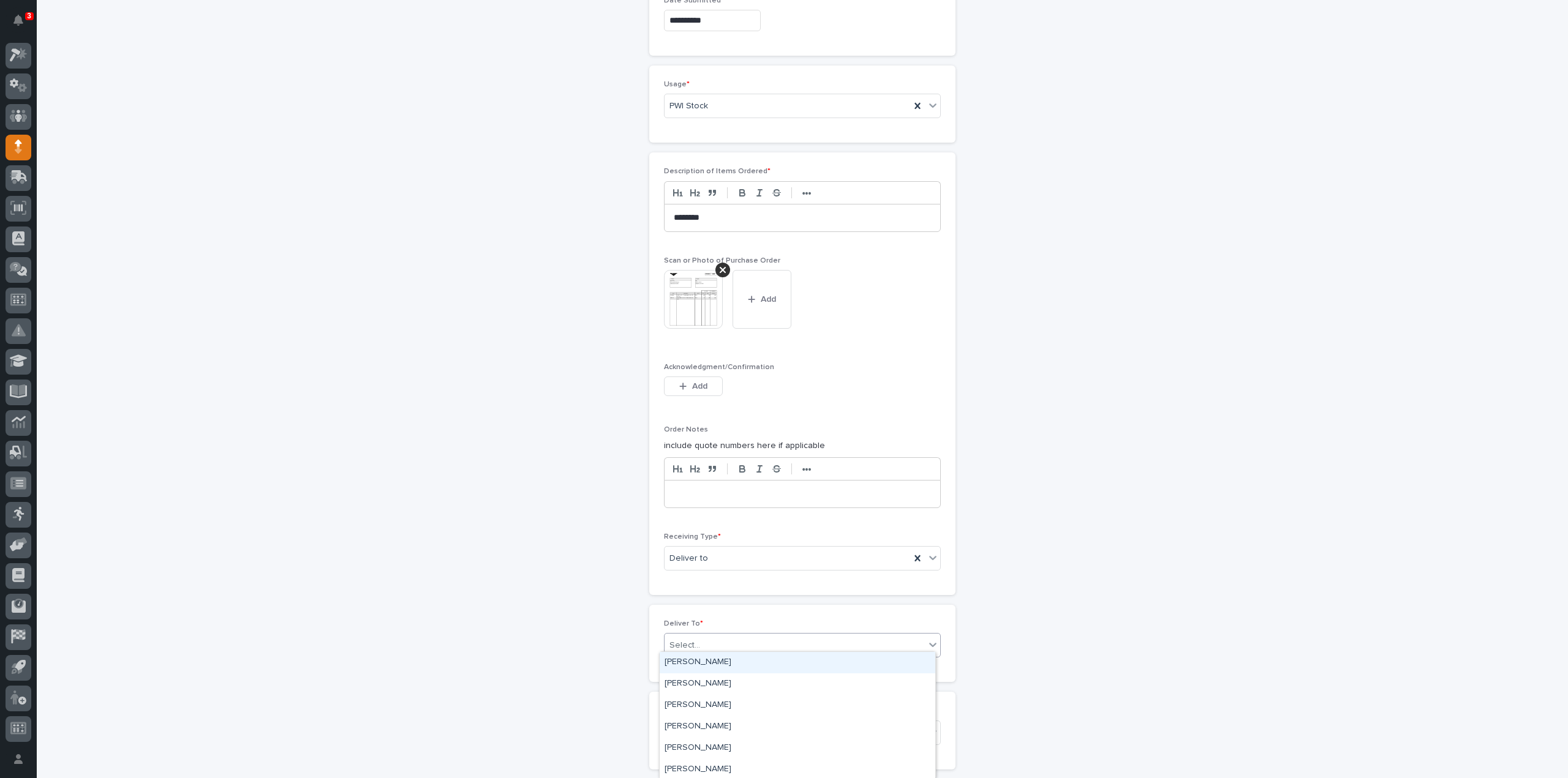
click at [699, 641] on div "Select..." at bounding box center [795, 645] width 261 height 20
type input "****"
click at [704, 666] on div "Reinhart Burkholder" at bounding box center [797, 662] width 276 height 21
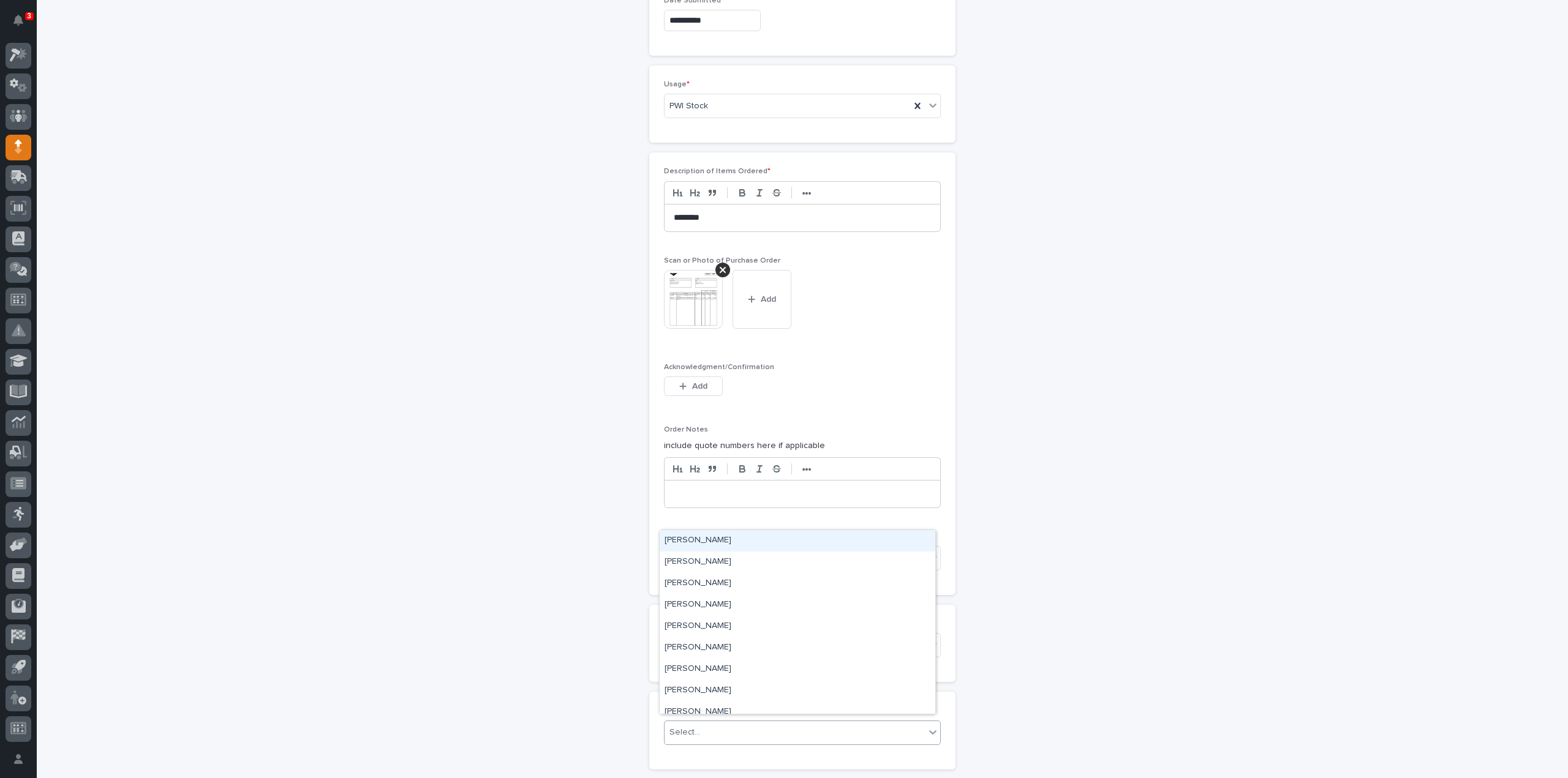
click at [701, 726] on div at bounding box center [702, 733] width 2 height 13
type input "****"
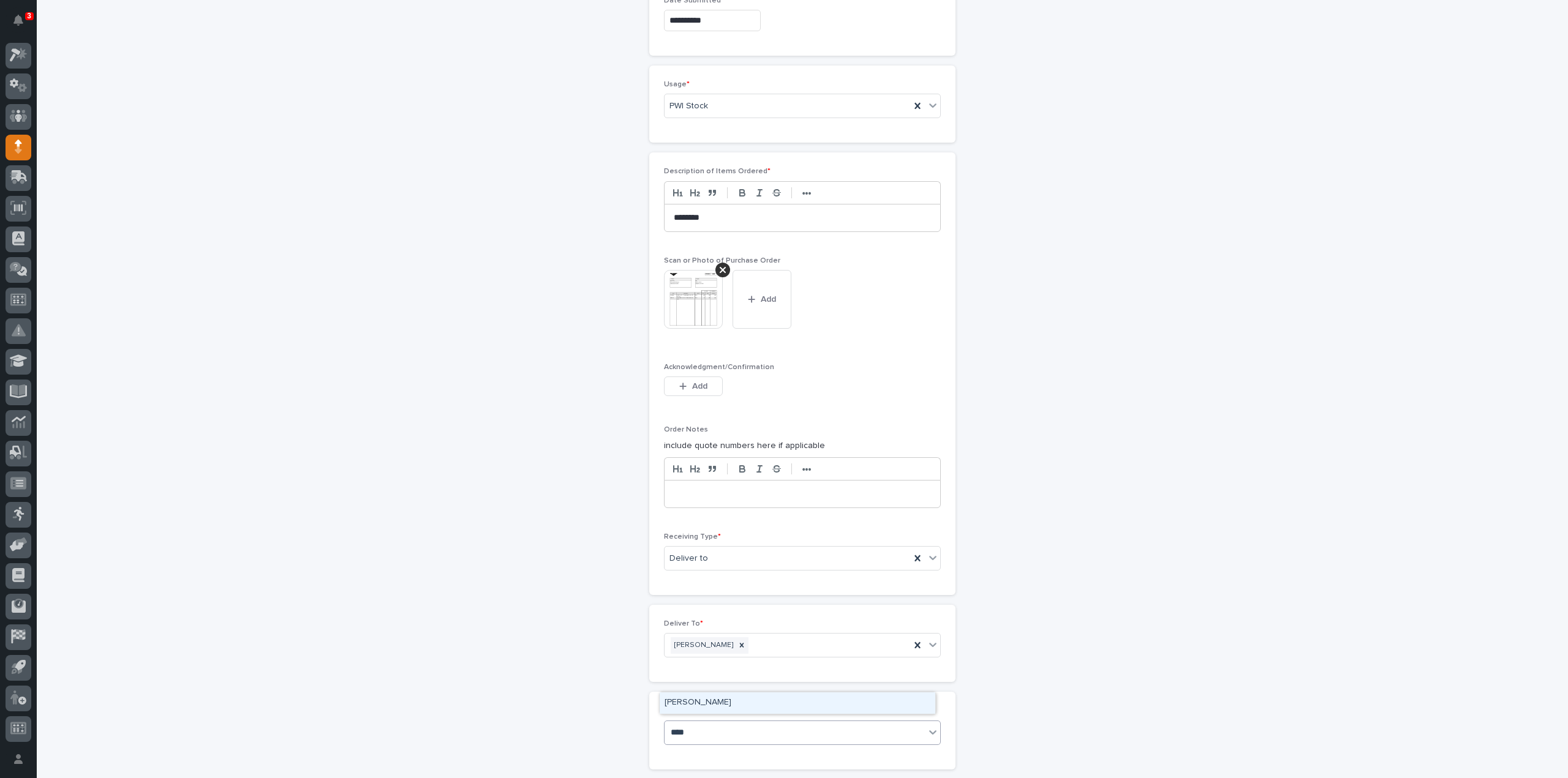
click at [711, 704] on div "Reinhart Burkholder" at bounding box center [797, 703] width 276 height 21
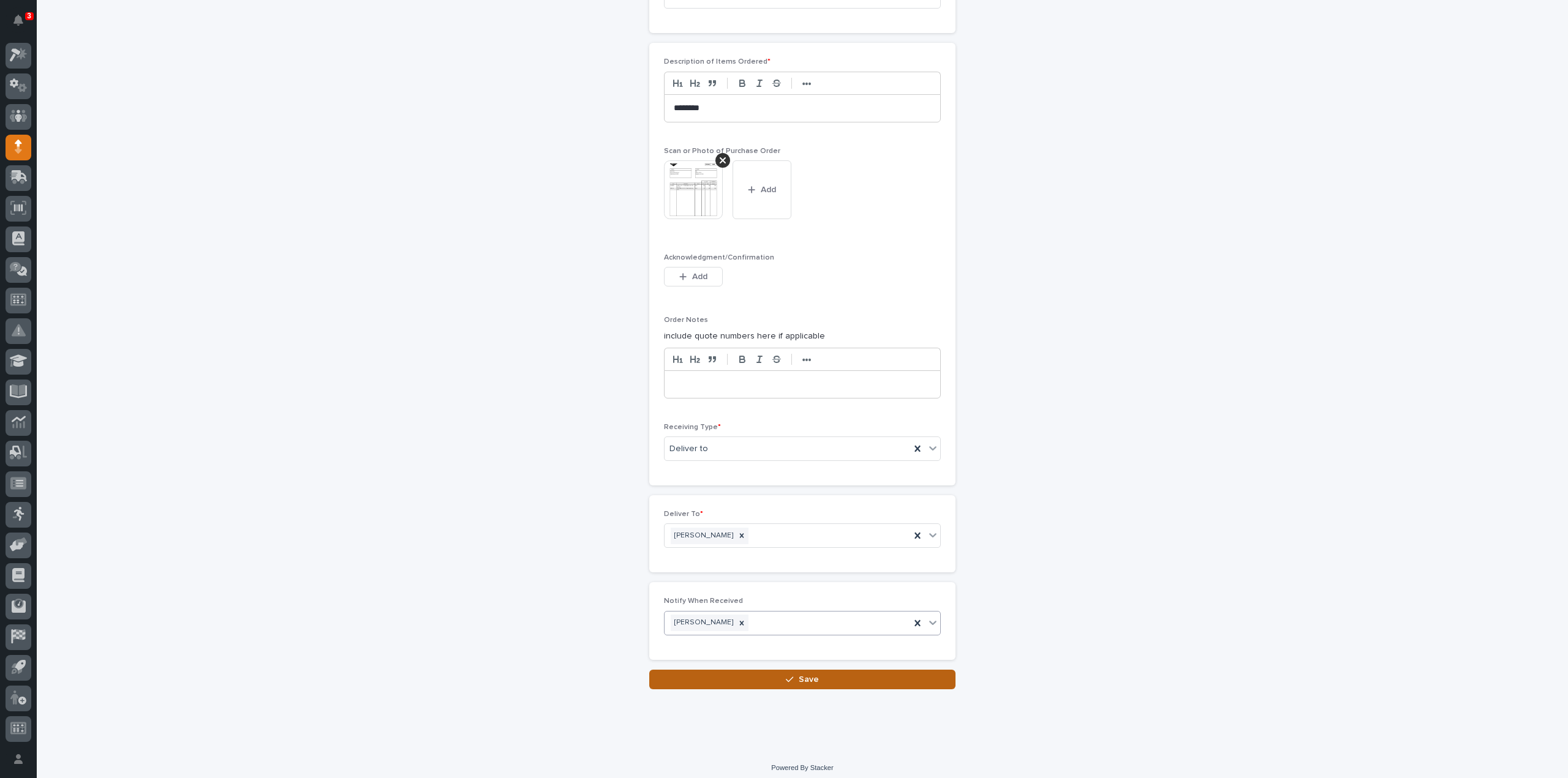
click at [746, 670] on button "Save" at bounding box center [802, 679] width 306 height 19
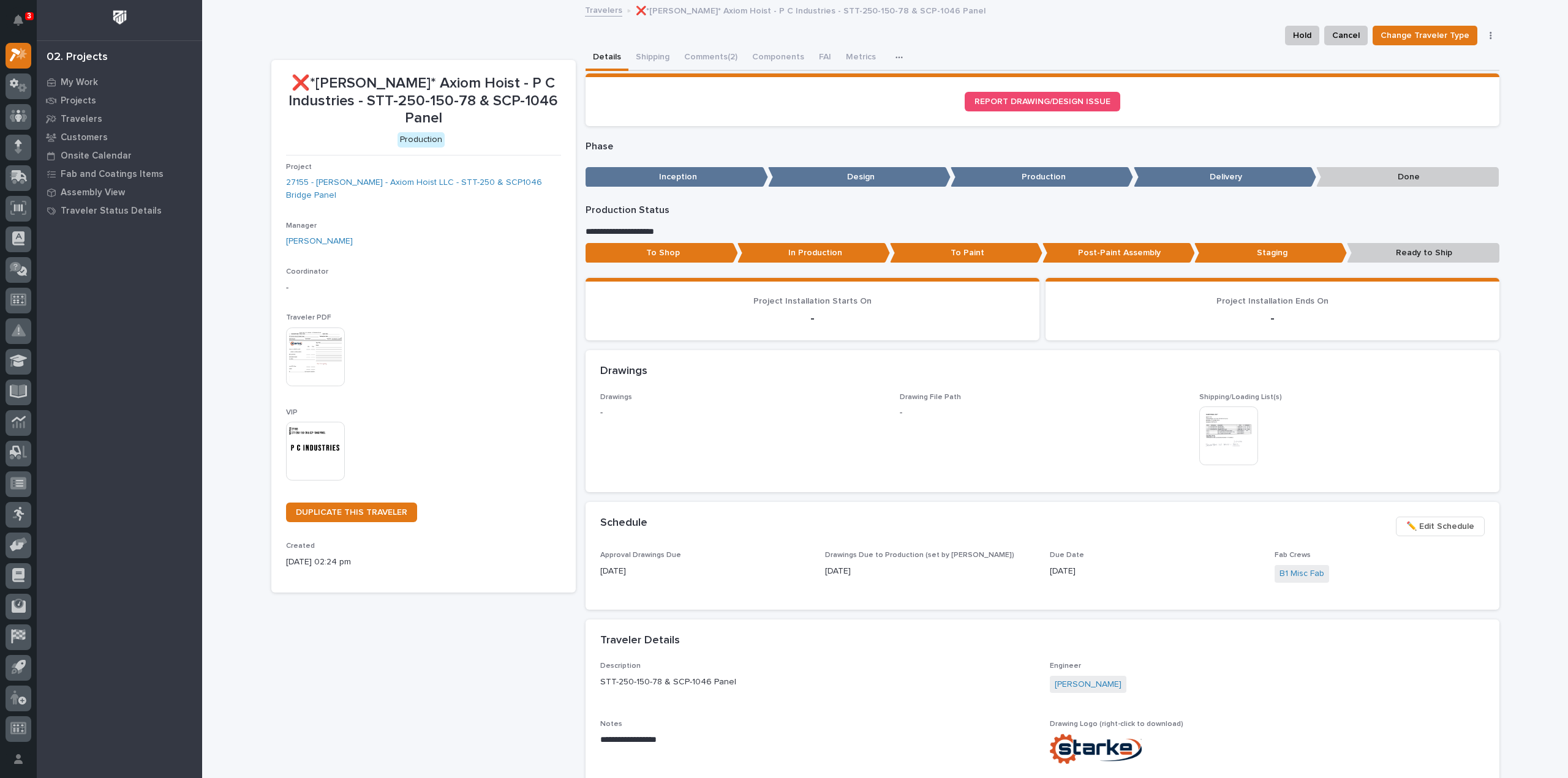
click at [331, 422] on img at bounding box center [315, 451] width 59 height 59
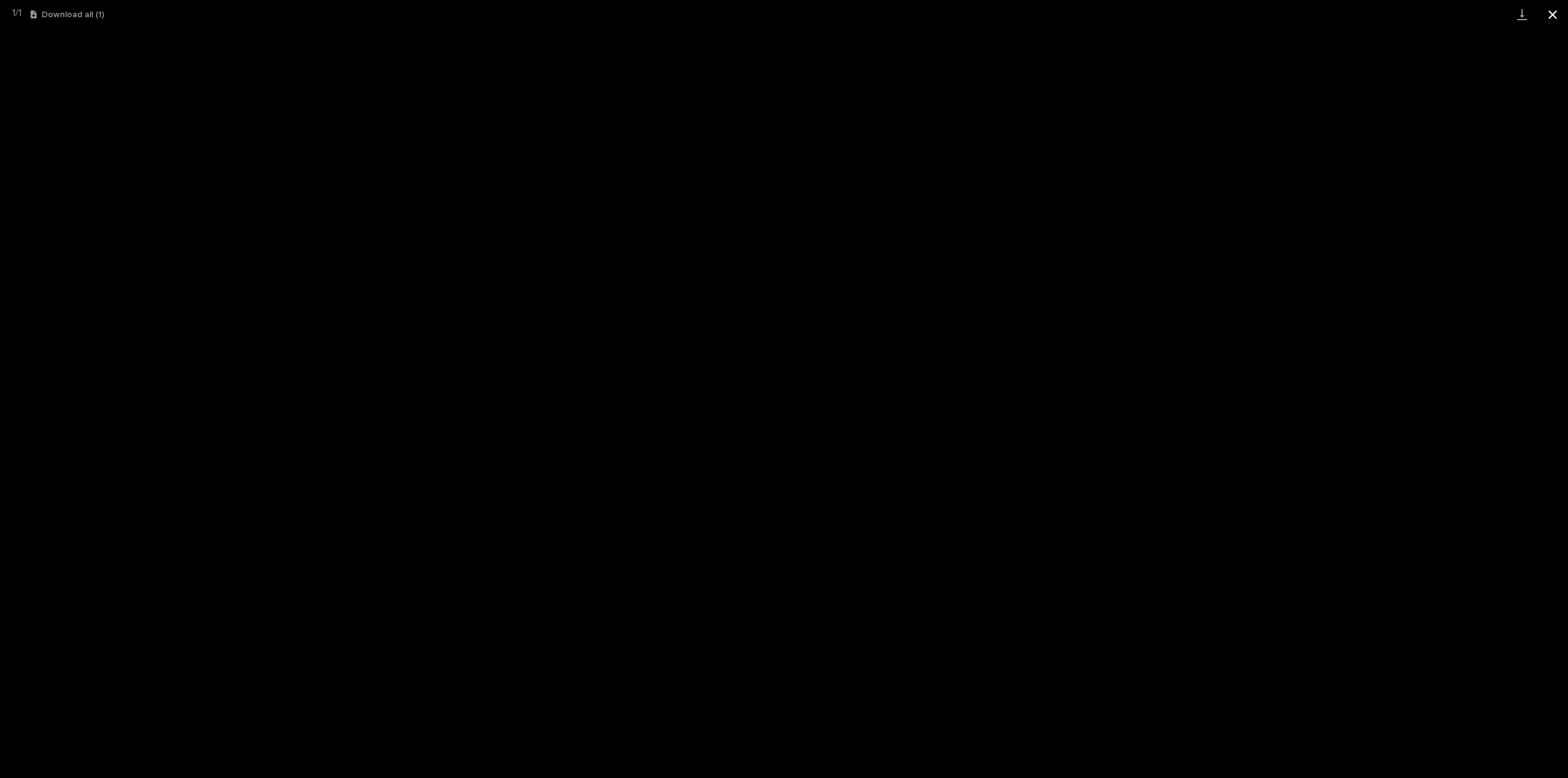
click at [1553, 15] on button "Close gallery" at bounding box center [1553, 15] width 31 height 29
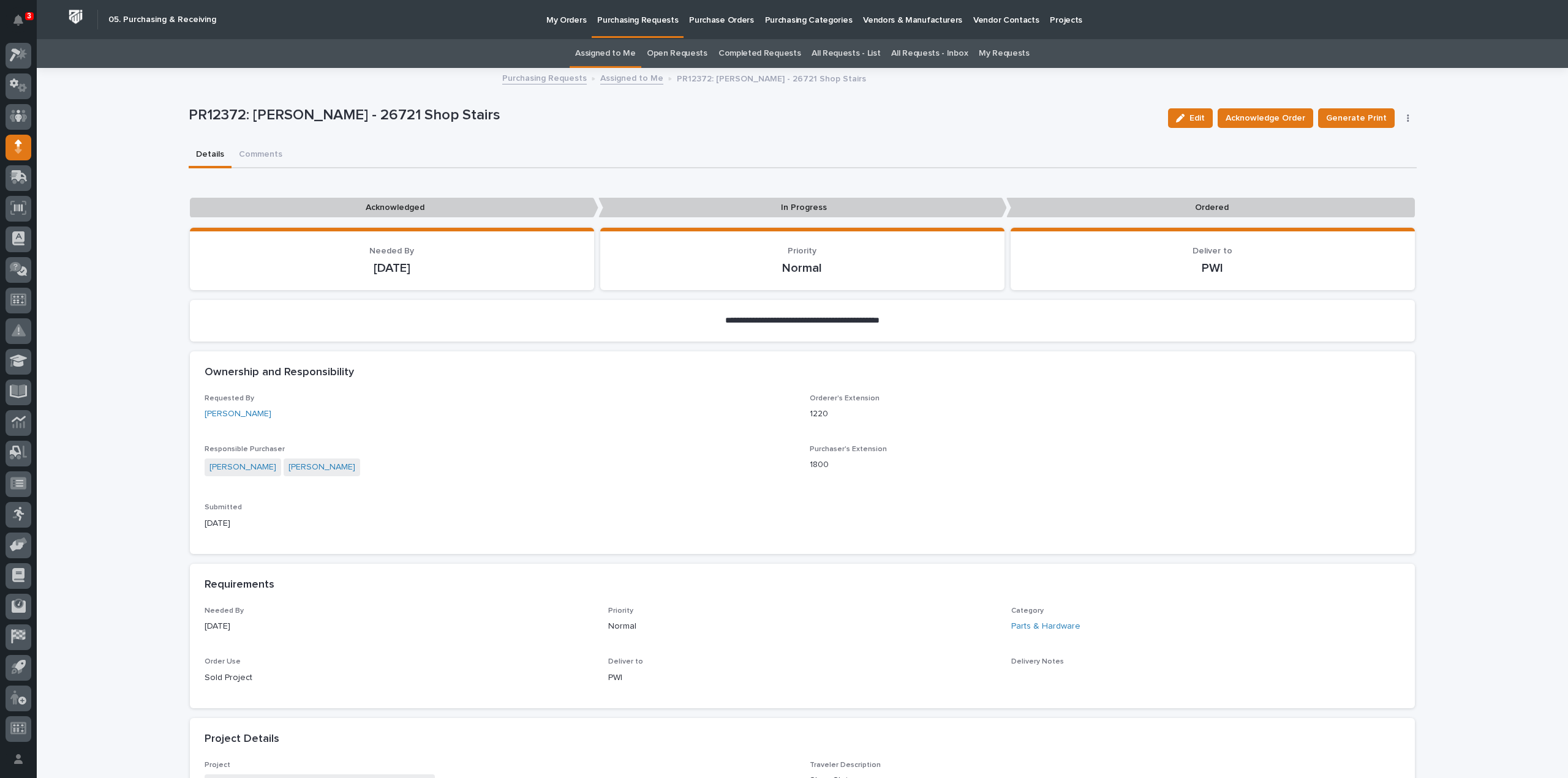
scroll to position [245, 0]
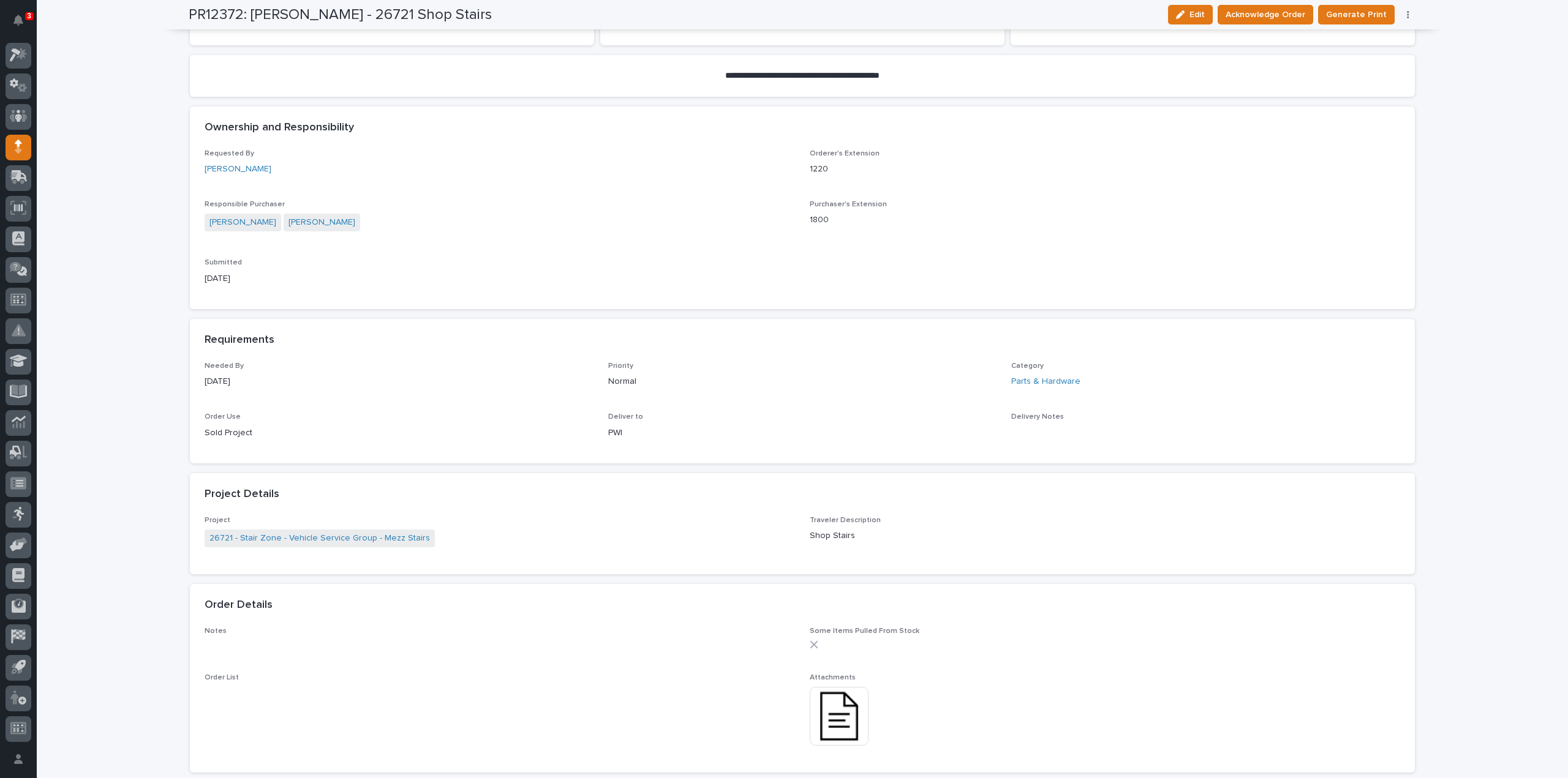
click at [843, 726] on img at bounding box center [839, 716] width 59 height 59
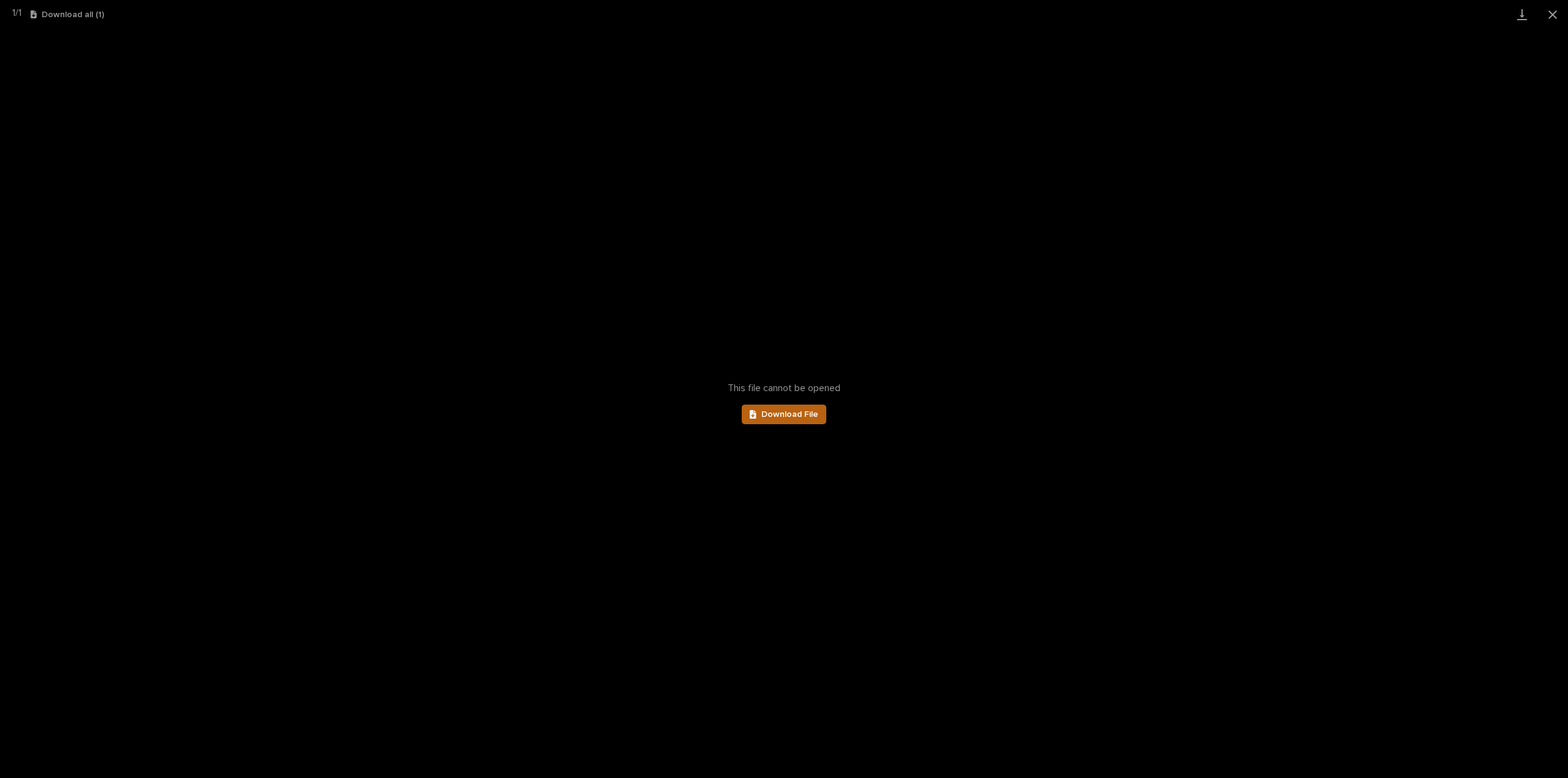
click at [786, 413] on span "Download File" at bounding box center [790, 414] width 57 height 9
click at [1556, 14] on button "Close gallery" at bounding box center [1553, 15] width 31 height 29
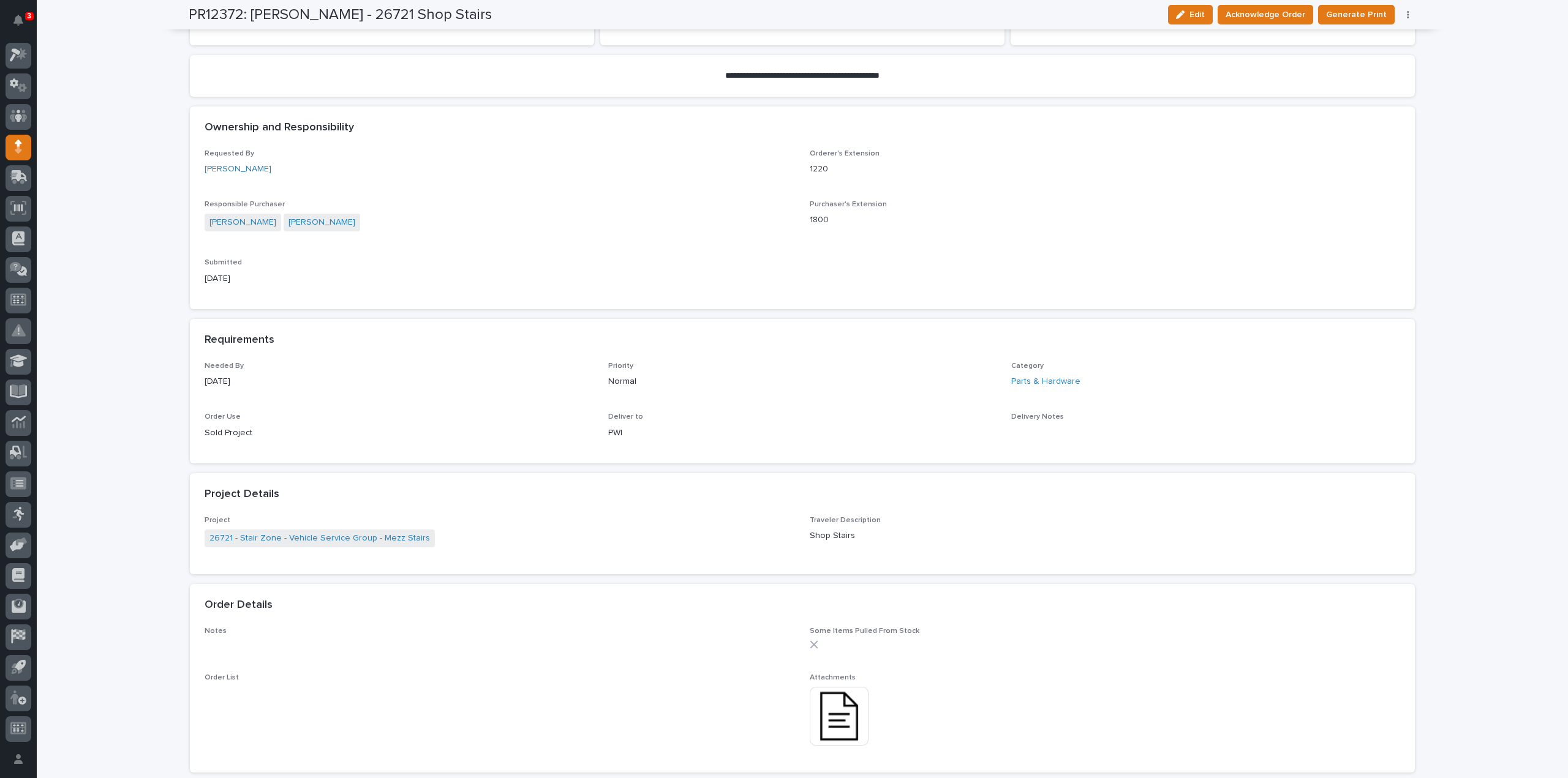
scroll to position [0, 0]
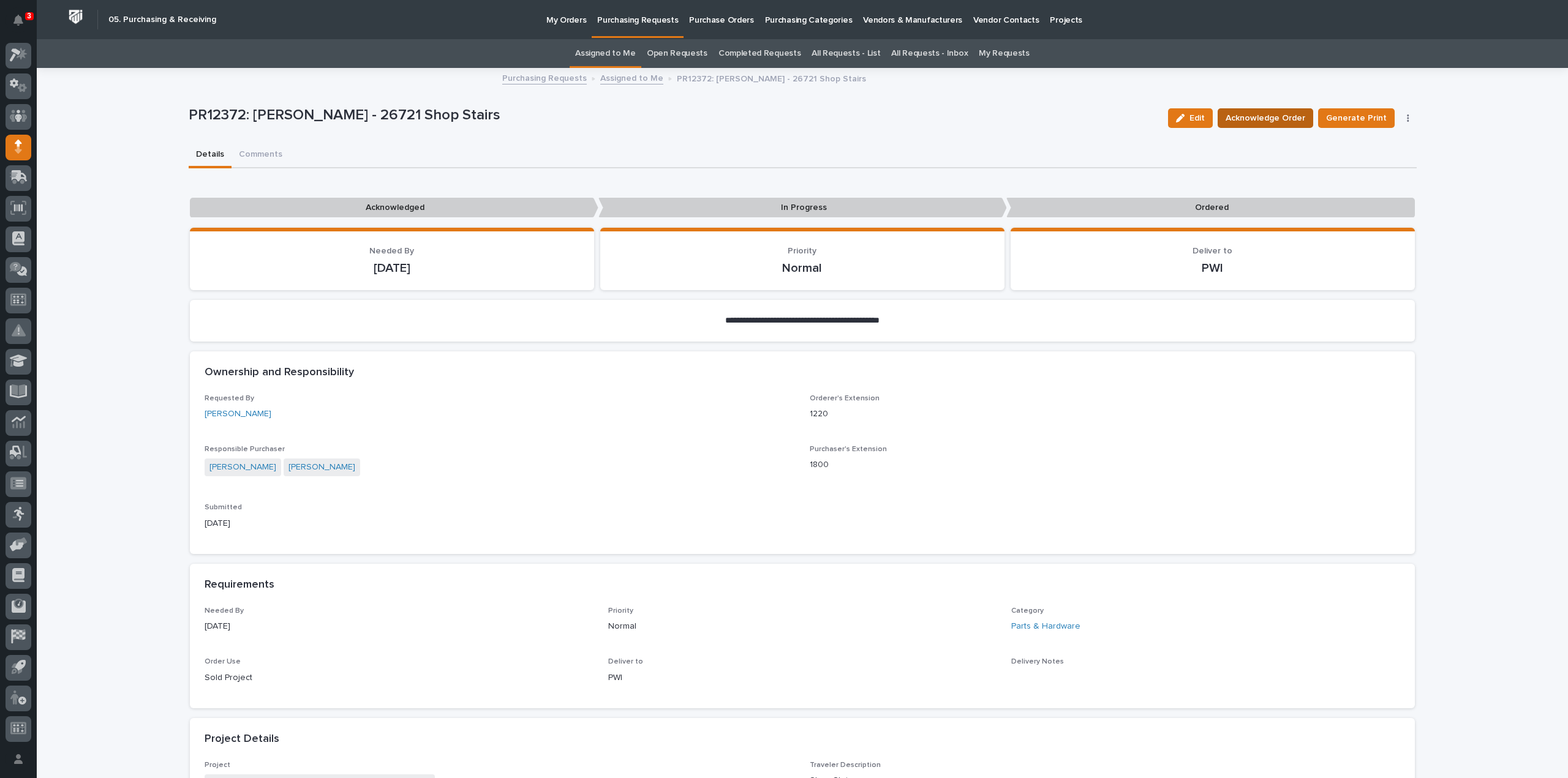
click at [1261, 118] on span "Acknowledge Order" at bounding box center [1265, 118] width 79 height 15
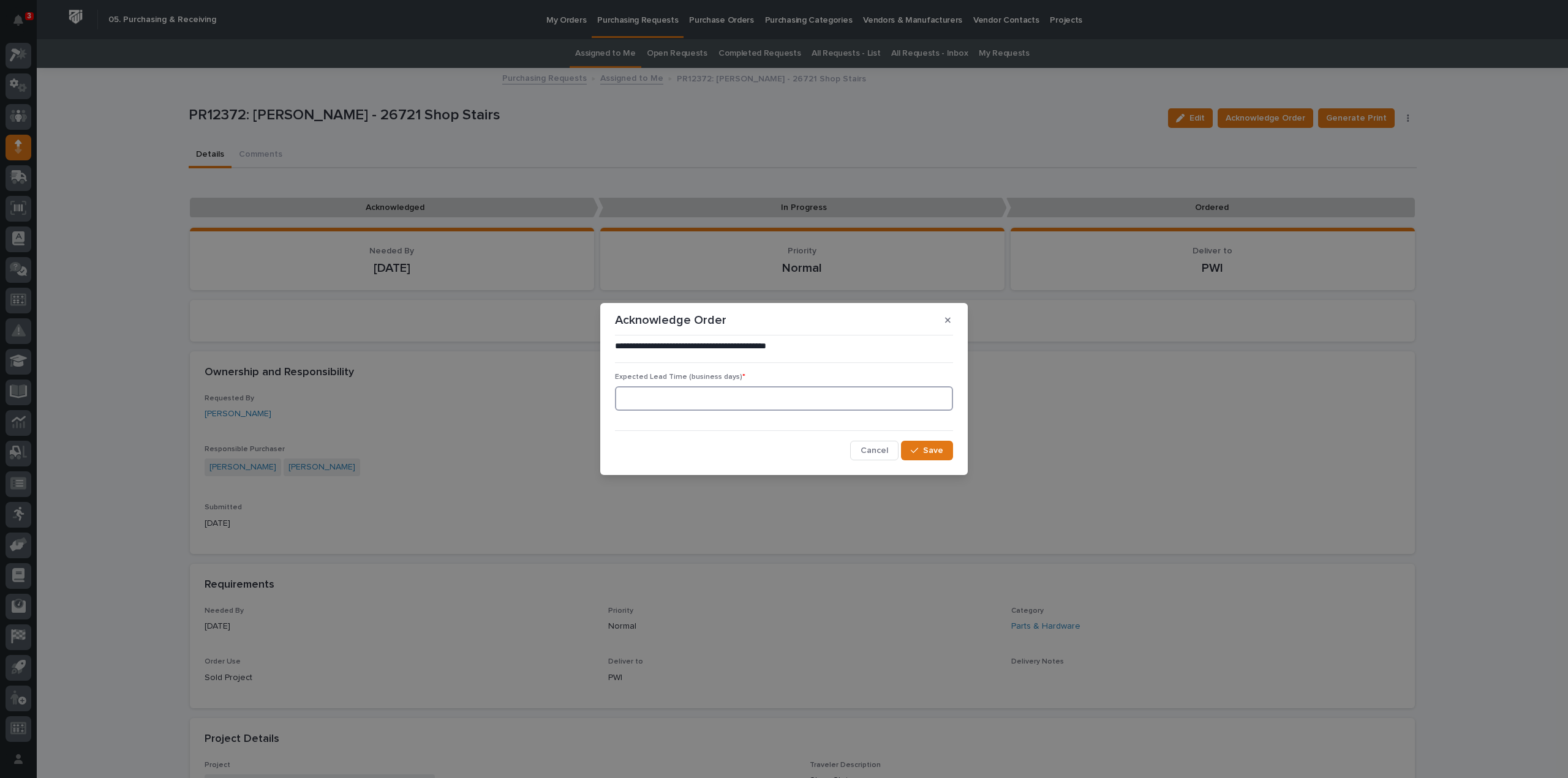
click at [764, 403] on input at bounding box center [784, 399] width 338 height 24
type input "0"
click at [904, 450] on button "Save" at bounding box center [926, 450] width 52 height 19
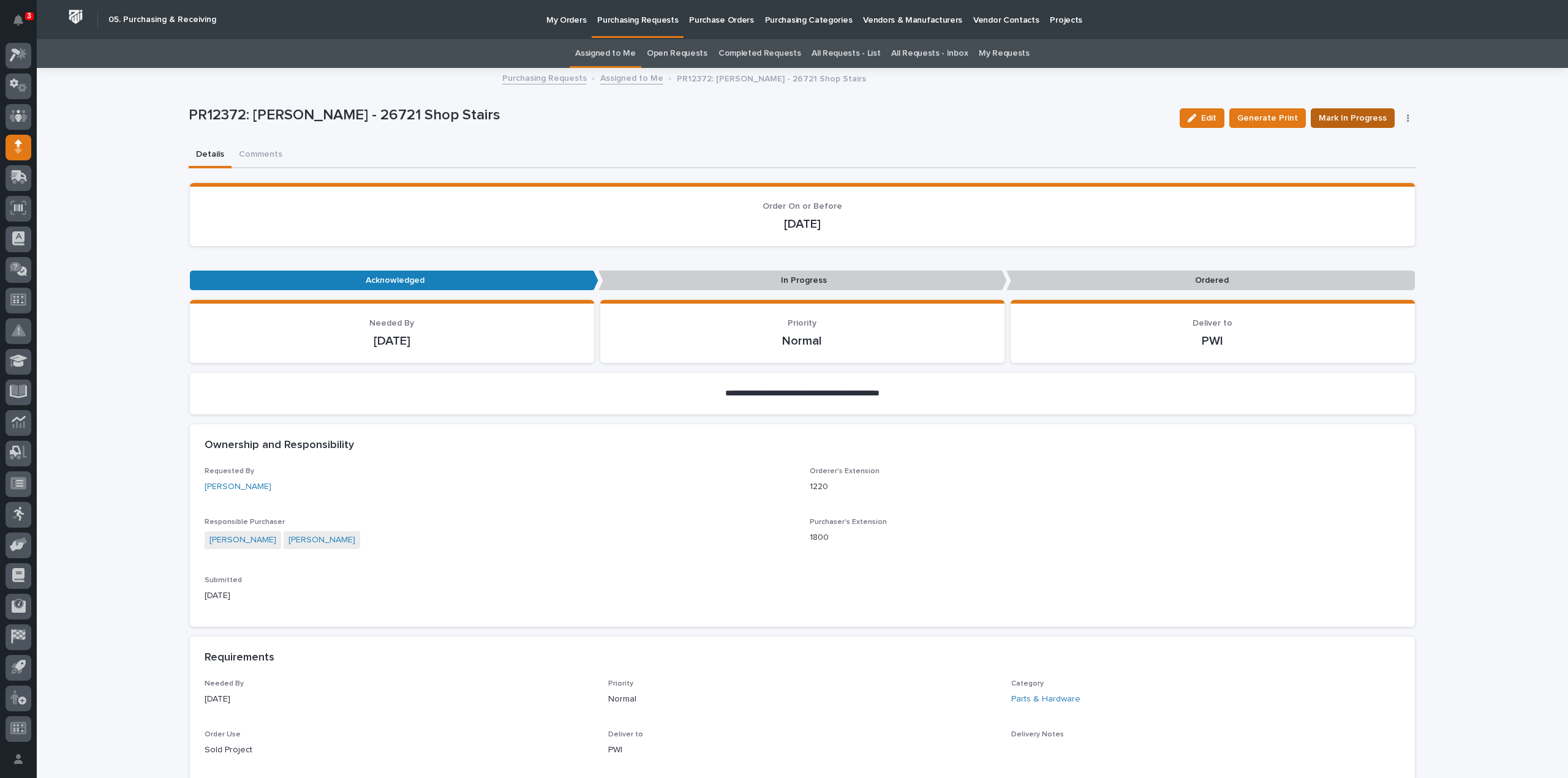
click at [1354, 115] on span "Mark In Progress" at bounding box center [1353, 118] width 68 height 15
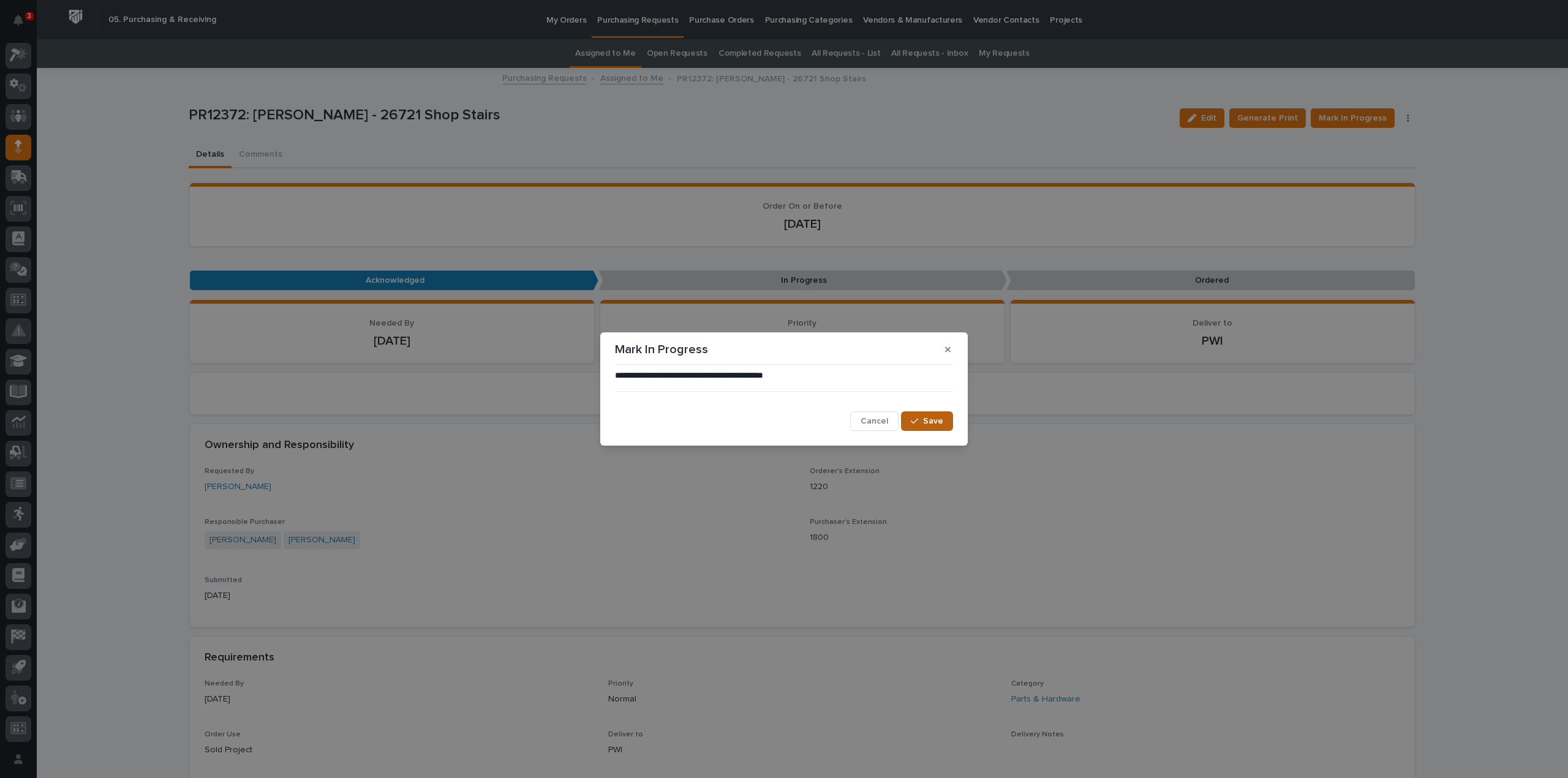
click at [917, 425] on icon "button" at bounding box center [914, 421] width 7 height 9
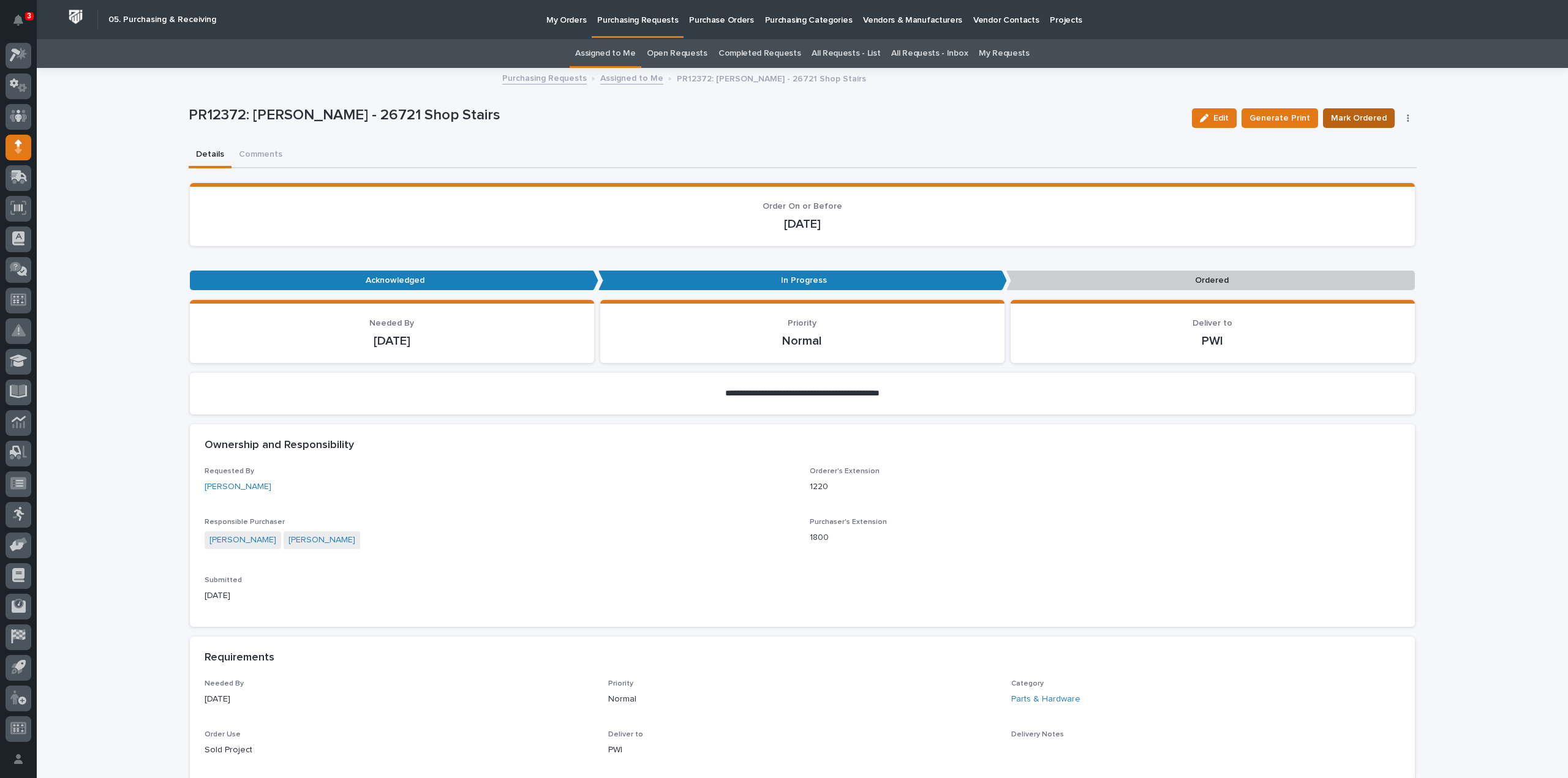
click at [1345, 115] on span "Mark Ordered" at bounding box center [1358, 118] width 56 height 15
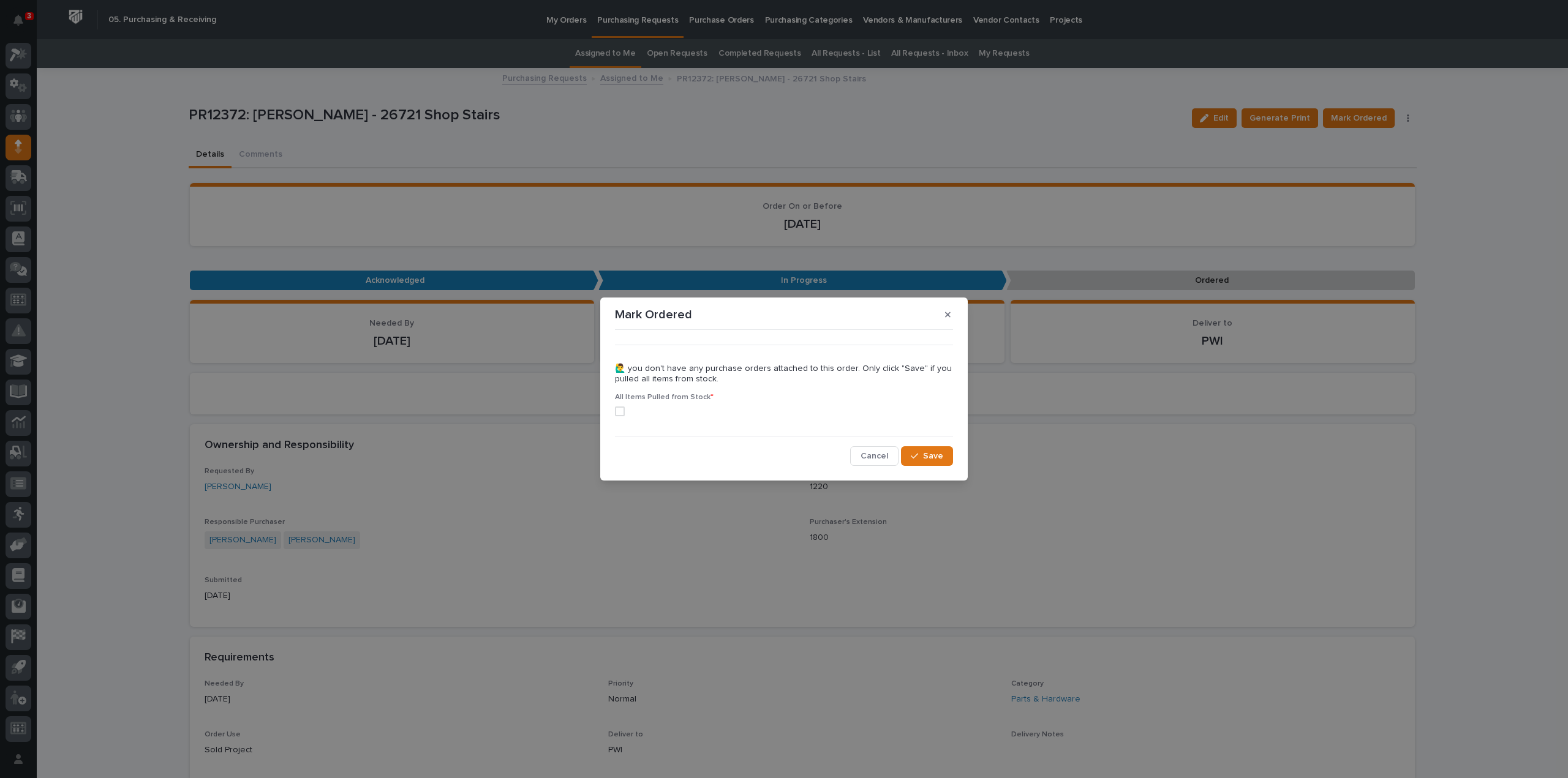
click at [619, 413] on span at bounding box center [620, 412] width 10 height 10
click at [926, 462] on button "Save" at bounding box center [926, 456] width 52 height 19
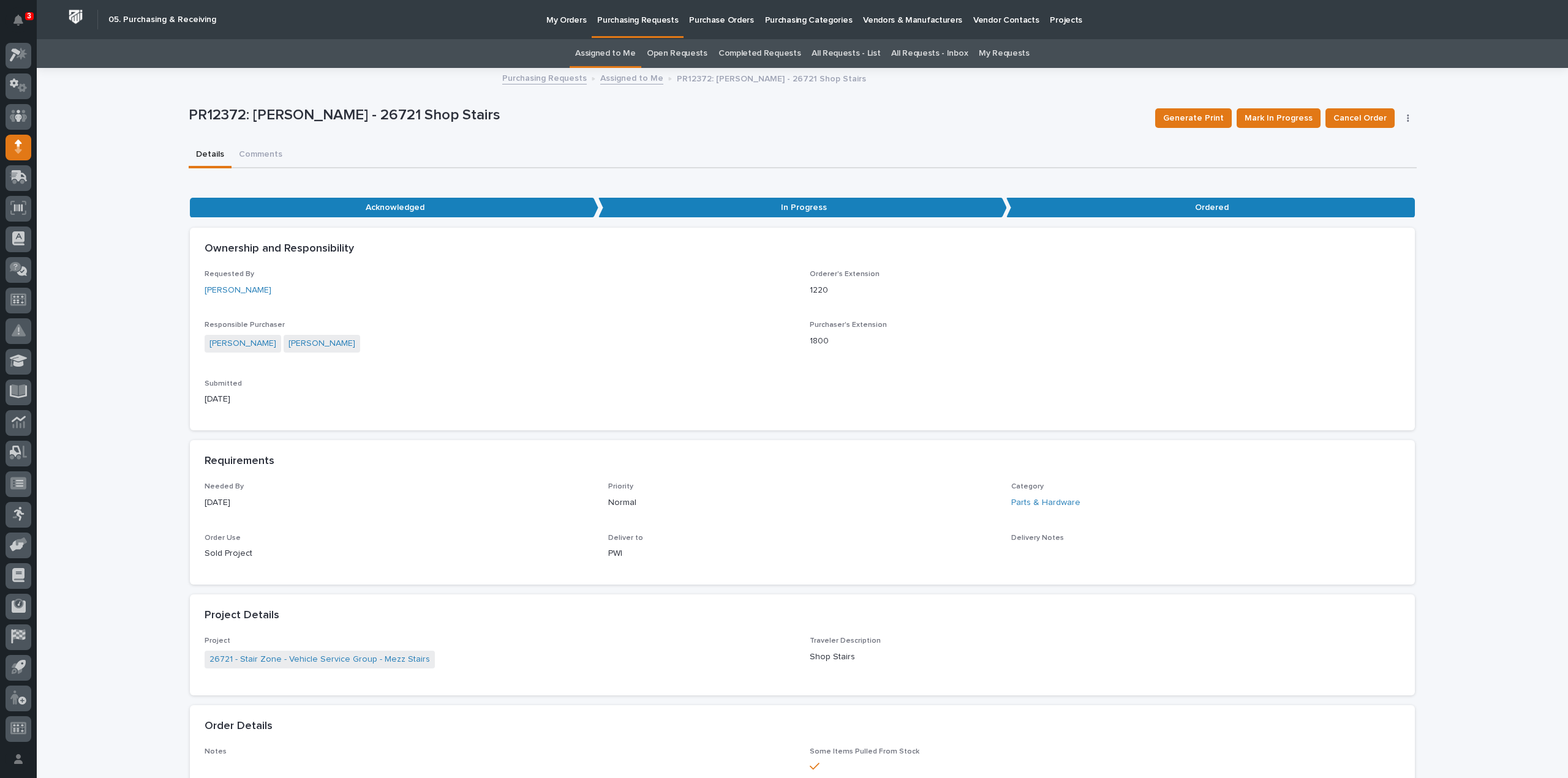
click at [612, 53] on link "Assigned to Me" at bounding box center [605, 53] width 61 height 29
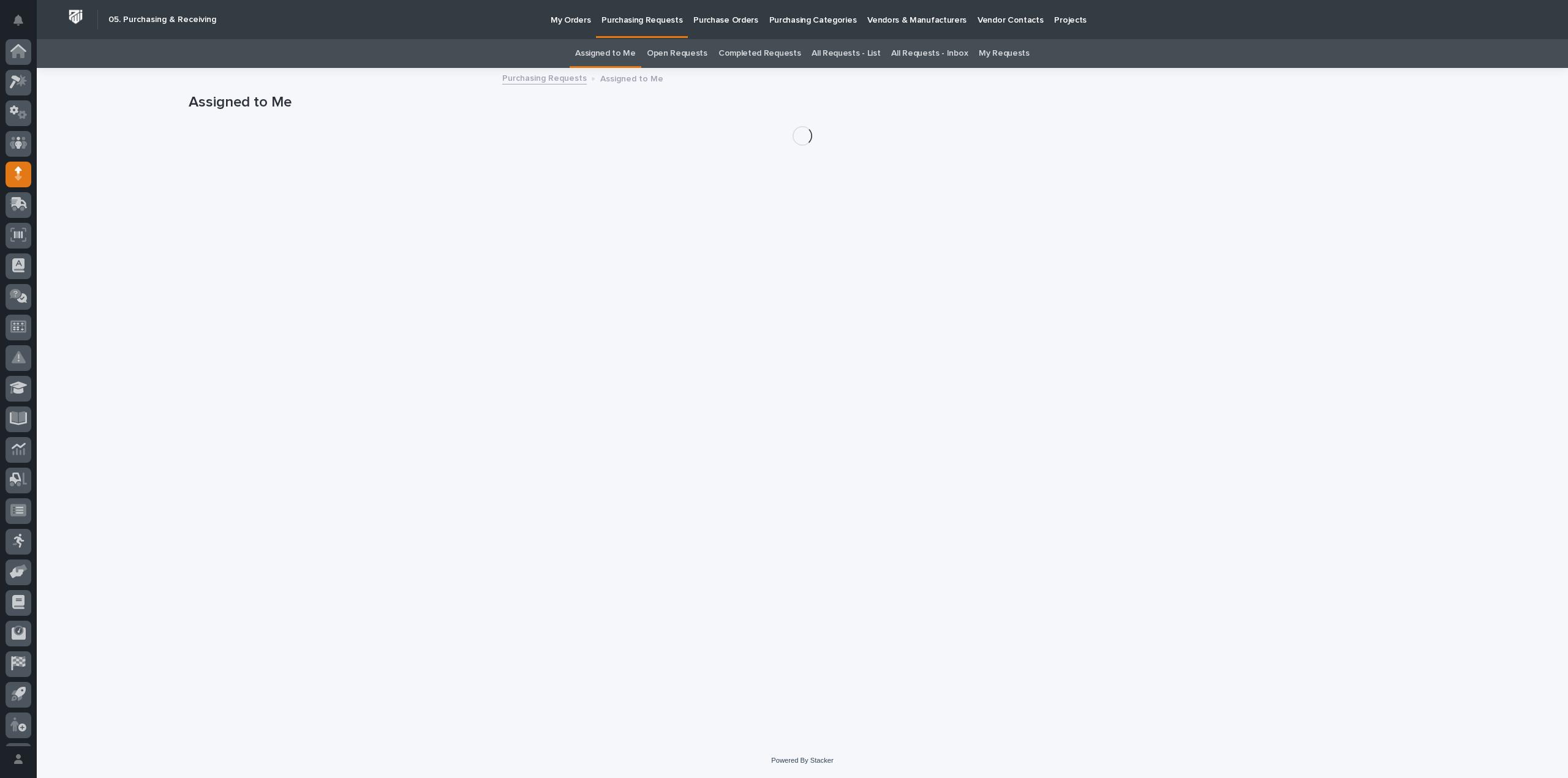
scroll to position [27, 0]
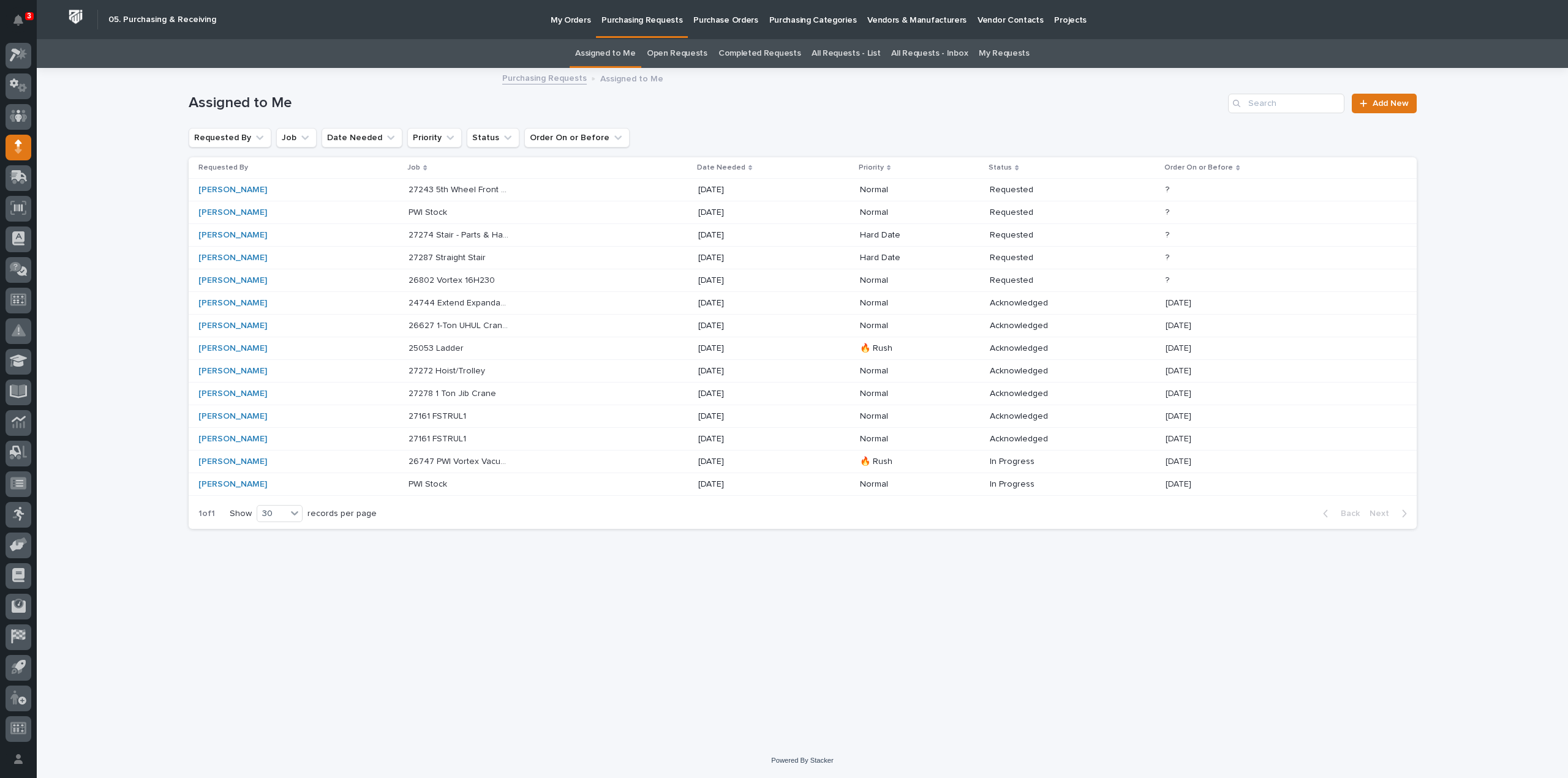
click at [405, 259] on td "Michelle Moore" at bounding box center [296, 258] width 215 height 23
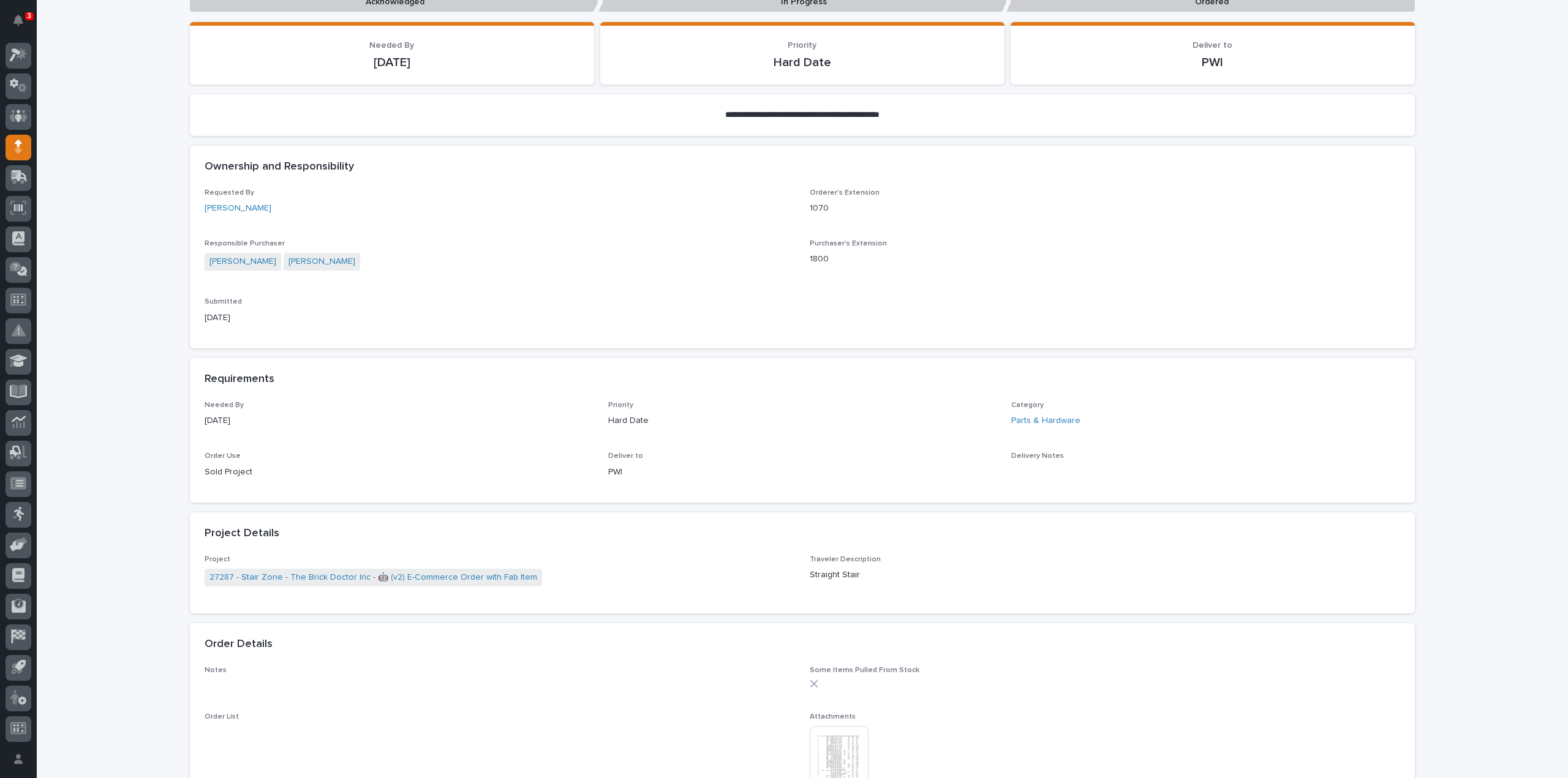
scroll to position [612, 0]
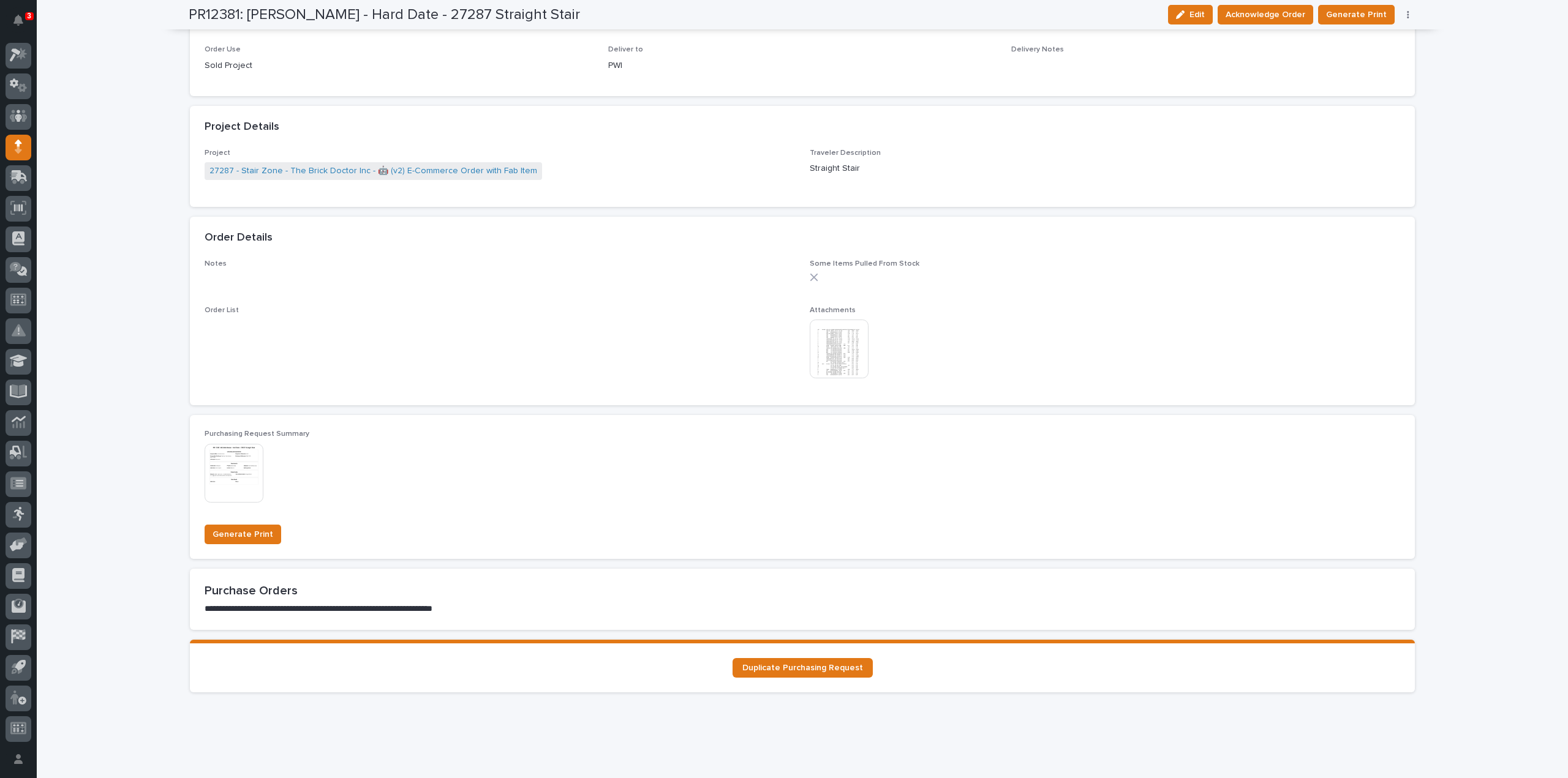
click at [840, 353] on img at bounding box center [839, 349] width 59 height 59
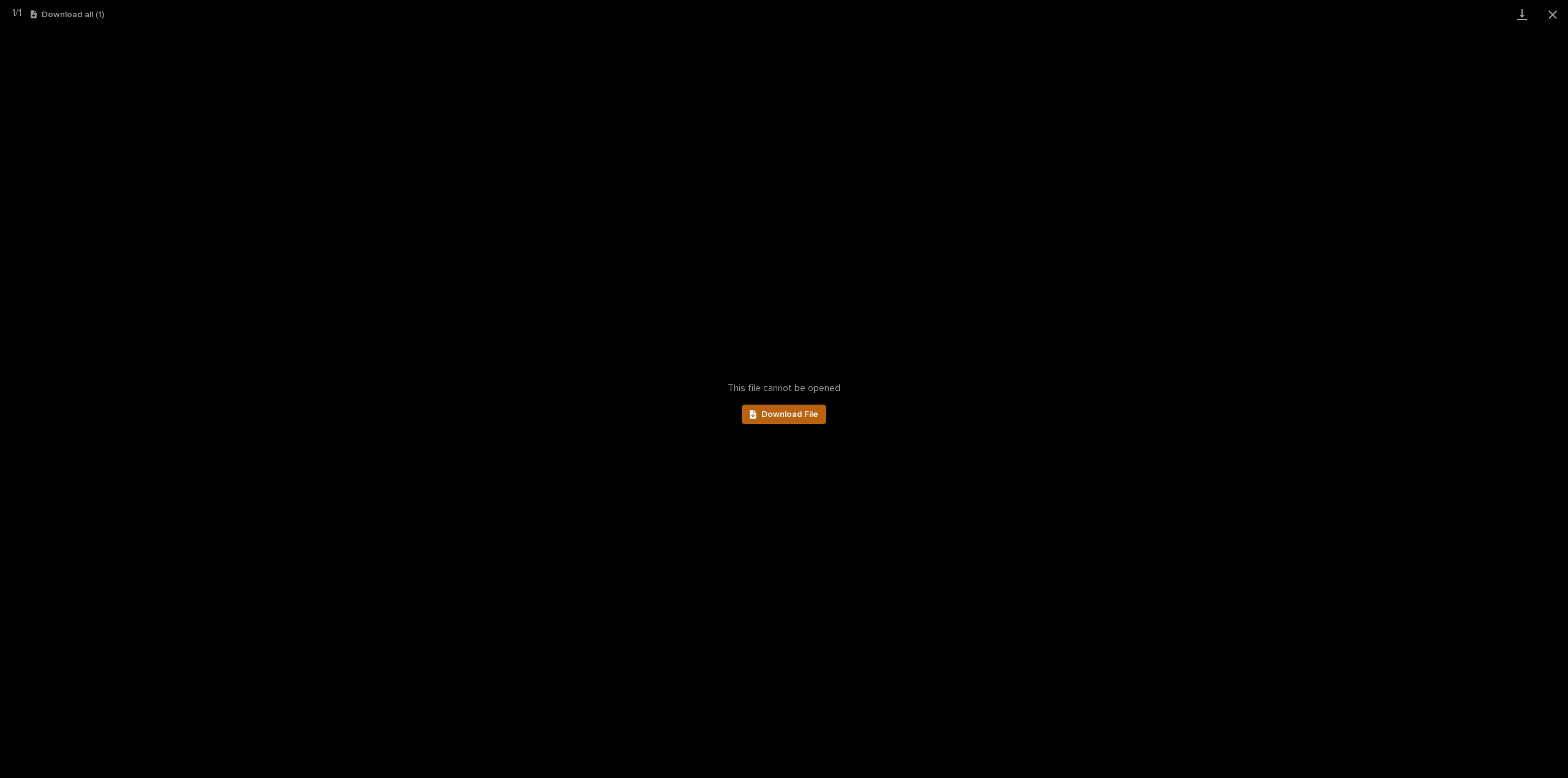
click at [817, 416] on span "Download File" at bounding box center [790, 414] width 57 height 9
click at [1552, 9] on button "Close gallery" at bounding box center [1553, 15] width 31 height 29
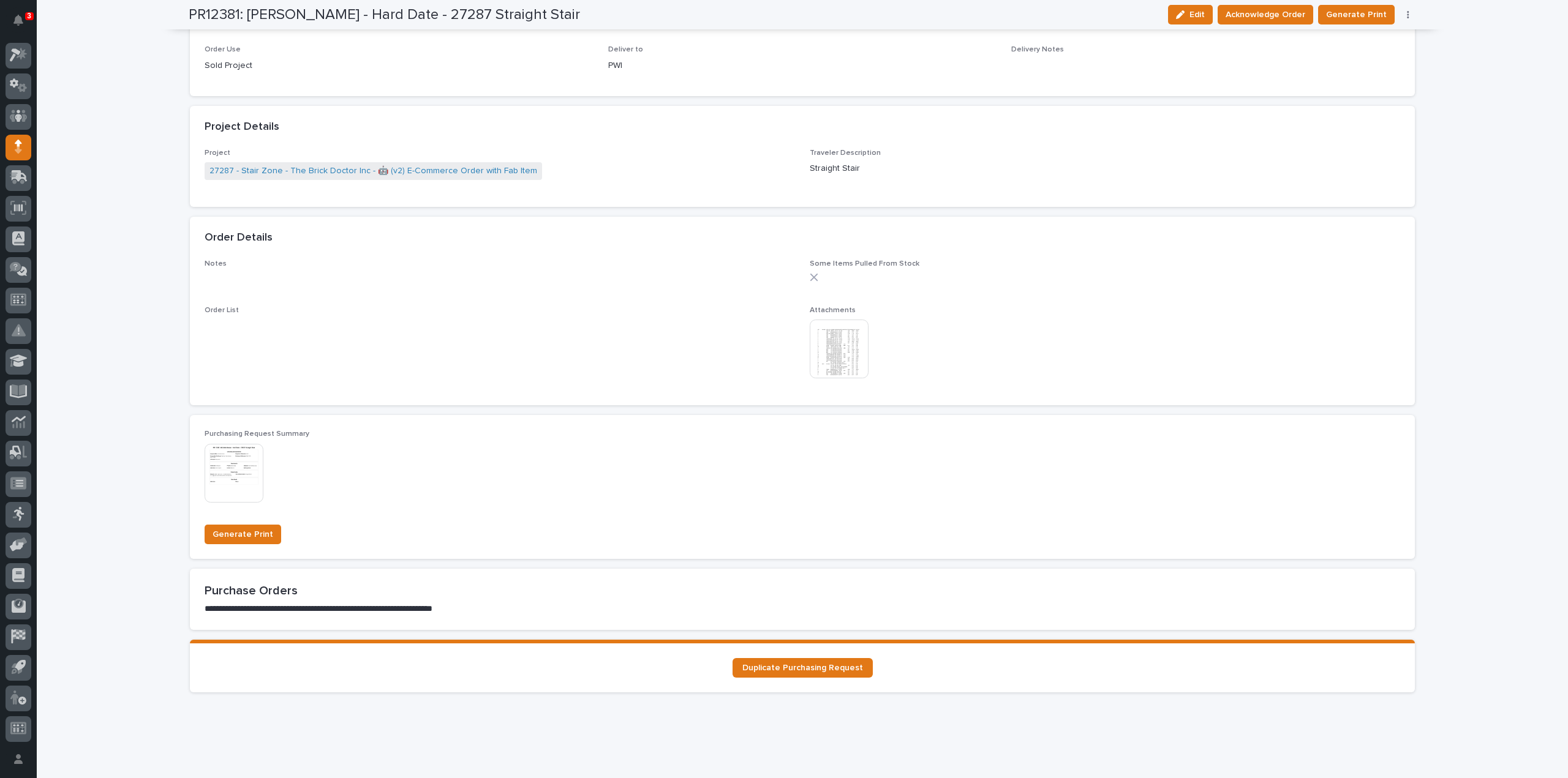
scroll to position [0, 0]
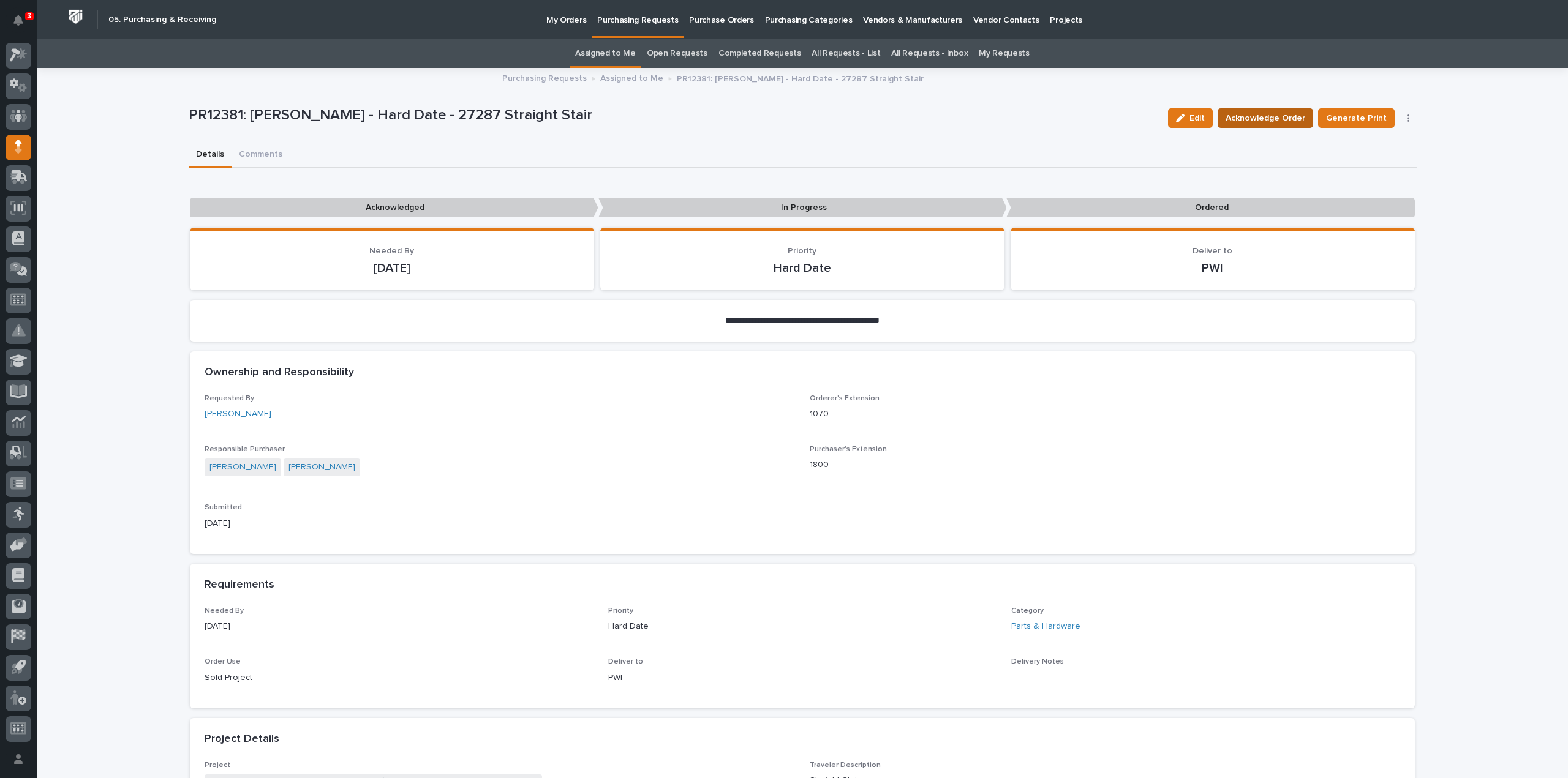
click at [1277, 115] on span "Acknowledge Order" at bounding box center [1265, 118] width 79 height 15
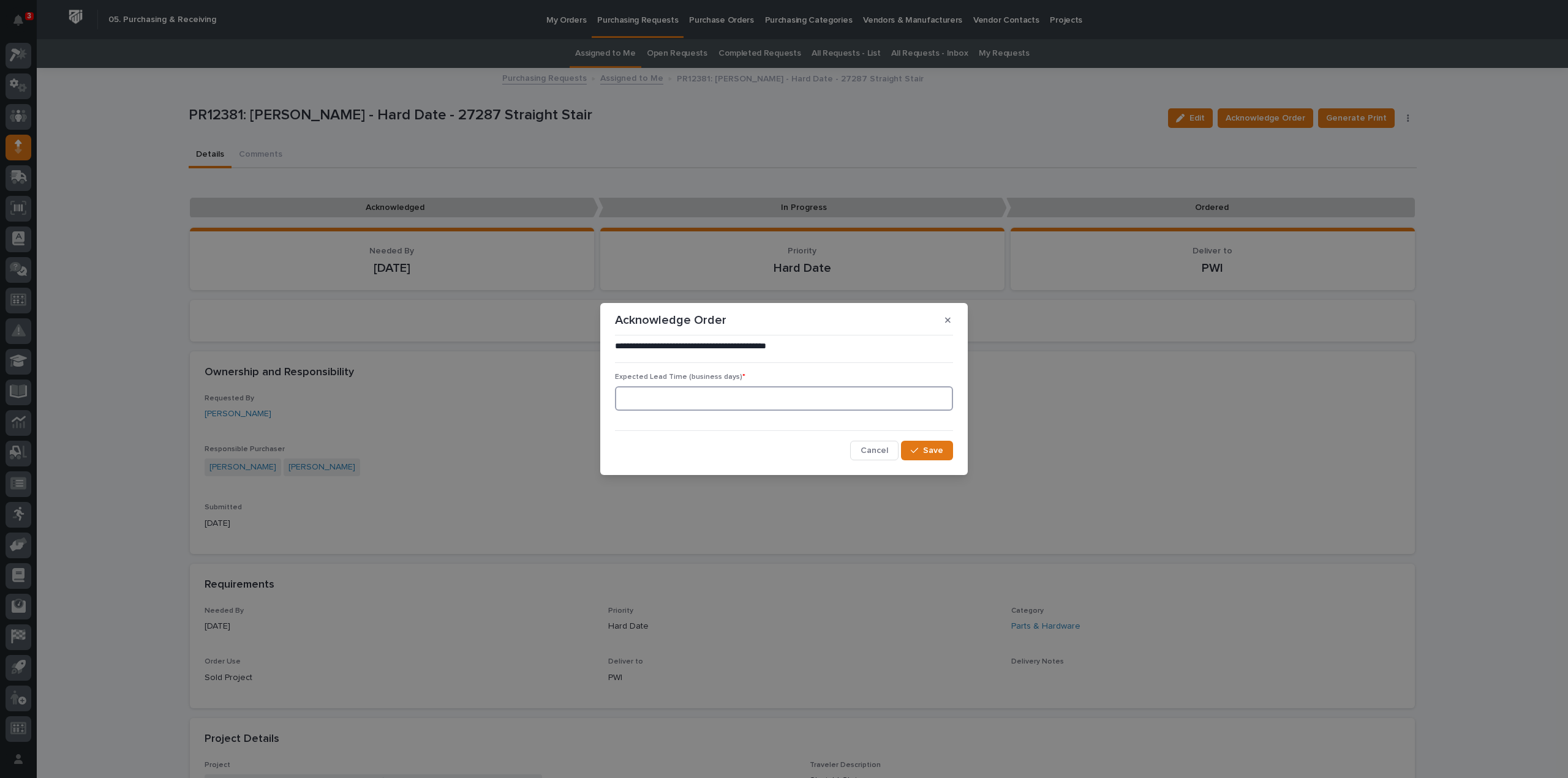
click at [790, 409] on input at bounding box center [784, 399] width 338 height 24
type input "0"
click at [919, 462] on div "**********" at bounding box center [783, 400] width 344 height 126
click at [922, 452] on div "button" at bounding box center [917, 450] width 12 height 9
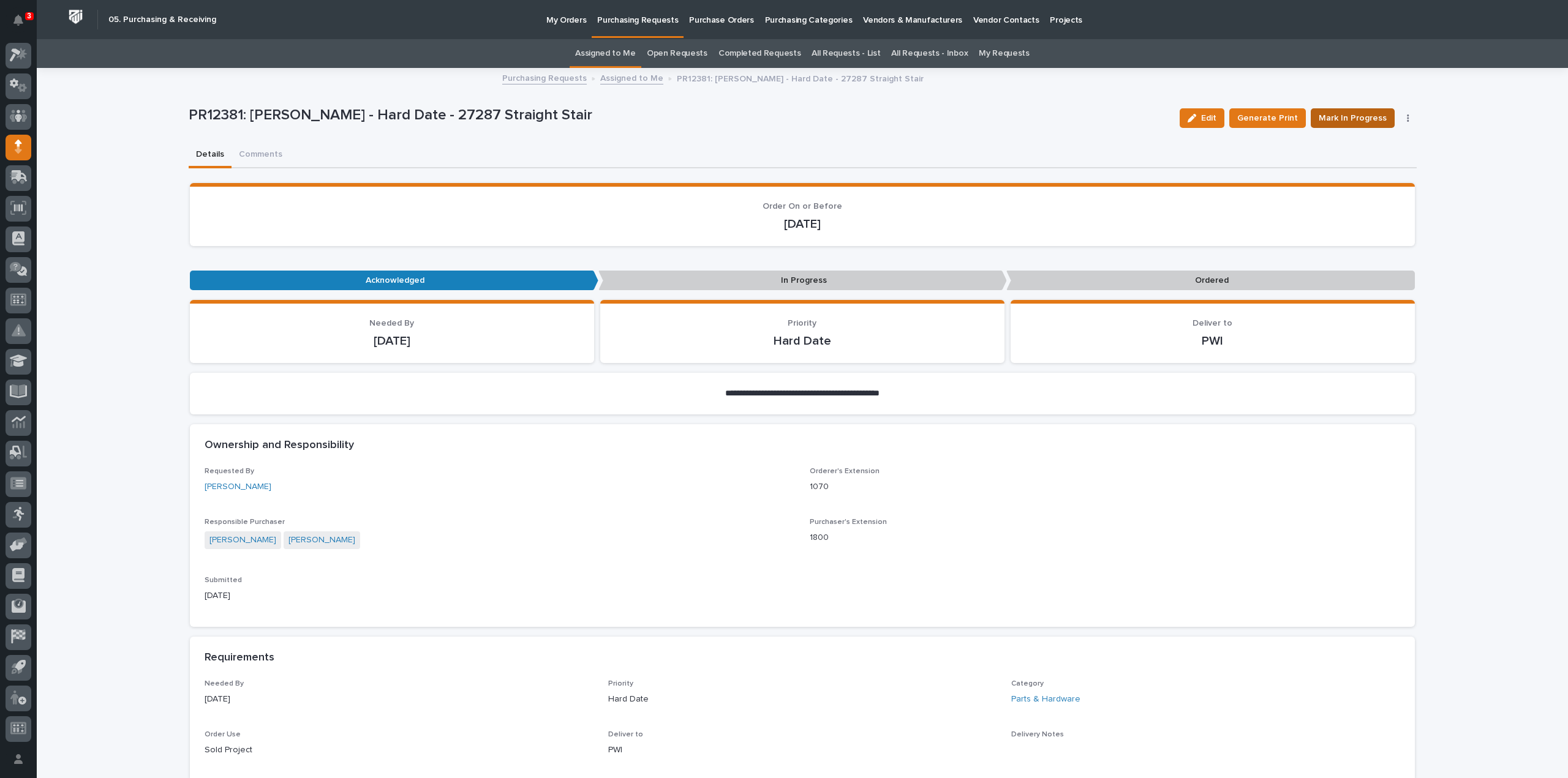
click at [1367, 121] on span "Mark In Progress" at bounding box center [1353, 118] width 68 height 15
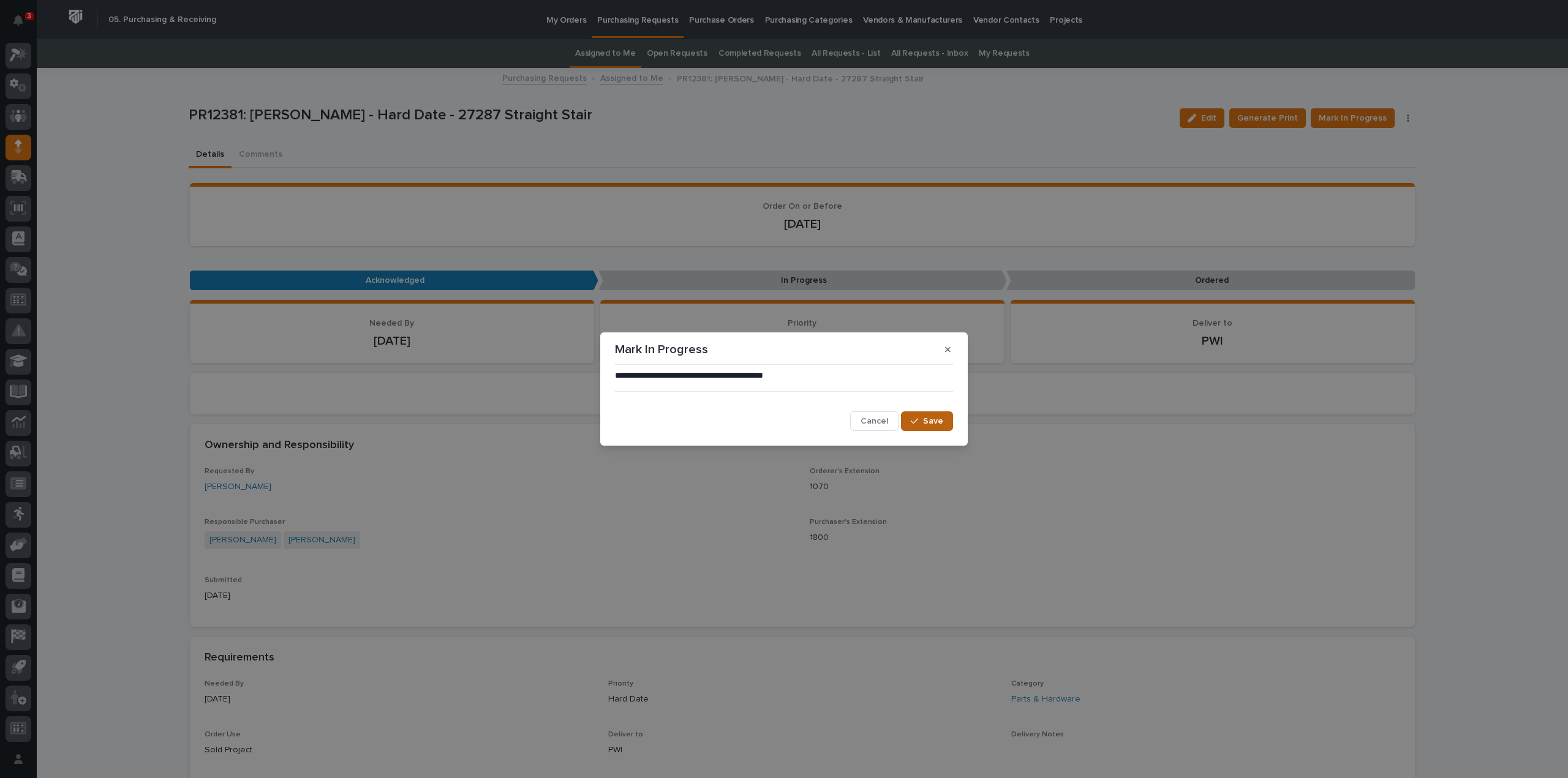
click at [946, 422] on button "Save" at bounding box center [926, 421] width 52 height 19
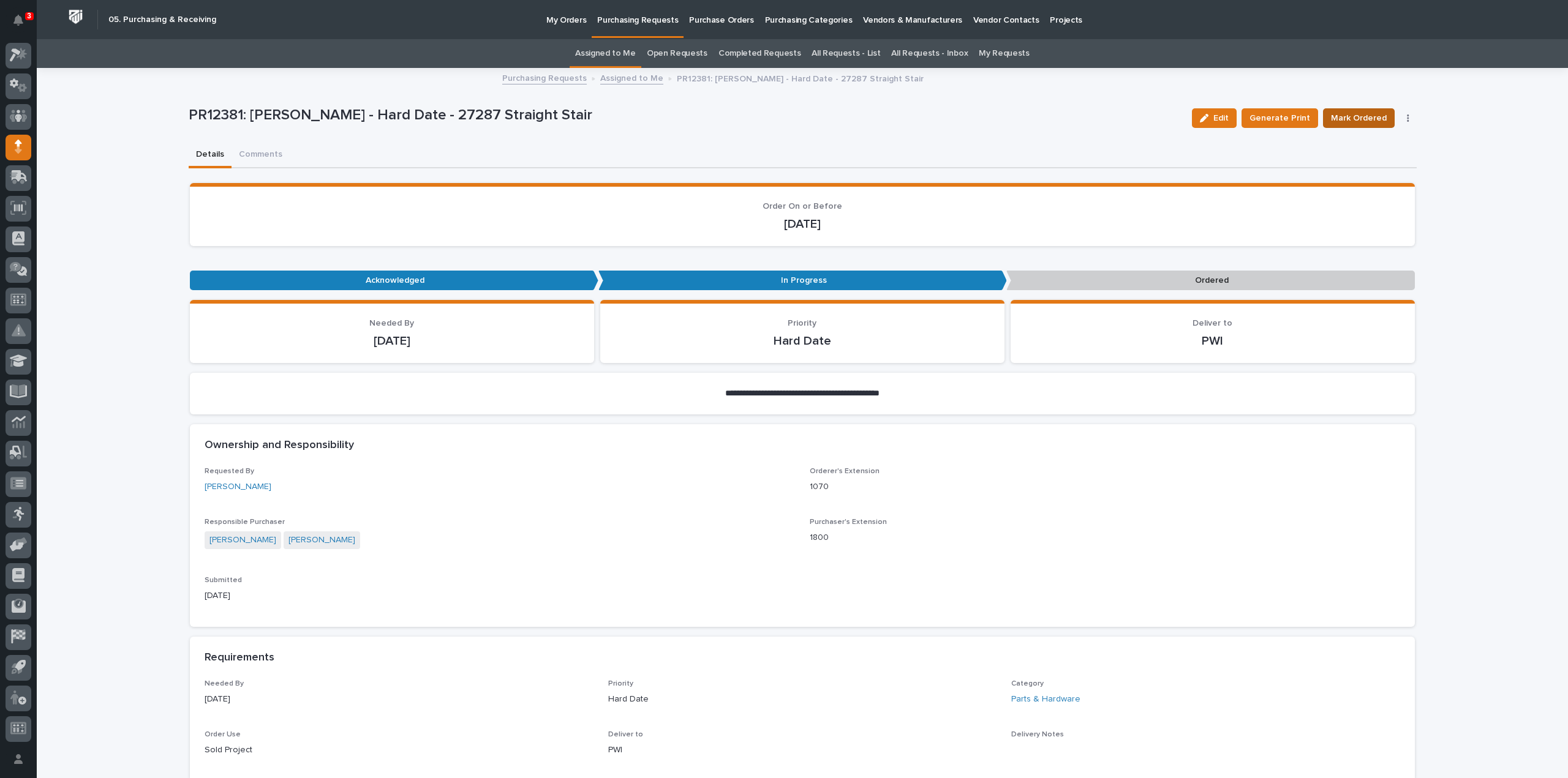
click at [1357, 122] on span "Mark Ordered" at bounding box center [1358, 118] width 56 height 15
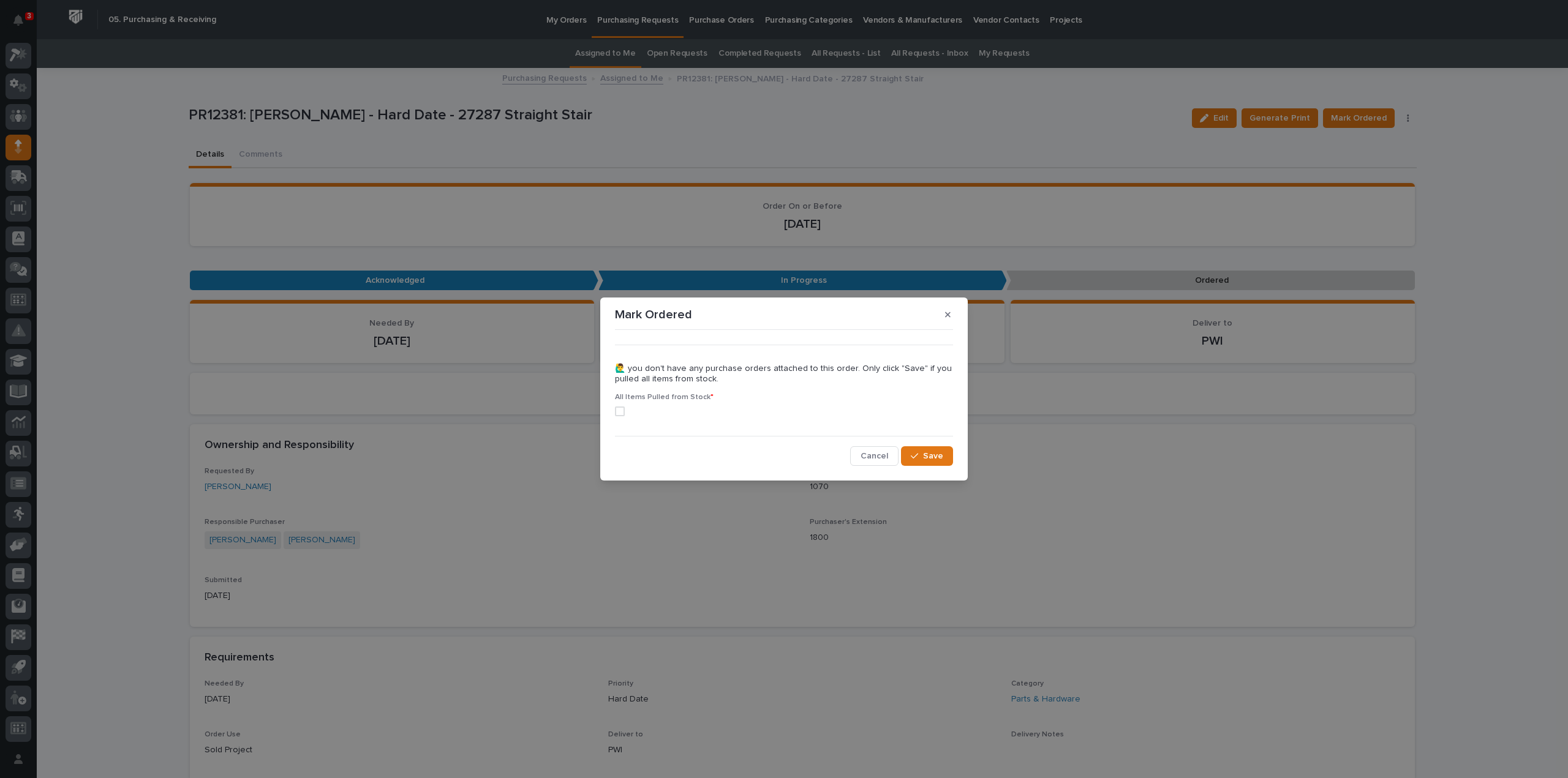
click at [618, 412] on span at bounding box center [620, 412] width 10 height 10
click at [934, 458] on span "Save" at bounding box center [933, 456] width 20 height 11
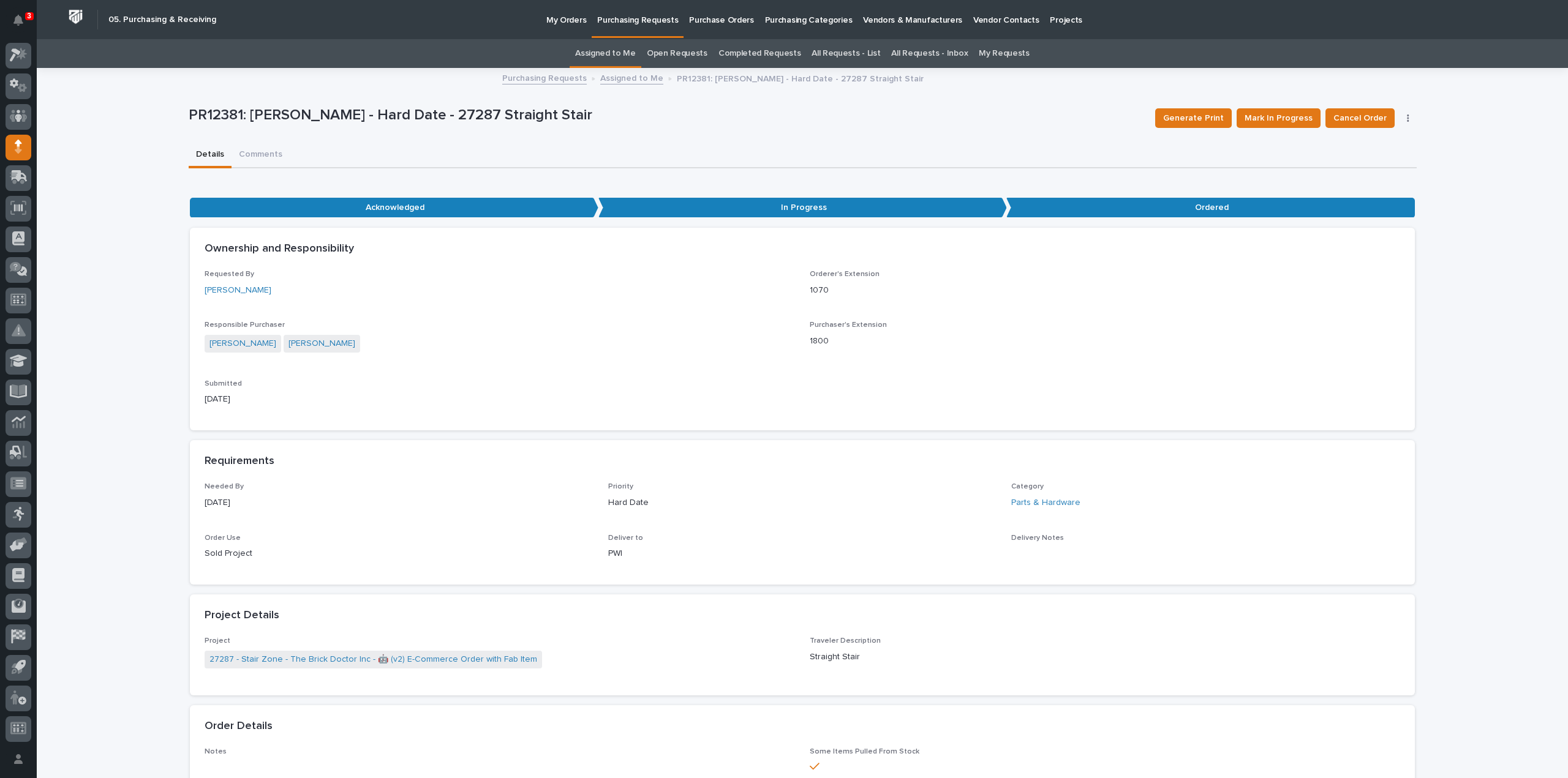
click at [631, 53] on link "Assigned to Me" at bounding box center [605, 53] width 61 height 29
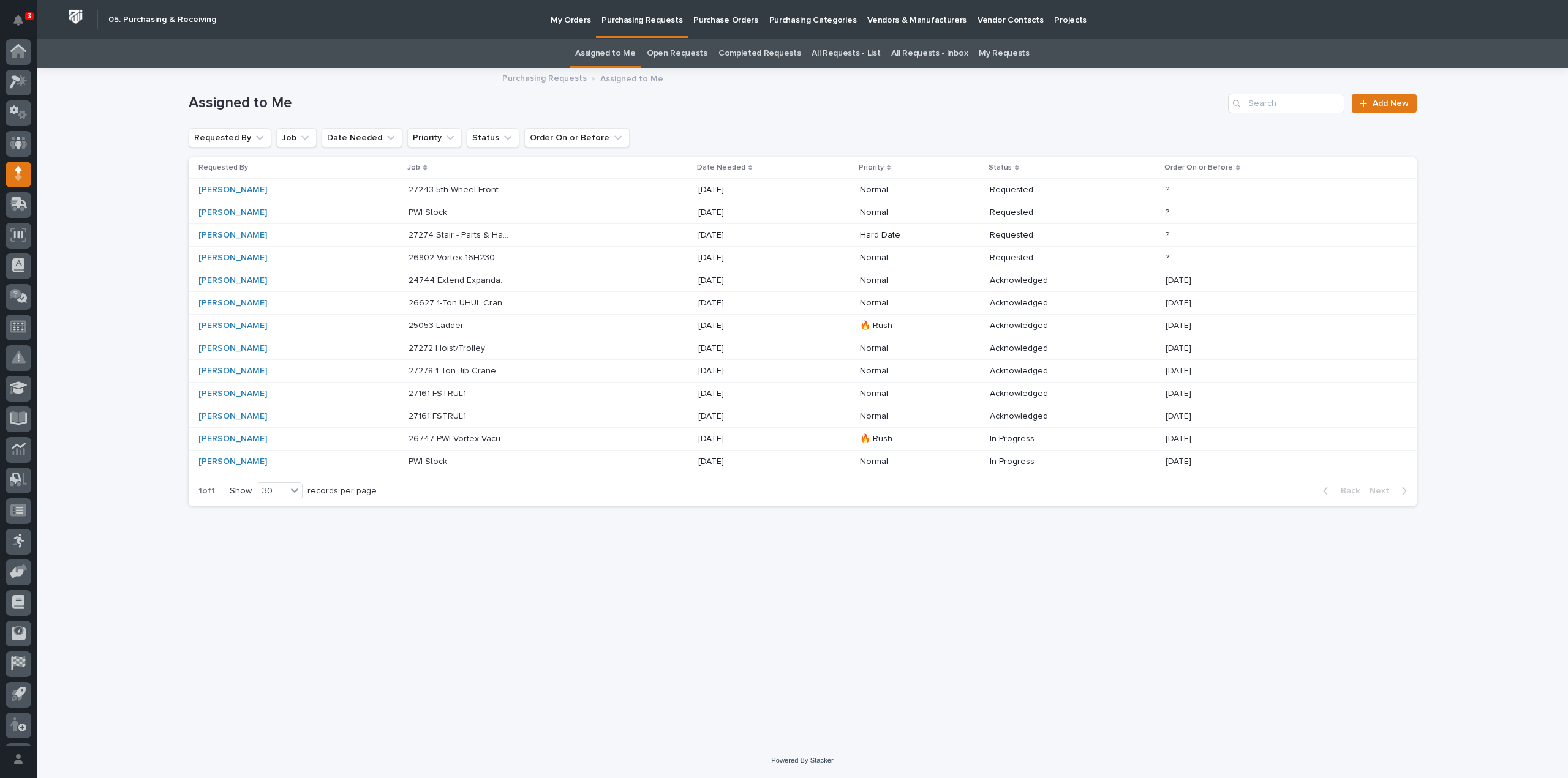
scroll to position [27, 0]
click at [468, 235] on p "27274 Stair - Parts & Hardware" at bounding box center [460, 235] width 104 height 13
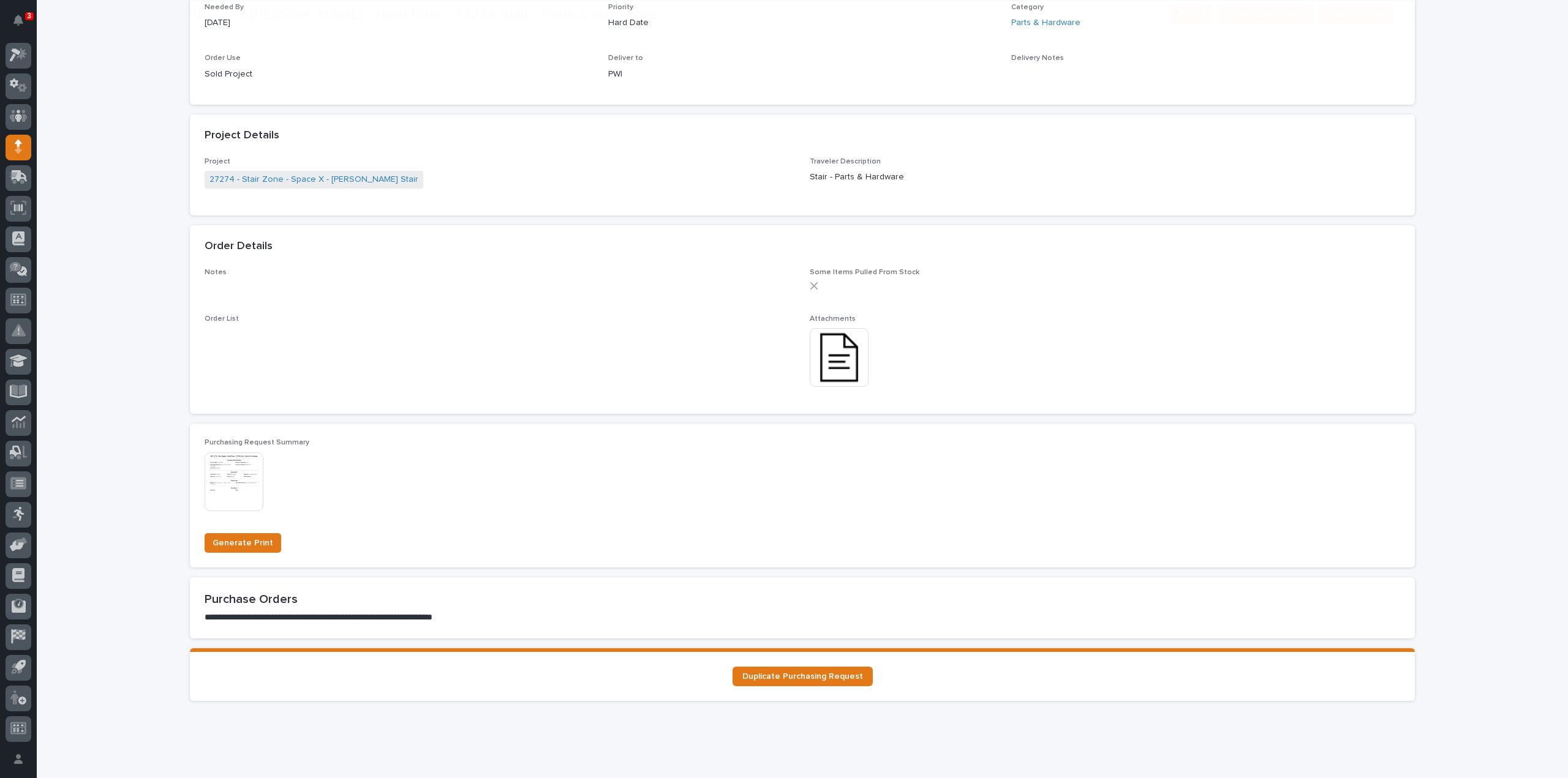
scroll to position [612, 0]
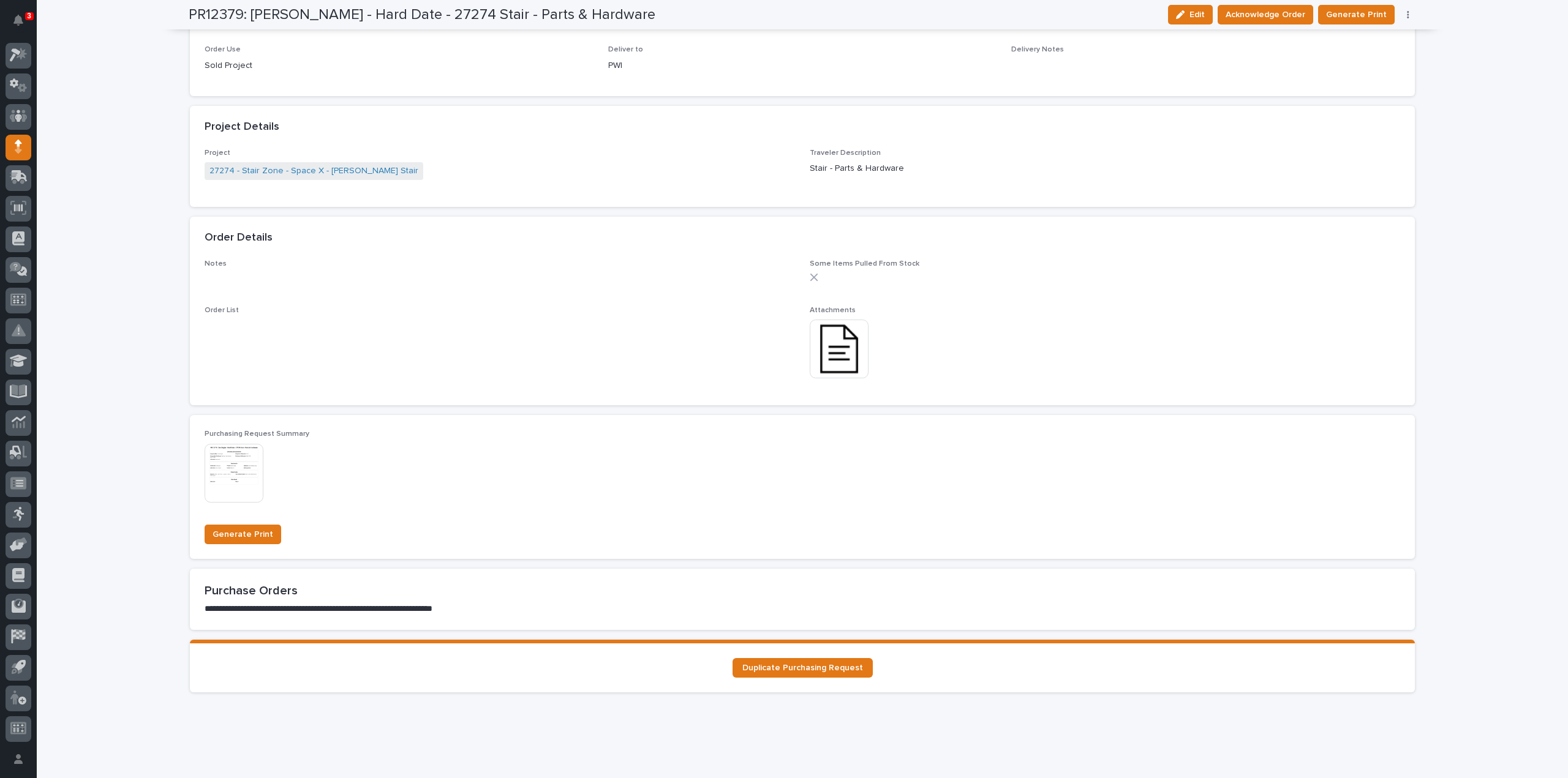
click at [834, 343] on img at bounding box center [839, 349] width 59 height 59
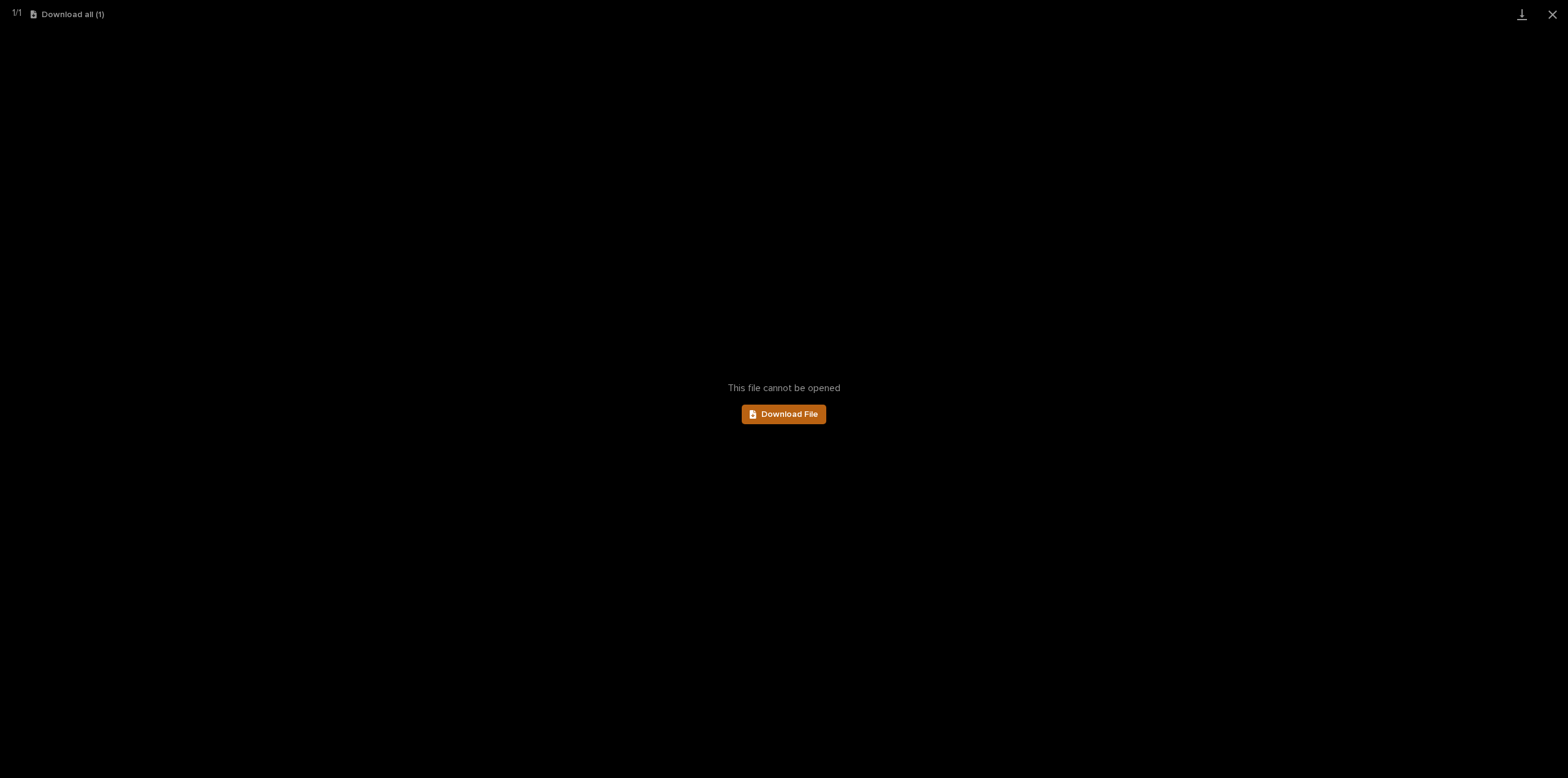
click at [782, 413] on span "Download File" at bounding box center [790, 414] width 57 height 9
click at [1555, 15] on button "Close gallery" at bounding box center [1553, 15] width 31 height 29
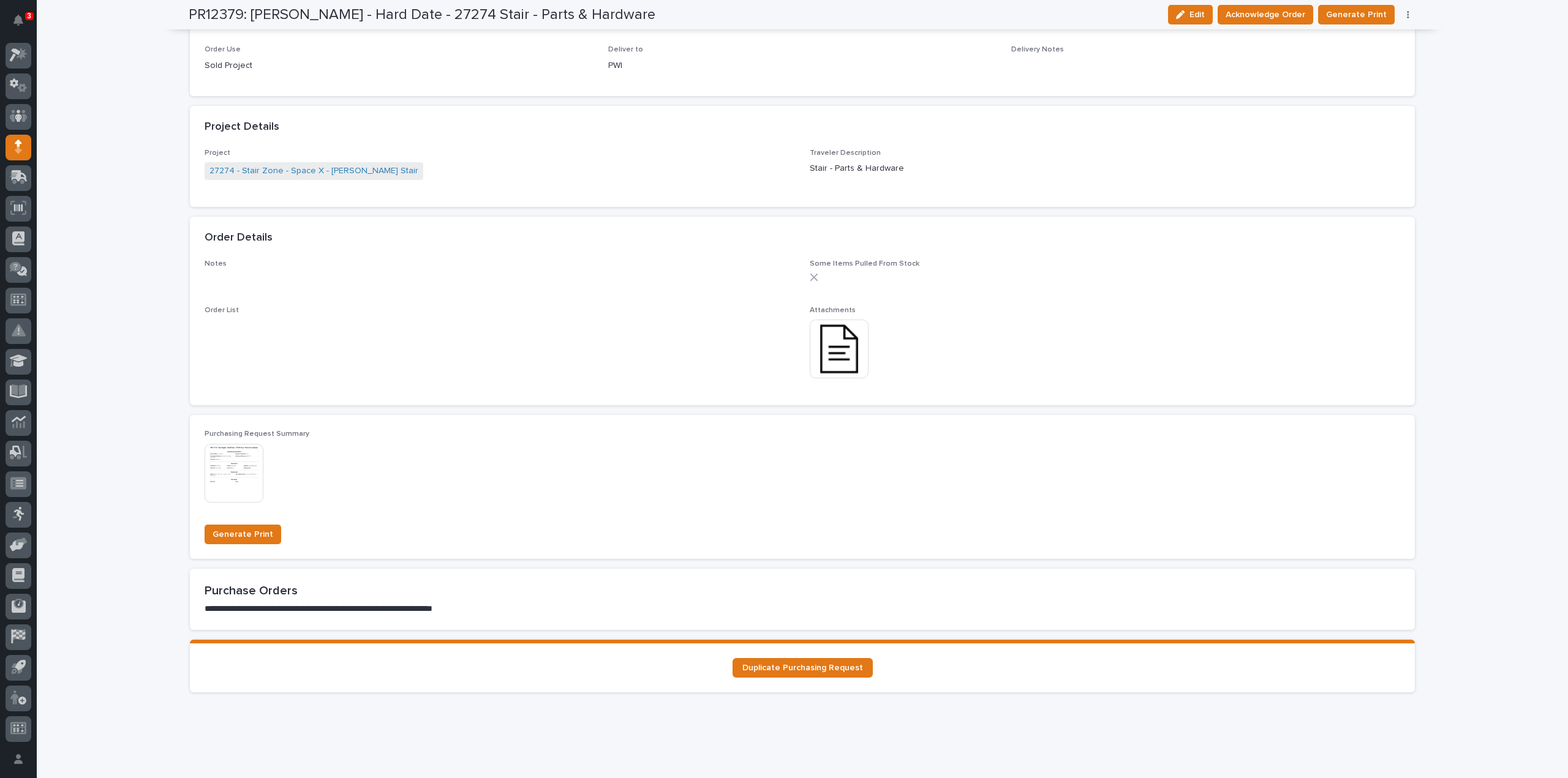
scroll to position [0, 0]
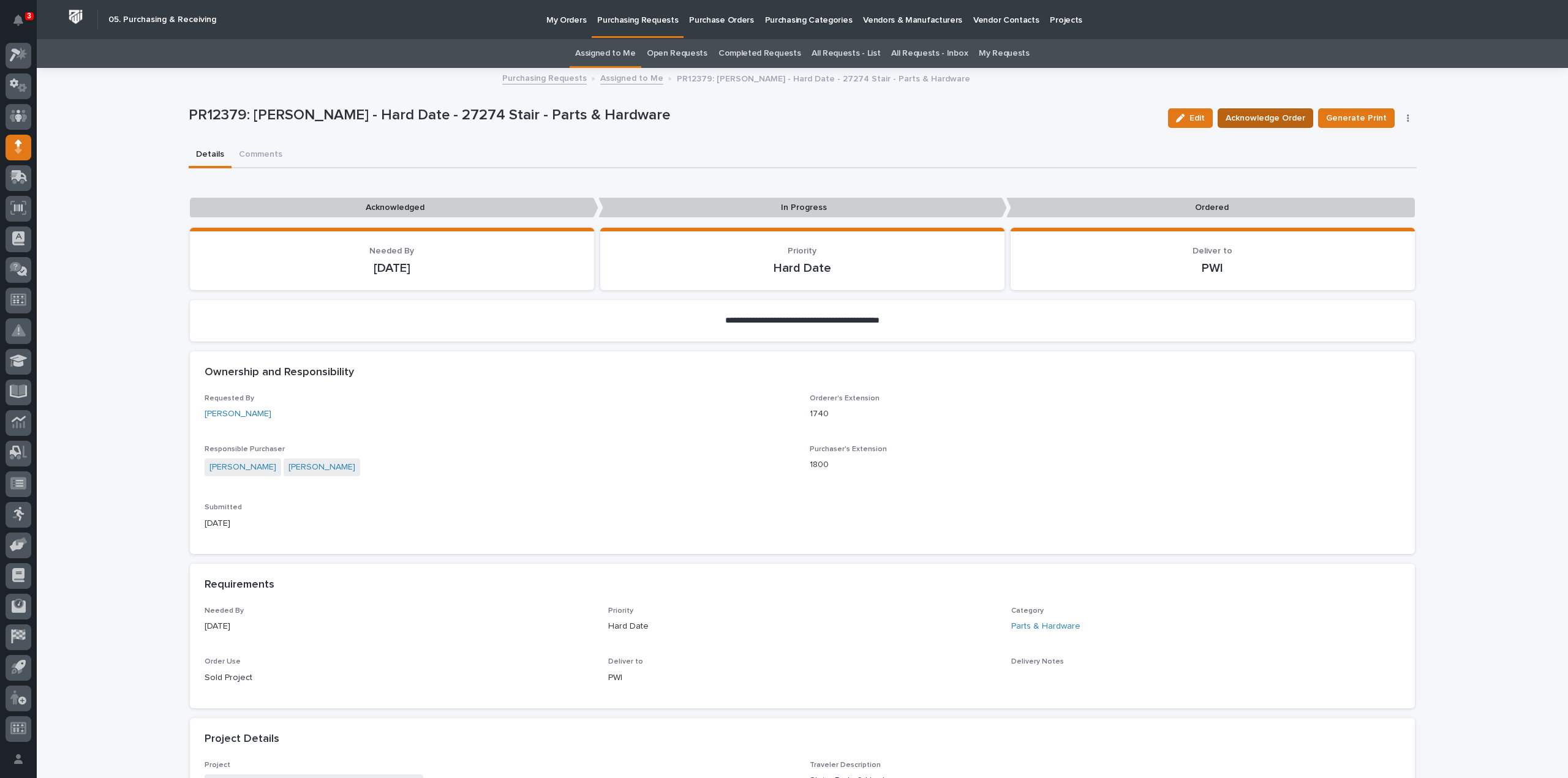
click at [1265, 125] on span "Acknowledge Order" at bounding box center [1265, 118] width 79 height 15
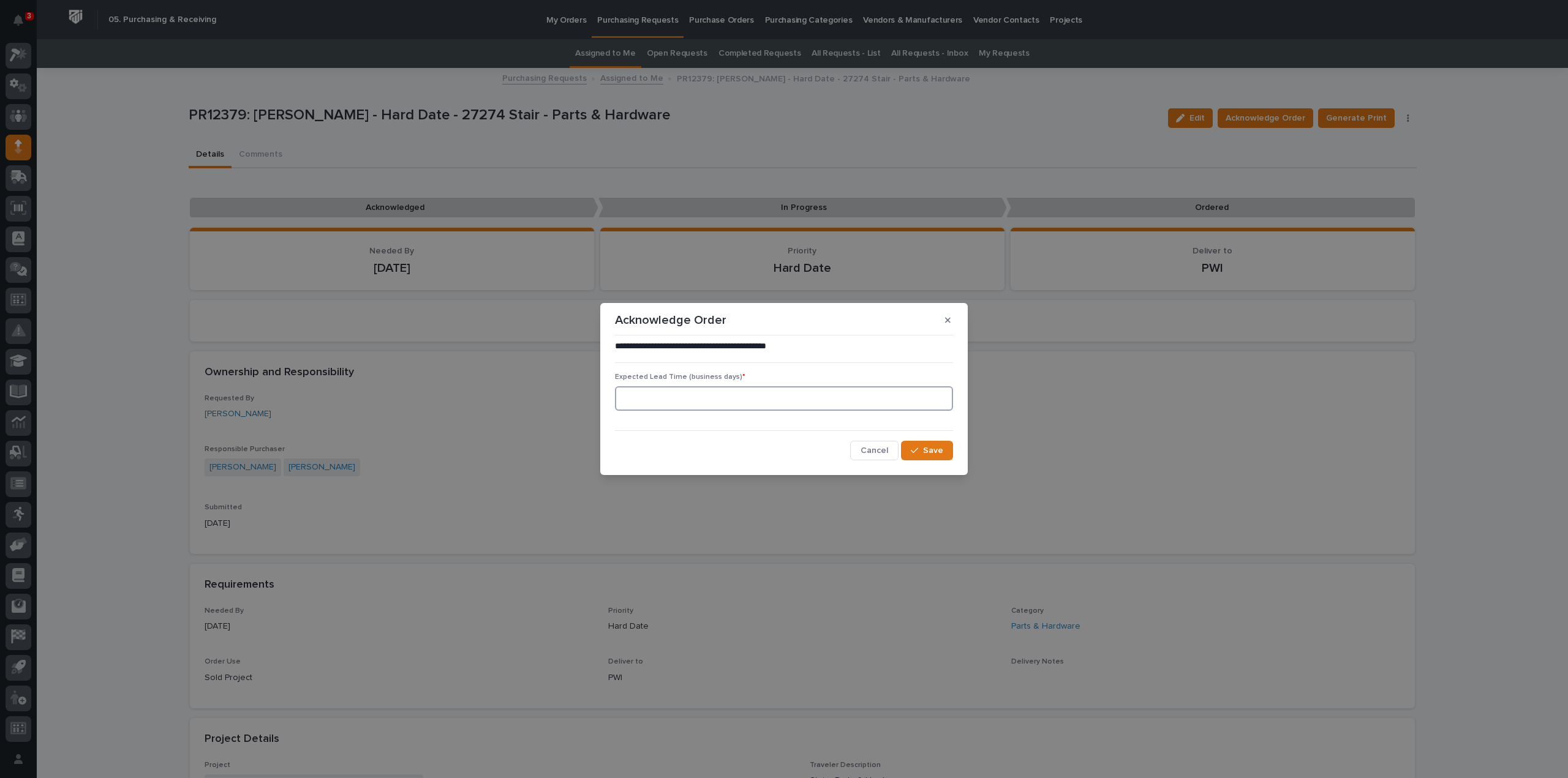
click at [848, 409] on input at bounding box center [784, 399] width 338 height 24
type input "0"
click at [939, 450] on span "Save" at bounding box center [933, 450] width 20 height 11
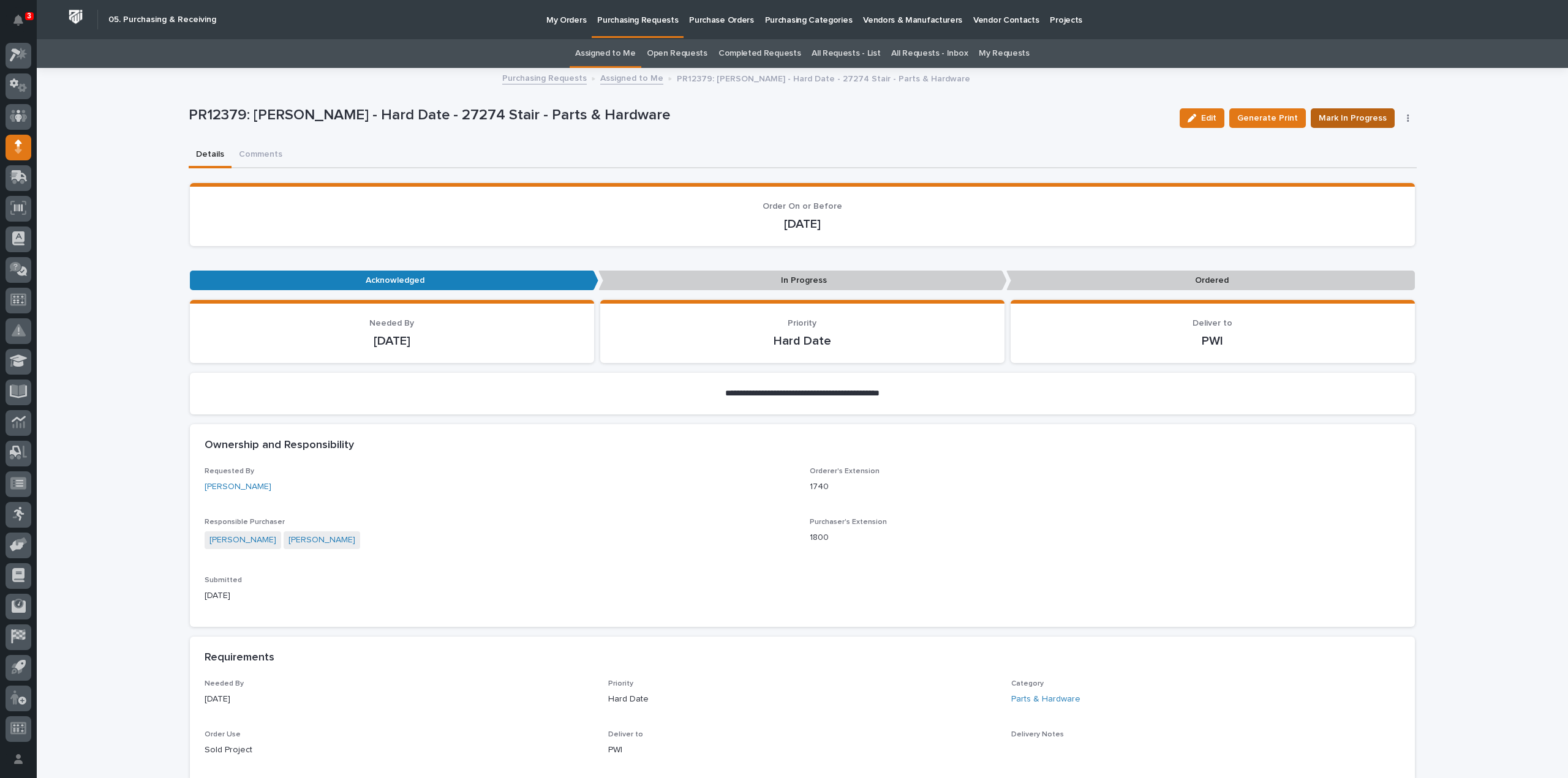
click at [1341, 115] on span "Mark In Progress" at bounding box center [1353, 118] width 68 height 15
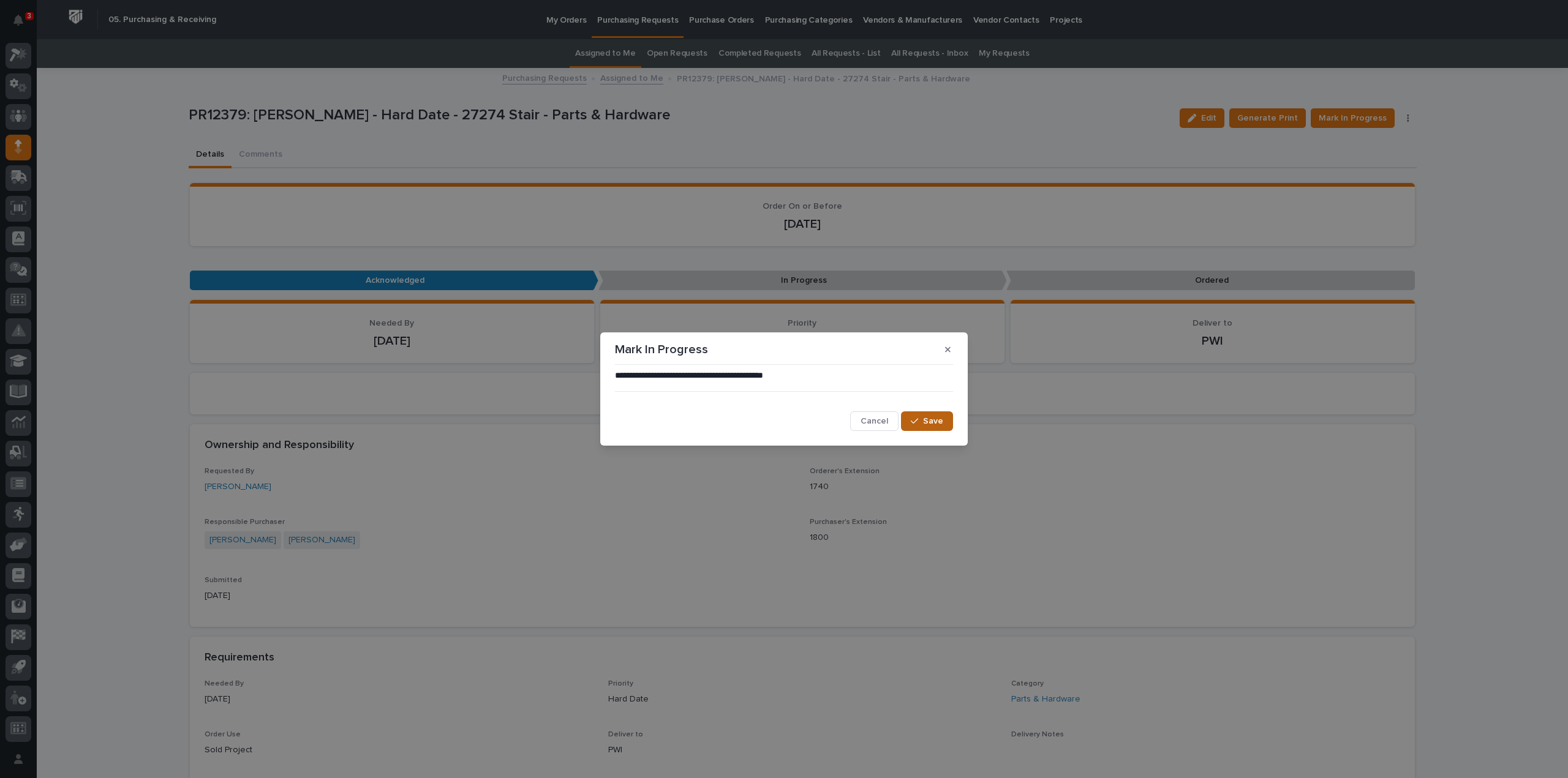
click at [929, 425] on span "Save" at bounding box center [933, 421] width 20 height 11
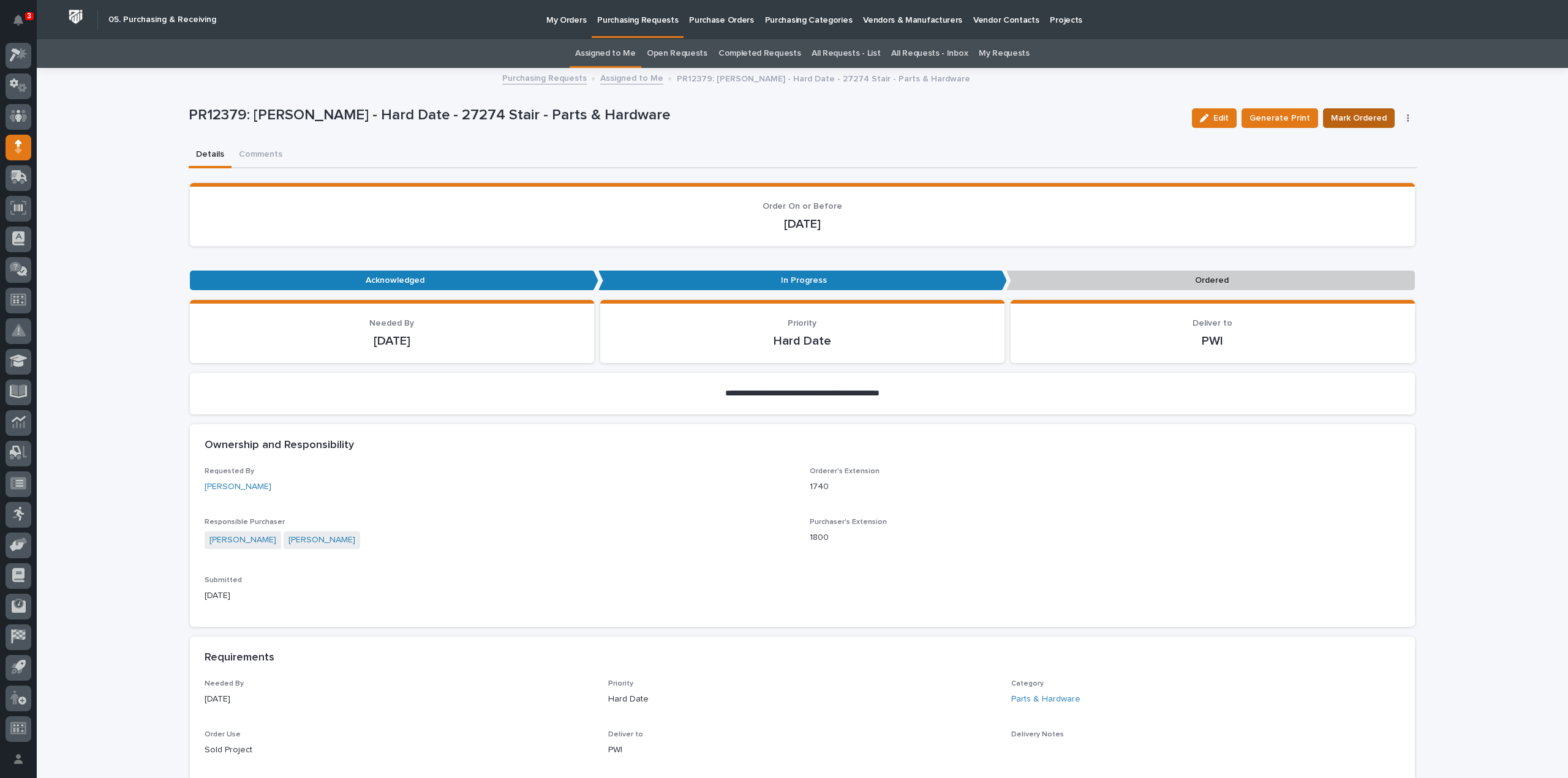
click at [1357, 121] on span "Mark Ordered" at bounding box center [1358, 118] width 56 height 15
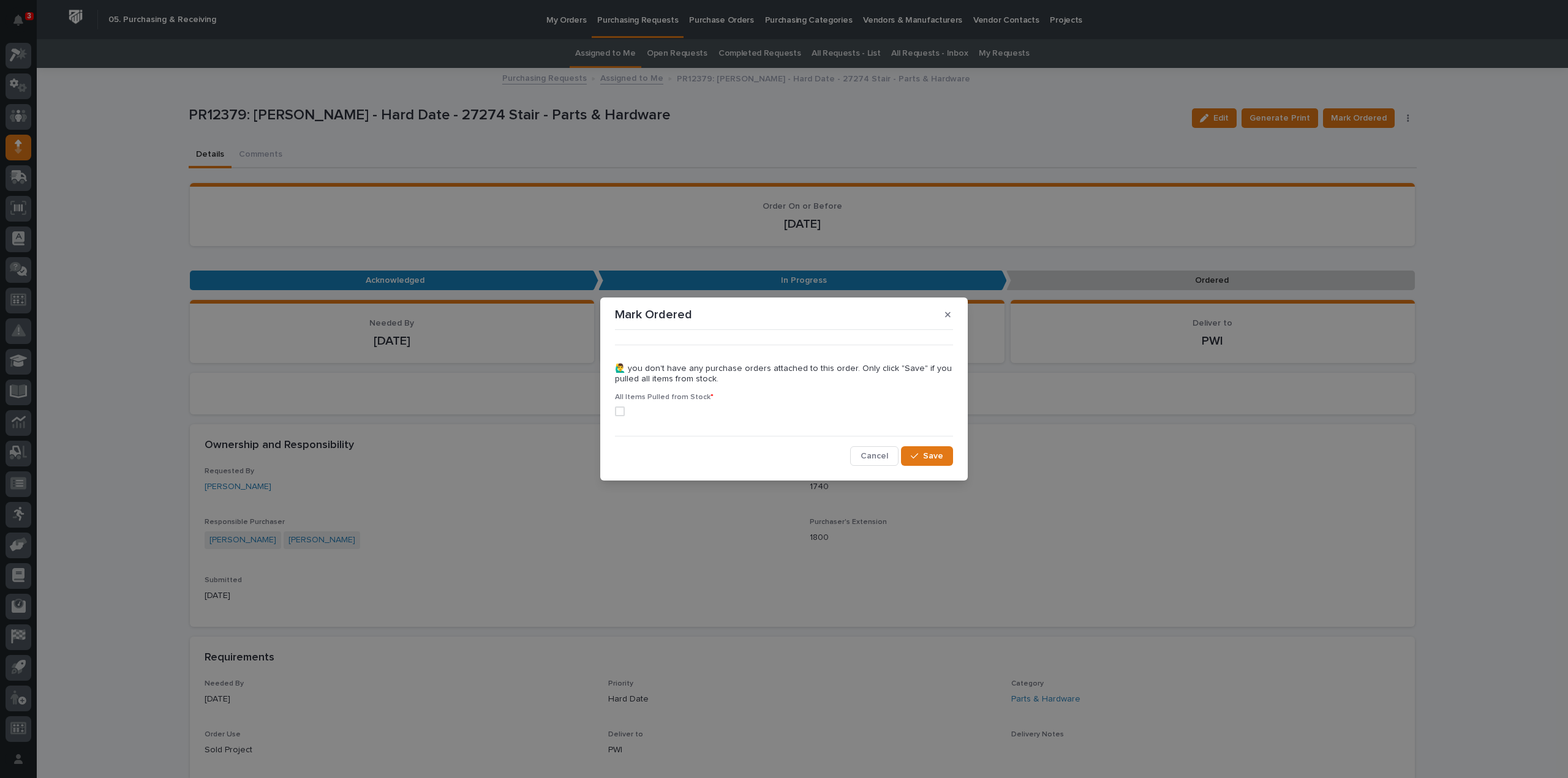
click at [621, 409] on span at bounding box center [620, 412] width 10 height 10
click at [911, 456] on button "Save" at bounding box center [926, 456] width 52 height 19
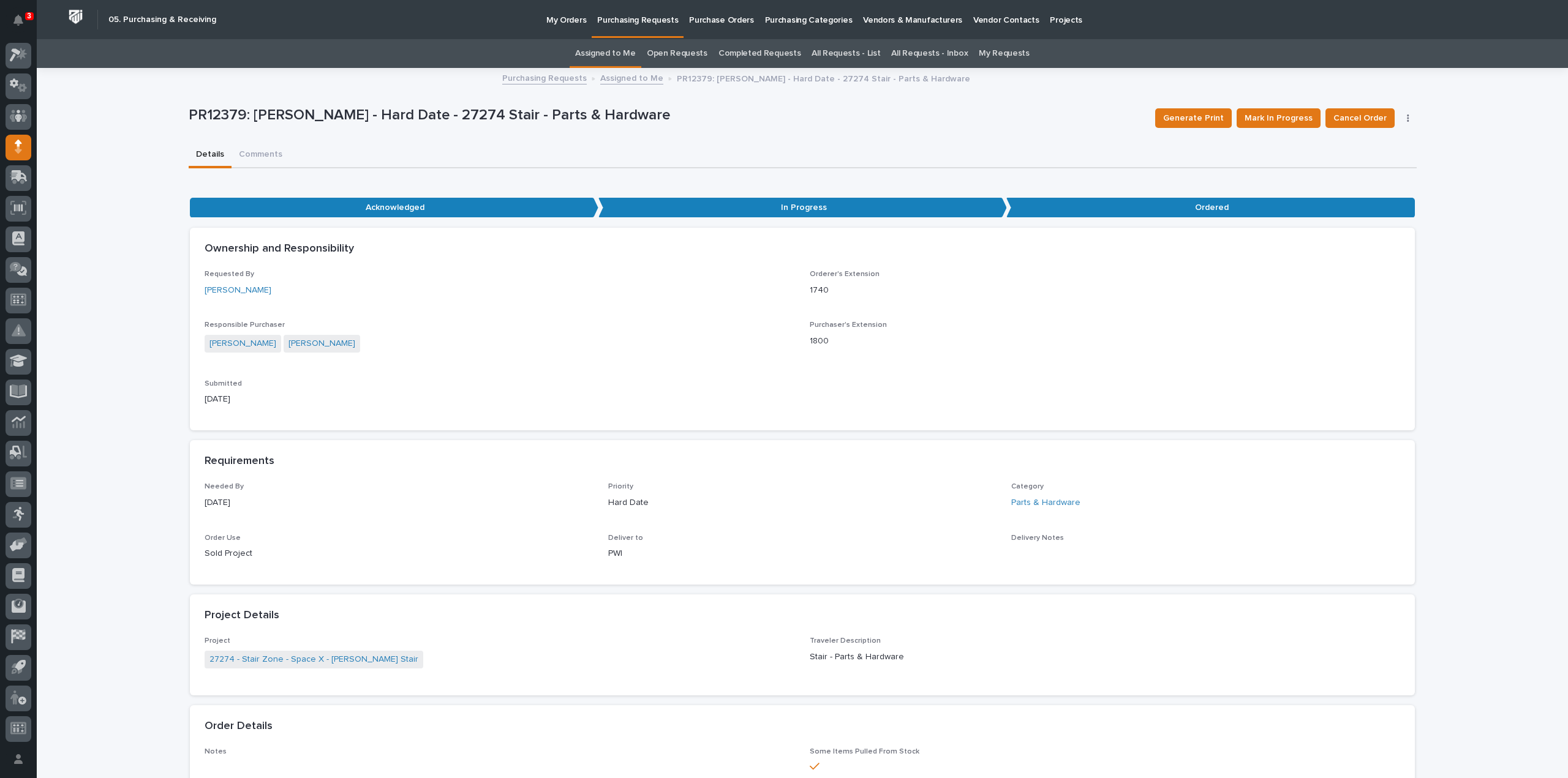
click at [584, 53] on link "Assigned to Me" at bounding box center [605, 53] width 61 height 29
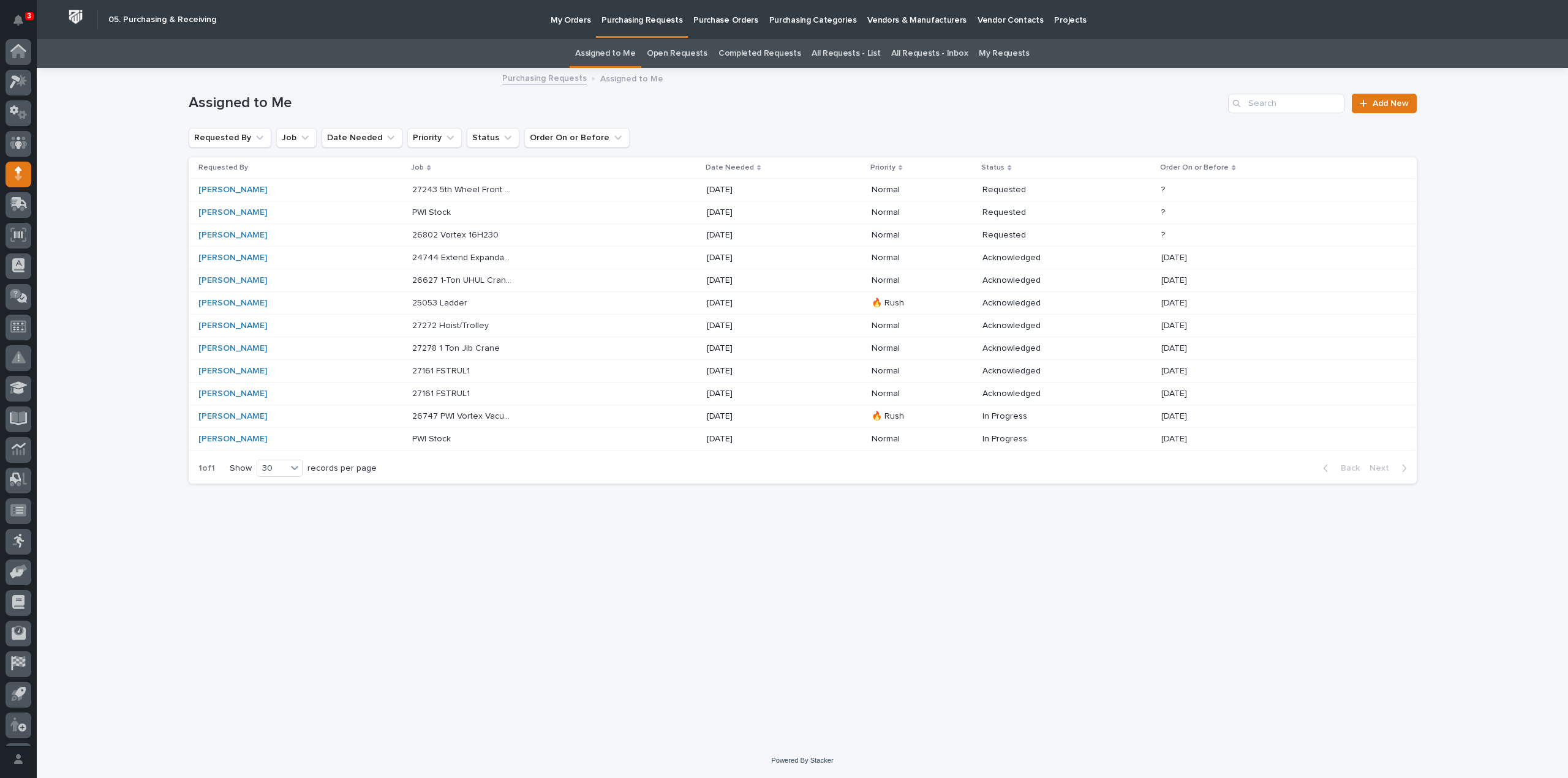
scroll to position [27, 0]
click at [470, 191] on p "27243 5th Wheel Front Rotator Helux - Parts & HW" at bounding box center [464, 189] width 104 height 13
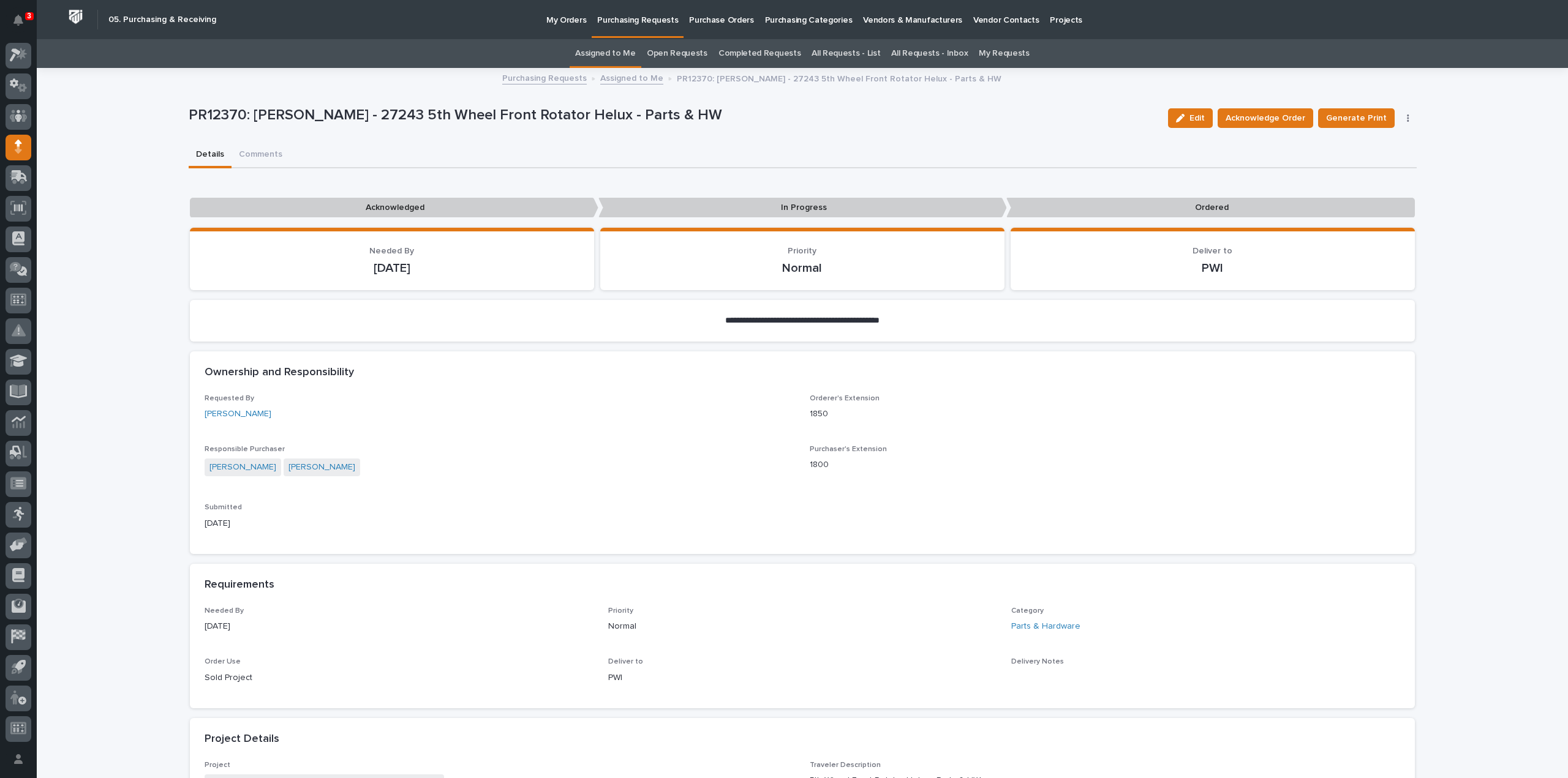
scroll to position [490, 0]
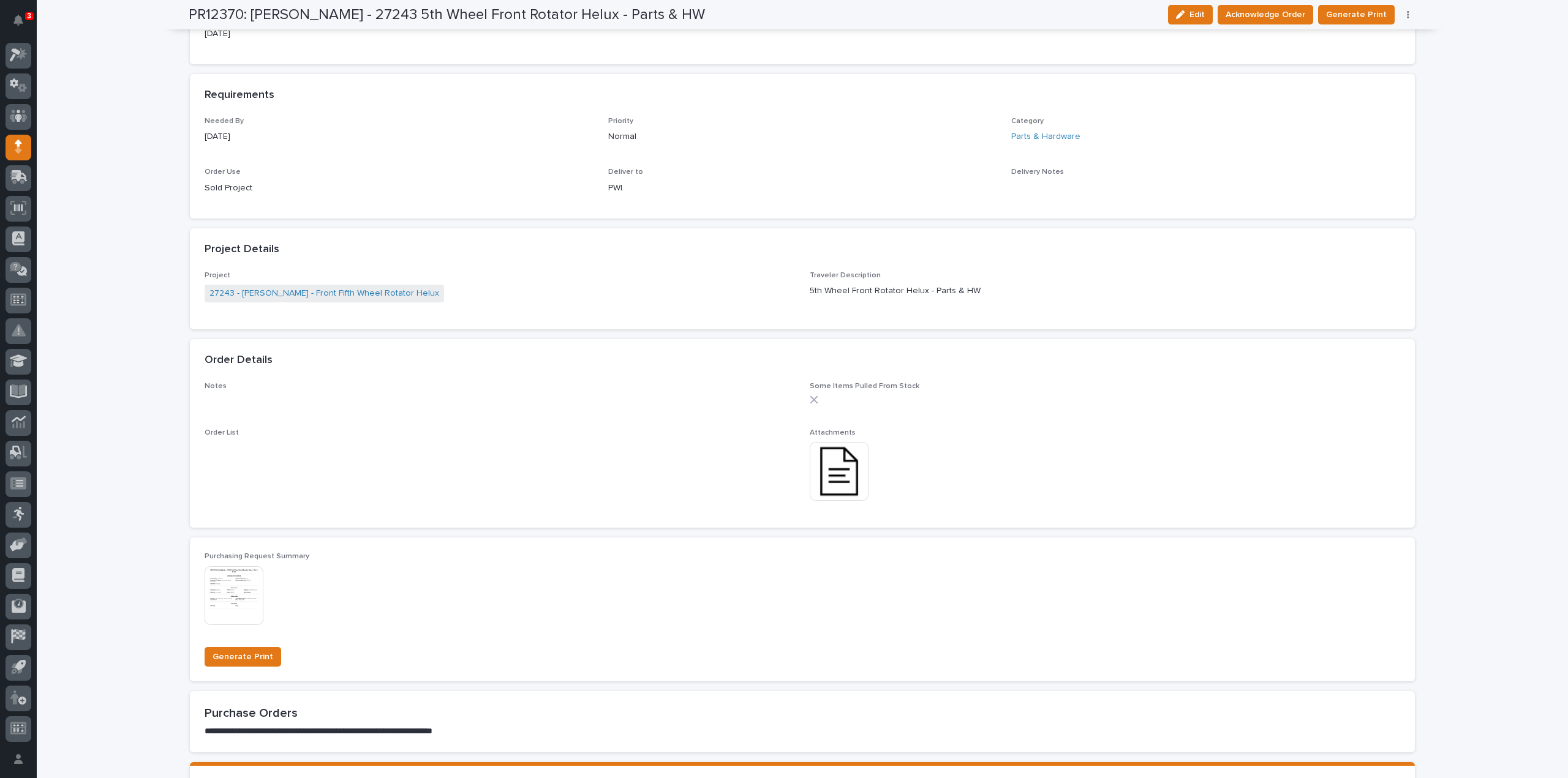
click at [837, 497] on img at bounding box center [839, 471] width 59 height 59
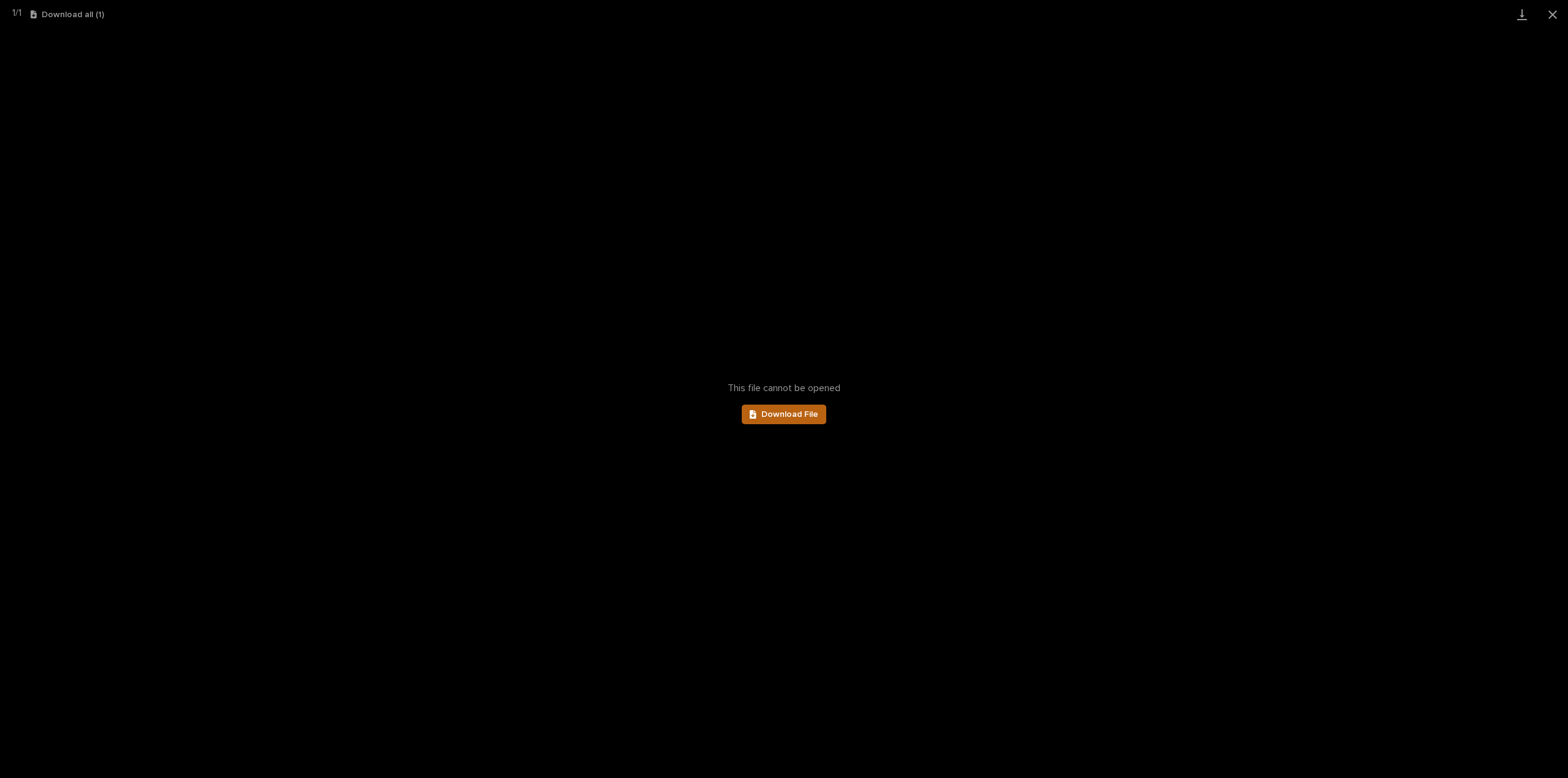
click at [785, 409] on link "Download File" at bounding box center [784, 414] width 84 height 19
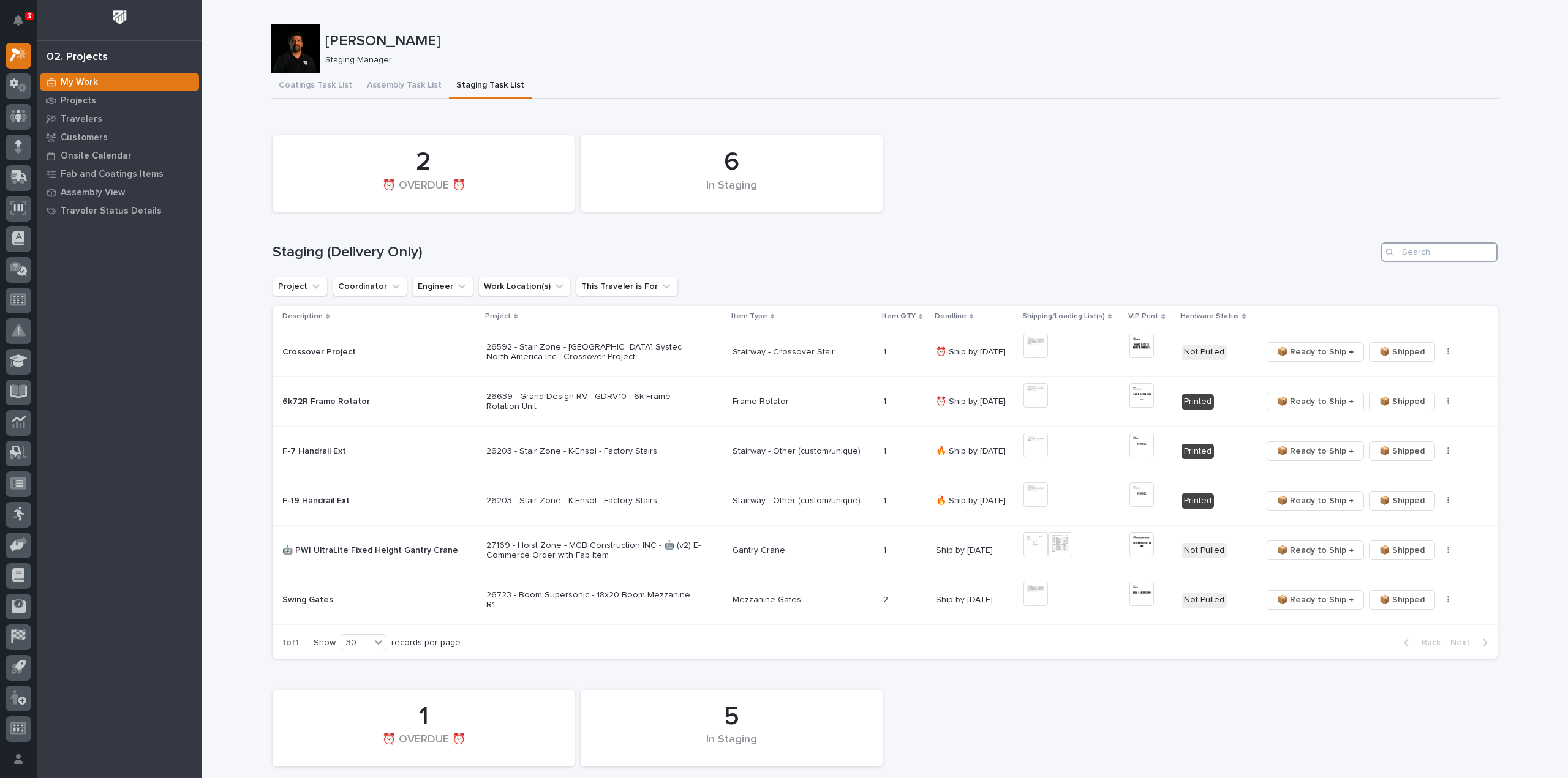
click at [1412, 253] on input "Search" at bounding box center [1439, 252] width 117 height 19
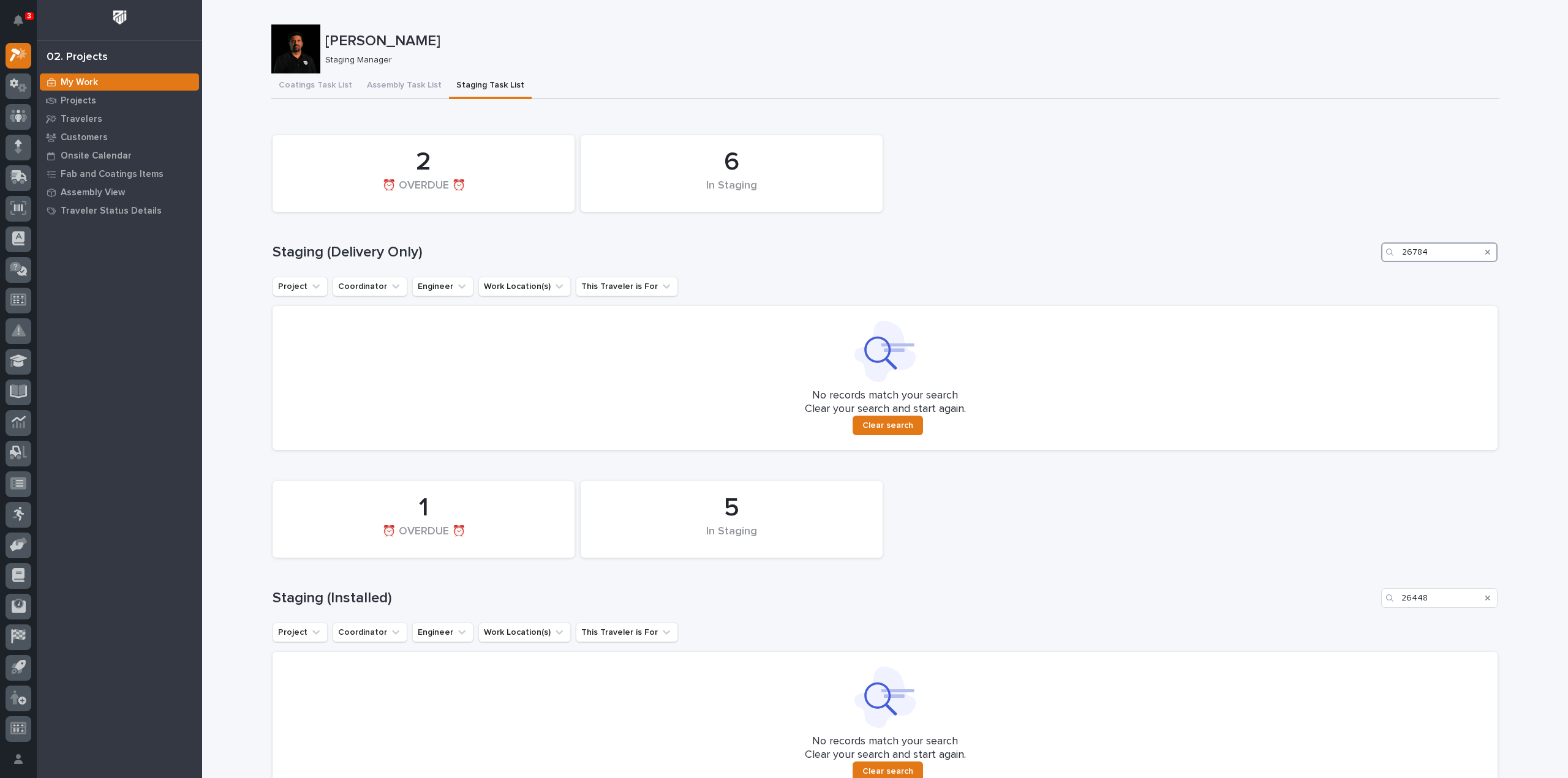
drag, startPoint x: 1430, startPoint y: 253, endPoint x: 1307, endPoint y: 264, distance: 123.5
click at [1310, 264] on div "6 In Staging 2 ⏰ OVERDUE ⏰ Staging (Delivery Only) 26784 Project Coordinator En…" at bounding box center [885, 290] width 1225 height 321
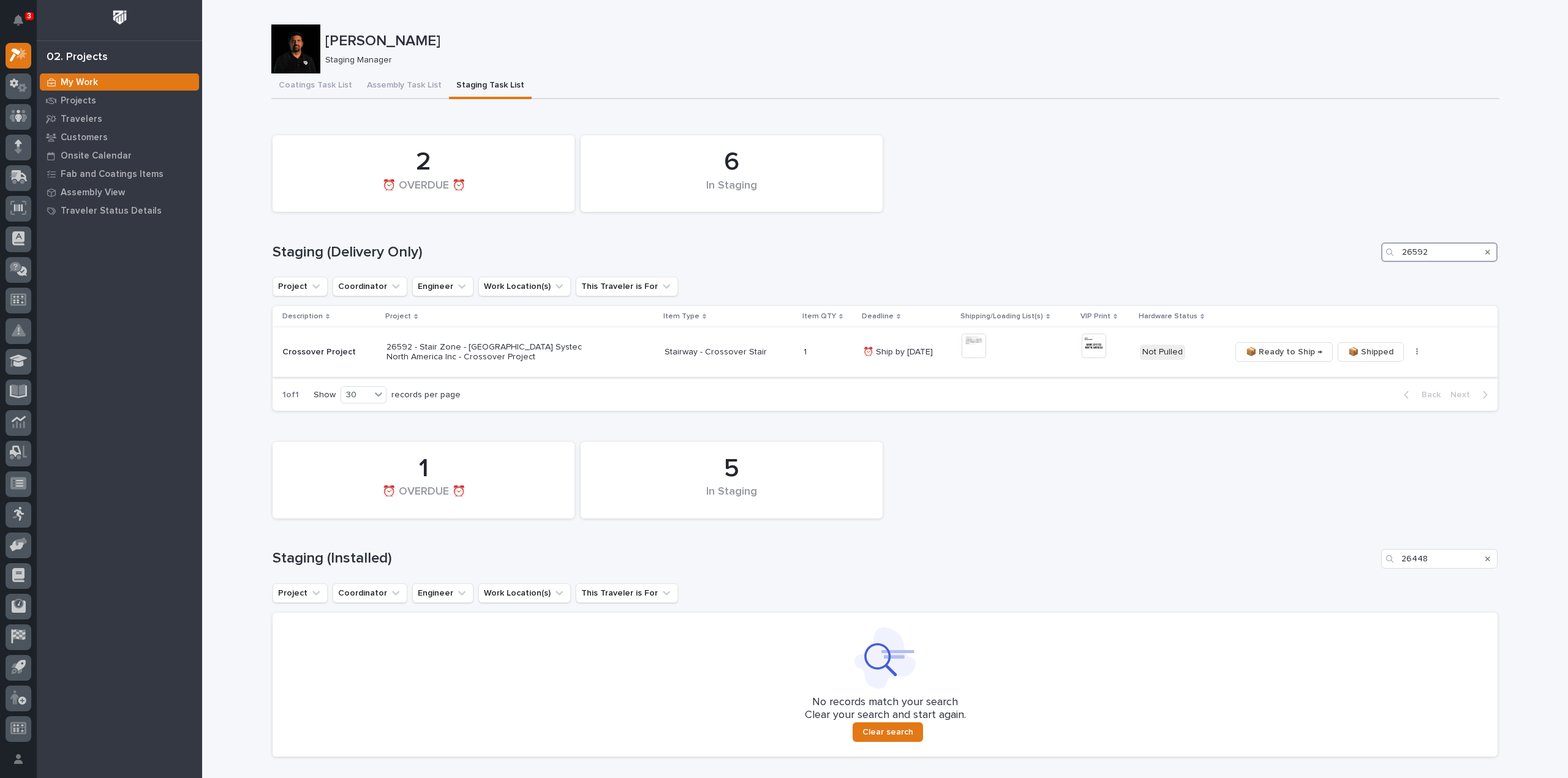
type input "26592"
click at [964, 347] on img at bounding box center [973, 346] width 24 height 24
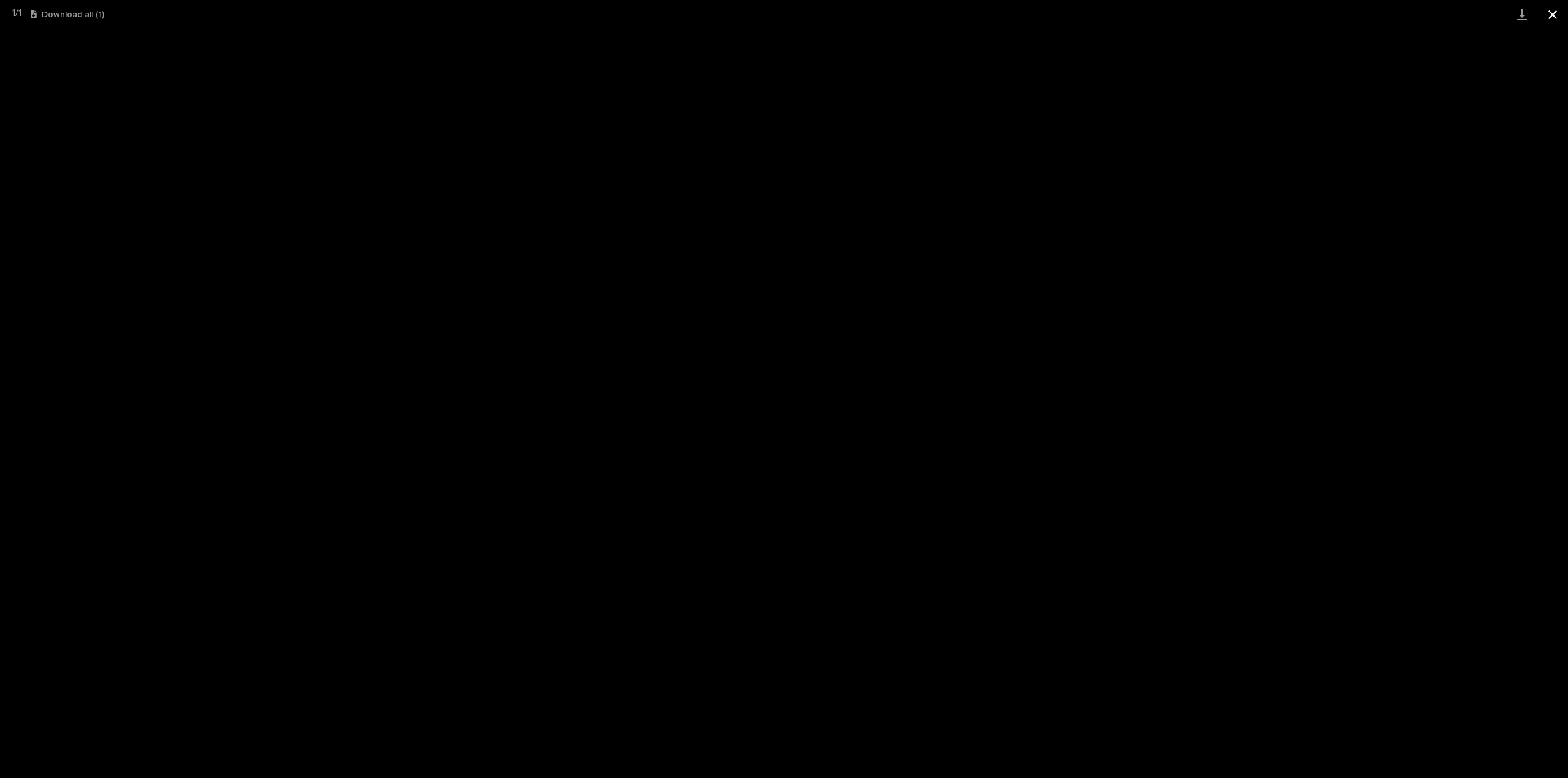
click at [1554, 21] on button "Close gallery" at bounding box center [1553, 15] width 31 height 29
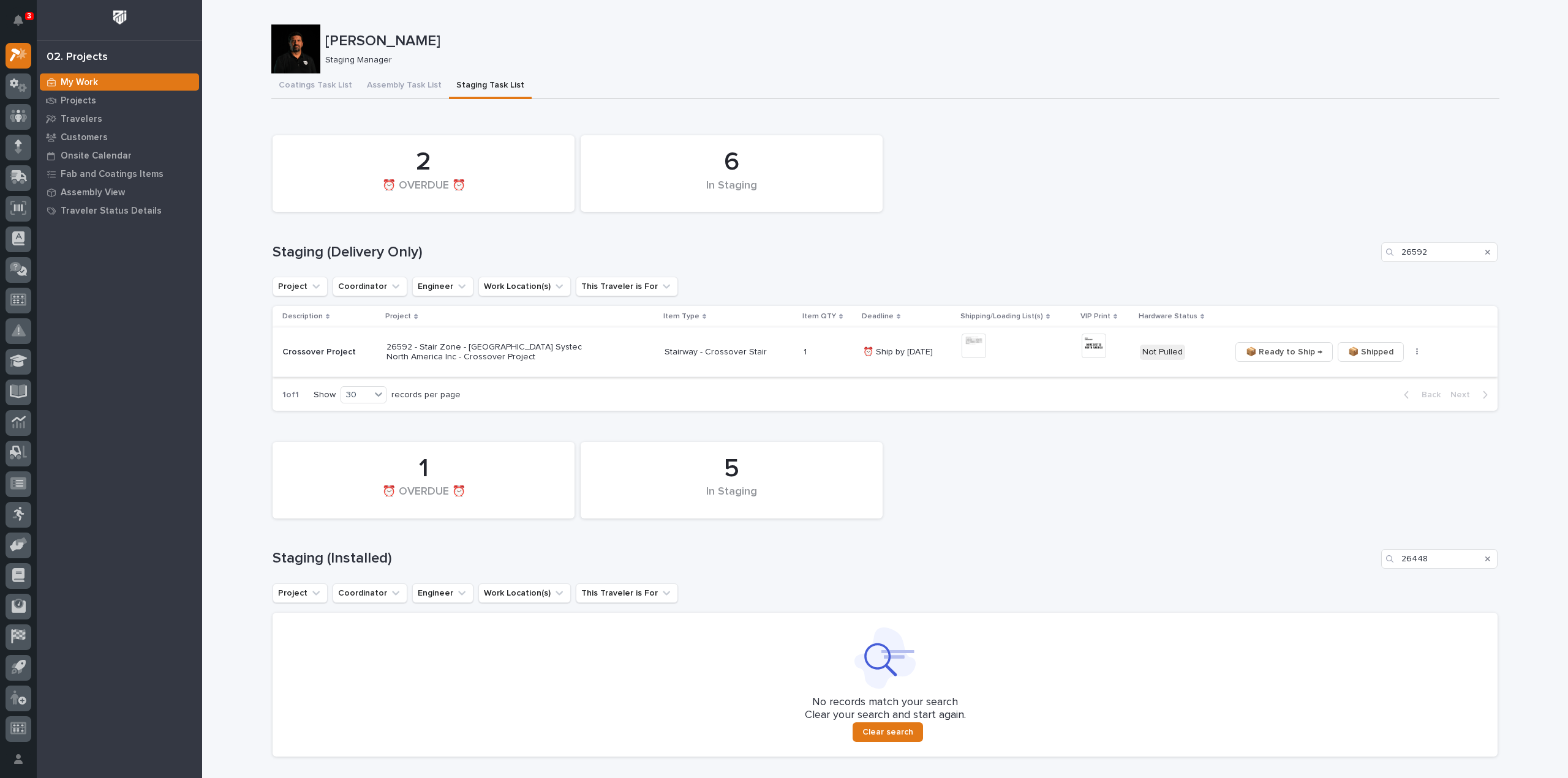
click at [1090, 345] on img at bounding box center [1094, 346] width 24 height 24
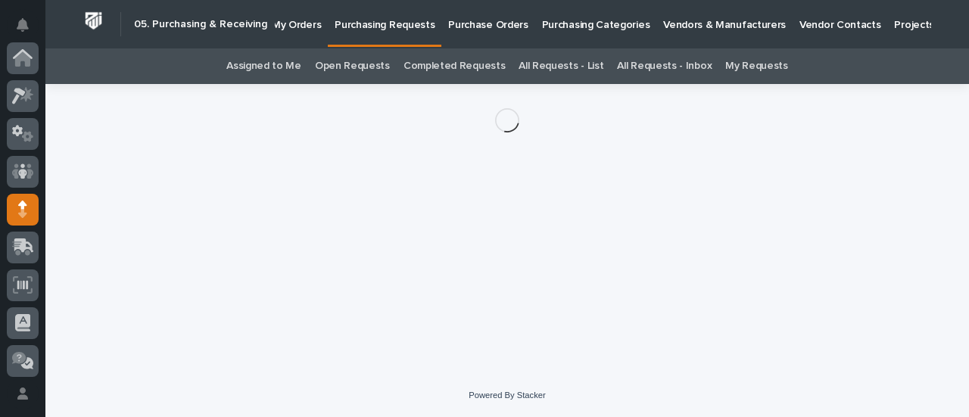
scroll to position [151, 0]
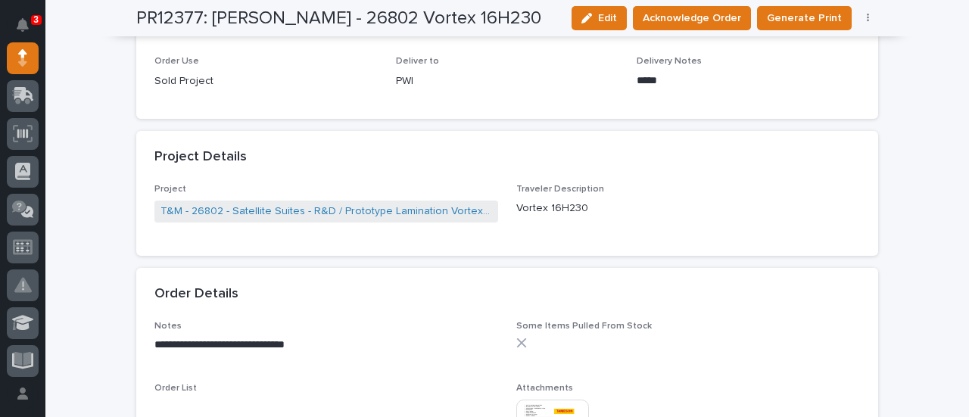
scroll to position [908, 0]
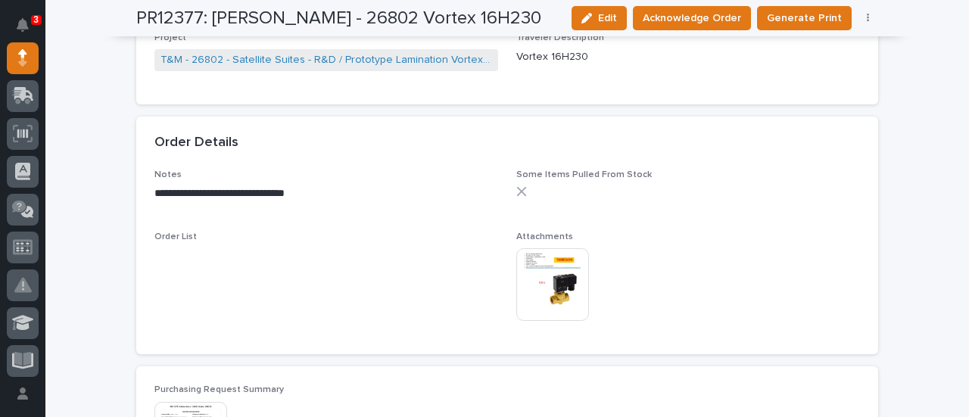
click at [551, 272] on img at bounding box center [552, 284] width 73 height 73
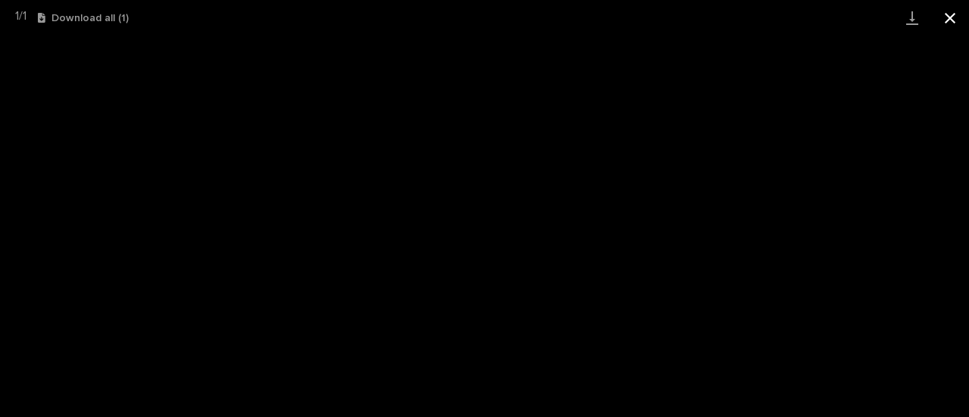
click at [951, 12] on button "Close gallery" at bounding box center [950, 18] width 38 height 36
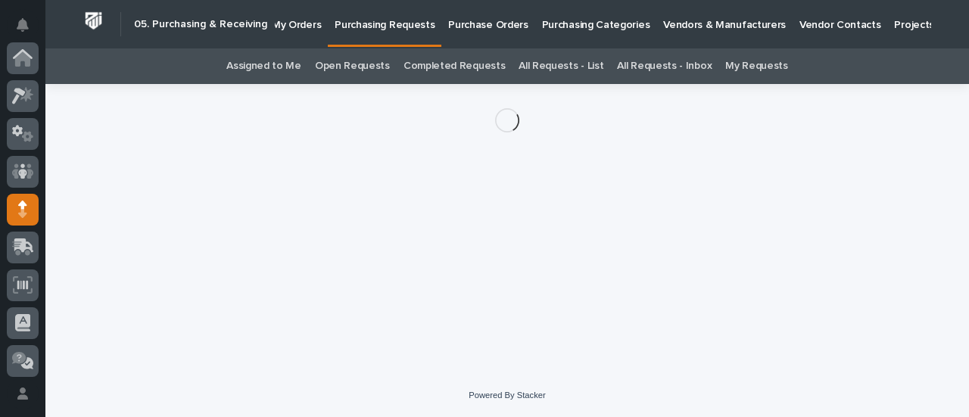
scroll to position [151, 0]
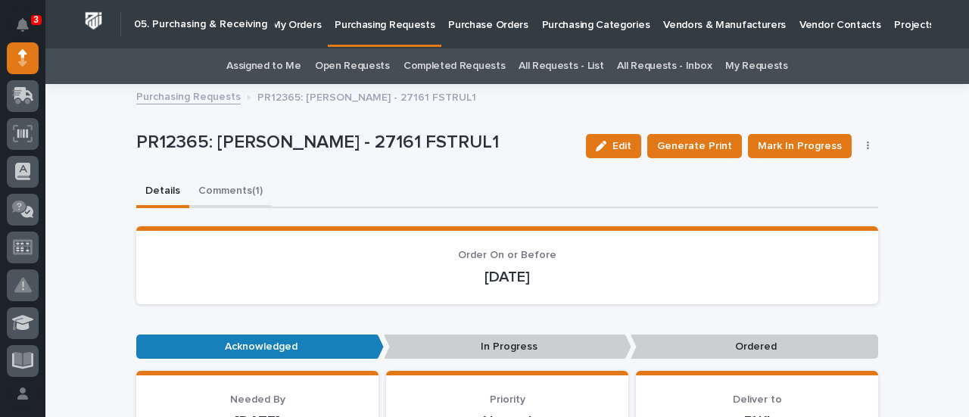
click at [240, 192] on button "Comments (1)" at bounding box center [230, 192] width 83 height 32
